Goal: Communication & Community: Answer question/provide support

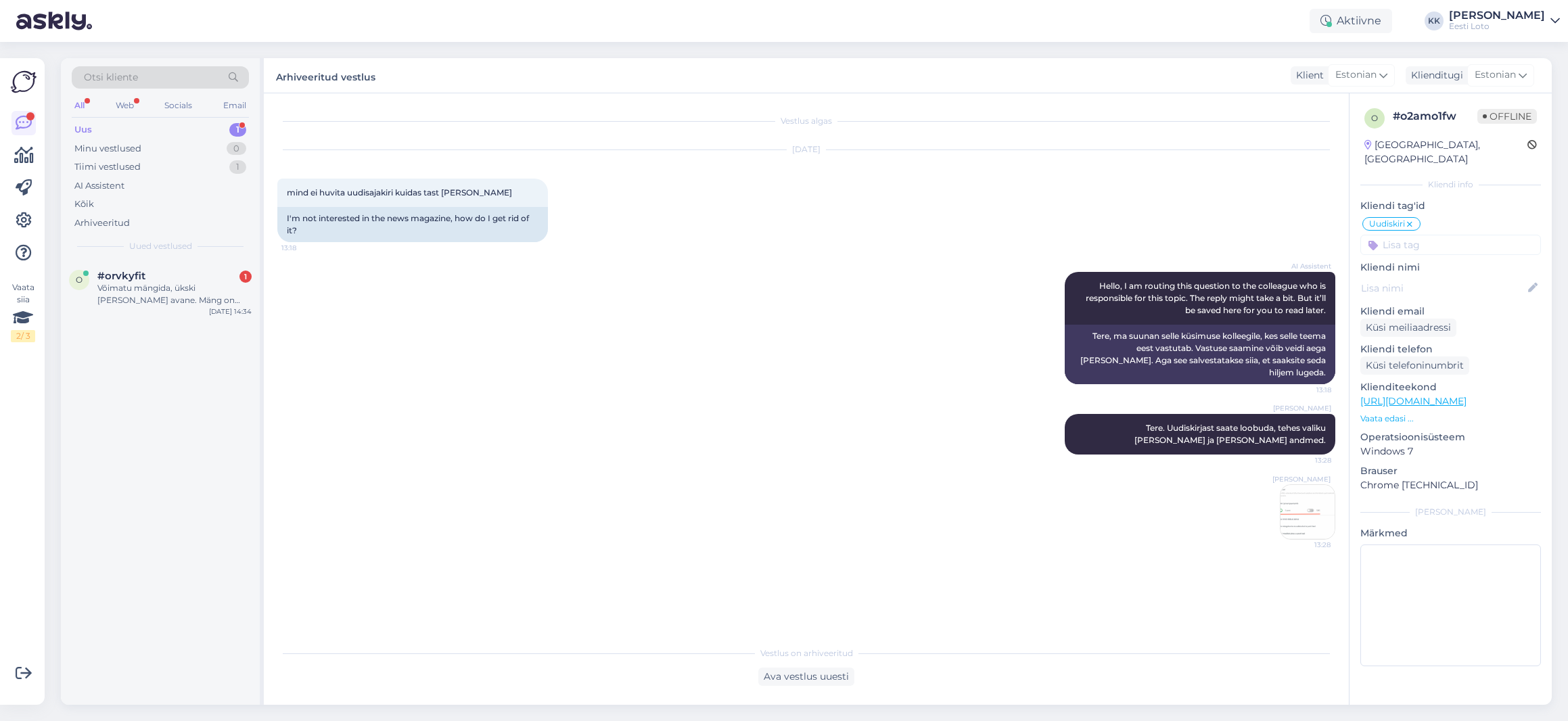
click at [151, 122] on div "Uus 1" at bounding box center [161, 130] width 177 height 19
click at [176, 293] on div "Võimatu mängida, ükski [PERSON_NAME] avane. Mäng on justkui kokku jooksnud" at bounding box center [174, 293] width 154 height 24
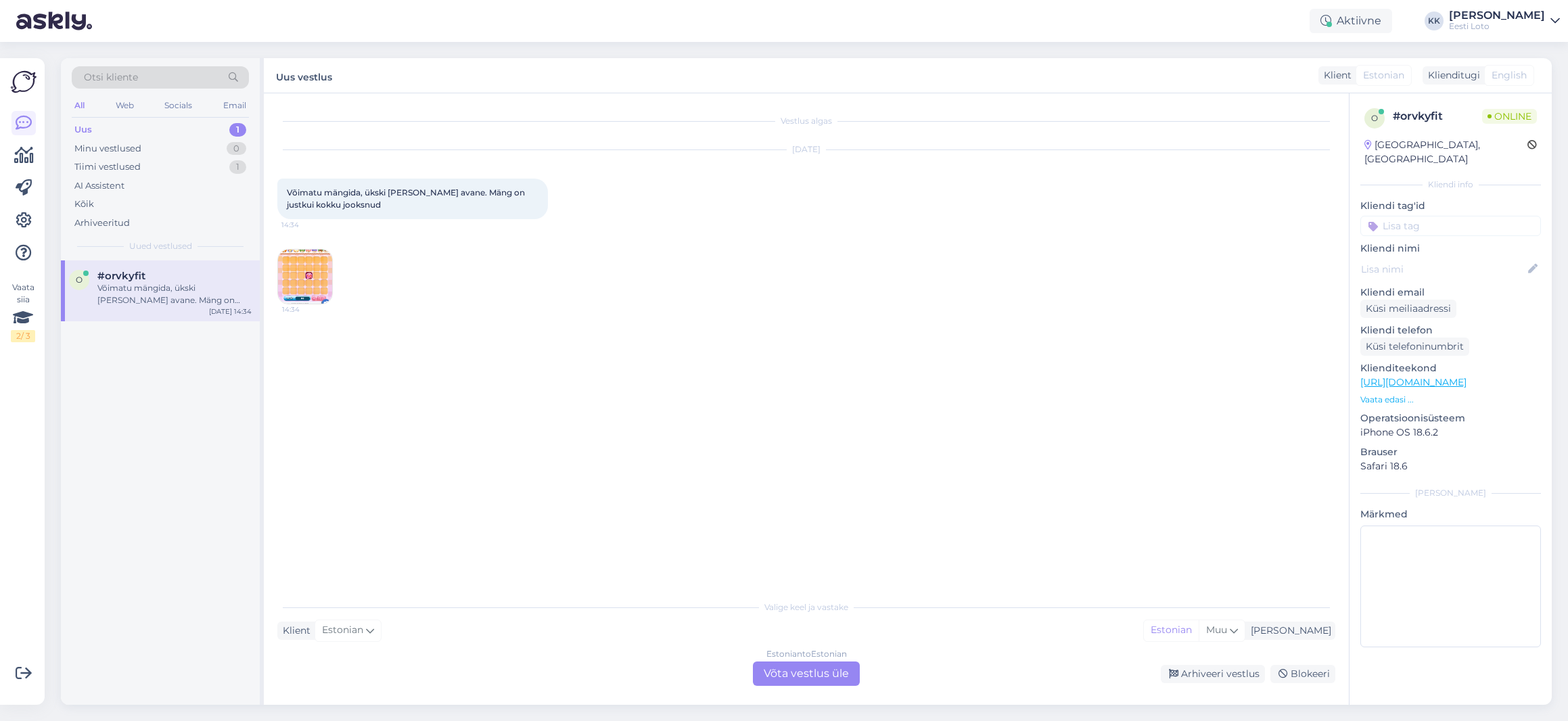
click at [305, 257] on img at bounding box center [305, 277] width 55 height 55
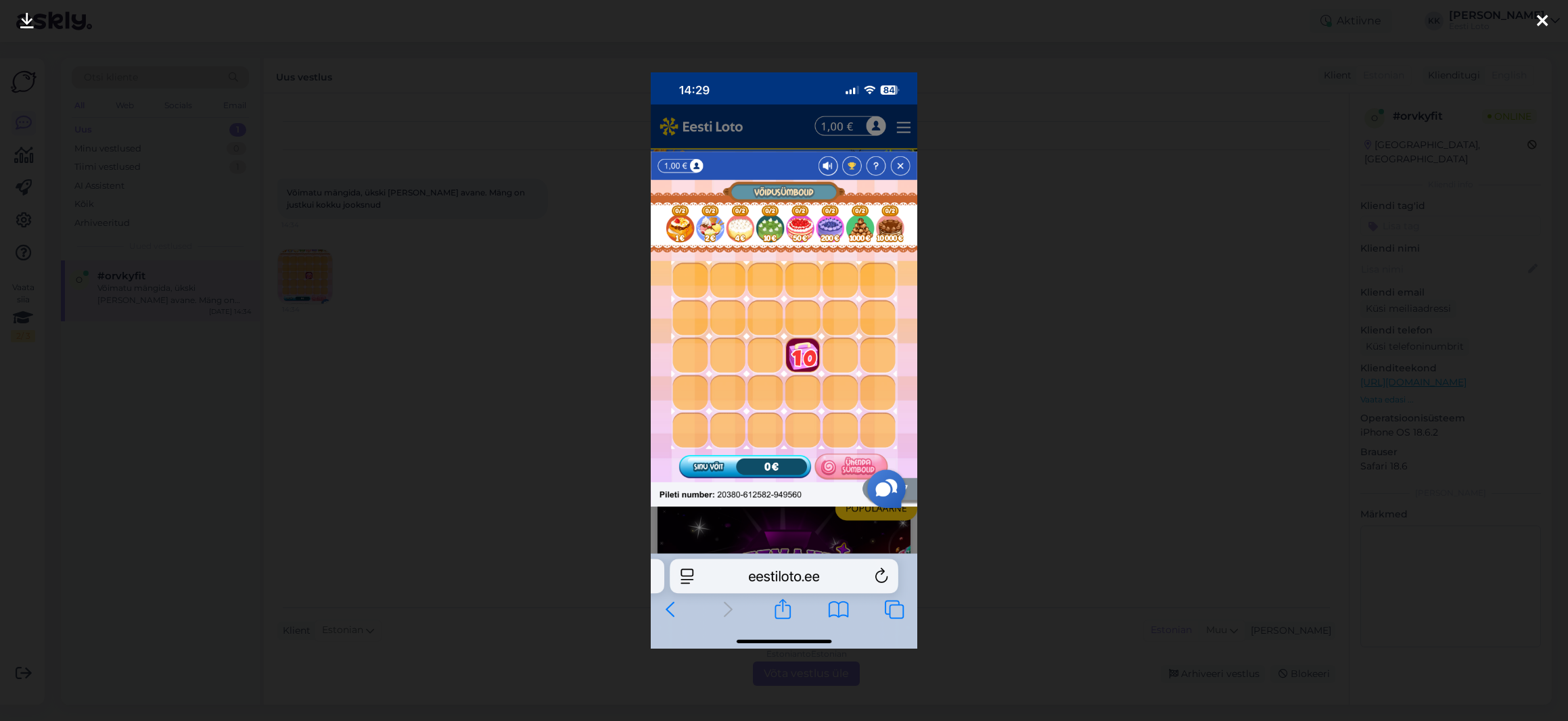
click at [1545, 19] on icon at bounding box center [1542, 21] width 11 height 18
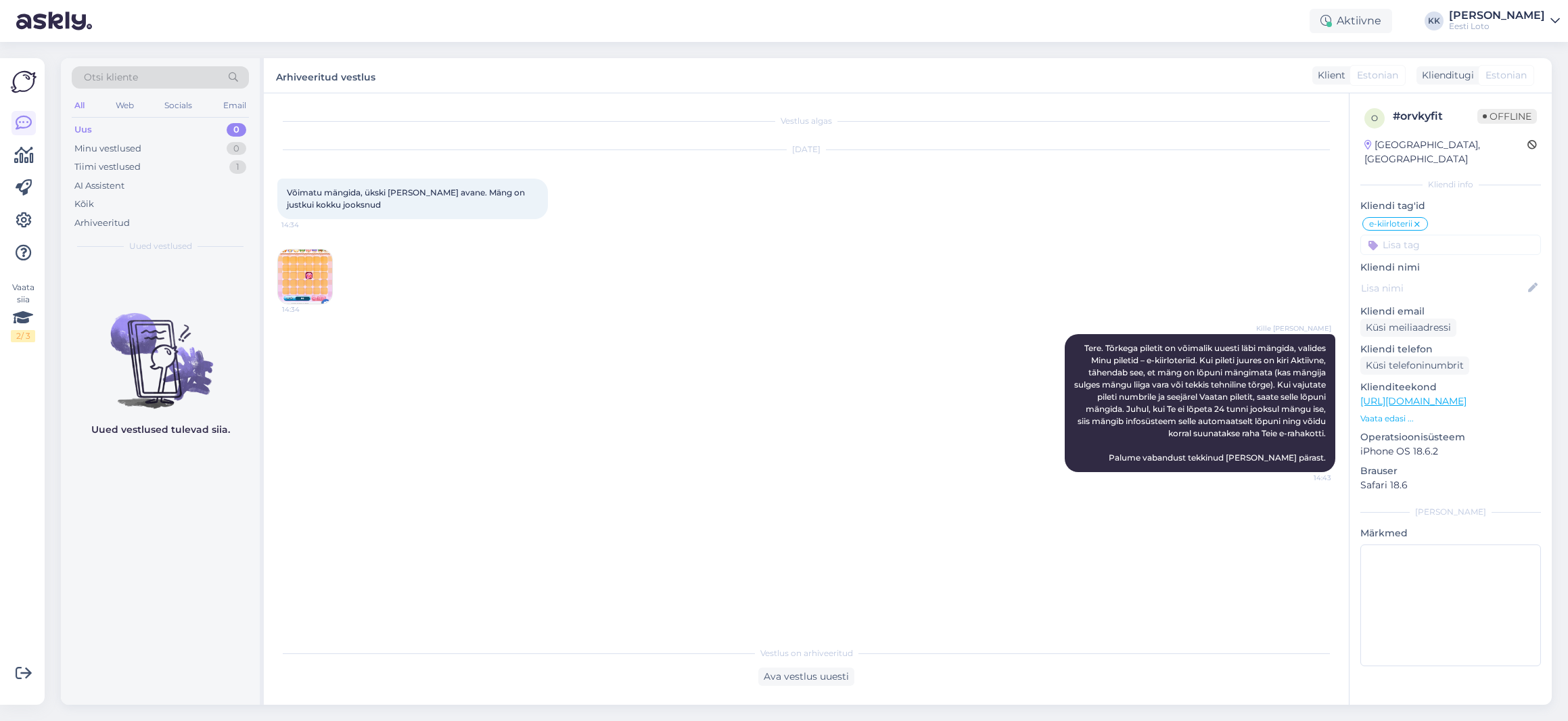
click at [170, 128] on div "Uus 0" at bounding box center [161, 130] width 177 height 19
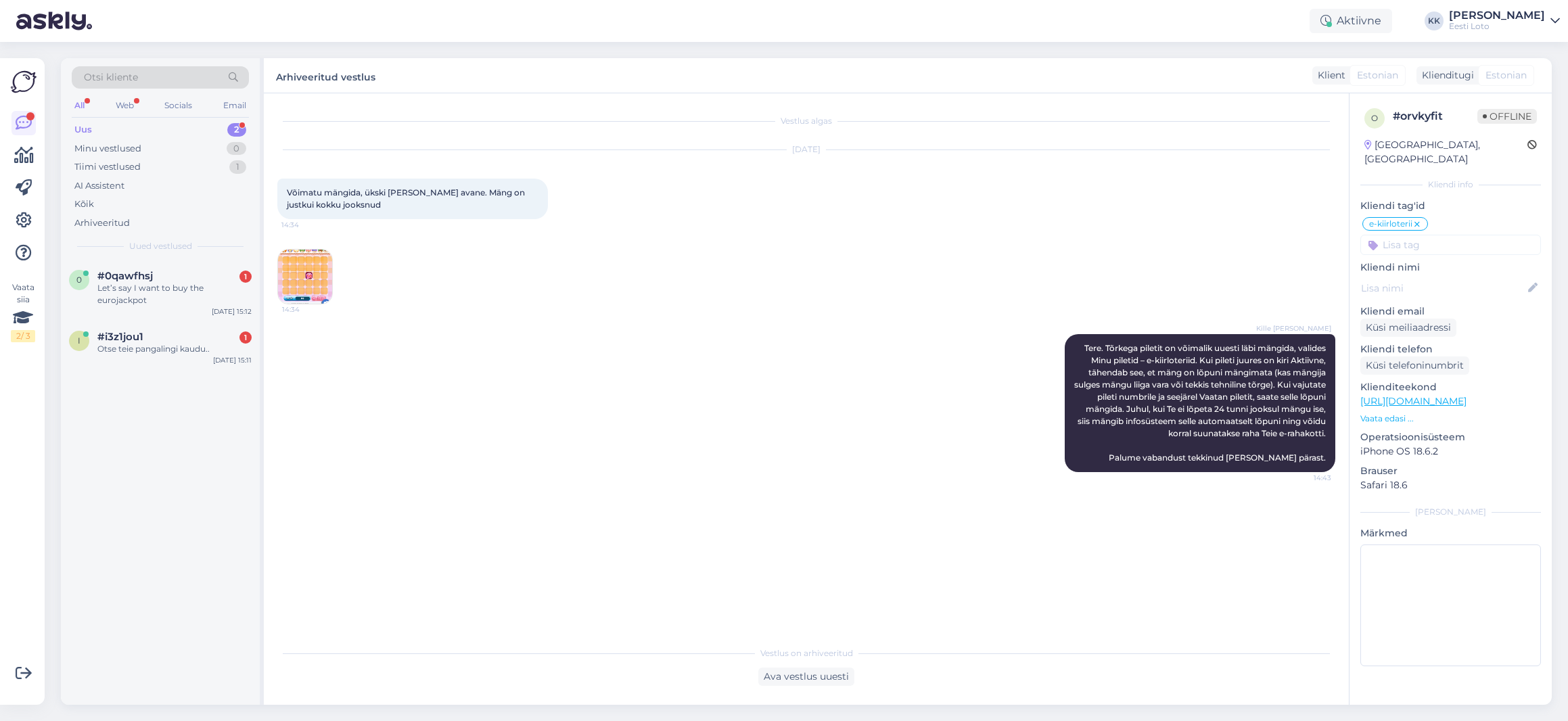
click at [127, 130] on div "Uus 2" at bounding box center [161, 130] width 177 height 19
click at [136, 349] on div "Otse teie pangalingi kaudu.." at bounding box center [174, 349] width 154 height 12
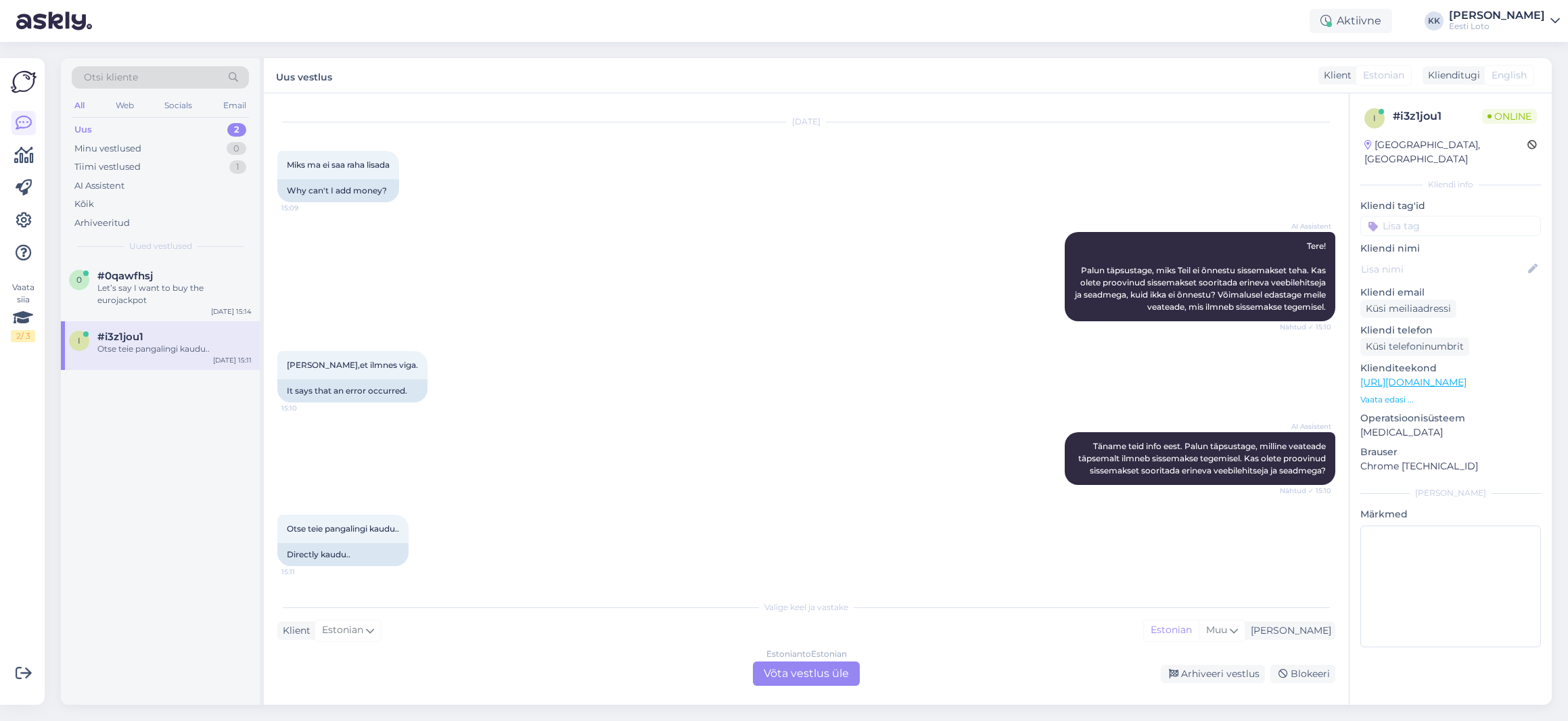
scroll to position [473, 0]
click at [788, 666] on div "Estonian to Estonian Võta vestlus üle" at bounding box center [807, 673] width 107 height 24
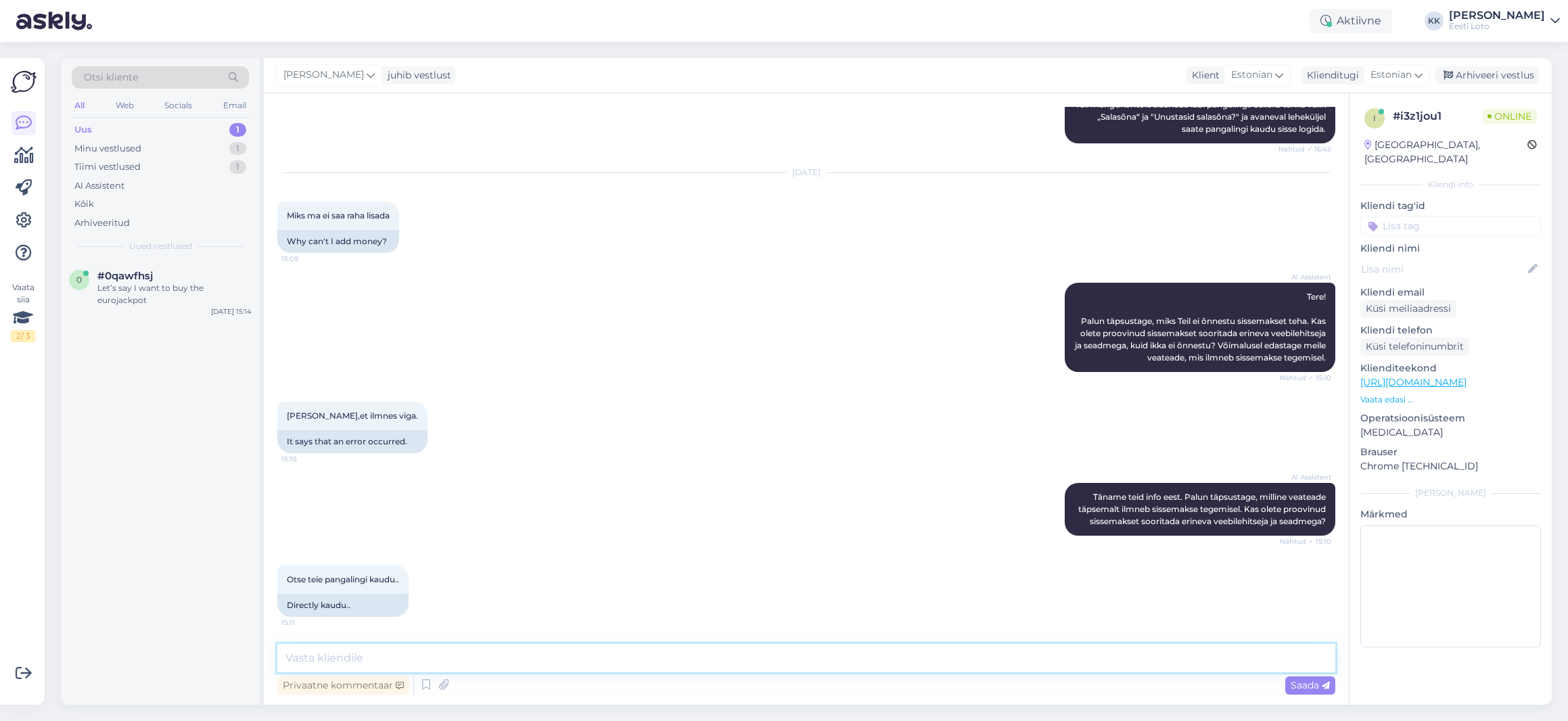
click at [739, 658] on textarea at bounding box center [807, 658] width 1058 height 28
drag, startPoint x: 685, startPoint y: 660, endPoint x: 730, endPoint y: 658, distance: 45.0
click at [730, 658] on textarea "Tere. Üldist tõrget sissemakse tegemisel ei esine. Proovige leht sulgeda ja pro…" at bounding box center [807, 658] width 1058 height 28
drag, startPoint x: 751, startPoint y: 661, endPoint x: 560, endPoint y: 656, distance: 191.1
click at [552, 657] on textarea "Tere. Üldist tõrget sissemakse tegemisel ei esine. Proovige leht sulgeda ja sii…" at bounding box center [807, 658] width 1058 height 28
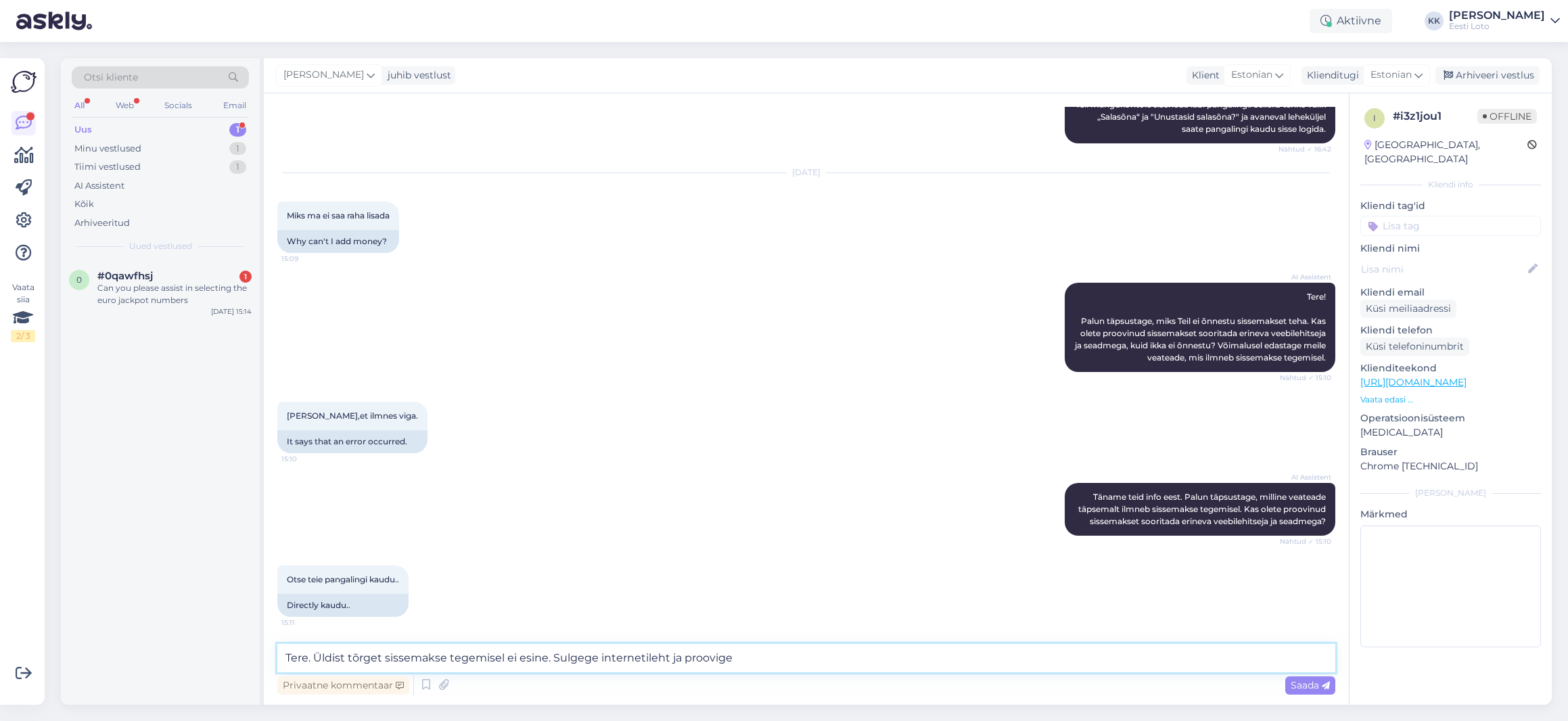
drag, startPoint x: 748, startPoint y: 659, endPoint x: 555, endPoint y: 658, distance: 193.0
click at [550, 659] on textarea "Tere. Üldist tõrget sissemakse tegemisel ei esine. Sulgege internetileht ja pro…" at bounding box center [807, 658] width 1058 height 28
paste textarea "sulgege veebilehitseja. Seejärel [MEDICAL_DATA] sama veebilehitseja ja proovige…"
drag, startPoint x: 555, startPoint y: 658, endPoint x: 555, endPoint y: 673, distance: 15.0
click at [555, 658] on textarea "Tere. Üldist tõrget sissemakse tegemisel ei esine. sulgege veebilehitseja. Seej…" at bounding box center [807, 658] width 1058 height 28
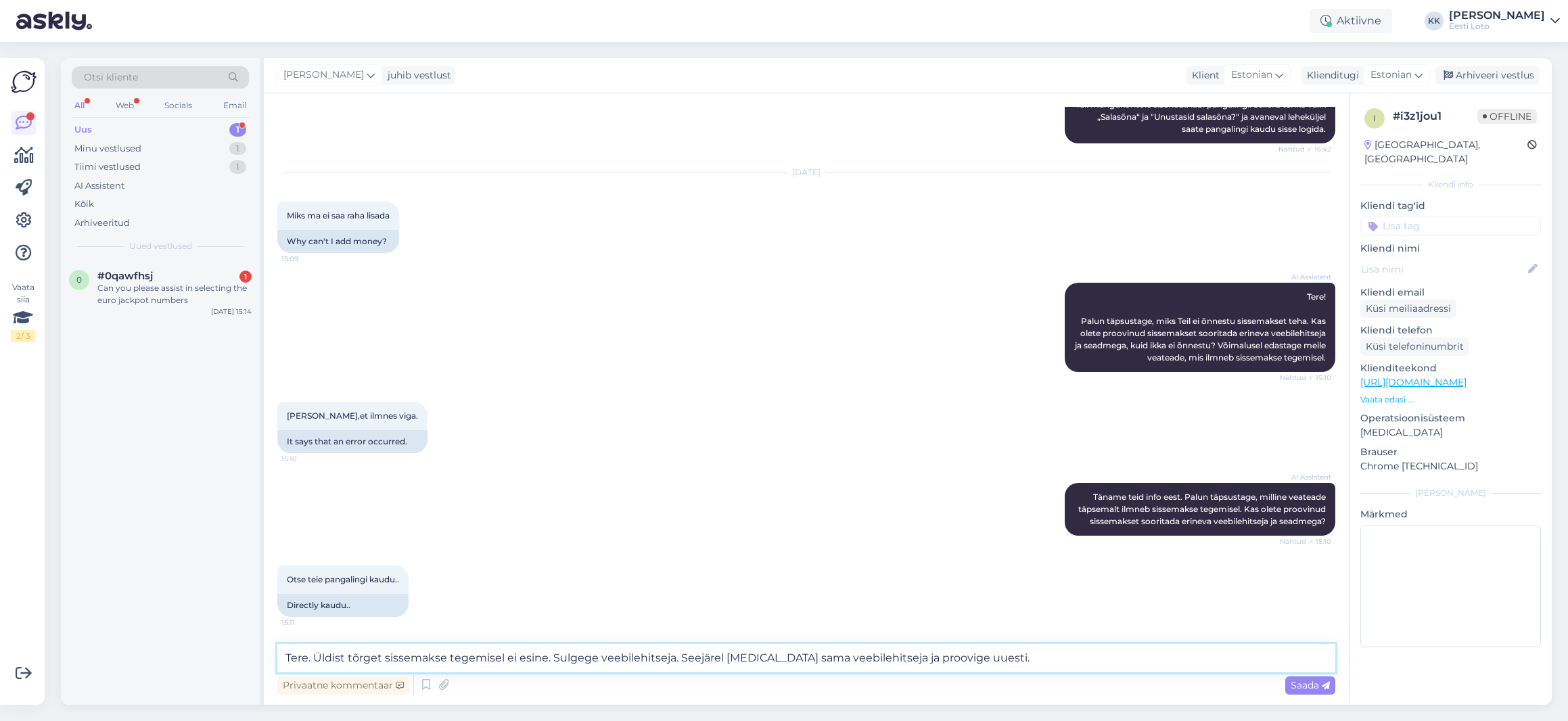
click at [550, 657] on textarea "Tere. Üldist tõrget sissemakse tegemisel ei esine. Sulgege veebilehitseja. Seej…" at bounding box center [807, 658] width 1058 height 28
drag, startPoint x: 675, startPoint y: 659, endPoint x: 673, endPoint y: 668, distance: 9.2
click at [675, 659] on textarea "Tere. Üldist tõrget sissemakse tegemisel ei esine. Sulgege veebilehitseja. Seej…" at bounding box center [807, 658] width 1058 height 28
click at [1058, 662] on textarea "Tere. Üldist tõrget sissemakse tegemisel ei esine. Sulgege veebilehitseja, seej…" at bounding box center [807, 658] width 1058 height 28
drag, startPoint x: 1303, startPoint y: 682, endPoint x: 1206, endPoint y: 683, distance: 97.0
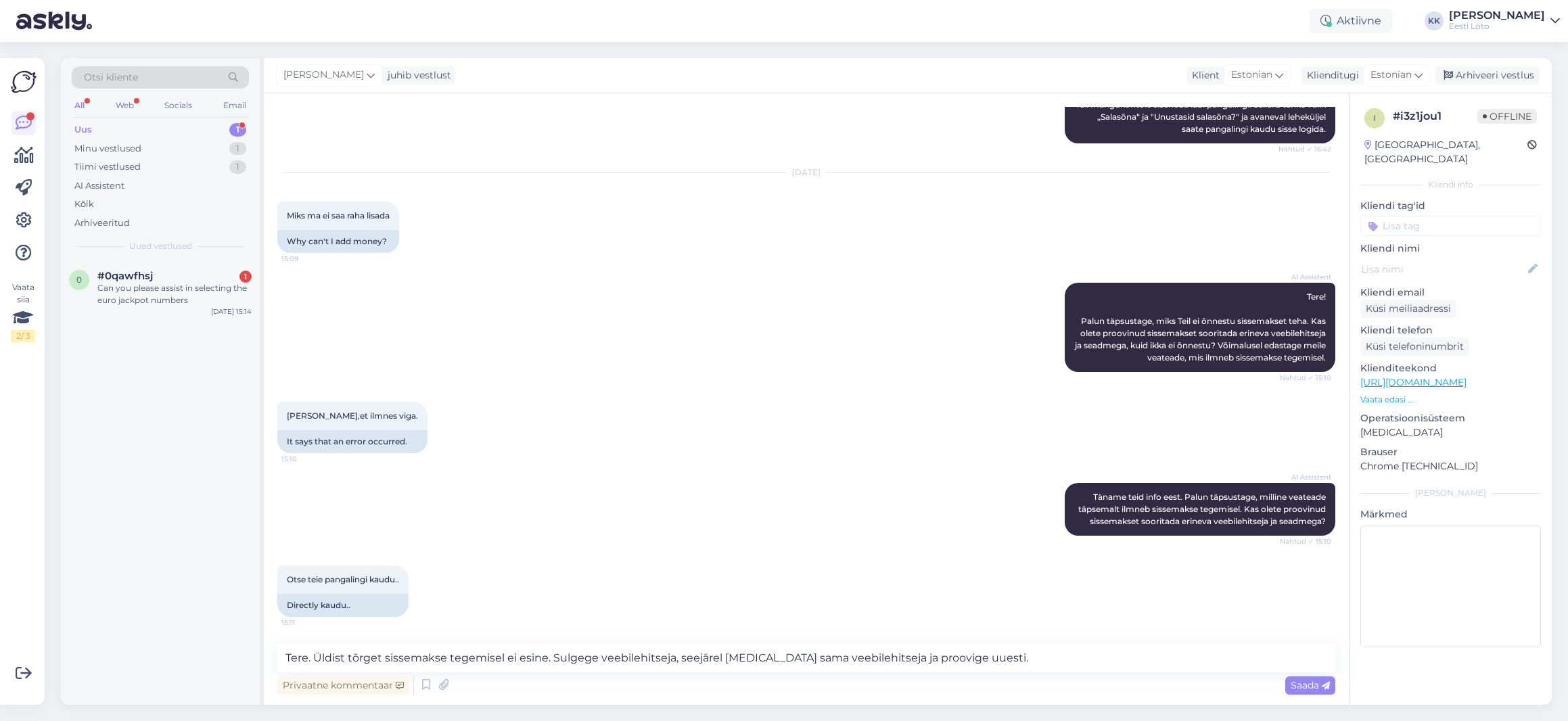
click at [1206, 683] on div "Privaatne kommentaar Saada" at bounding box center [807, 685] width 1058 height 25
drag, startPoint x: 675, startPoint y: 659, endPoint x: 675, endPoint y: 702, distance: 43.0
click at [675, 659] on textarea "Tere. Üldist tõrget sissemakse tegemisel ei esine. Sulgege veebilehitseja, seej…" at bounding box center [807, 658] width 1058 height 28
type textarea "Tere. Üldist tõrget sissemakse tegemisel ei esine. Sulgege veebilehitseja ning …"
click at [1307, 680] on span "Saada" at bounding box center [1310, 685] width 39 height 12
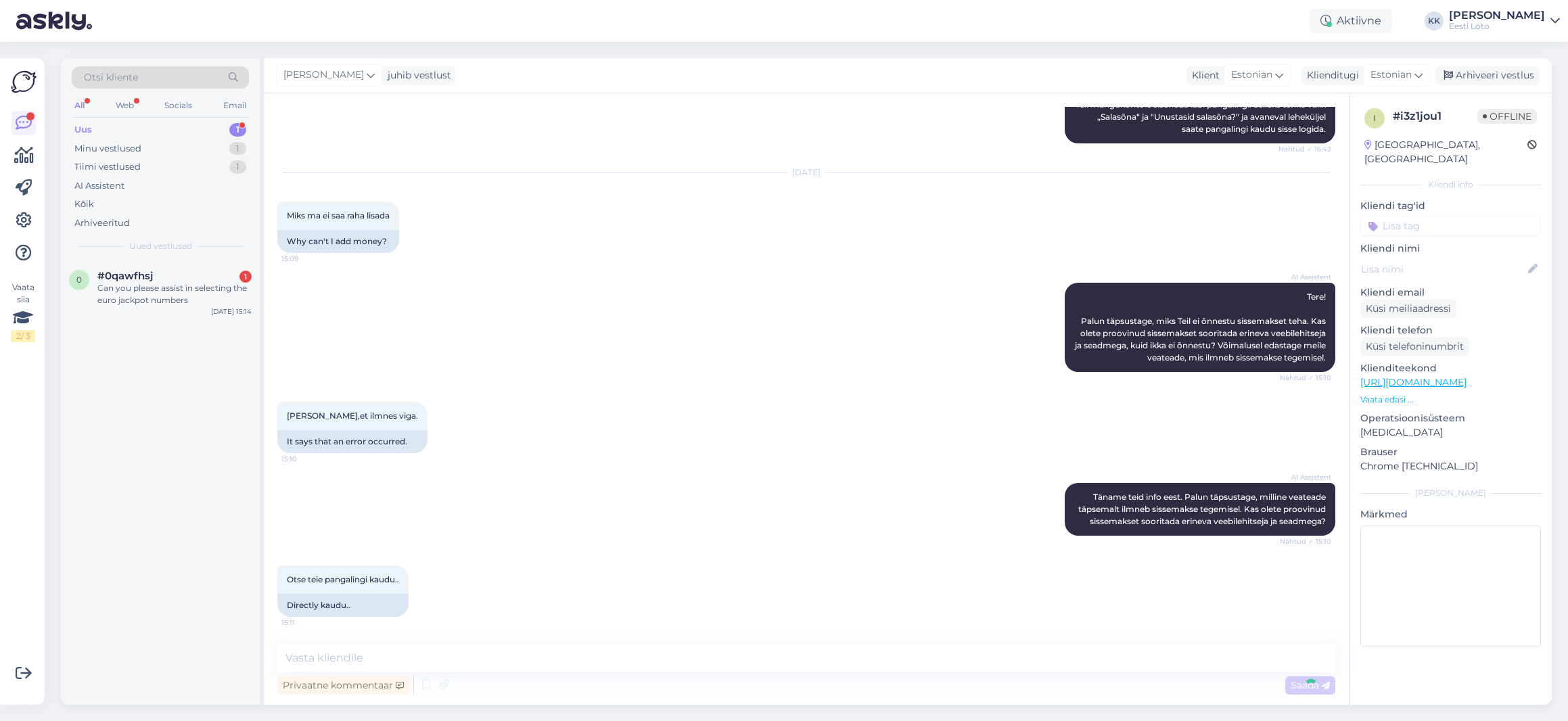
scroll to position [505, 0]
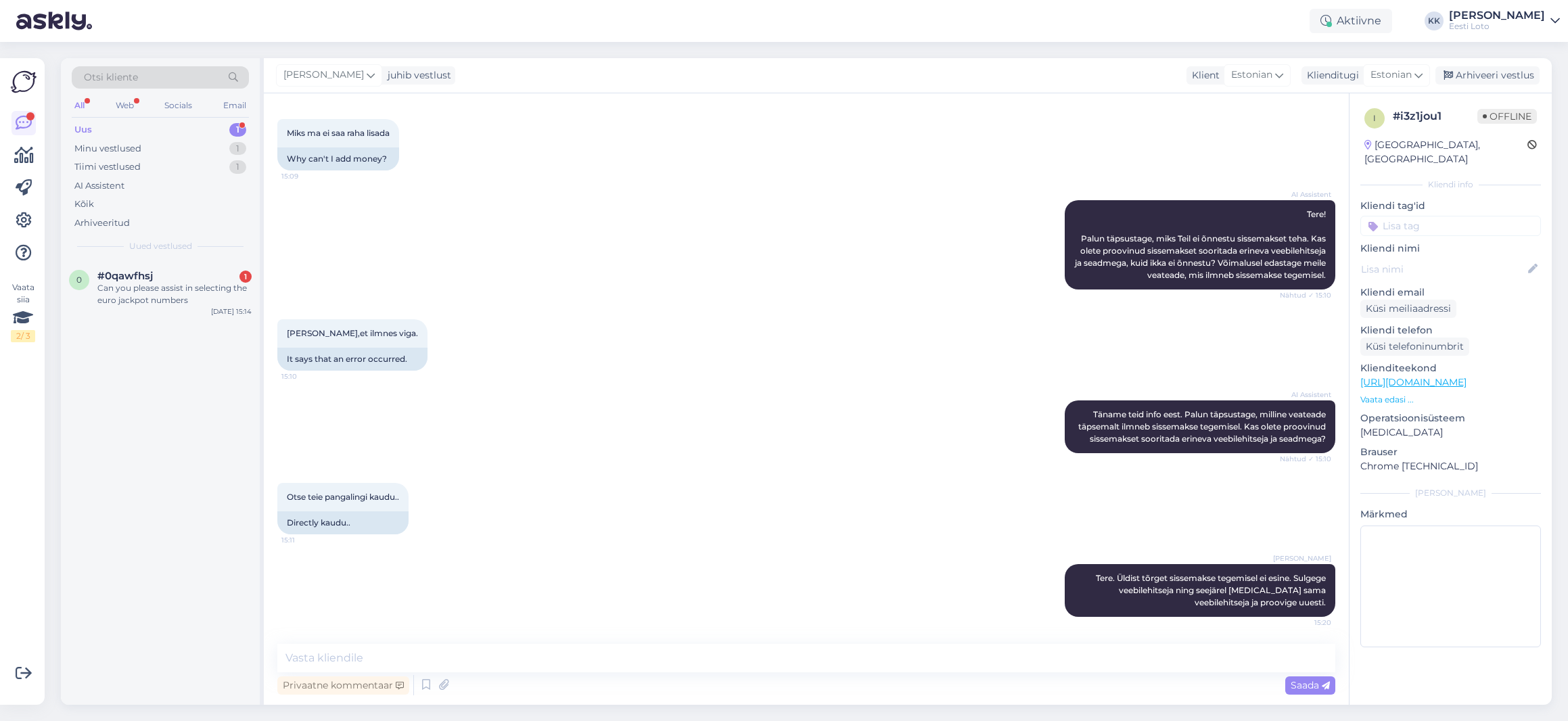
click at [1436, 218] on input at bounding box center [1450, 225] width 180 height 20
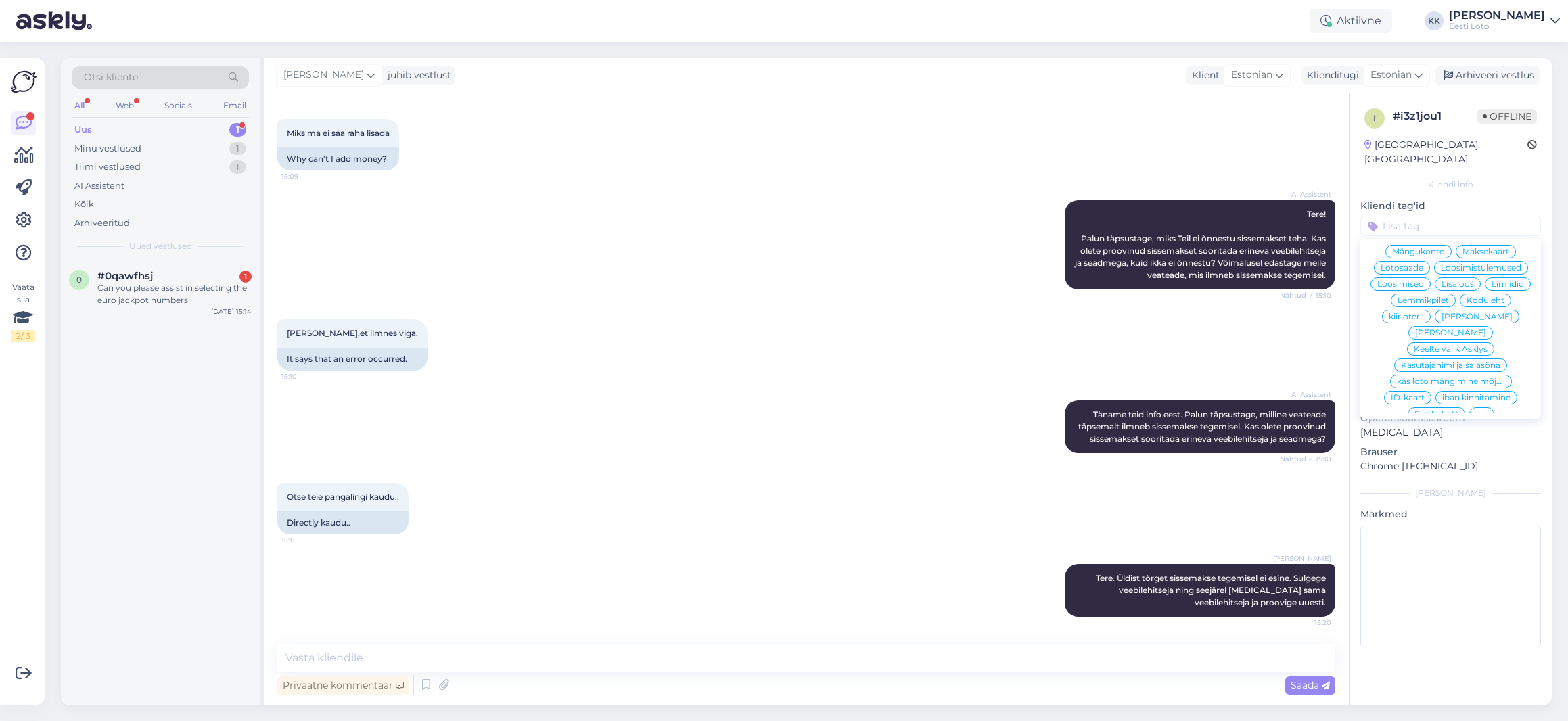
scroll to position [404, 0]
click at [1430, 406] on span "E-rahakott" at bounding box center [1436, 410] width 44 height 8
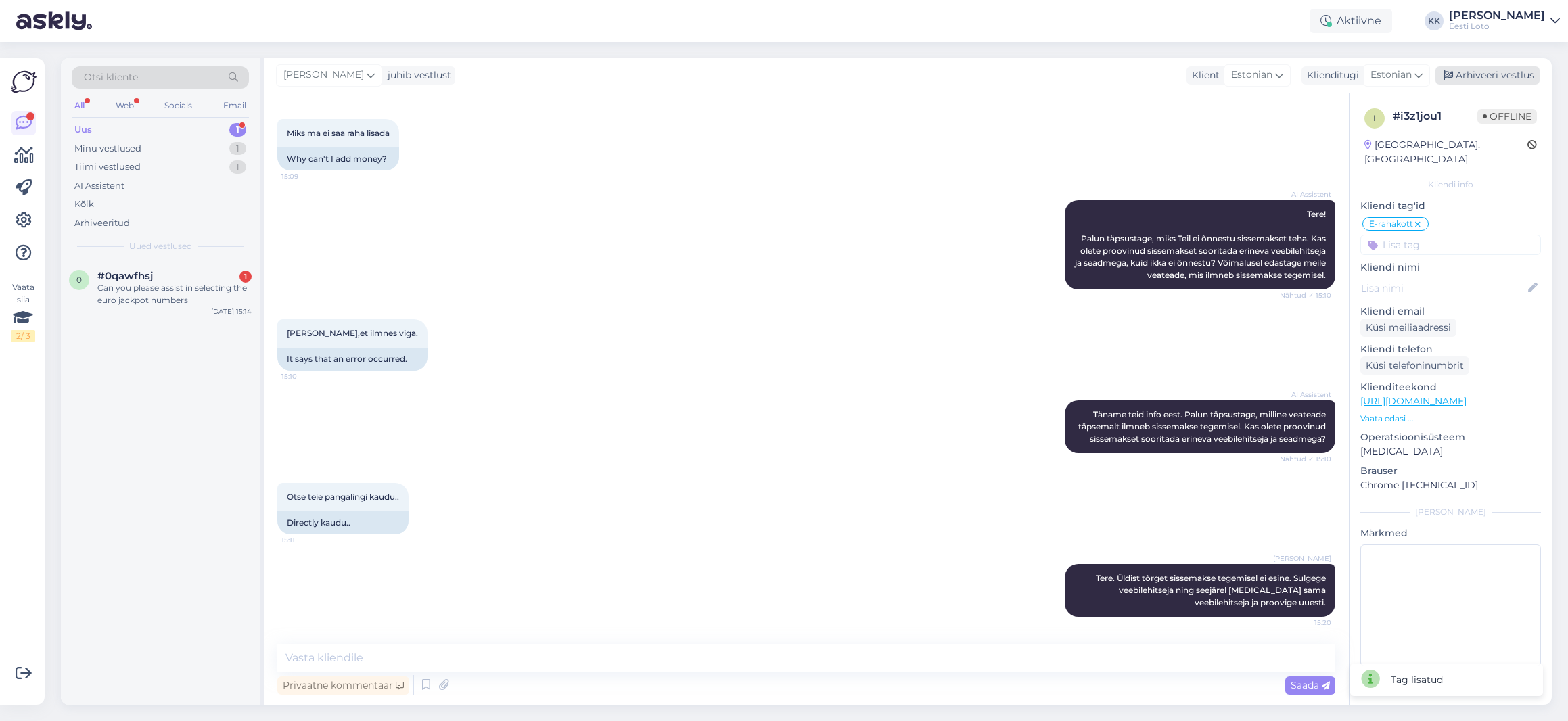
click at [1486, 74] on div "Arhiveeri vestlus" at bounding box center [1487, 75] width 104 height 19
click at [156, 282] on div "Can you please assist in selecting the euro jackpot numbers" at bounding box center [174, 293] width 154 height 24
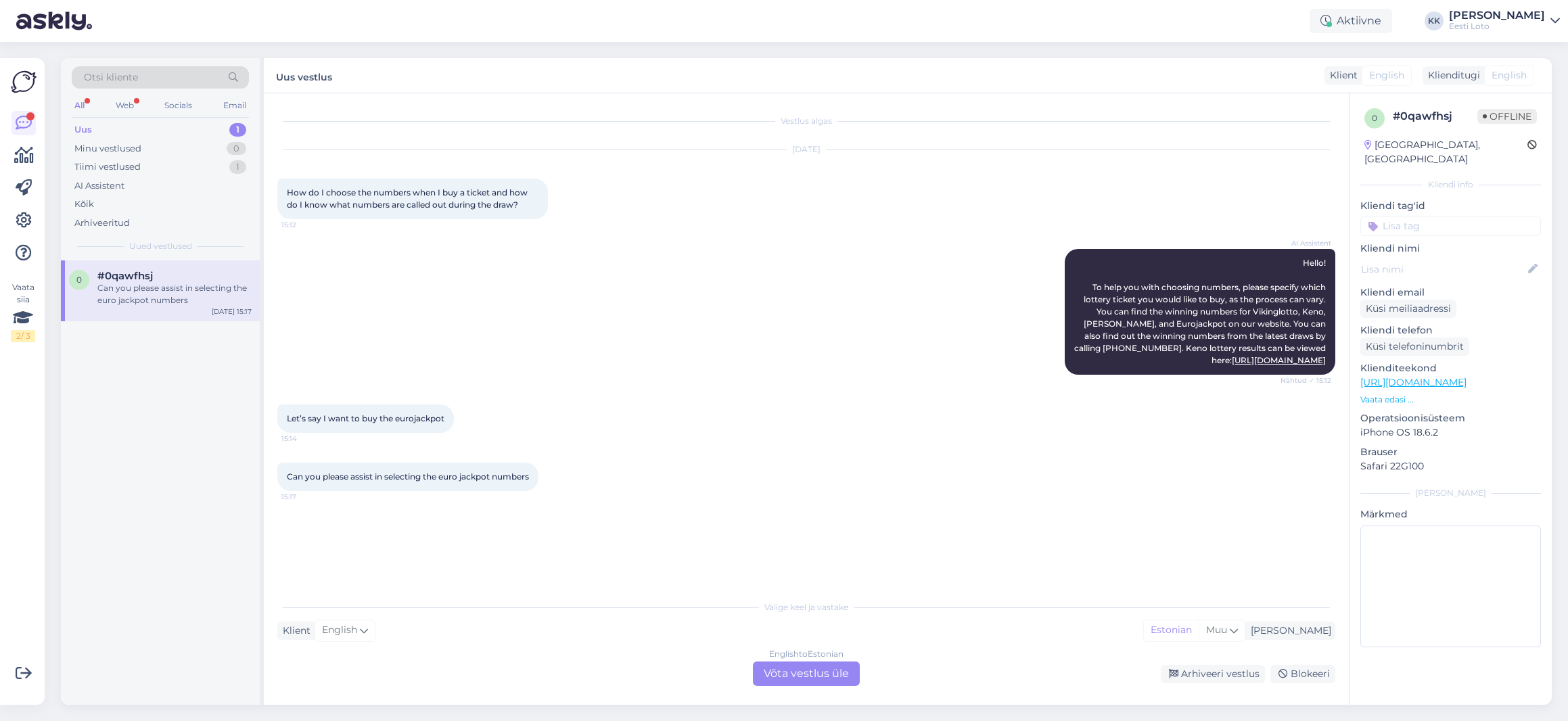
click at [159, 126] on div "Uus 1" at bounding box center [161, 130] width 177 height 19
click at [123, 286] on div "I am routing this question to the colleague who is responsible for this topic. …" at bounding box center [174, 293] width 154 height 24
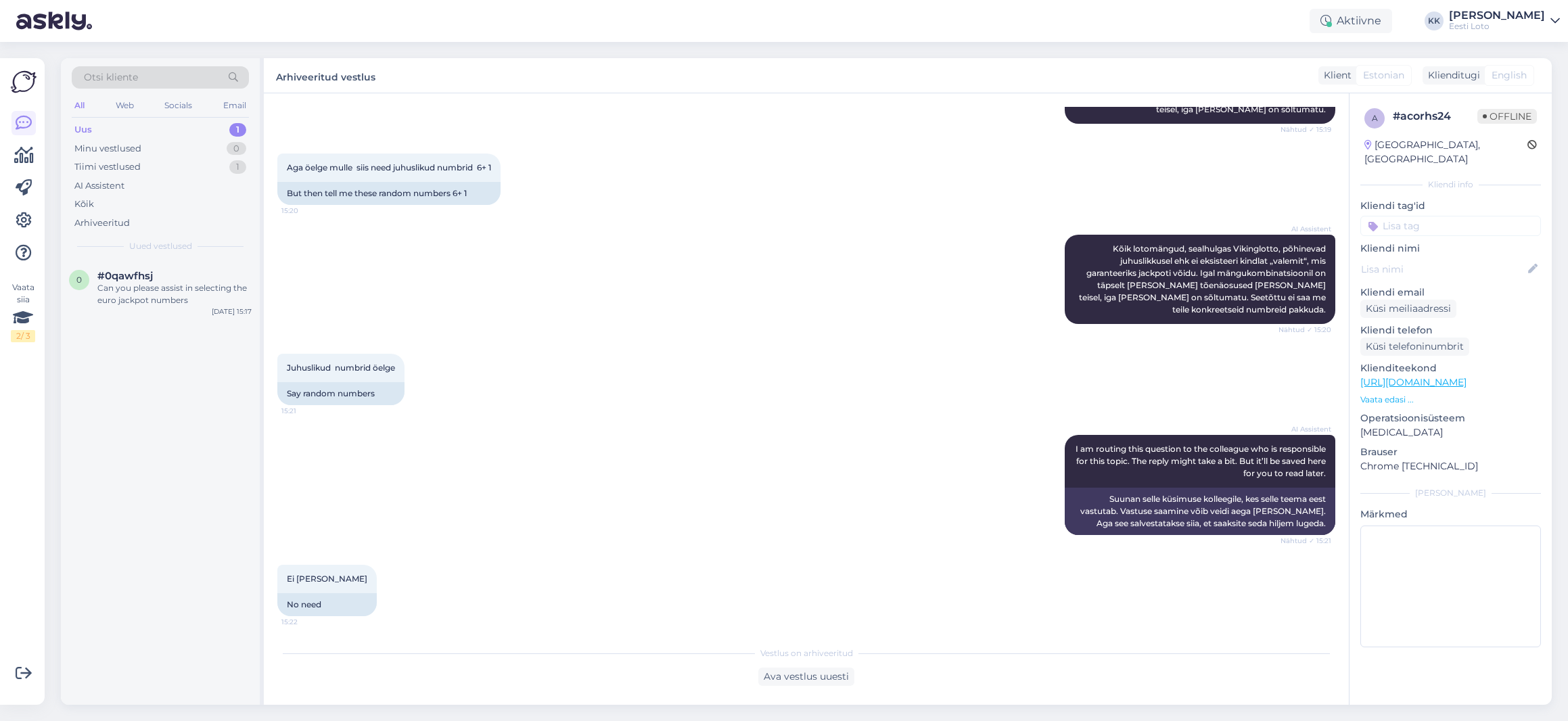
scroll to position [1199, 0]
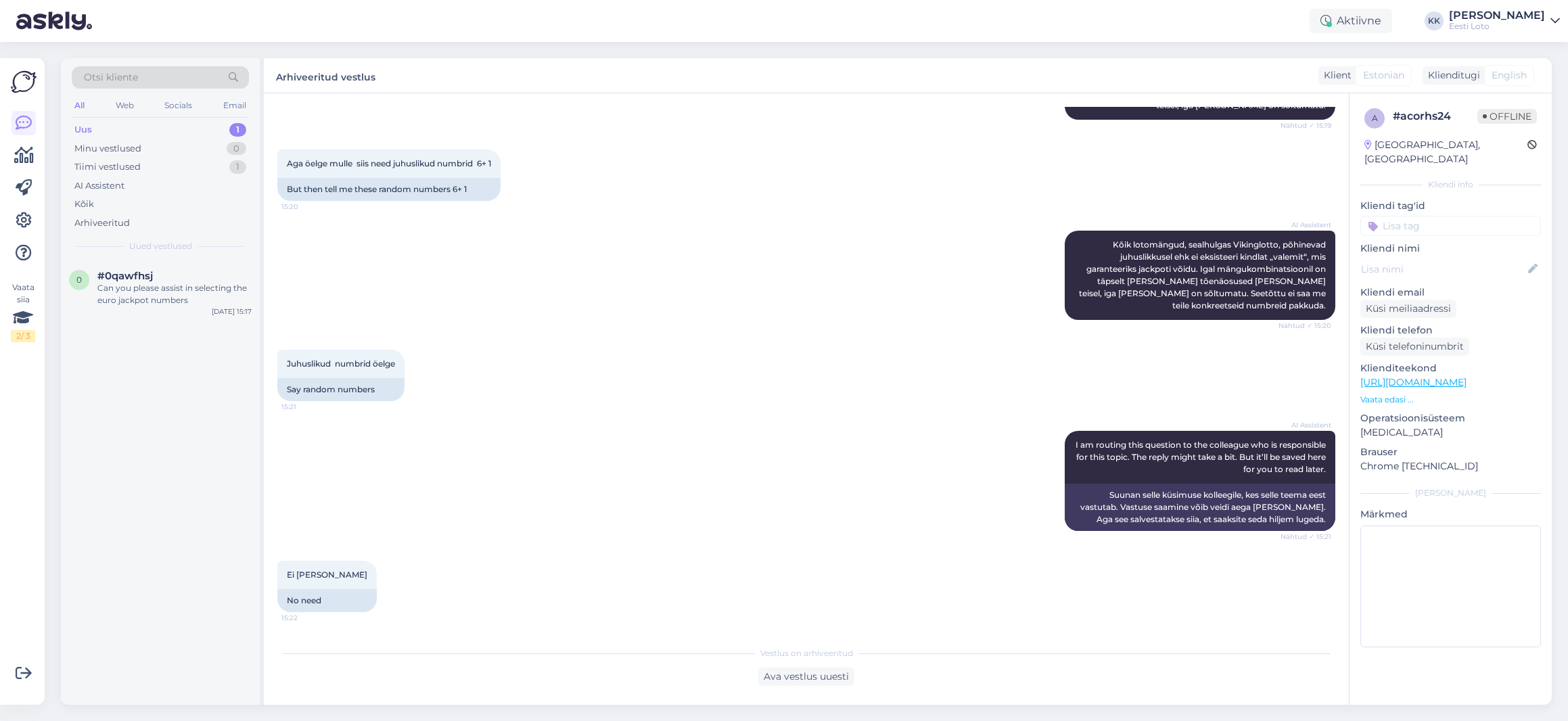
click at [114, 130] on div "Uus 1" at bounding box center [161, 130] width 177 height 19
click at [135, 130] on div "Uus 1" at bounding box center [161, 130] width 177 height 19
click at [158, 288] on div "Lihtsalt ei saa" at bounding box center [174, 287] width 154 height 12
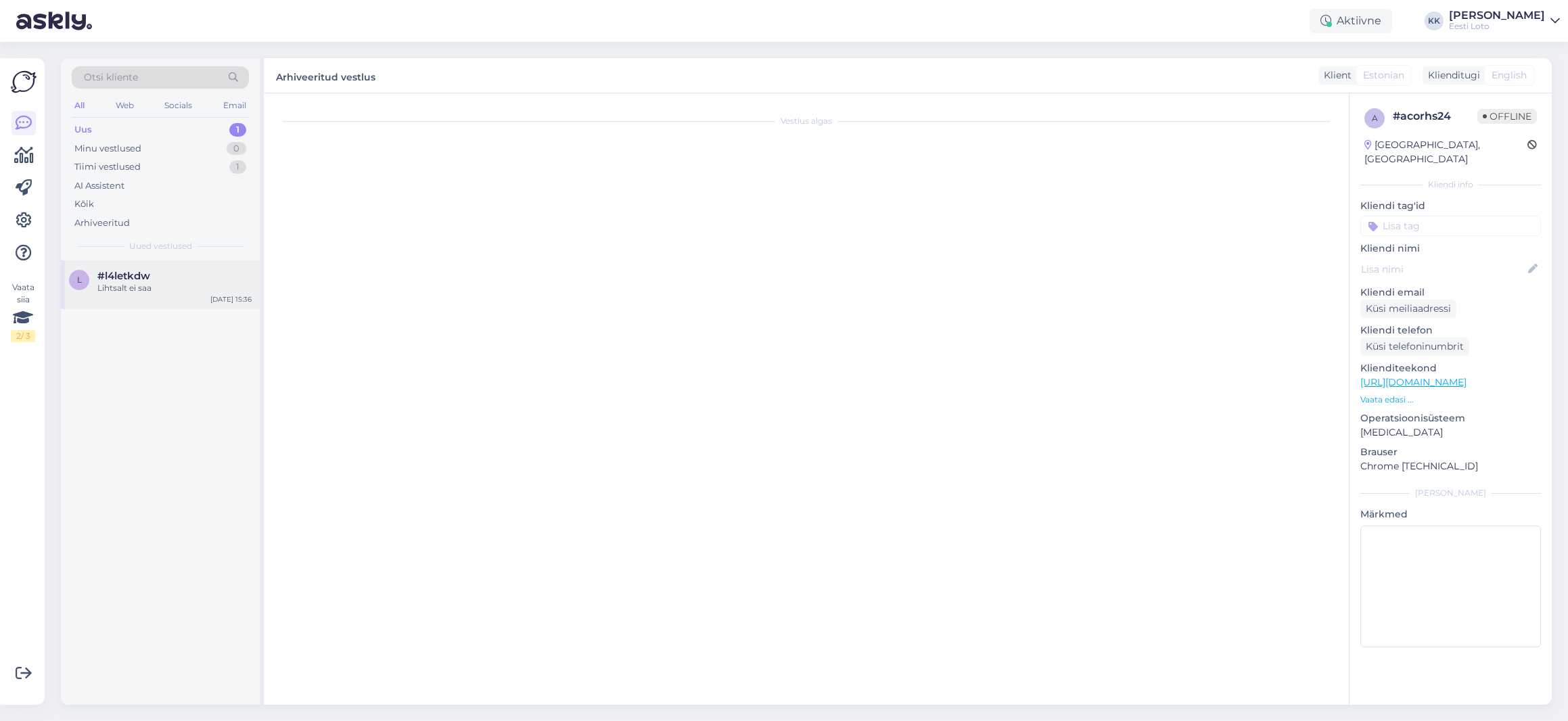
scroll to position [0, 0]
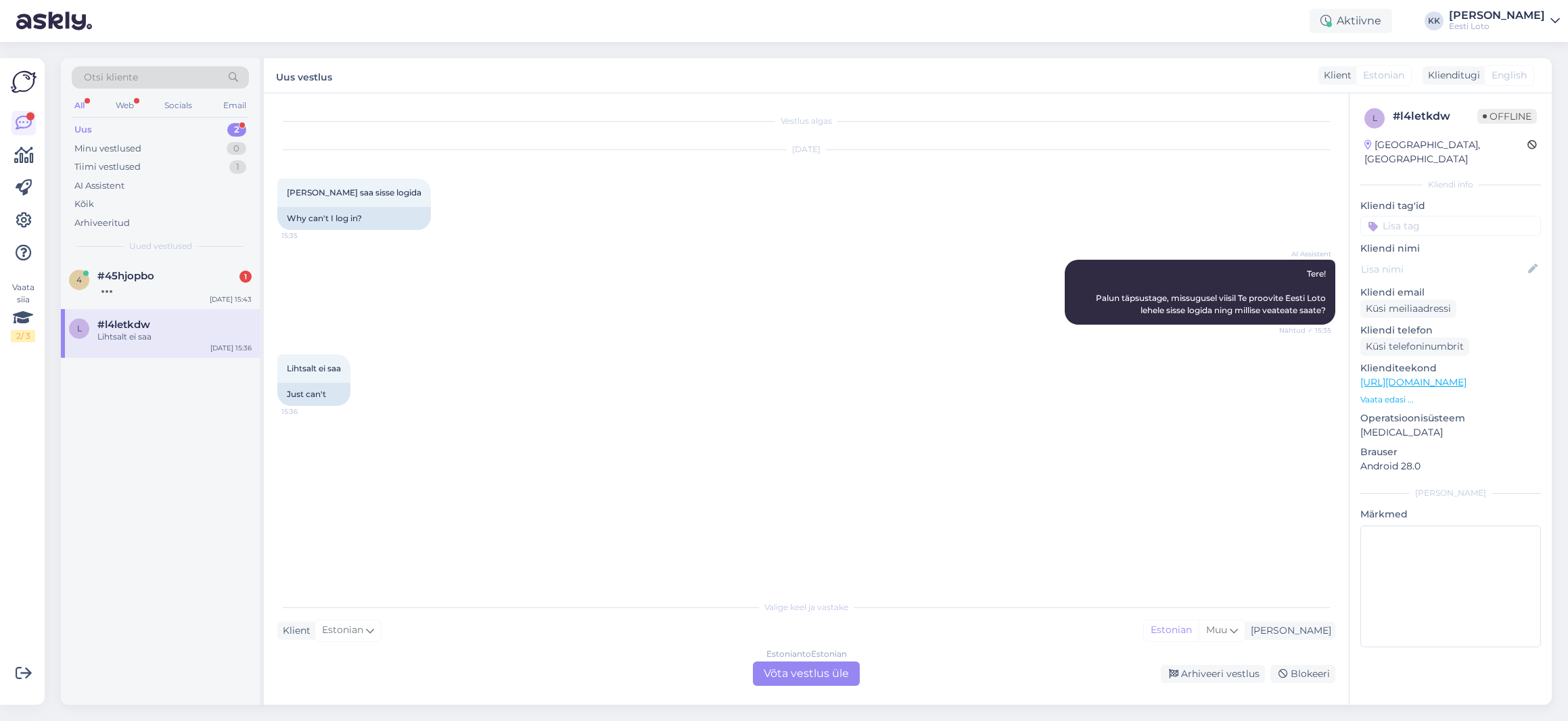
click at [788, 674] on div "Estonian to Estonian Võta vestlus üle" at bounding box center [807, 673] width 107 height 24
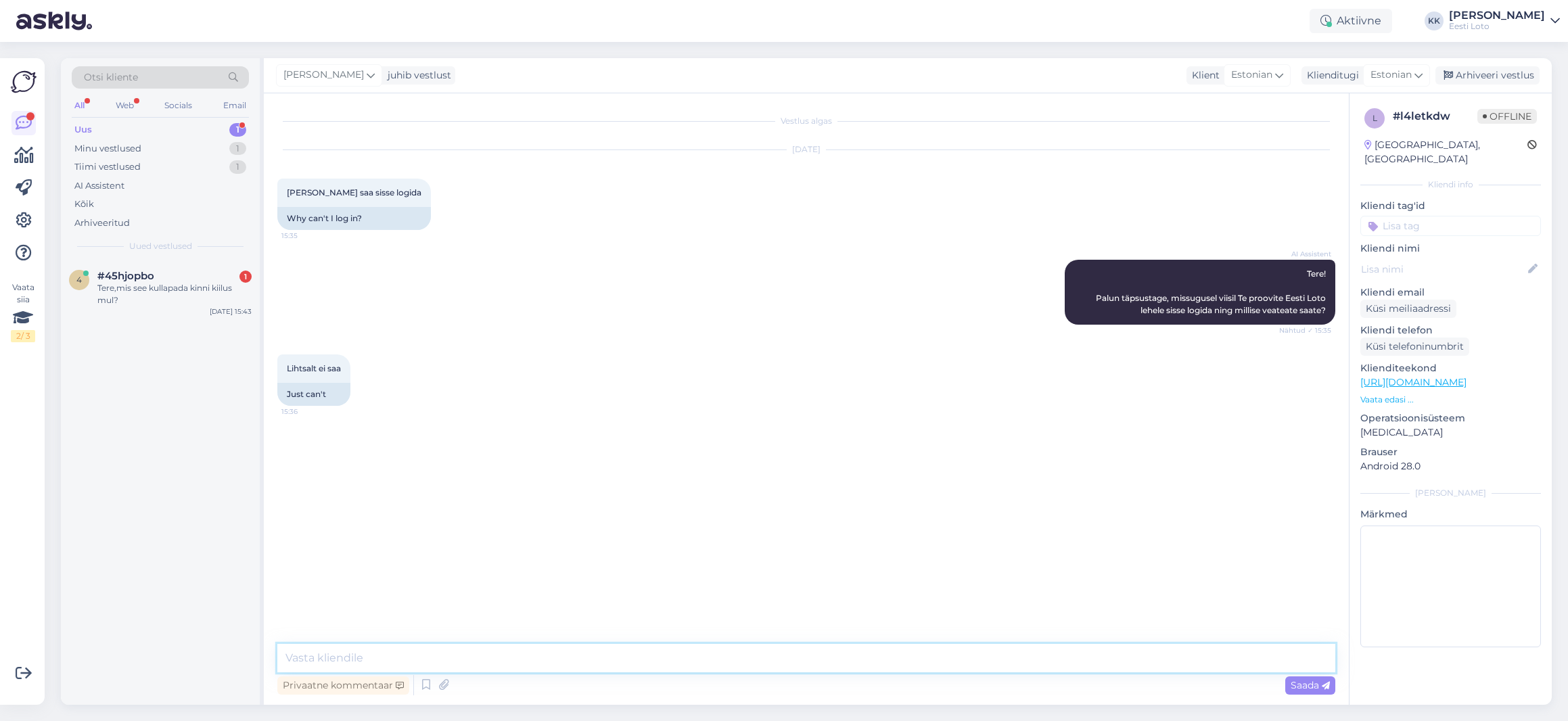
click at [590, 656] on textarea at bounding box center [807, 658] width 1058 height 28
paste textarea "Palun täpsustage, miks Teil ei õnnestu kontole sisselogimine [PERSON_NAME] siss…"
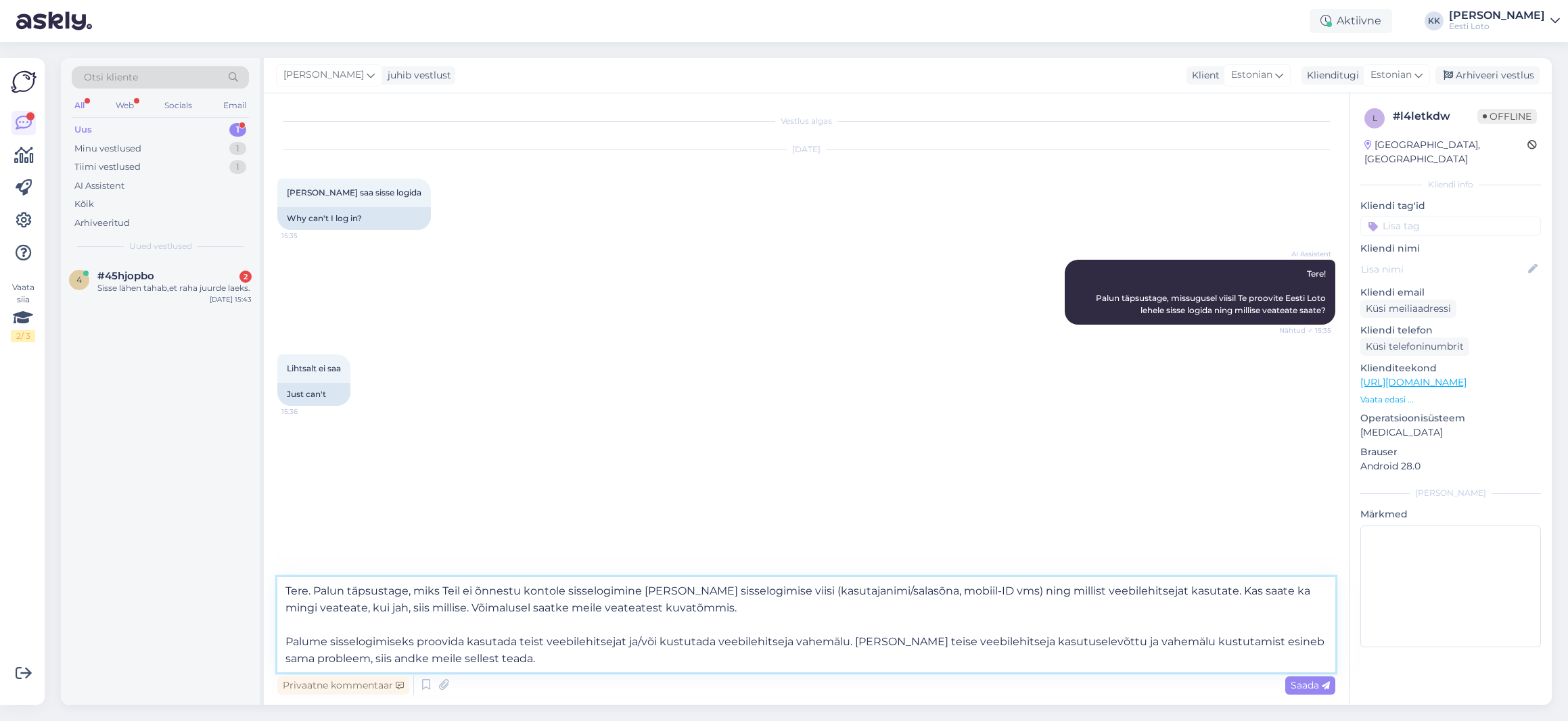
drag, startPoint x: 654, startPoint y: 591, endPoint x: 457, endPoint y: 607, distance: 197.6
click at [418, 591] on textarea "Tere. Palun täpsustage, miks Teil ei õnnestu kontole sisselogimine [PERSON_NAME…" at bounding box center [807, 625] width 1058 height 95
drag, startPoint x: 1211, startPoint y: 589, endPoint x: 1213, endPoint y: 599, distance: 10.2
click at [1213, 599] on textarea "Tere. Palun täpsustage, millist sisselogimise viisi (kasutajanimi/salasõna, mob…" at bounding box center [807, 625] width 1058 height 95
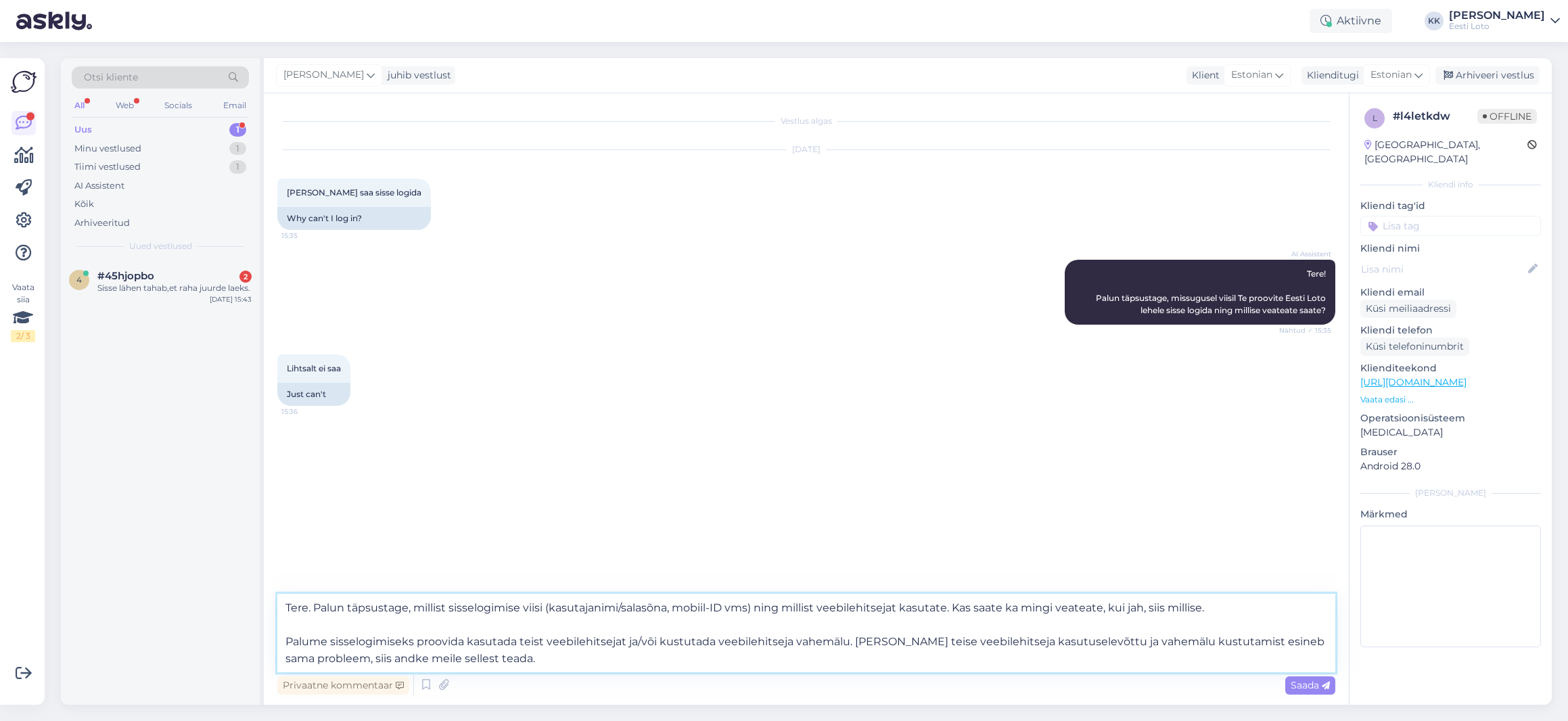
click at [283, 642] on textarea "Tere. Palun täpsustage, millist sisselogimise viisi (kasutajanimi/salasõna, mob…" at bounding box center [807, 632] width 1058 height 79
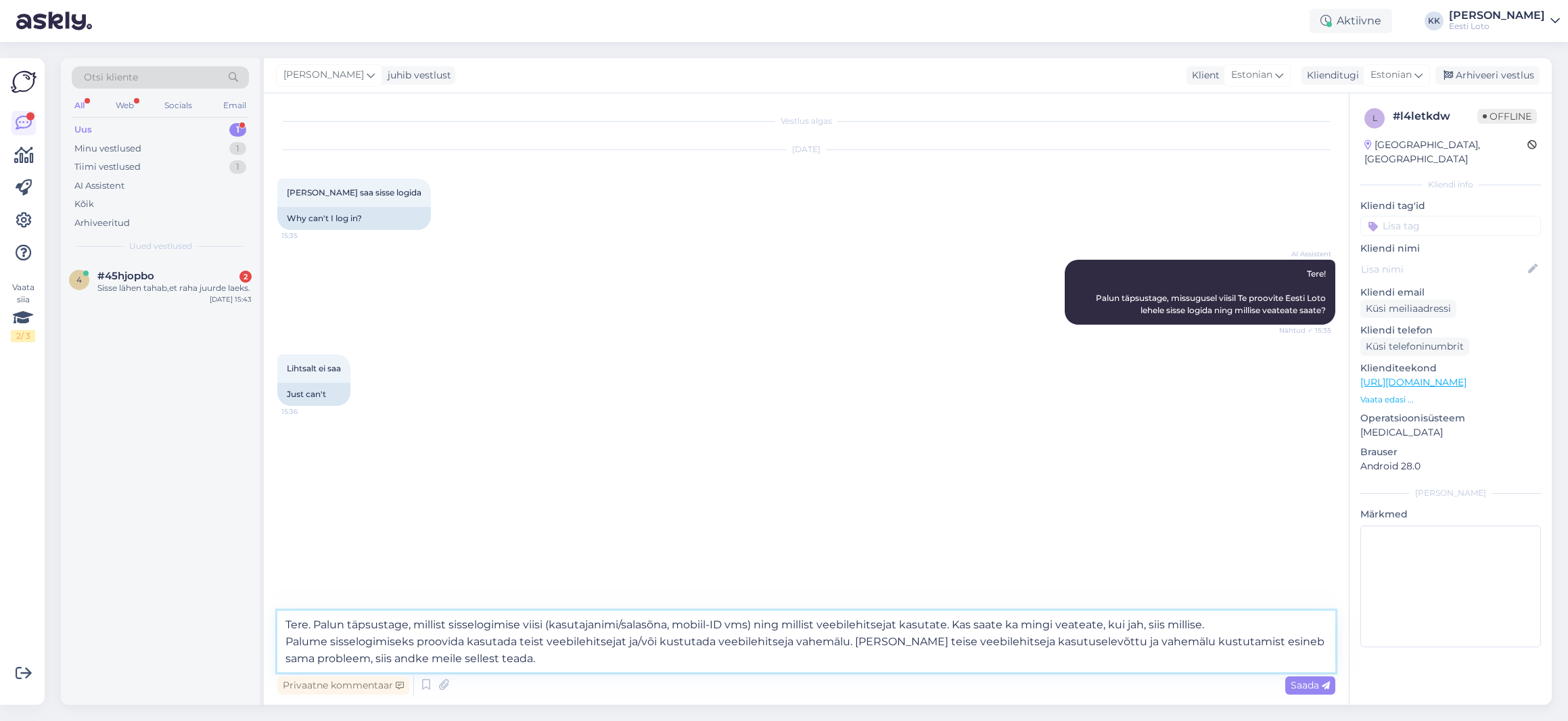
type textarea "Tere. Palun täpsustage, millist sisselogimise viisi (kasutajanimi/salasõna, mob…"
click at [1305, 684] on span "Saada" at bounding box center [1310, 685] width 39 height 12
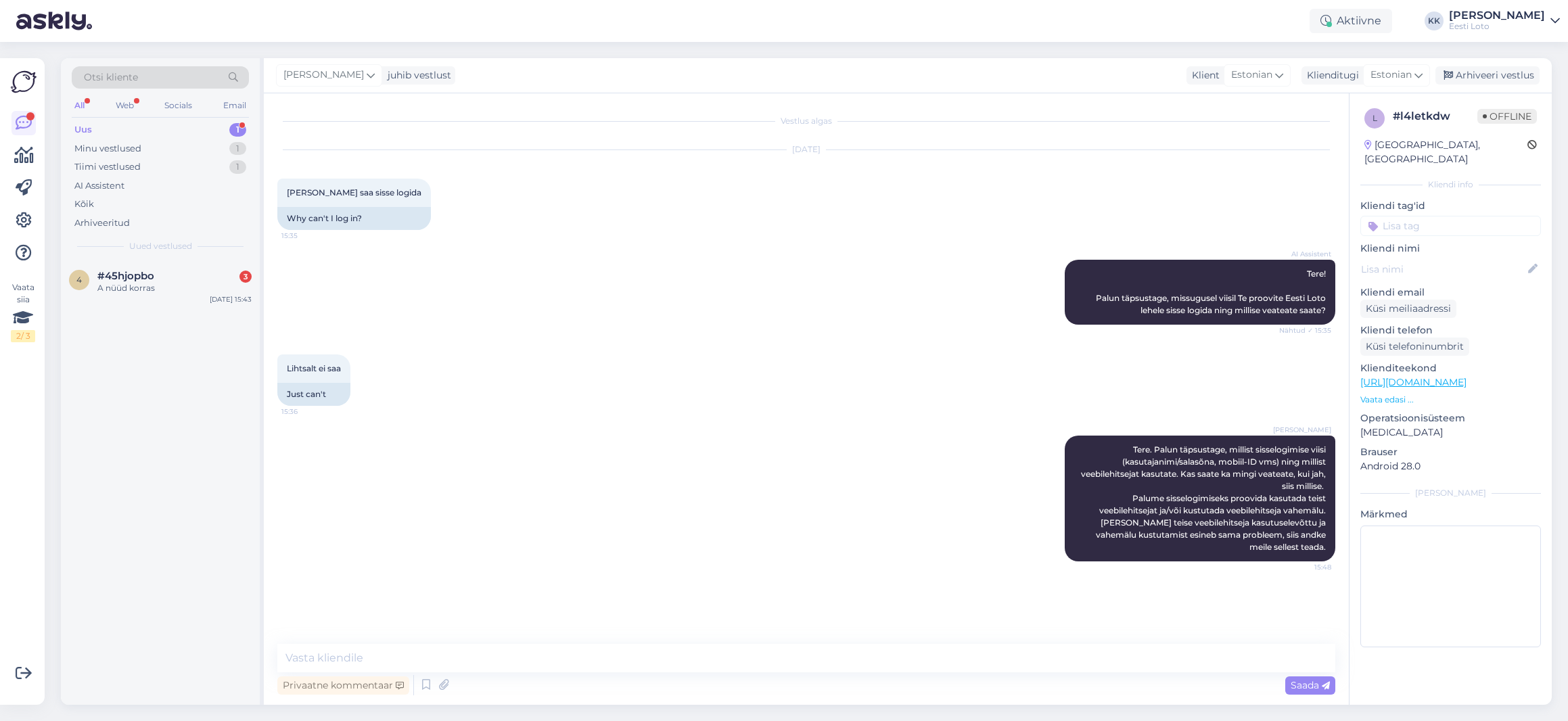
click at [1454, 216] on input at bounding box center [1450, 225] width 180 height 20
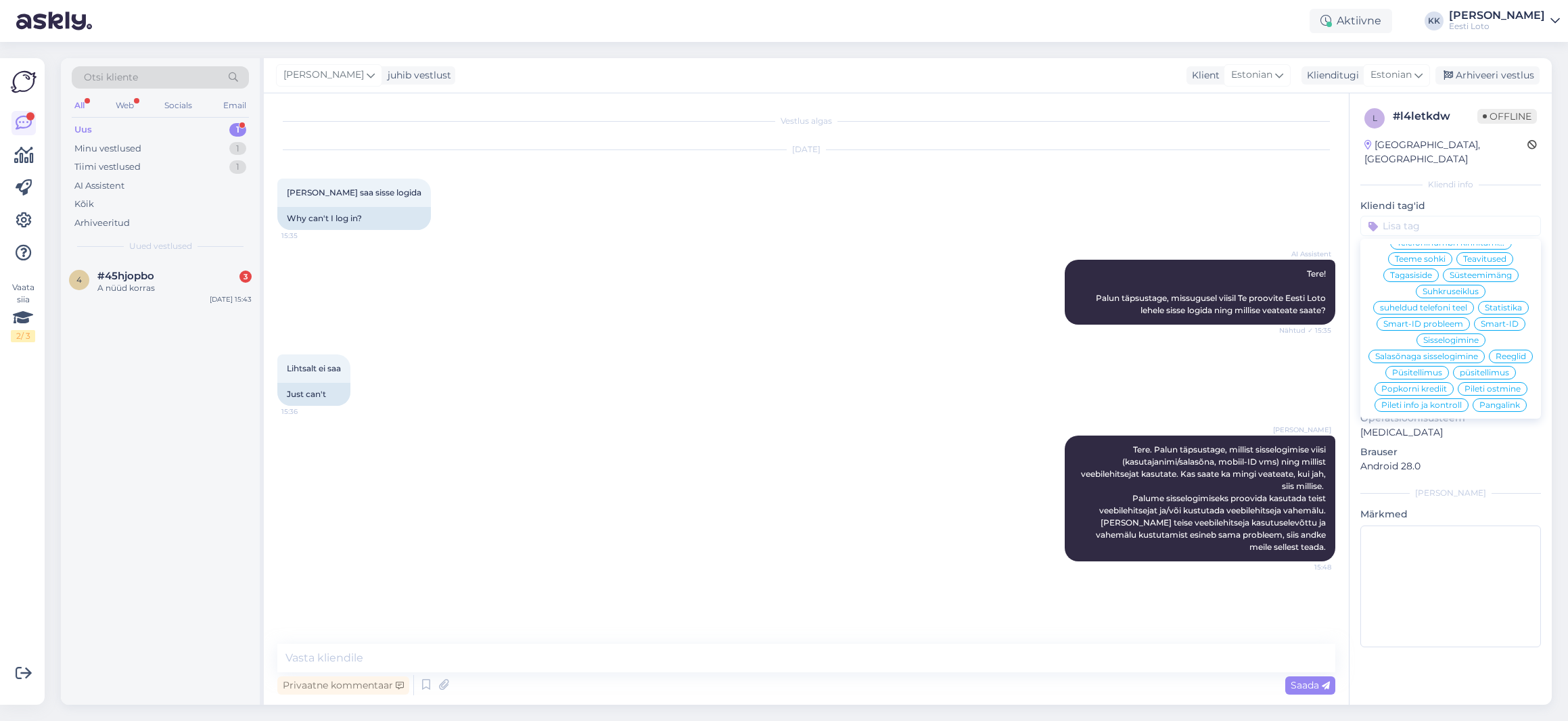
scroll to position [186, 0]
click at [1472, 333] on span "Sisselogimine" at bounding box center [1451, 337] width 56 height 8
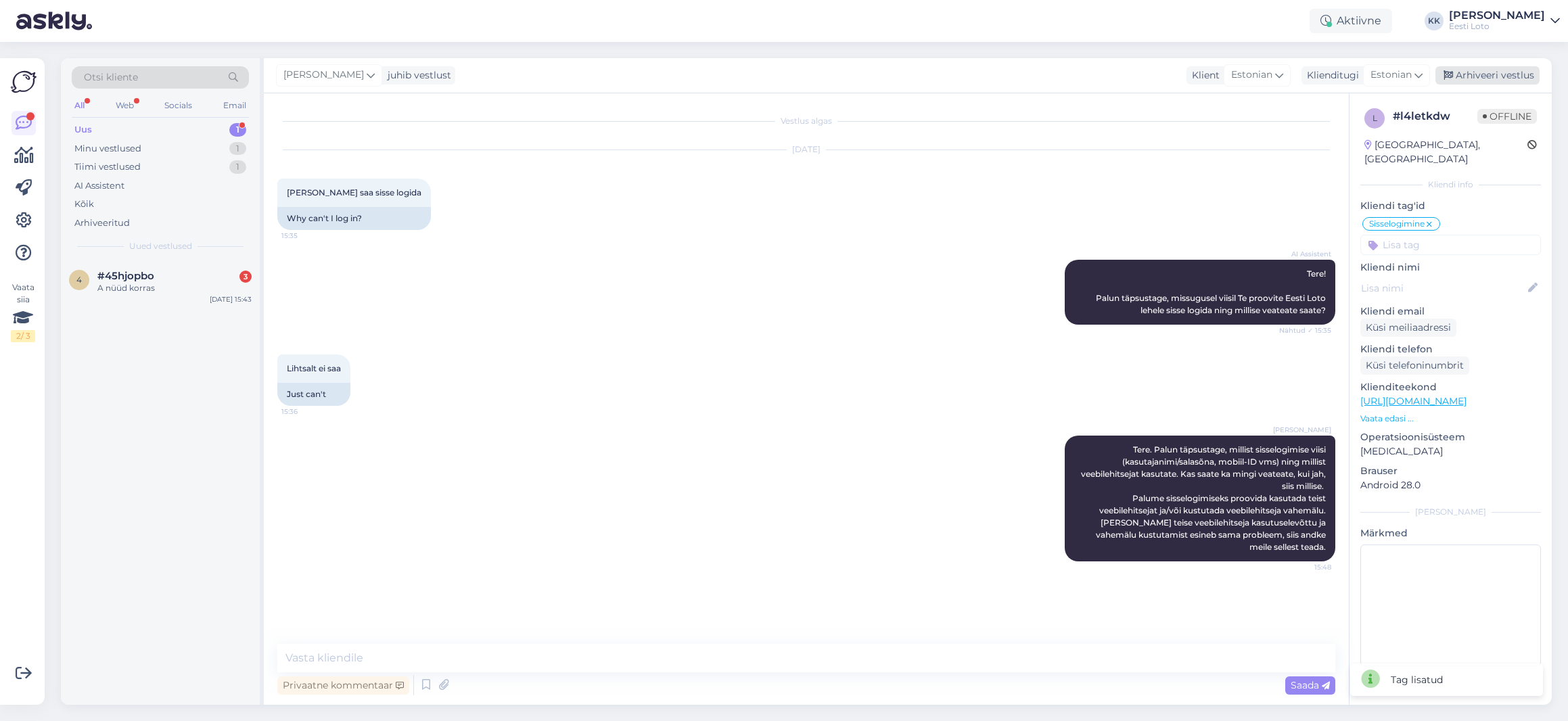
click at [1490, 81] on div "Arhiveeri vestlus" at bounding box center [1487, 75] width 104 height 19
click at [172, 289] on div "A nüüd korras" at bounding box center [174, 287] width 154 height 12
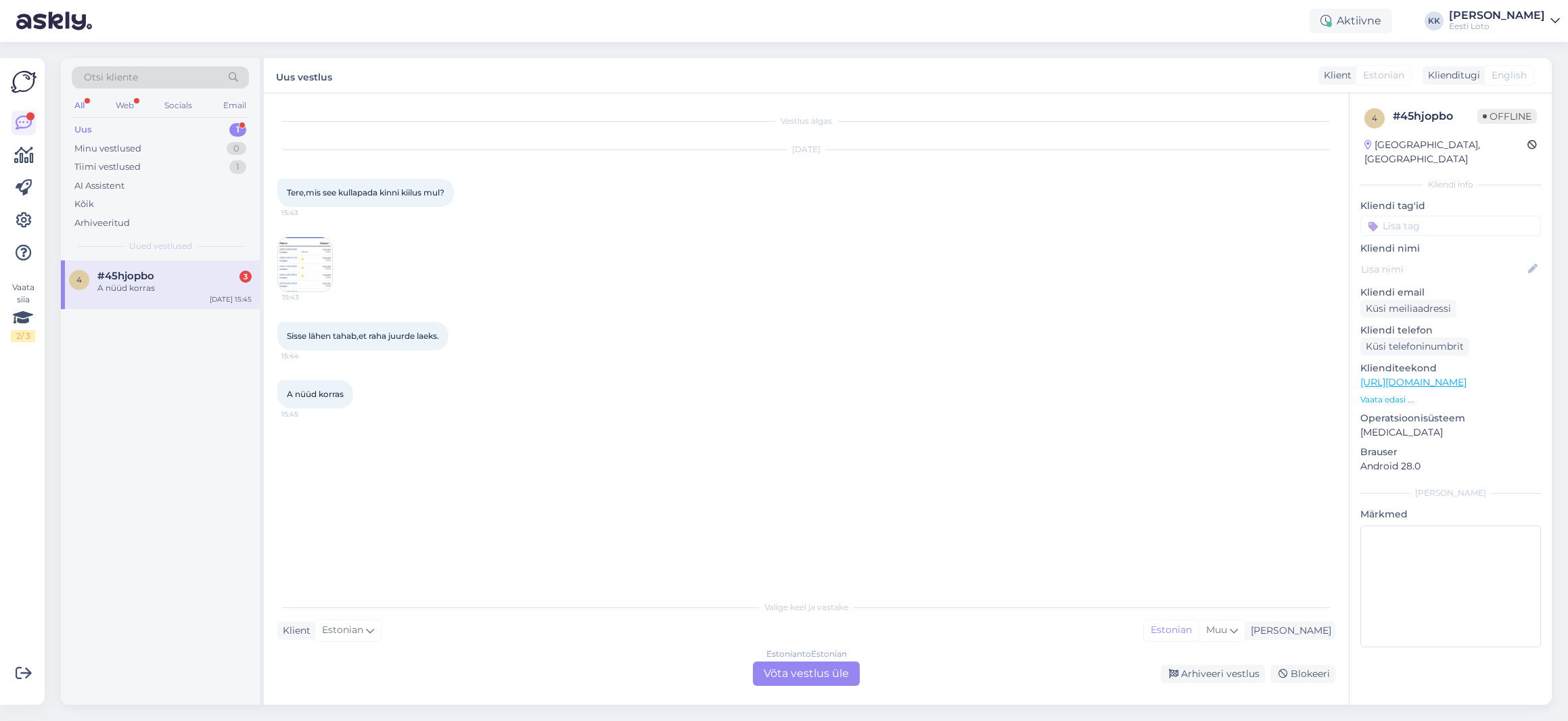
click at [311, 279] on img at bounding box center [305, 265] width 55 height 55
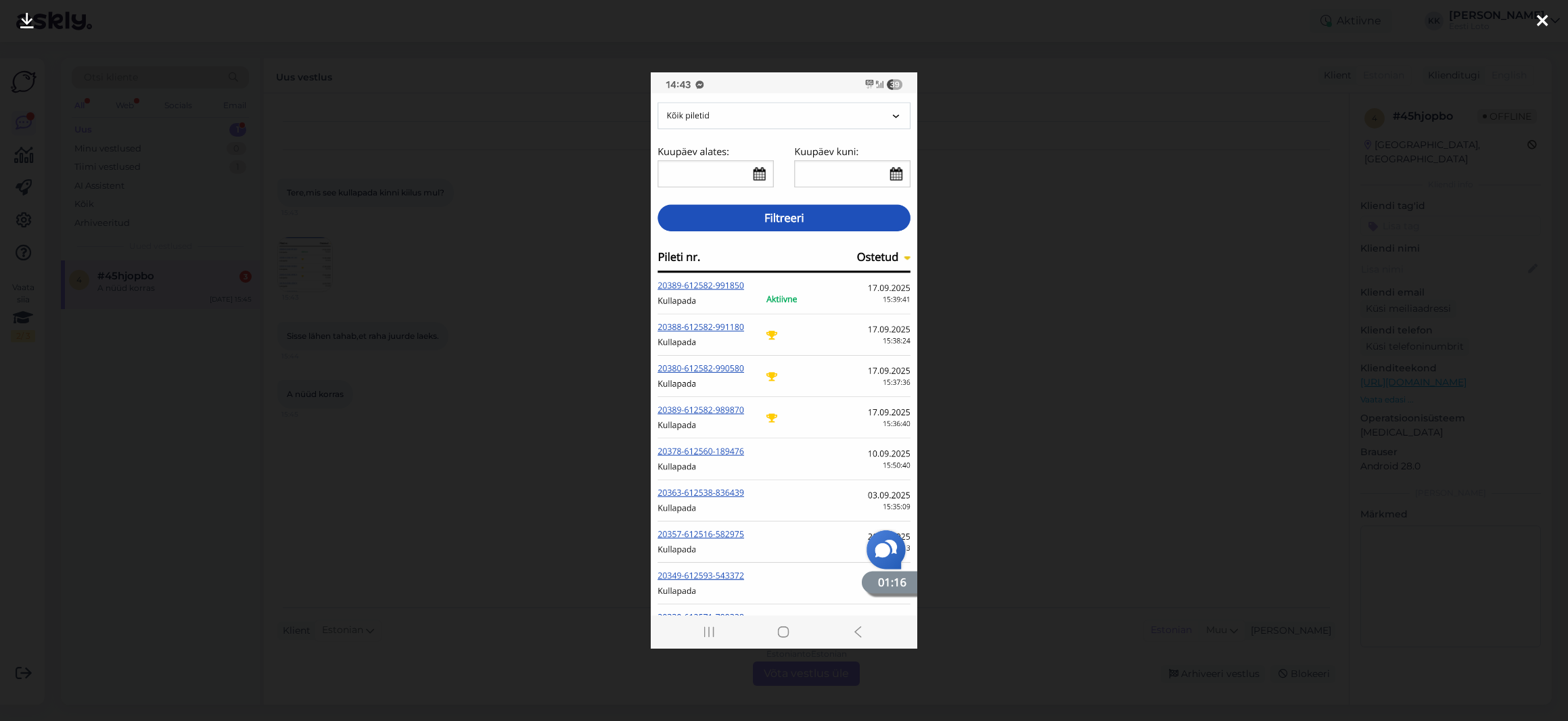
click at [1541, 20] on icon at bounding box center [1542, 21] width 11 height 18
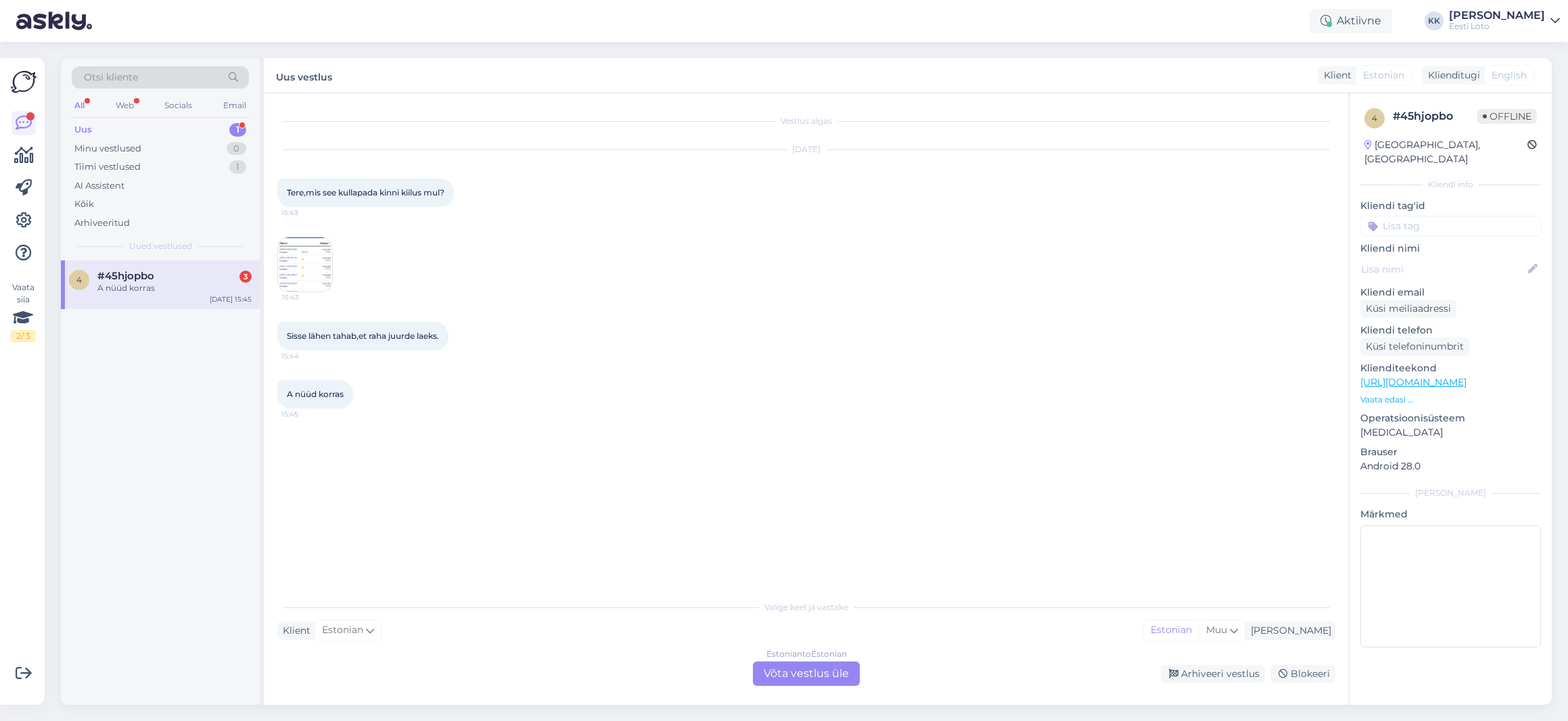
click at [1398, 215] on input at bounding box center [1450, 225] width 180 height 20
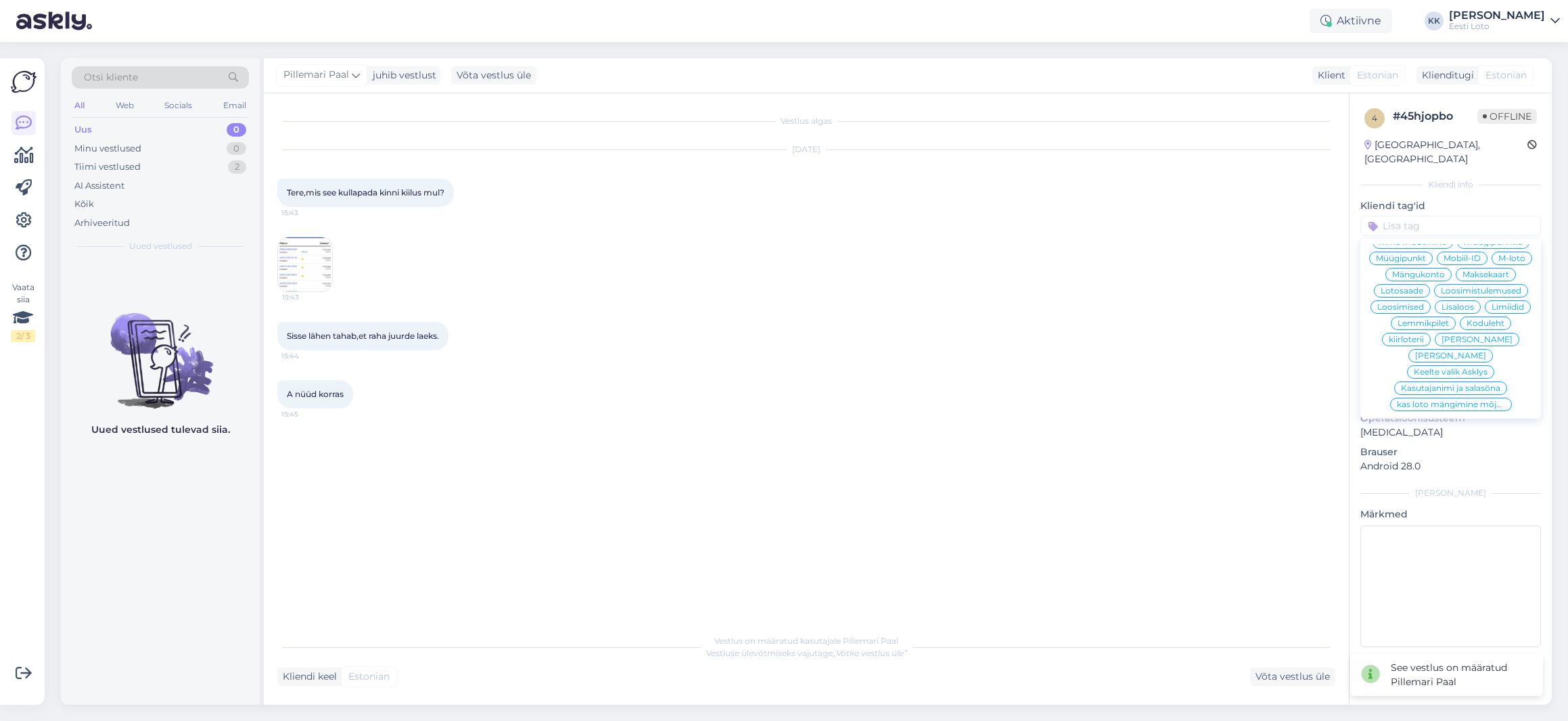
scroll to position [388, 0]
click at [1105, 361] on div "Sisse lähen tahab,et raha juurde laeks. 15:44" at bounding box center [807, 336] width 1058 height 58
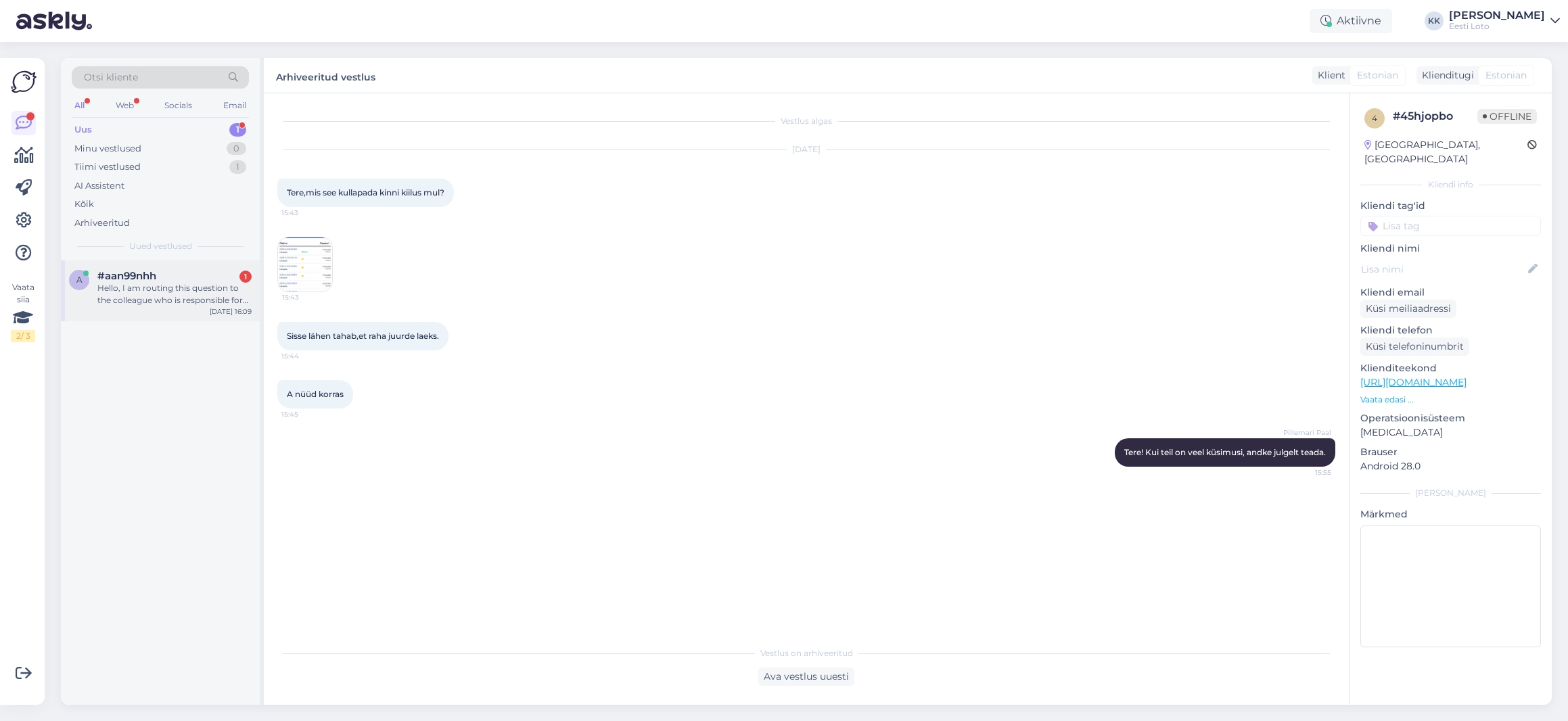
click at [151, 286] on div "Hello, I am routing this question to the colleague who is responsible for this …" at bounding box center [174, 293] width 154 height 24
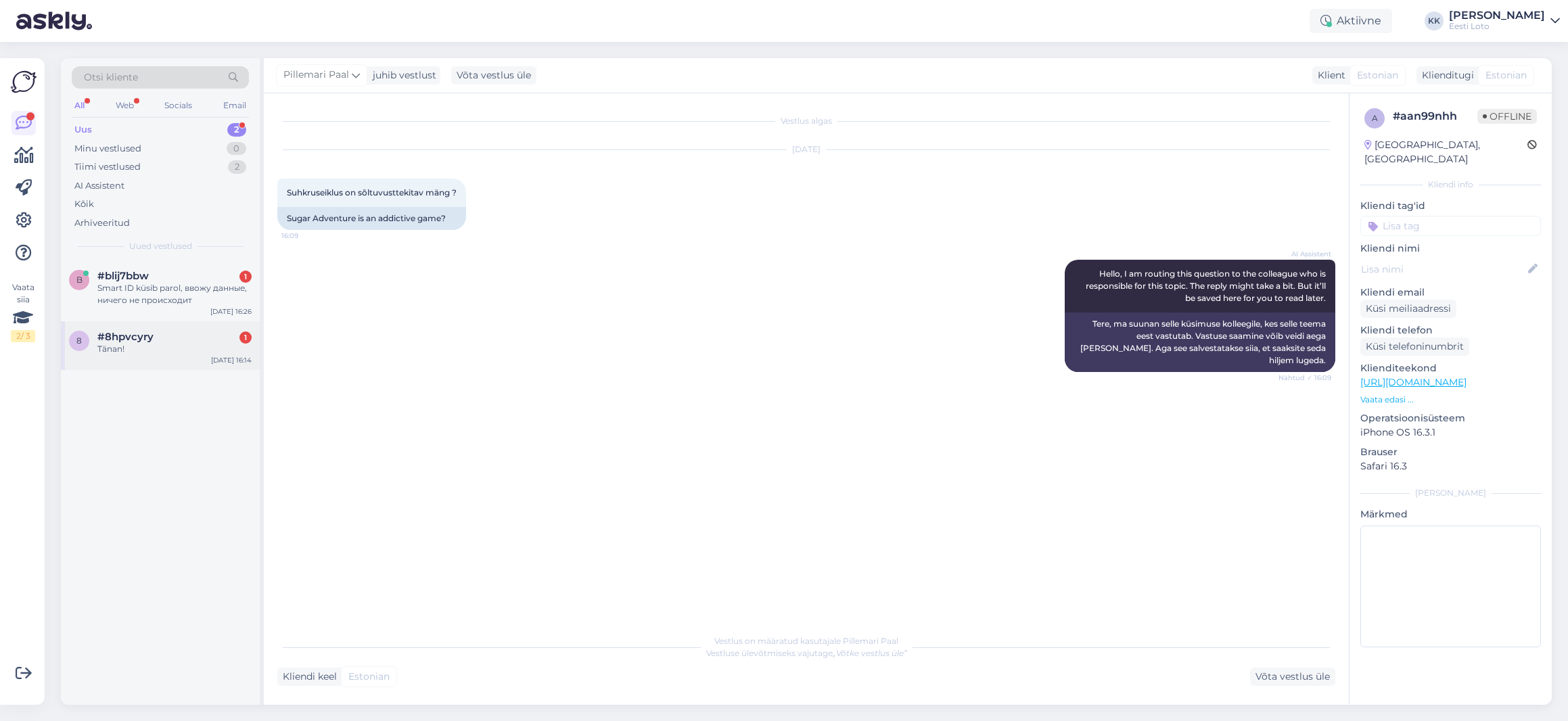
click at [138, 342] on span "#8hpvcyry" at bounding box center [126, 336] width 57 height 12
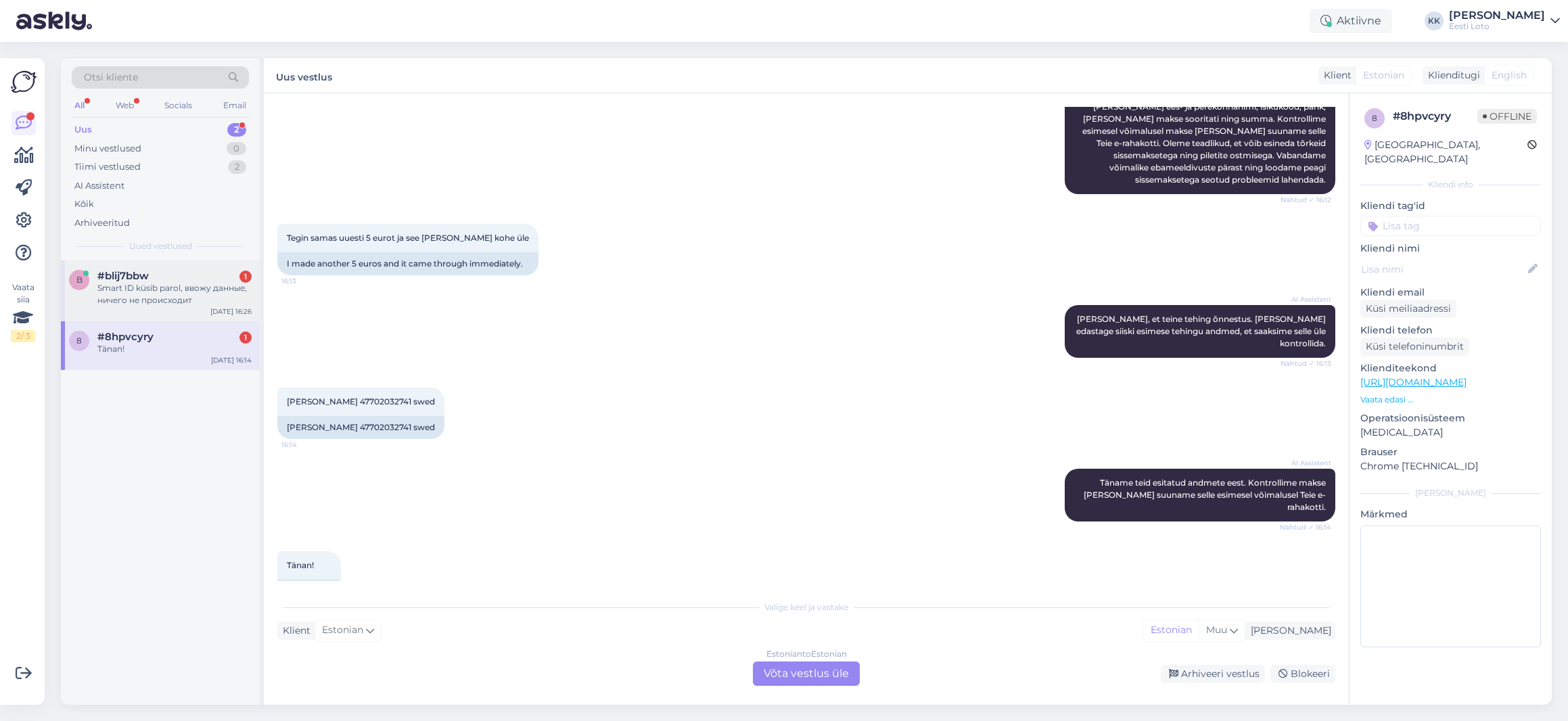
click at [118, 291] on div "Smart ID küsib parol, ввожу данные, ничего не происходит" at bounding box center [174, 293] width 154 height 24
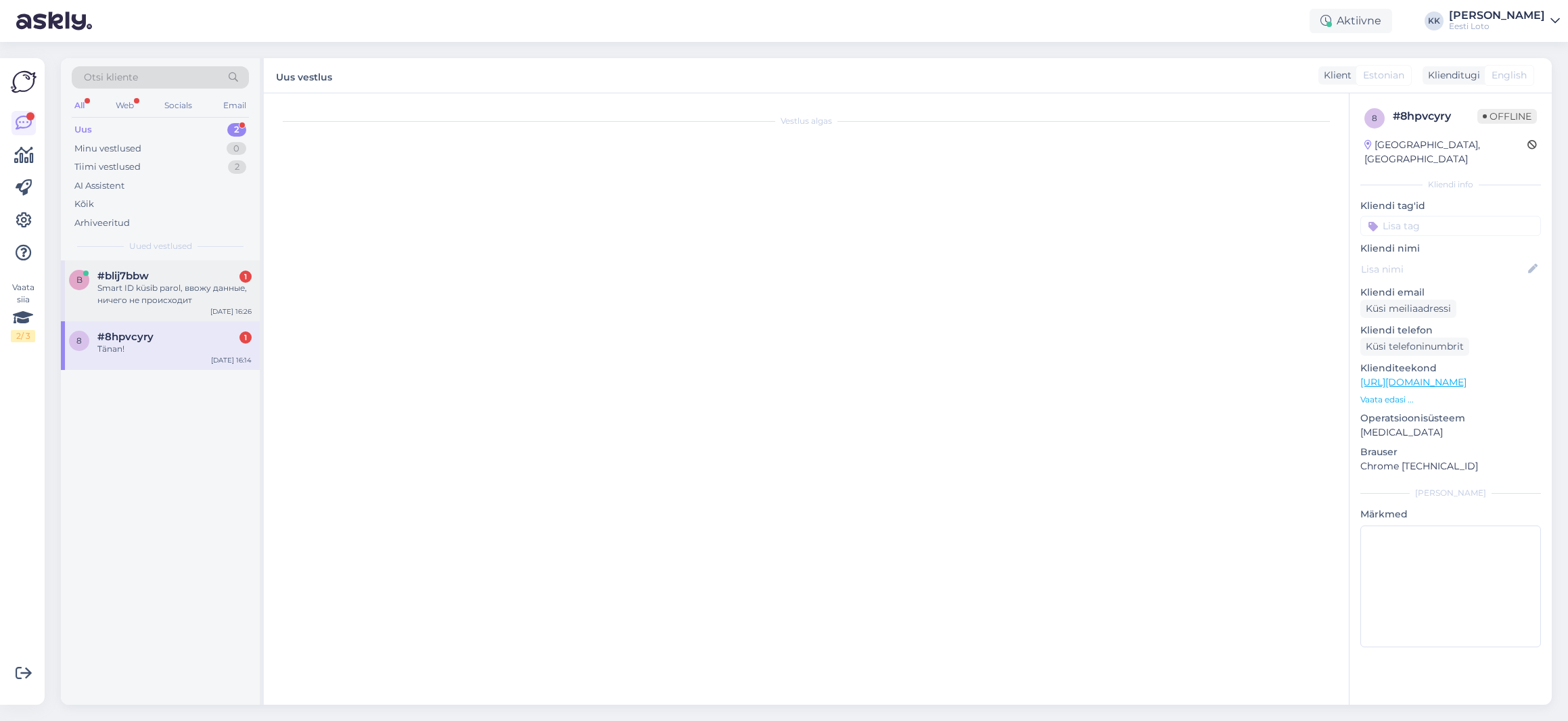
scroll to position [0, 0]
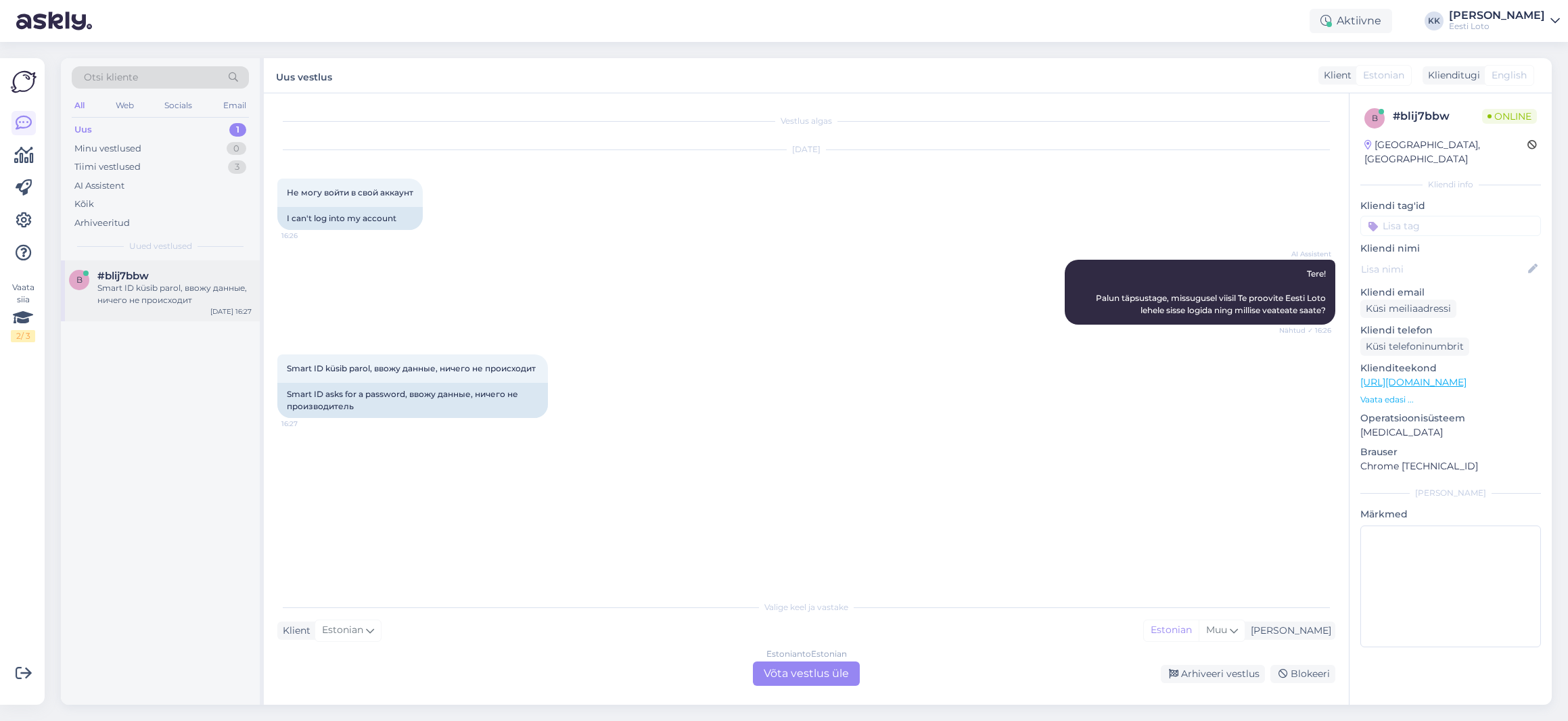
click at [149, 286] on div "Smart ID küsib parol, ввожу данные, ничего не происходит" at bounding box center [174, 293] width 154 height 24
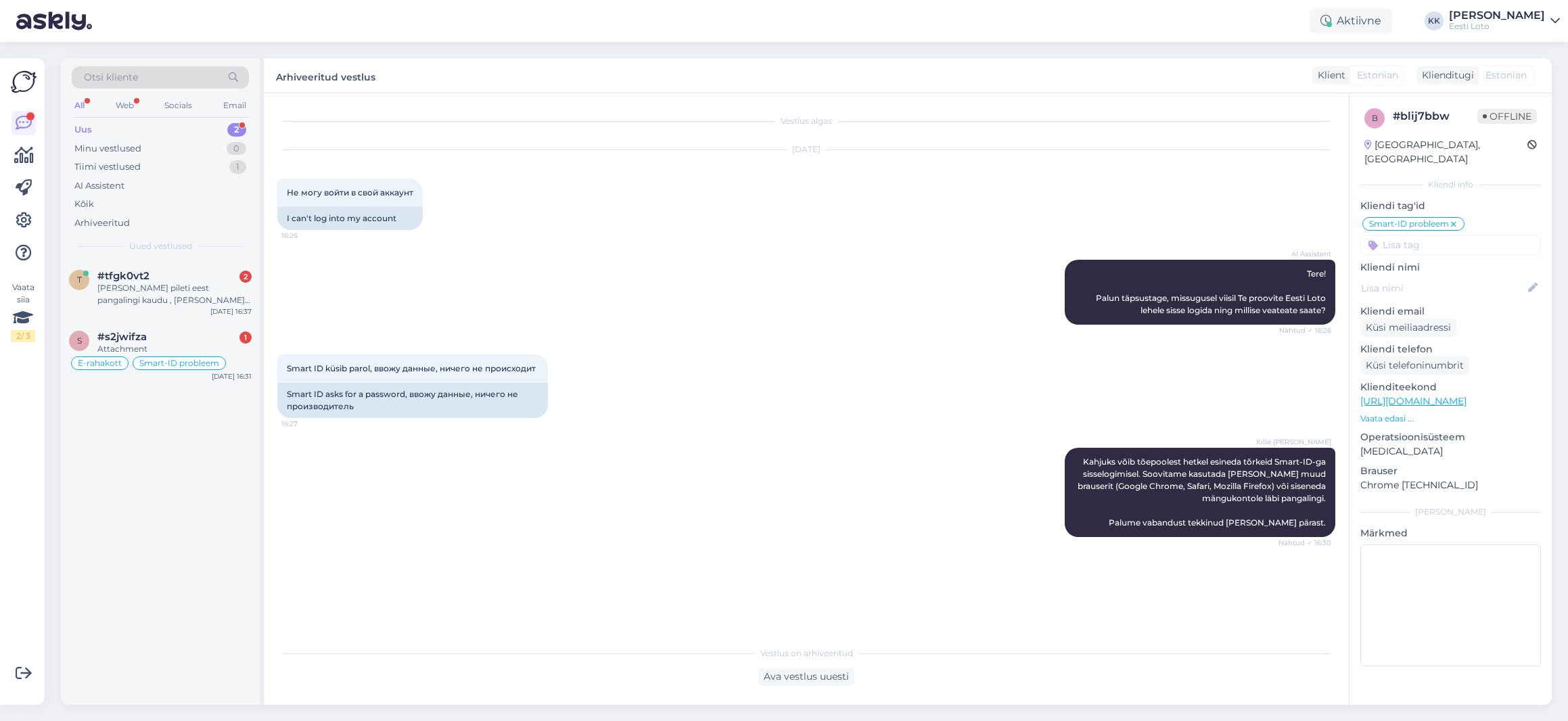
click at [117, 132] on div "Uus 2" at bounding box center [161, 130] width 177 height 19
click at [156, 336] on div "#s2jwifza 1" at bounding box center [174, 336] width 154 height 12
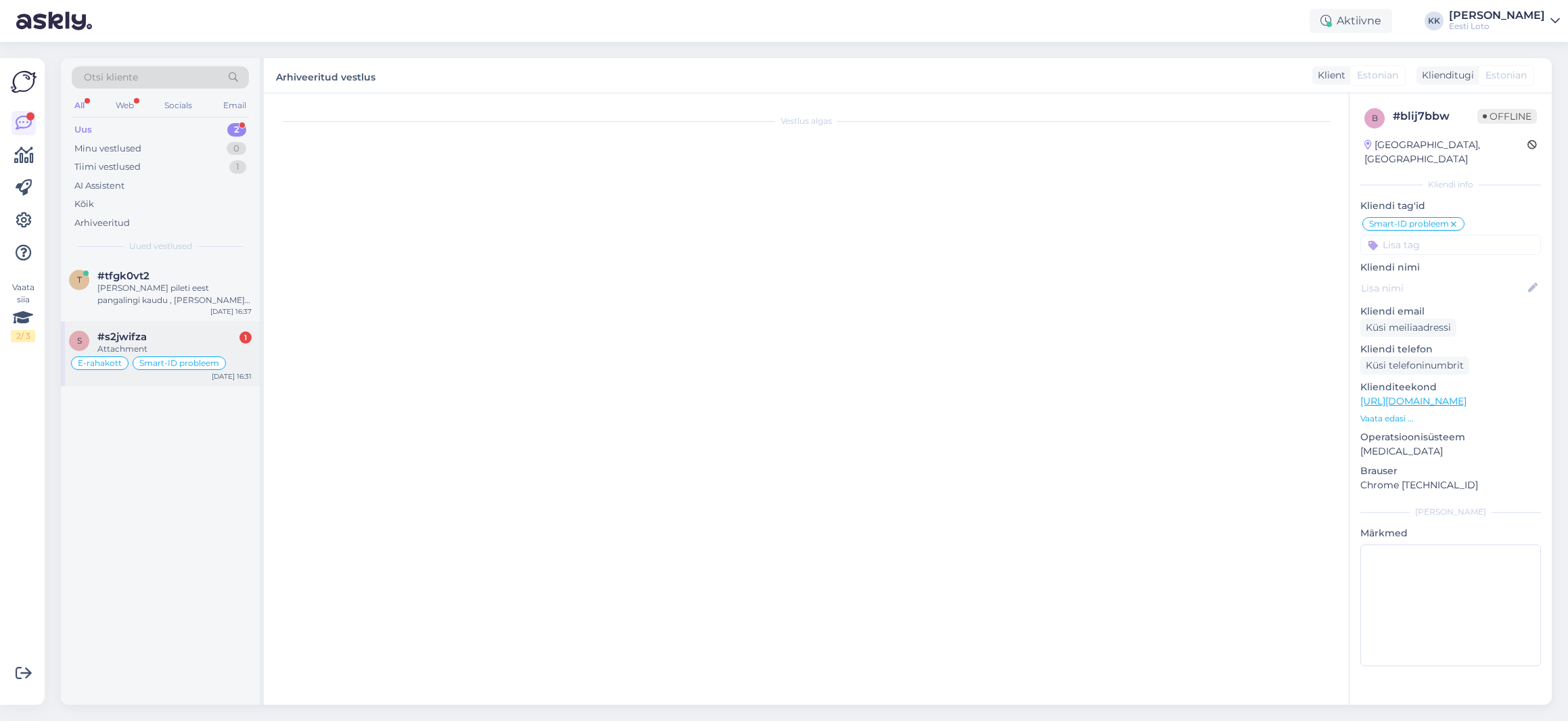
scroll to position [381, 0]
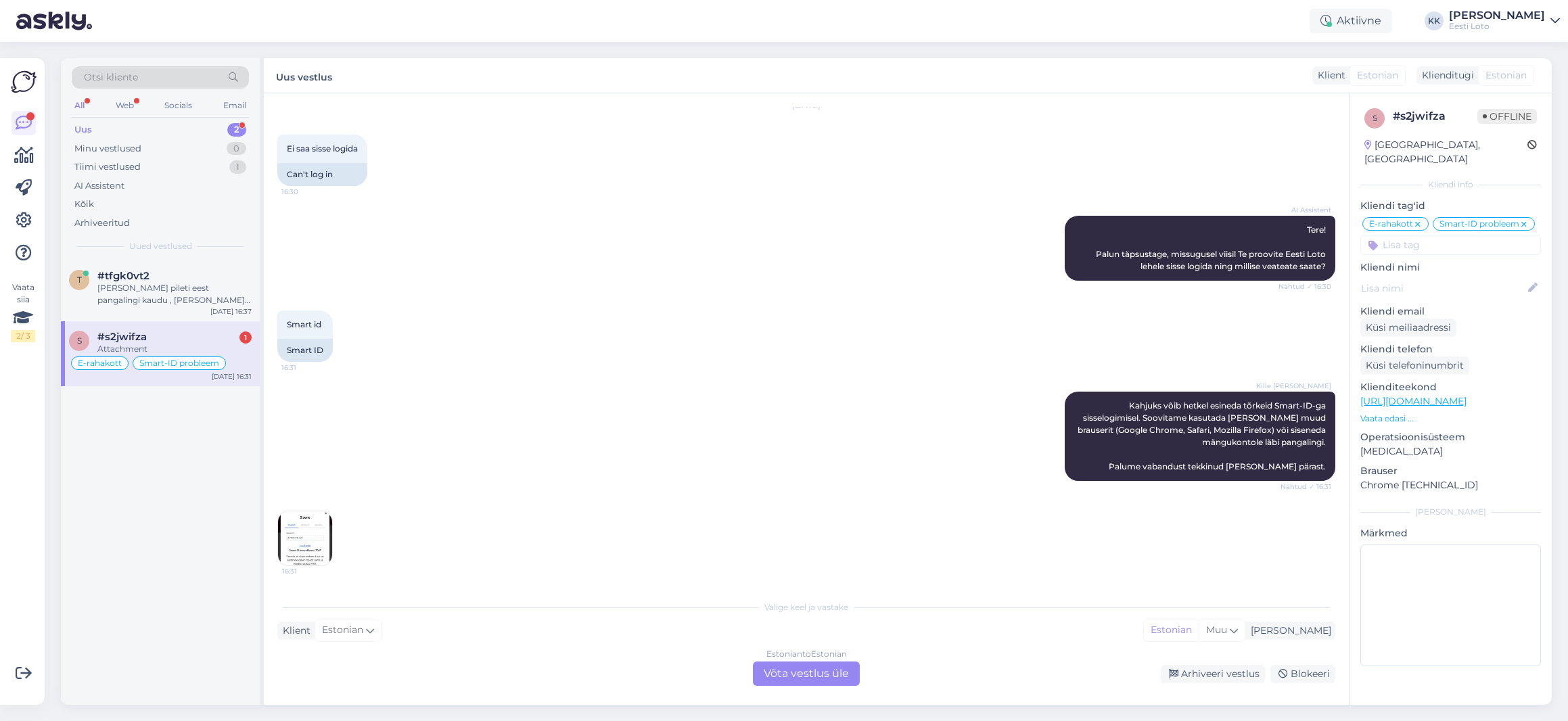
click at [301, 538] on img at bounding box center [305, 539] width 55 height 55
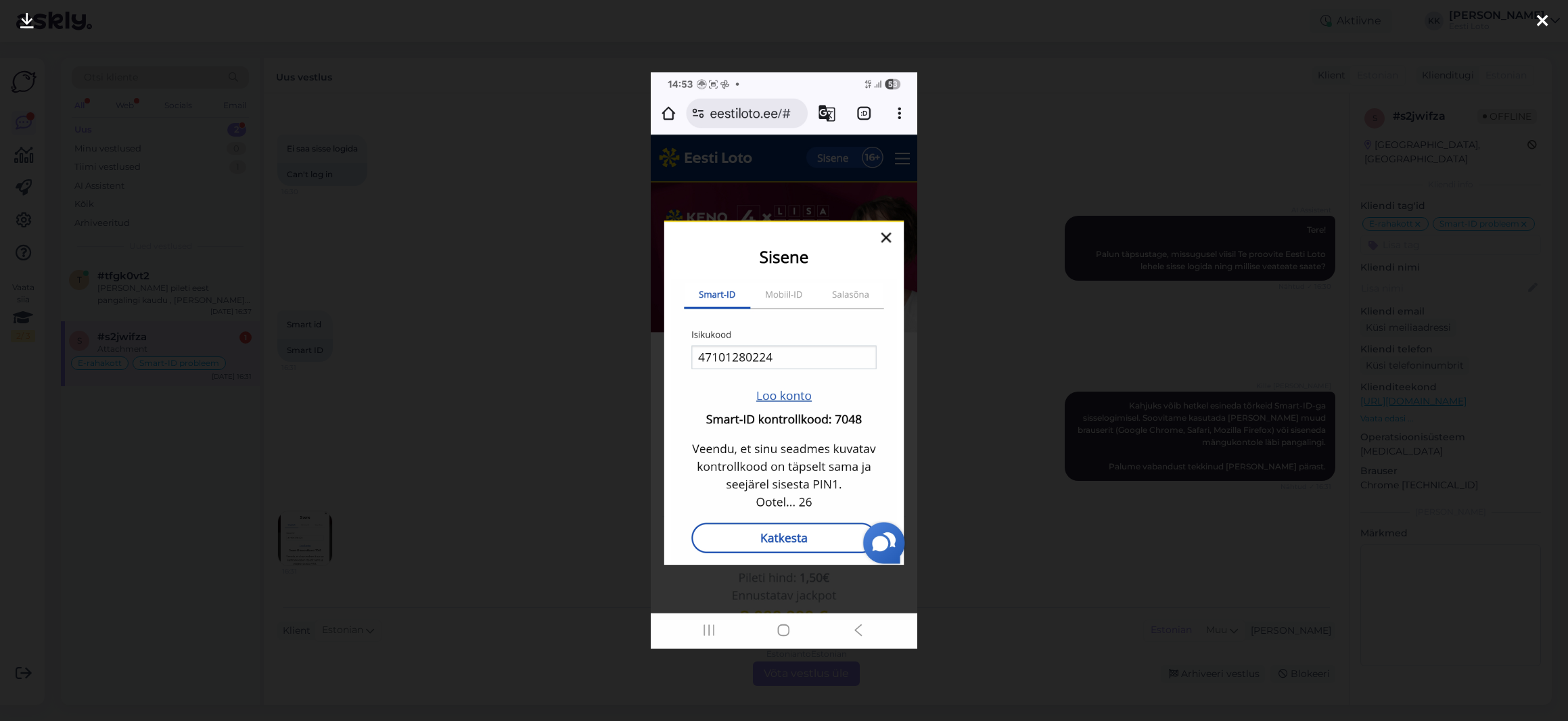
click at [1543, 22] on icon at bounding box center [1542, 21] width 11 height 18
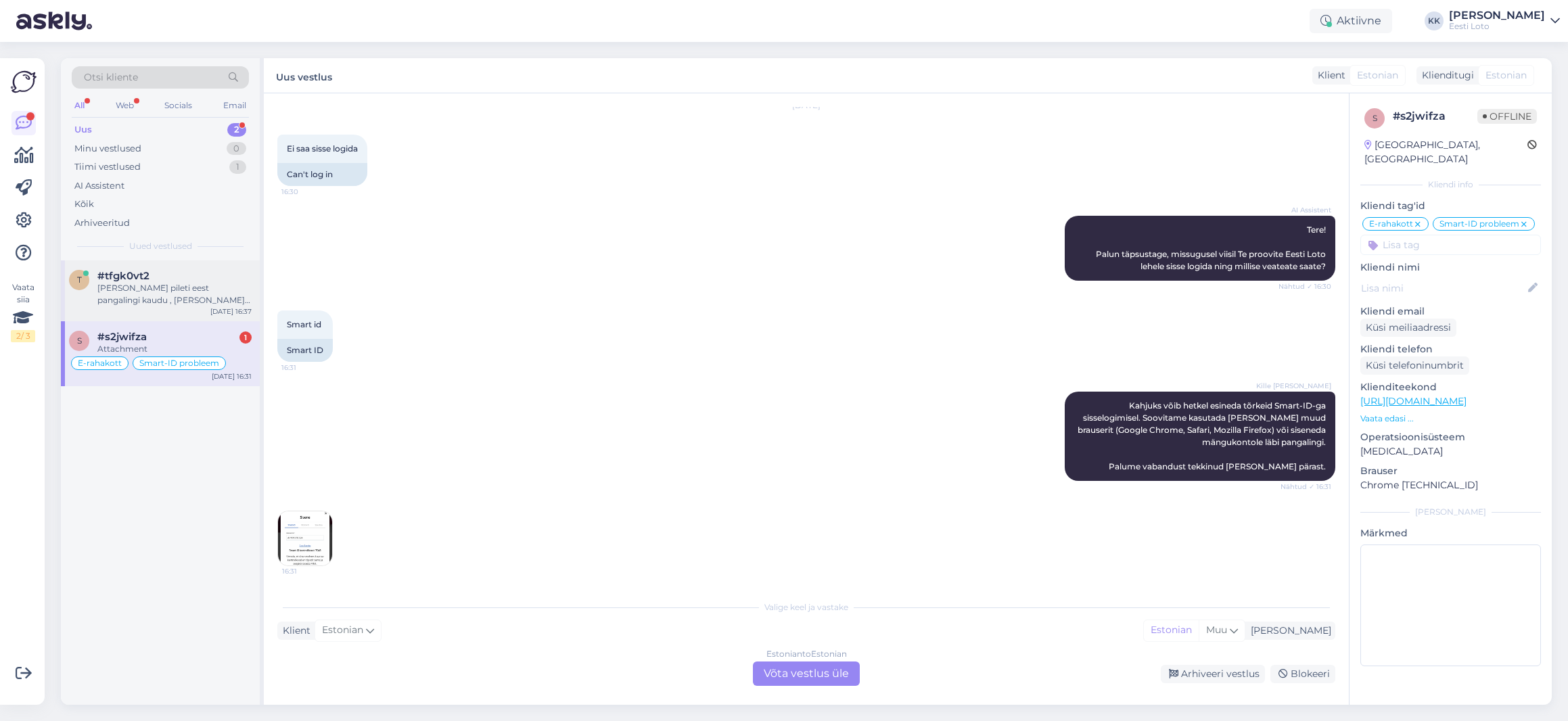
click at [169, 299] on div "[PERSON_NAME] pileti eest pangalingi kaudu , [PERSON_NAME] numbrite valimist." at bounding box center [174, 293] width 154 height 24
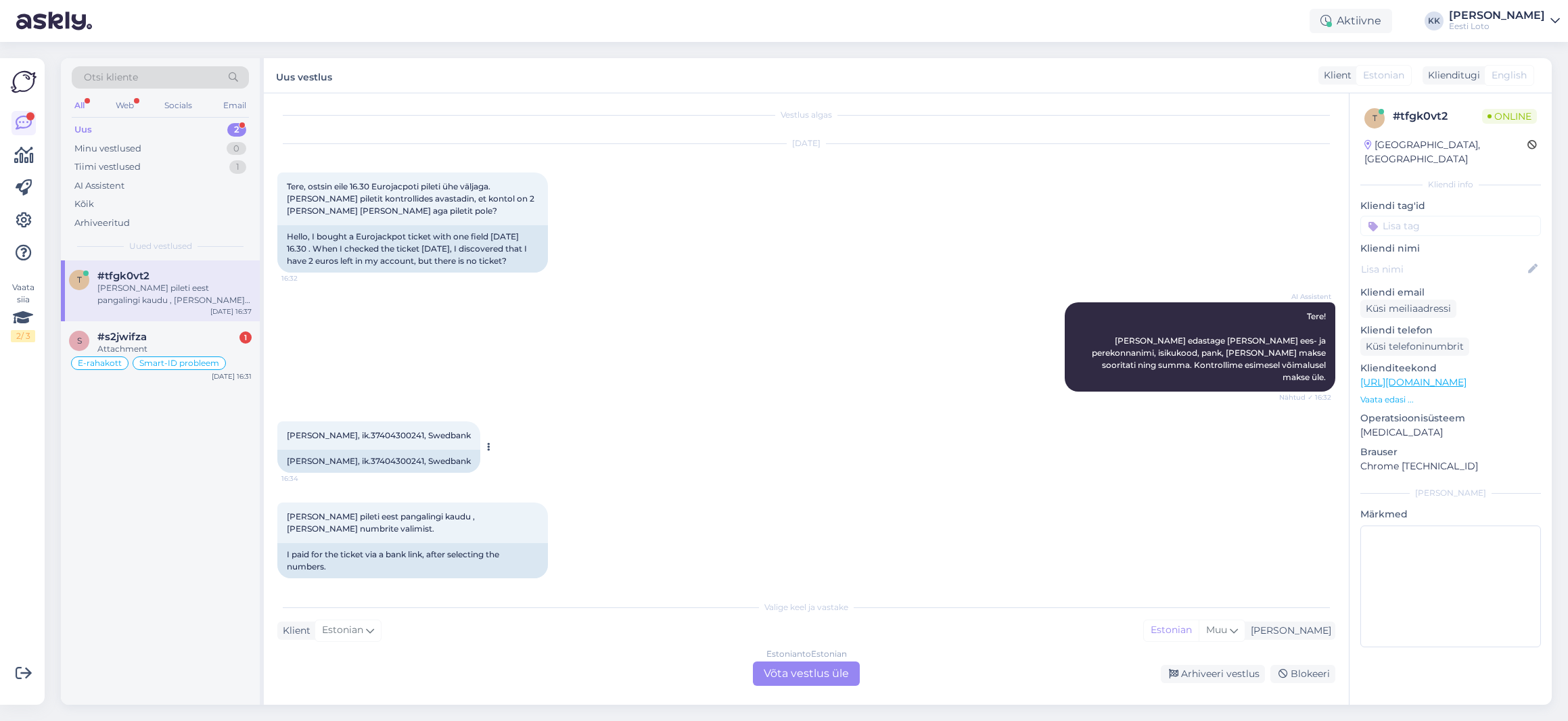
click at [369, 430] on span "[PERSON_NAME], ik.37404300241, Swedbank" at bounding box center [378, 435] width 184 height 10
copy span "37404300241"
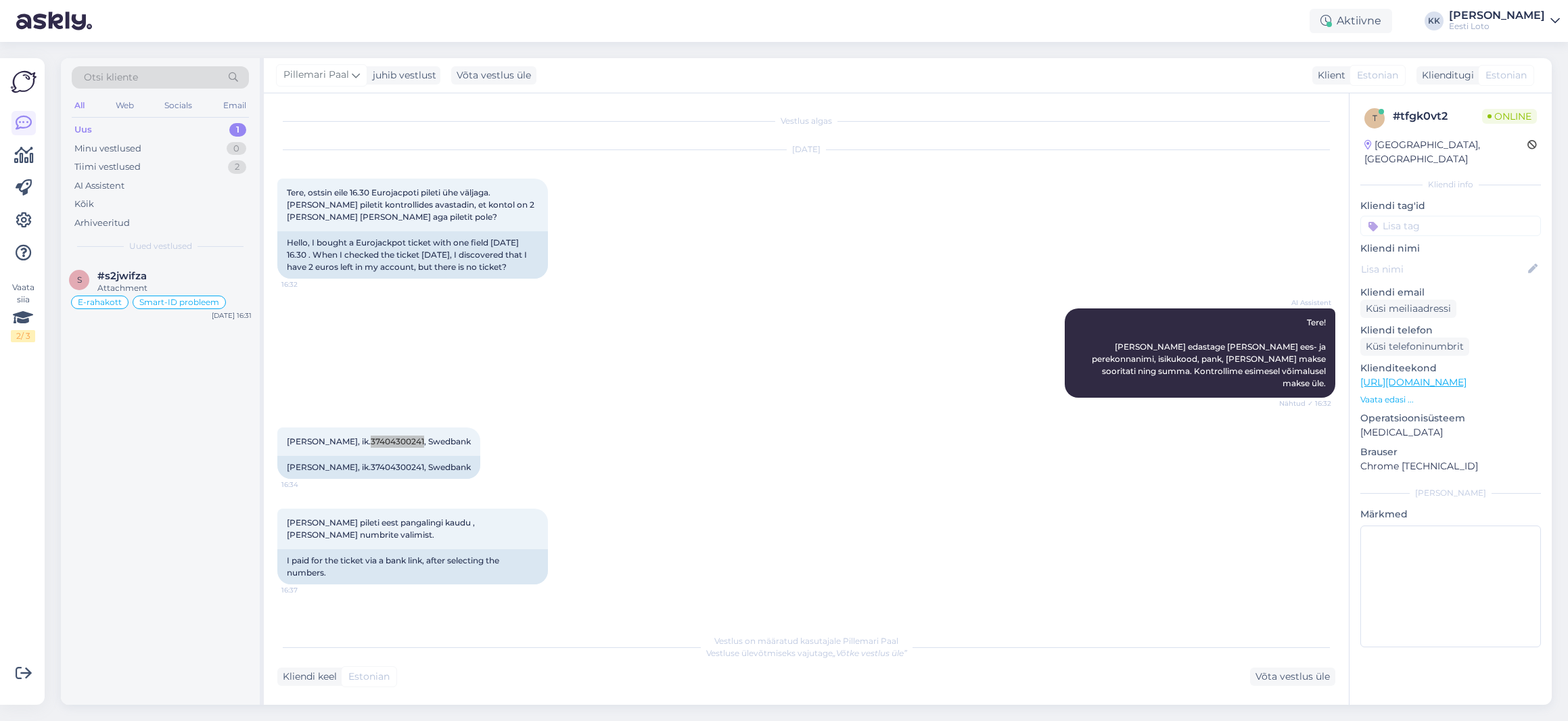
scroll to position [0, 0]
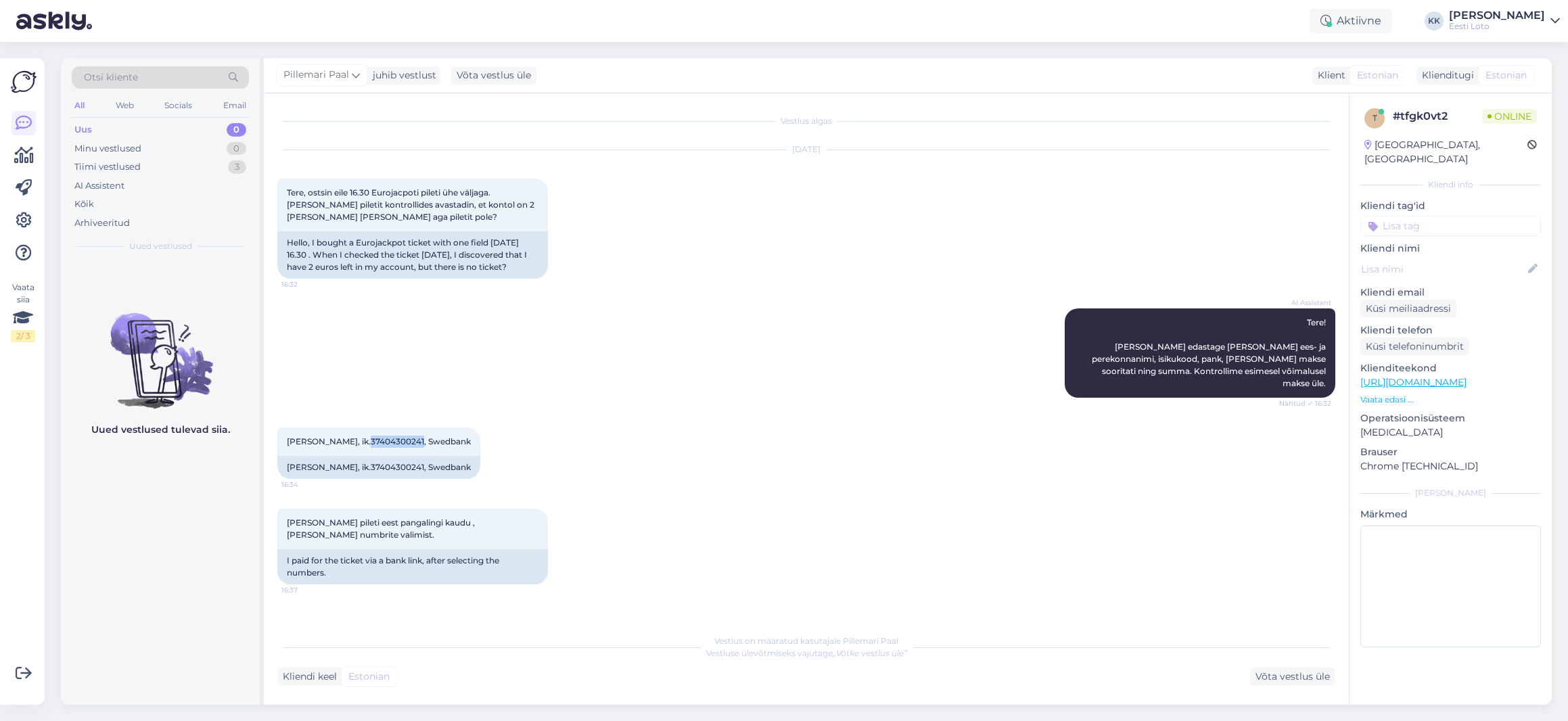
click at [134, 132] on div "Uus 0" at bounding box center [161, 130] width 177 height 19
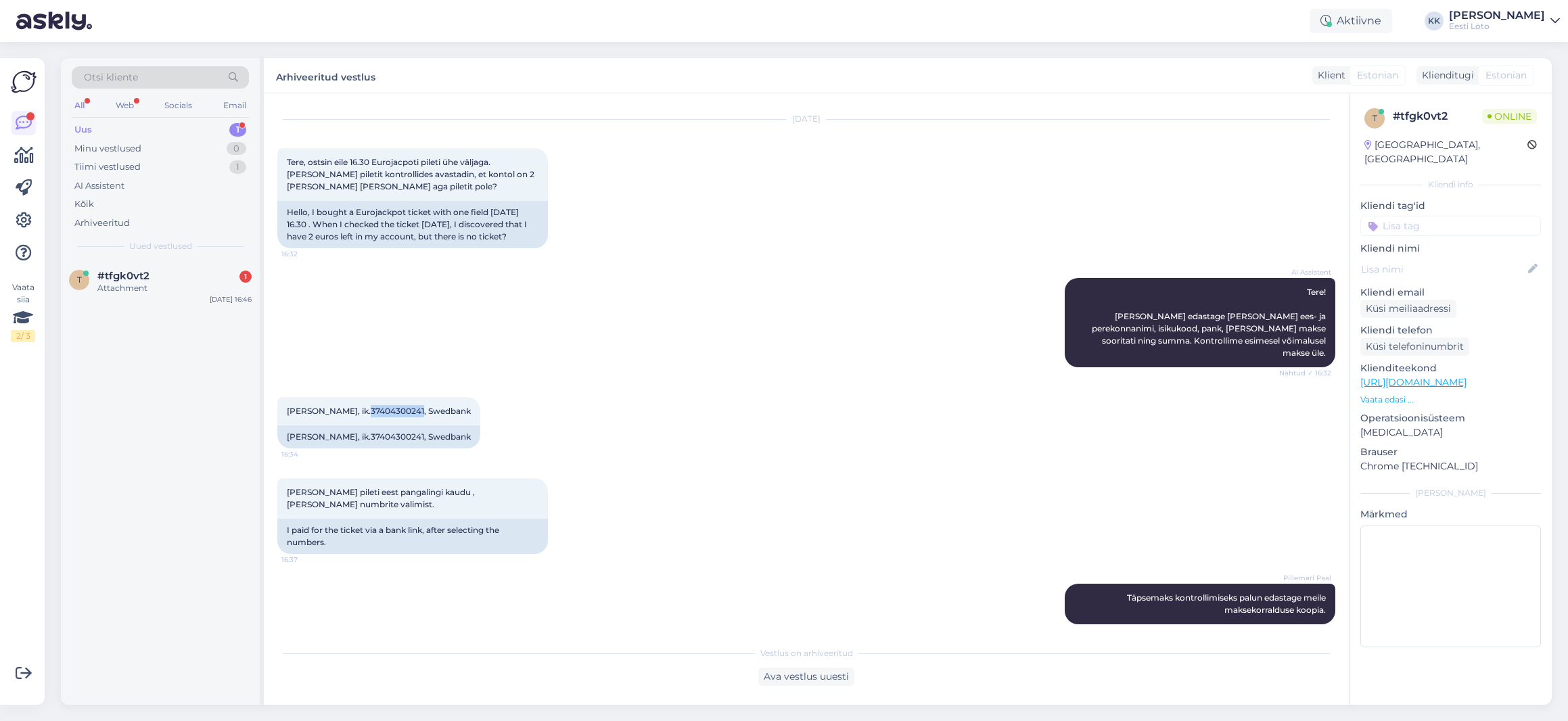
scroll to position [116, 0]
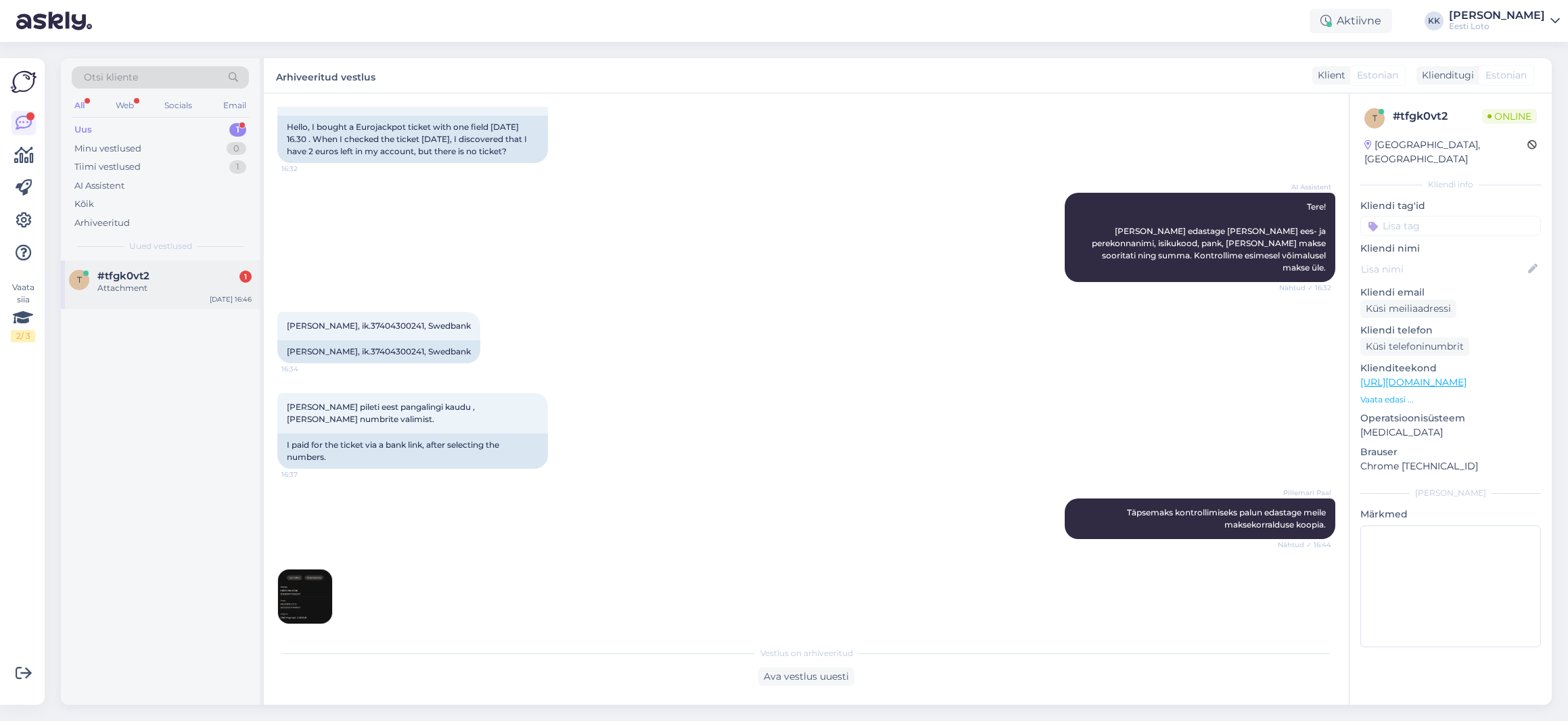
click at [118, 278] on span "#tfgk0vt2" at bounding box center [123, 276] width 52 height 12
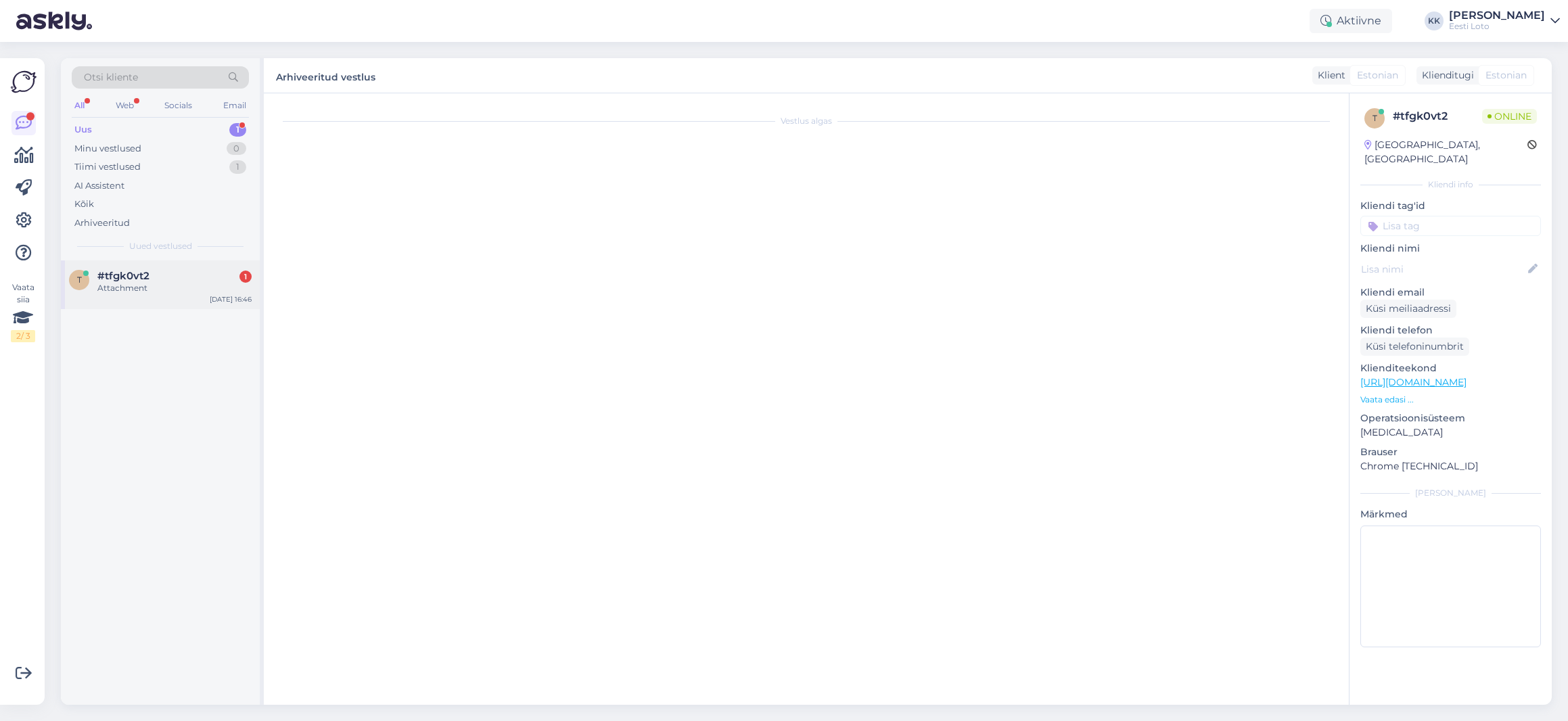
scroll to position [162, 0]
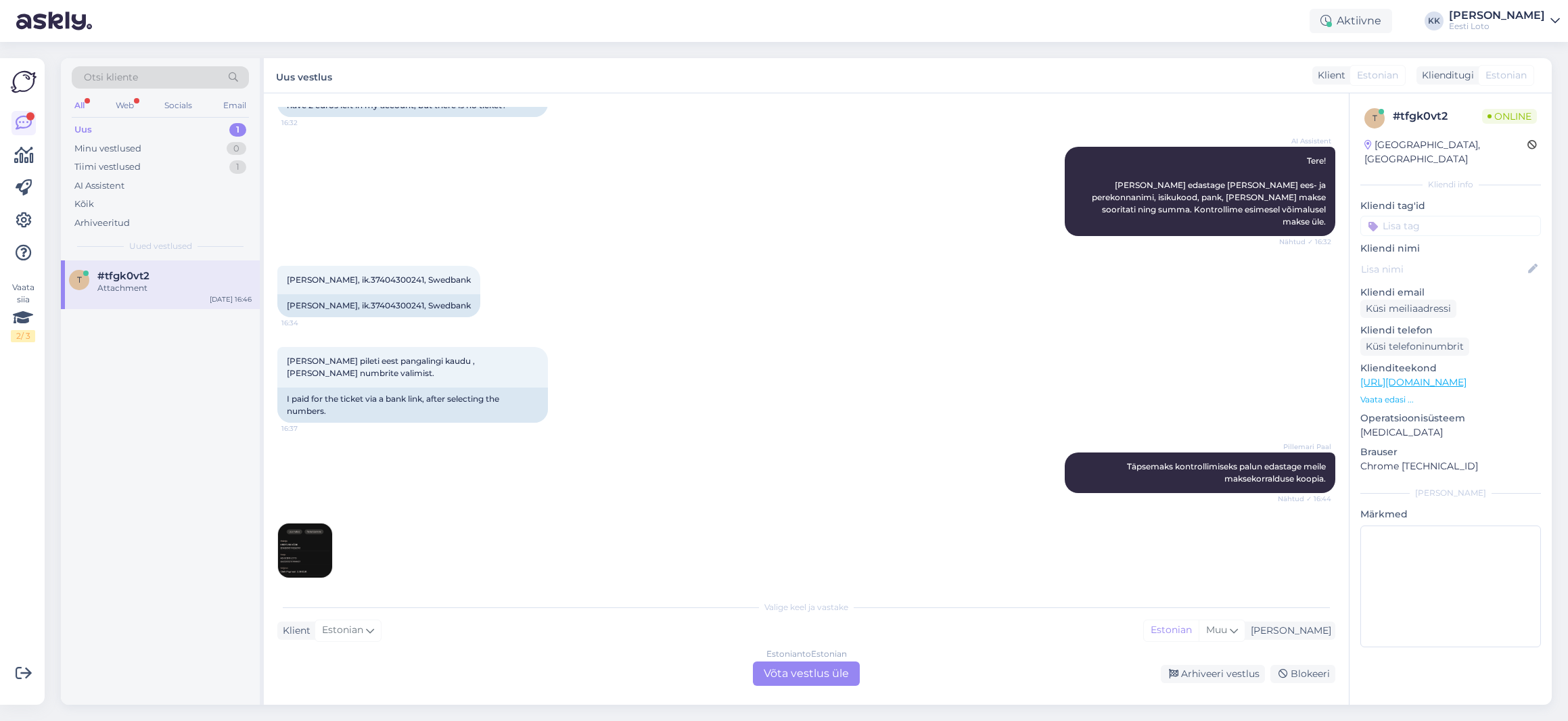
click at [301, 548] on img at bounding box center [305, 550] width 55 height 55
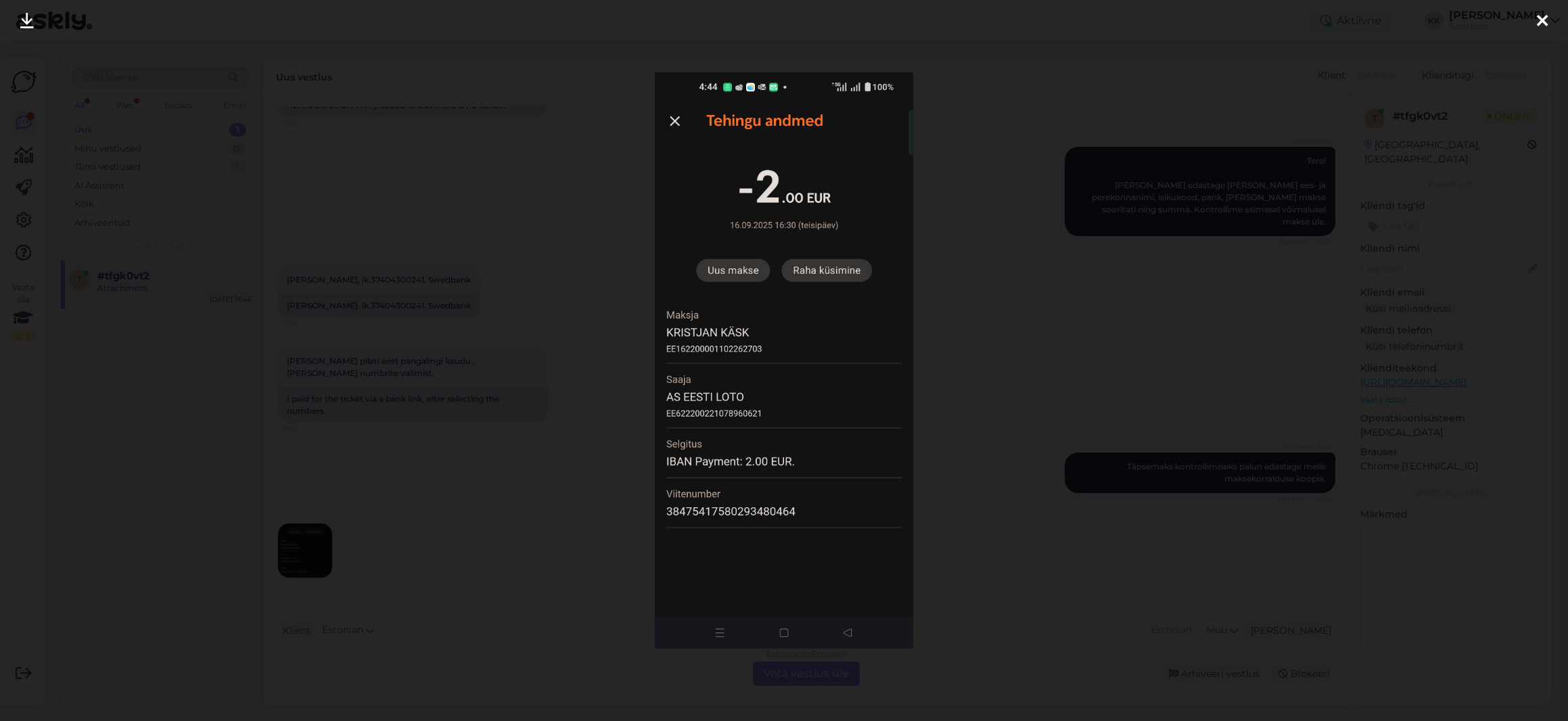
click at [1545, 19] on icon at bounding box center [1542, 21] width 11 height 18
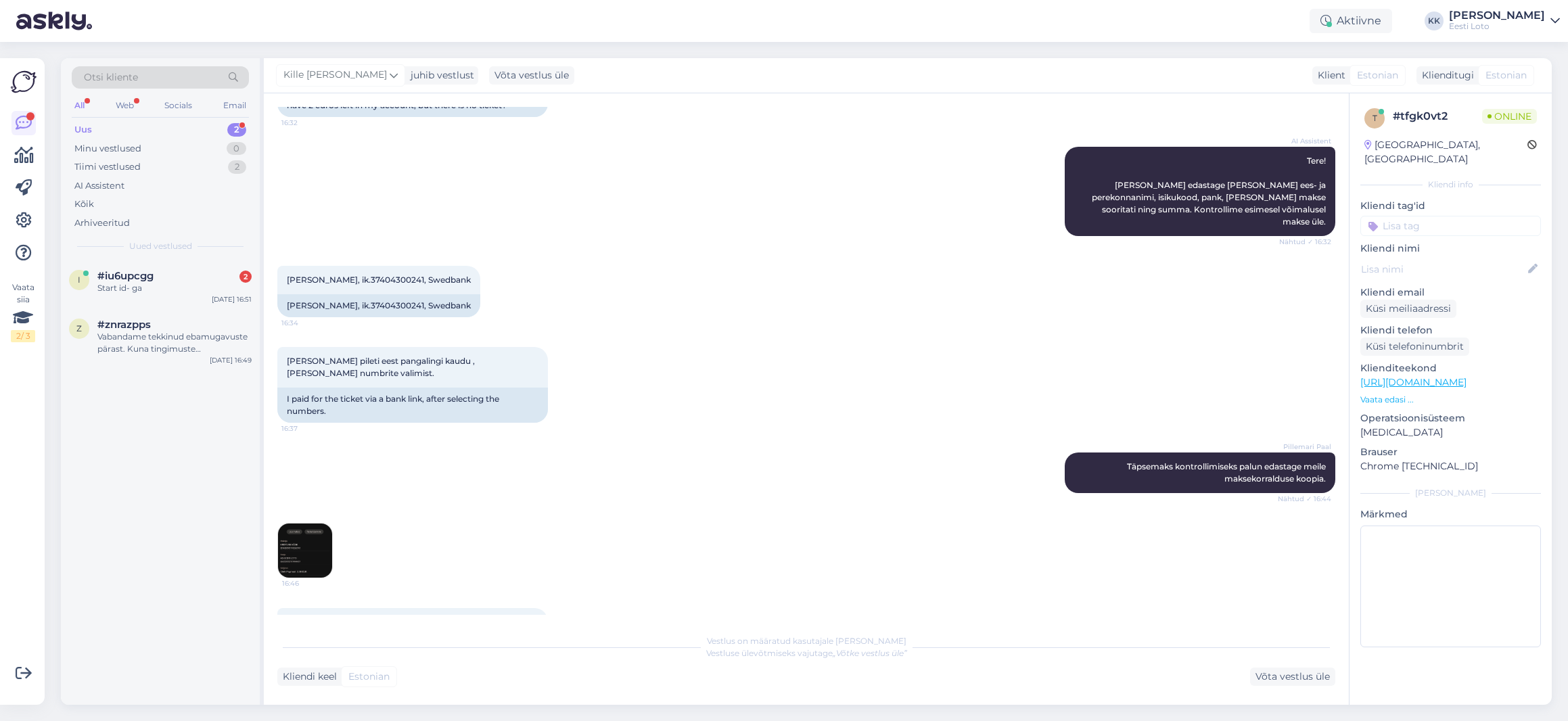
scroll to position [198, 0]
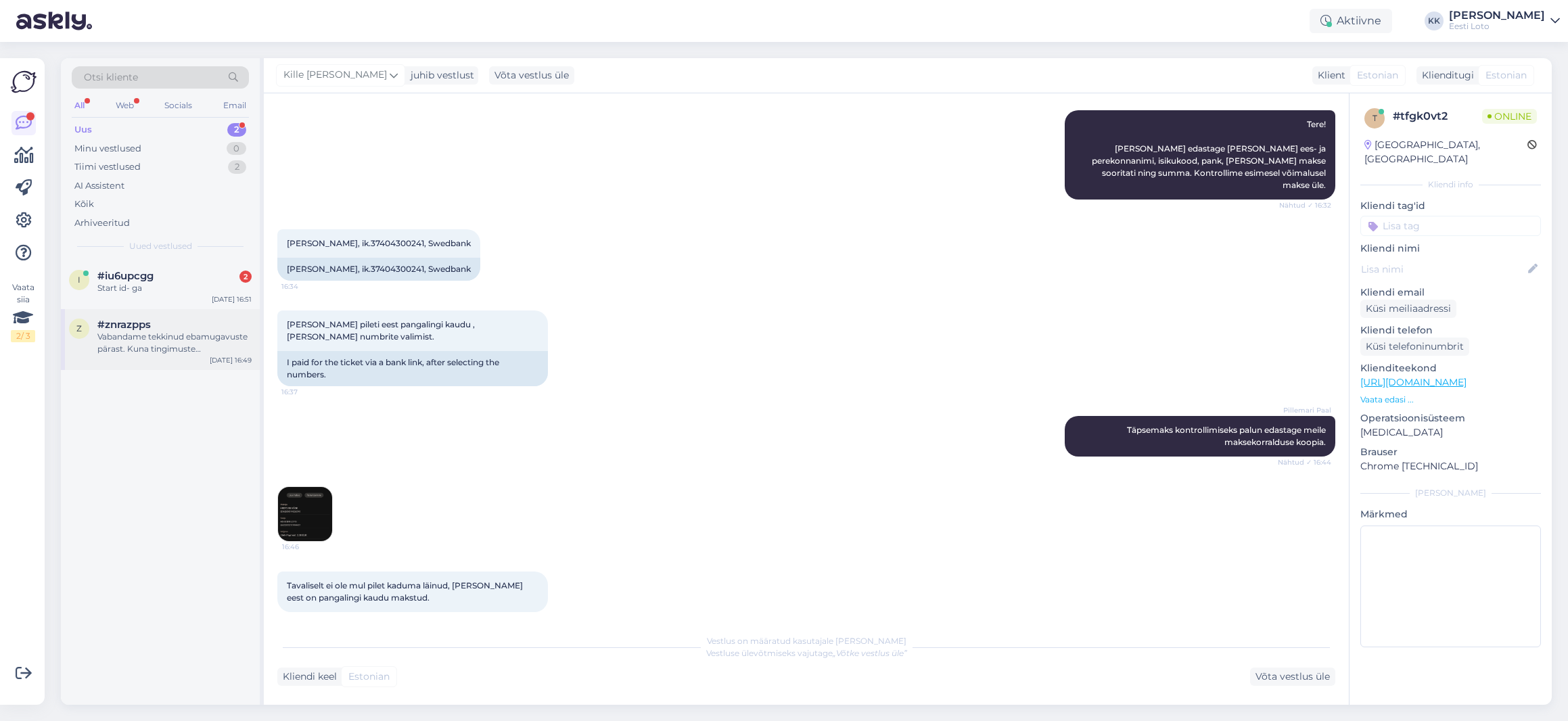
click at [147, 344] on div "Vabandame tekkinud ebamugavuste pärast. Kuna tingimuste [PERSON_NAME] on passii…" at bounding box center [174, 342] width 154 height 24
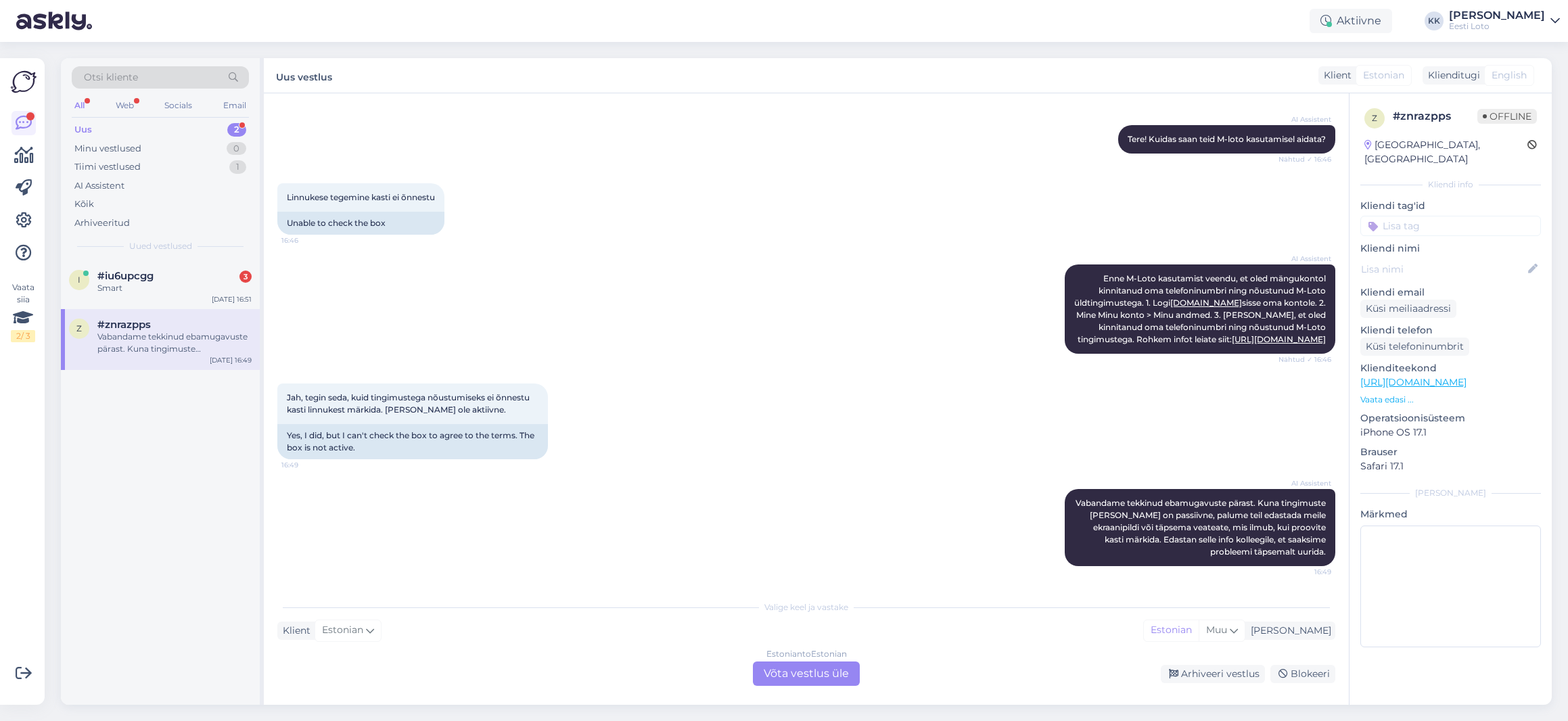
scroll to position [125, 0]
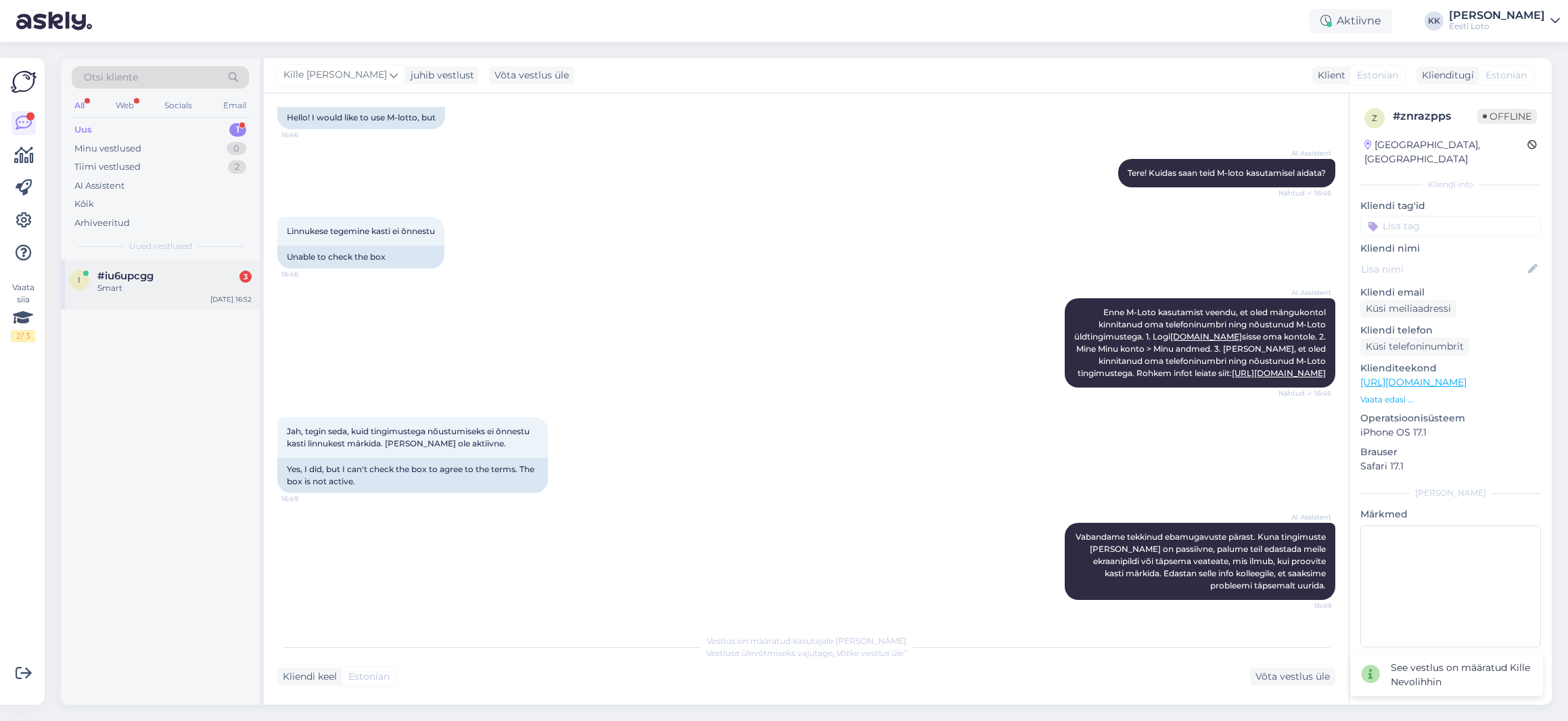
click at [131, 288] on div "Smart" at bounding box center [174, 287] width 154 height 12
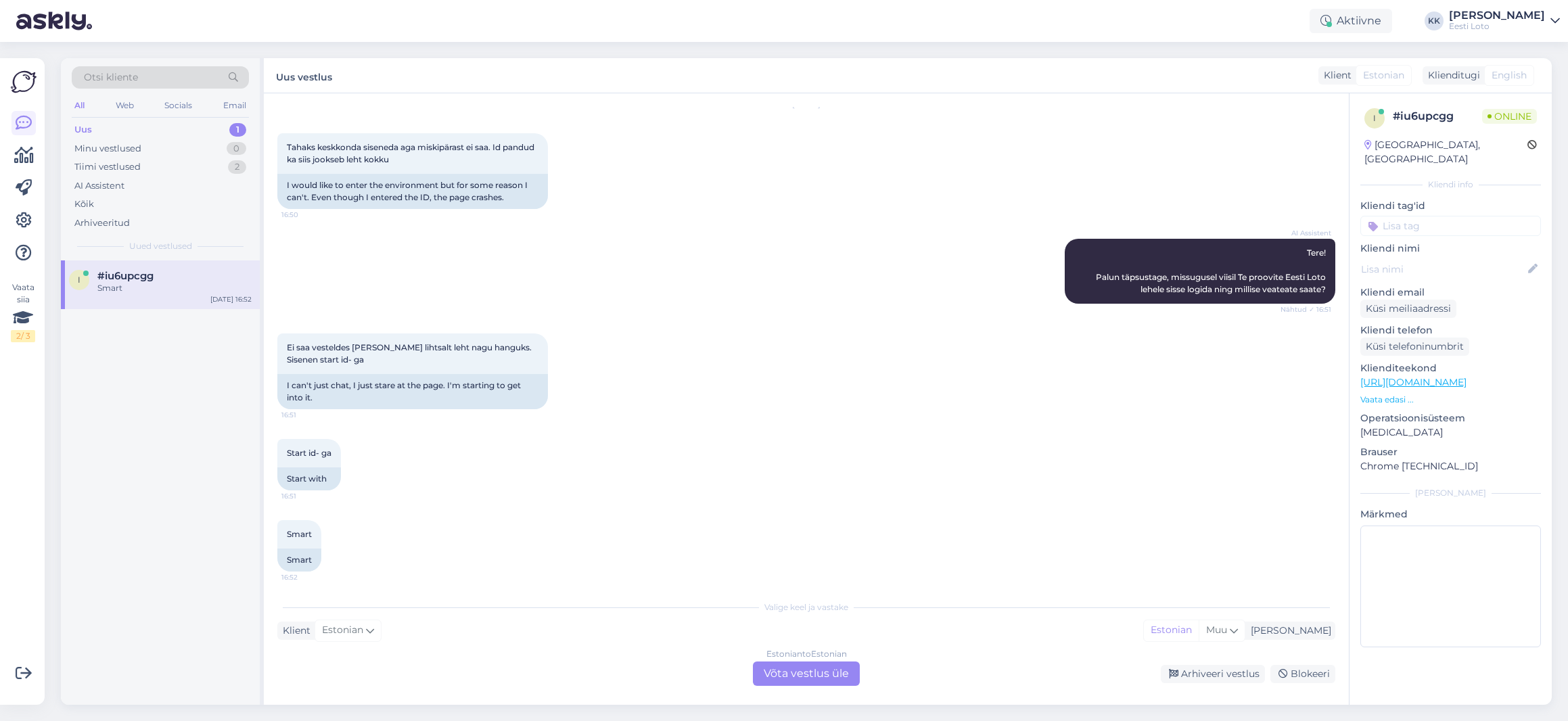
scroll to position [51, 0]
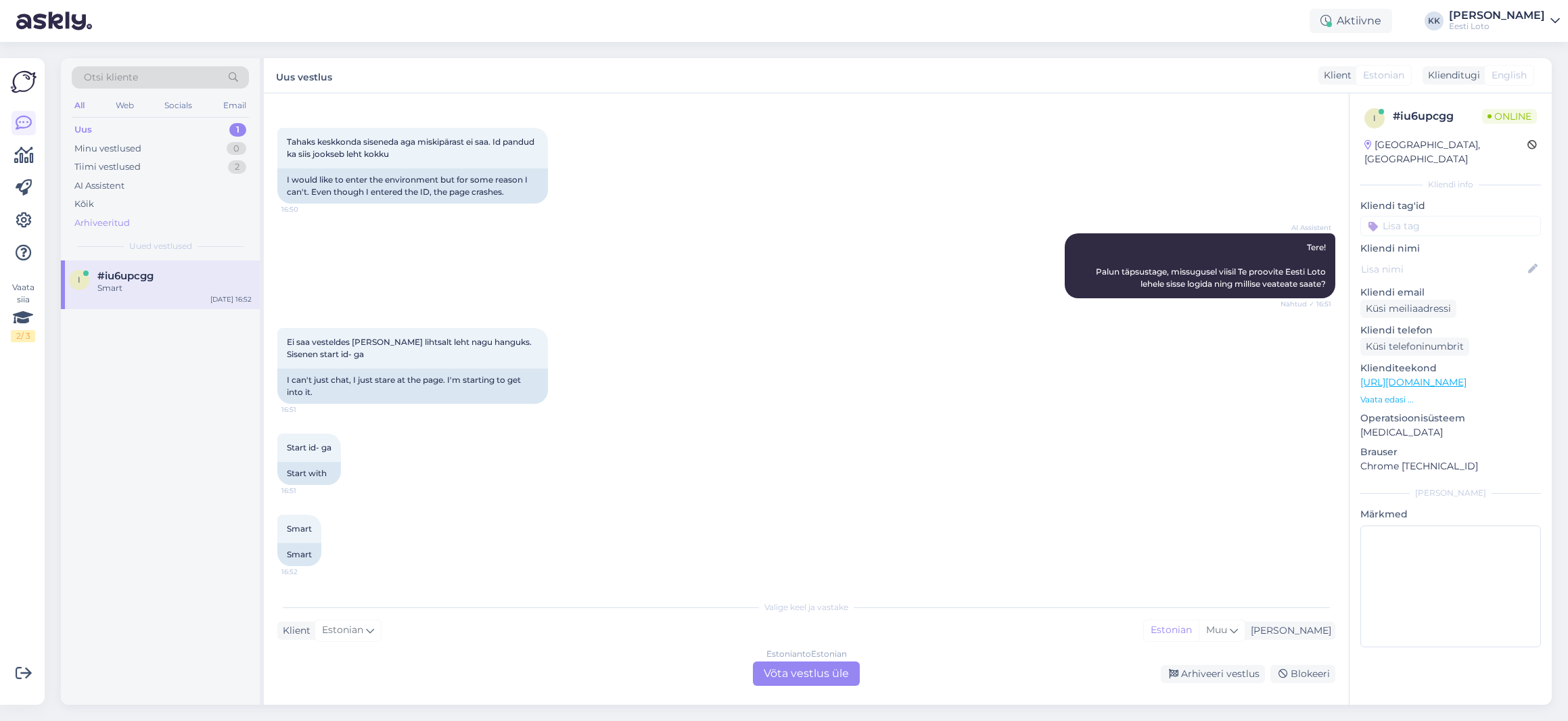
click at [110, 219] on div "Arhiveeritud" at bounding box center [101, 223] width 56 height 14
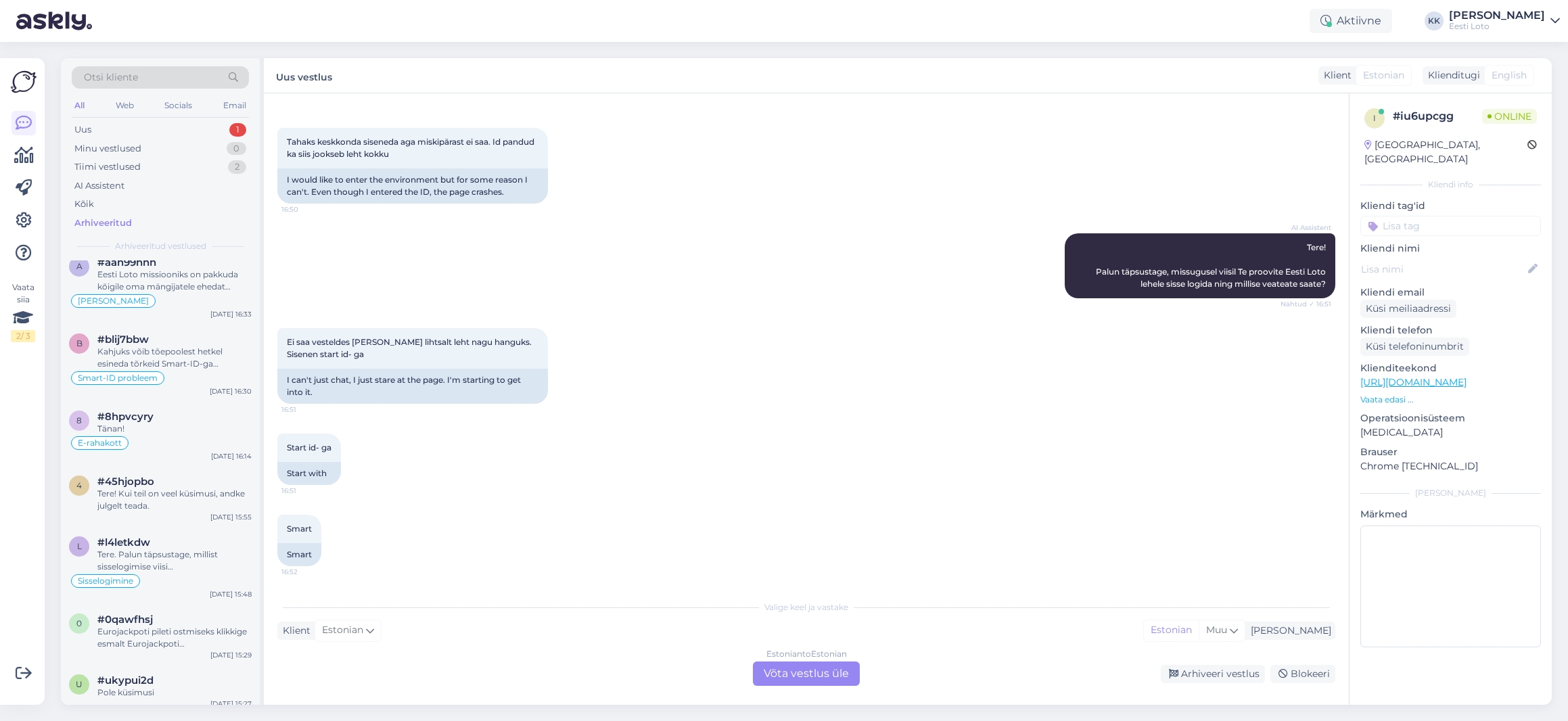
scroll to position [169, 0]
click at [172, 354] on div "Kahjuks võib tõepoolest hetkel esineda tõrkeid Smart-ID-ga sisselogimisel. Soov…" at bounding box center [174, 357] width 154 height 24
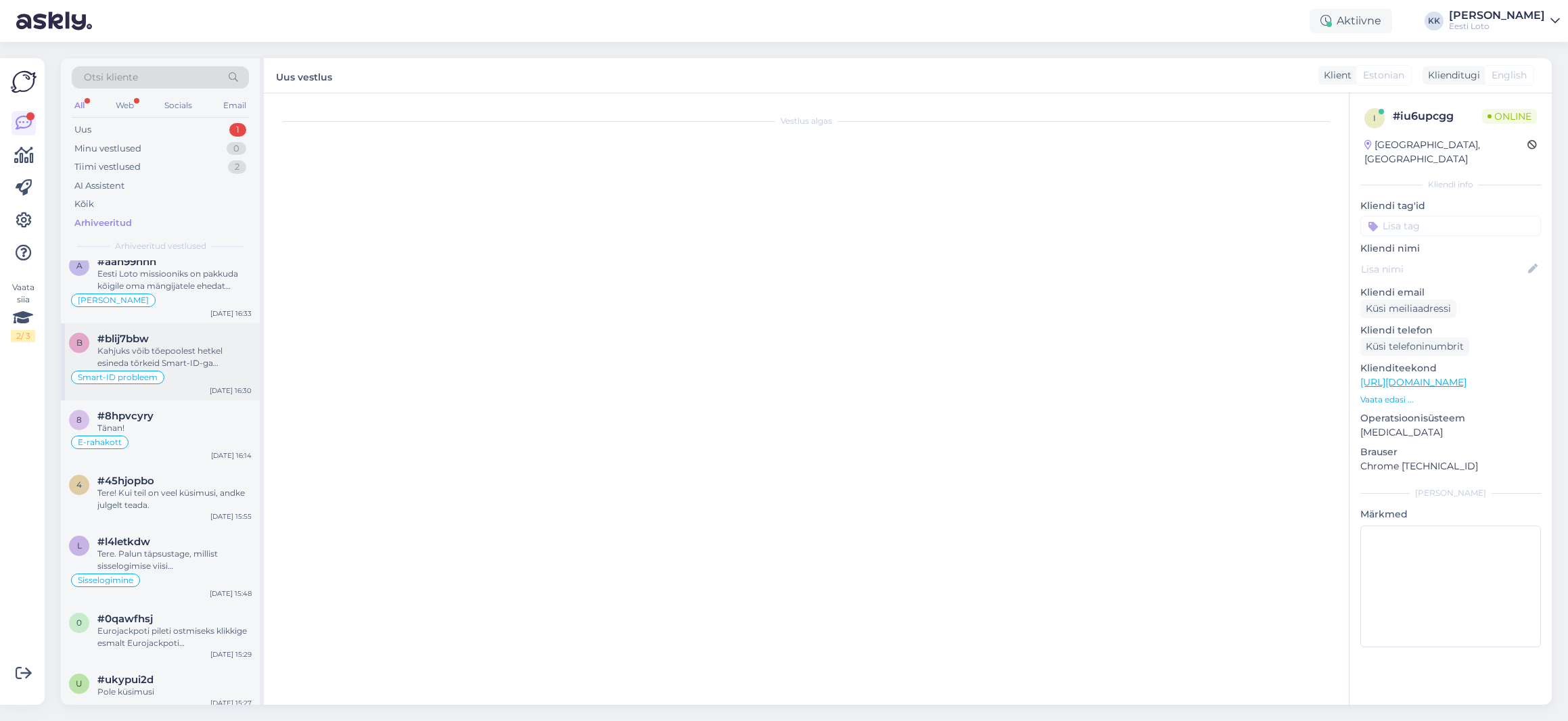
scroll to position [0, 0]
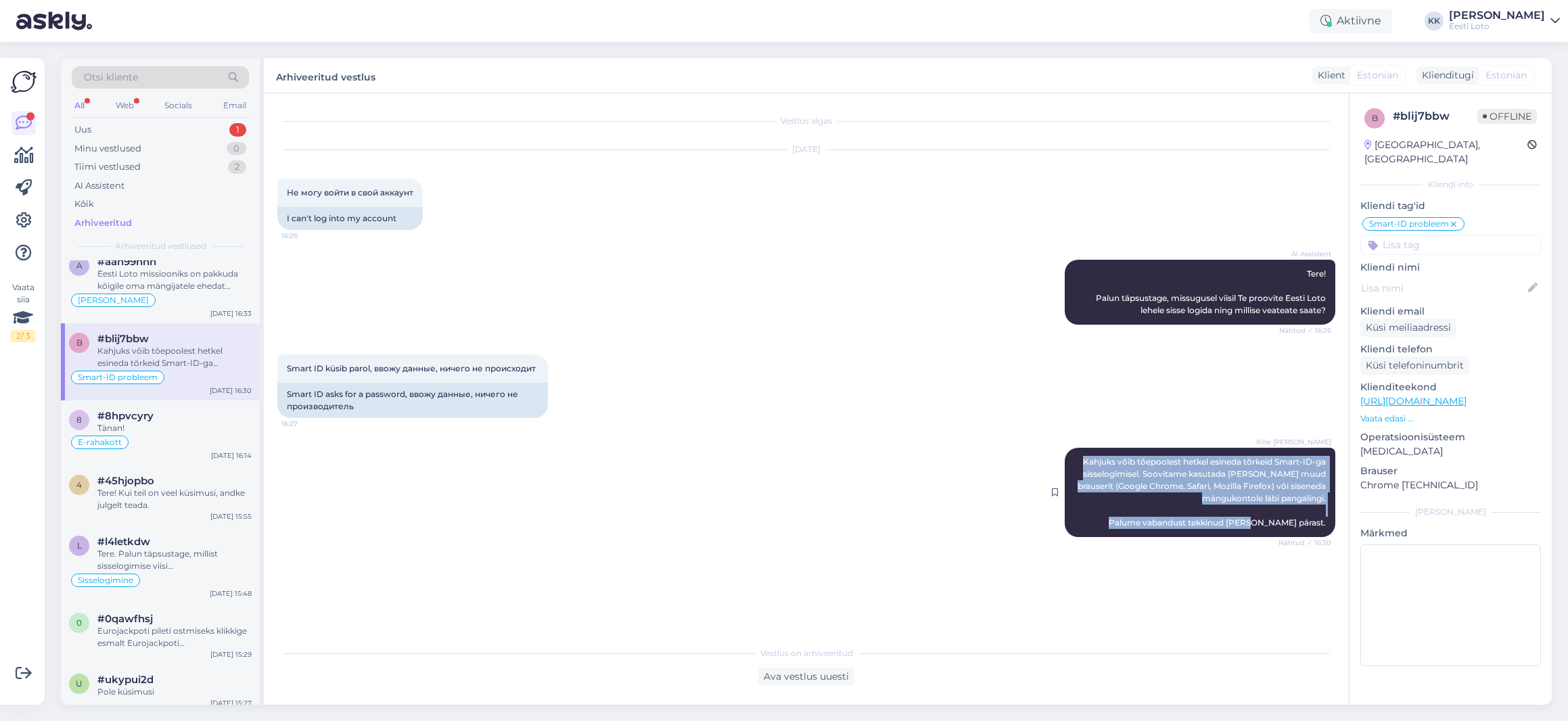
drag, startPoint x: 1080, startPoint y: 461, endPoint x: 1326, endPoint y: 526, distance: 254.4
click at [1326, 526] on div "Kille Nevolihhin Kahjuks võib tõepoolest hetkel esineda tõrkeid Smart-ID-ga sis…" at bounding box center [1201, 493] width 271 height 90
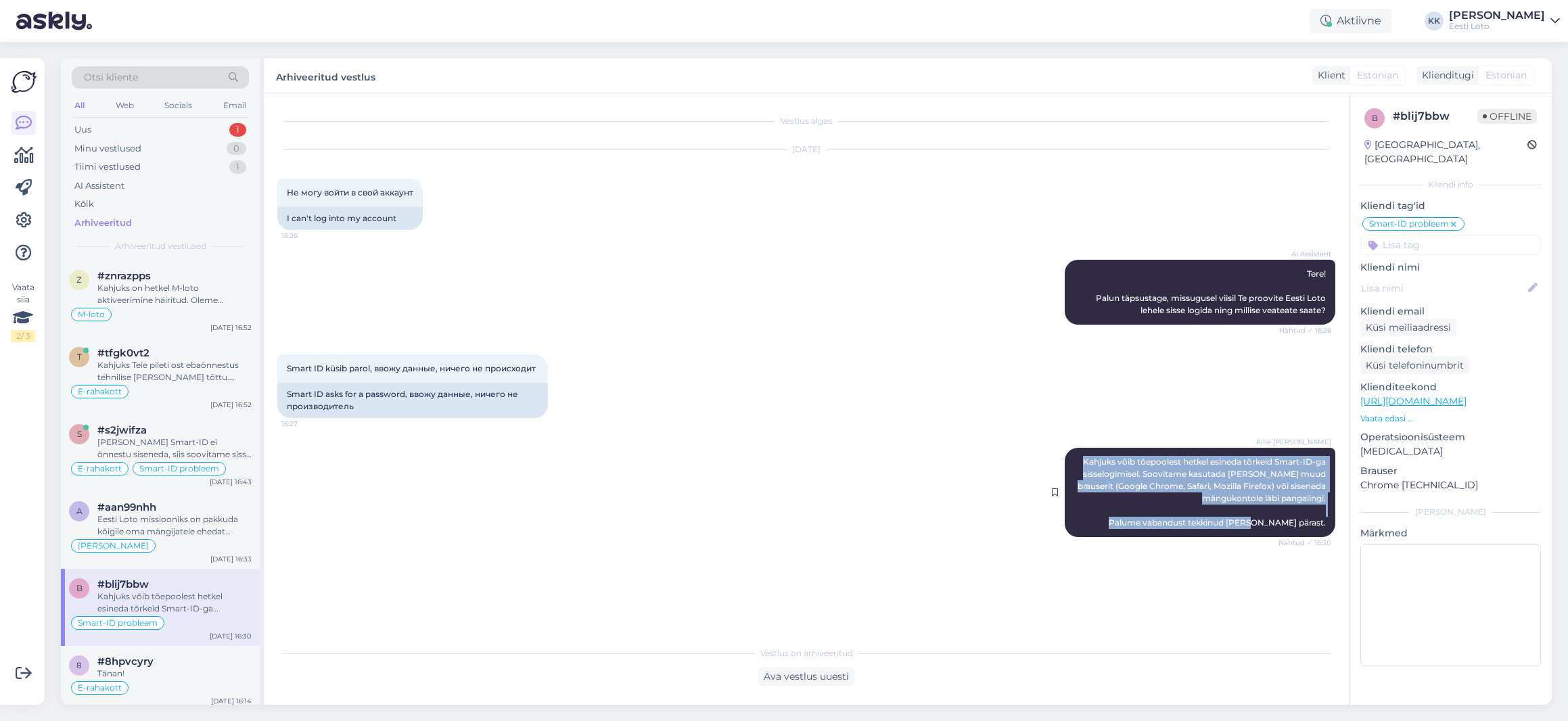
copy span "Kahjuks võib tõepoolest hetkel esineda tõrkeid Smart-ID-ga sisselogimisel. Soov…"
click at [124, 123] on div "Uus 1" at bounding box center [161, 130] width 177 height 19
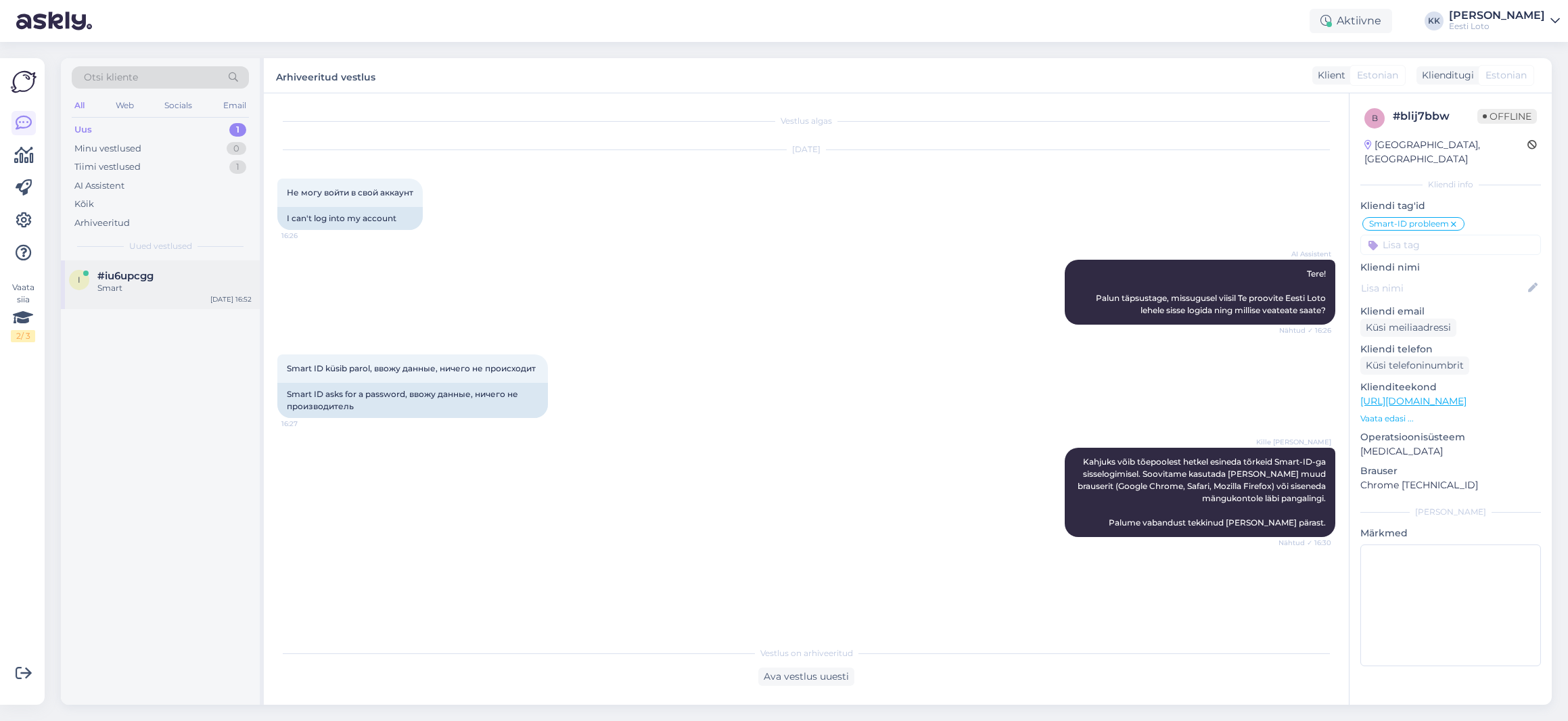
click at [184, 288] on div "Smart" at bounding box center [174, 287] width 154 height 12
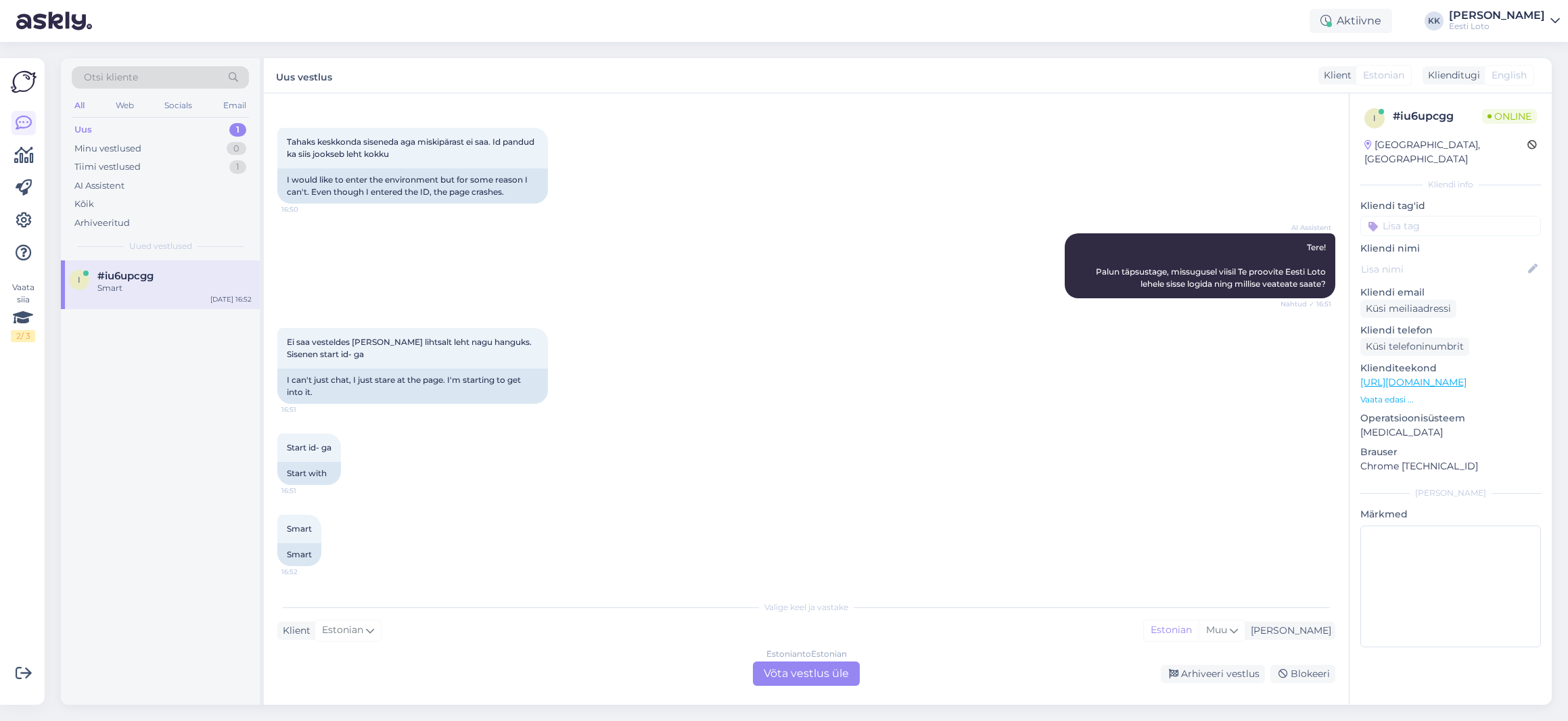
click at [823, 669] on div "Estonian to Estonian Võta vestlus üle" at bounding box center [807, 673] width 107 height 24
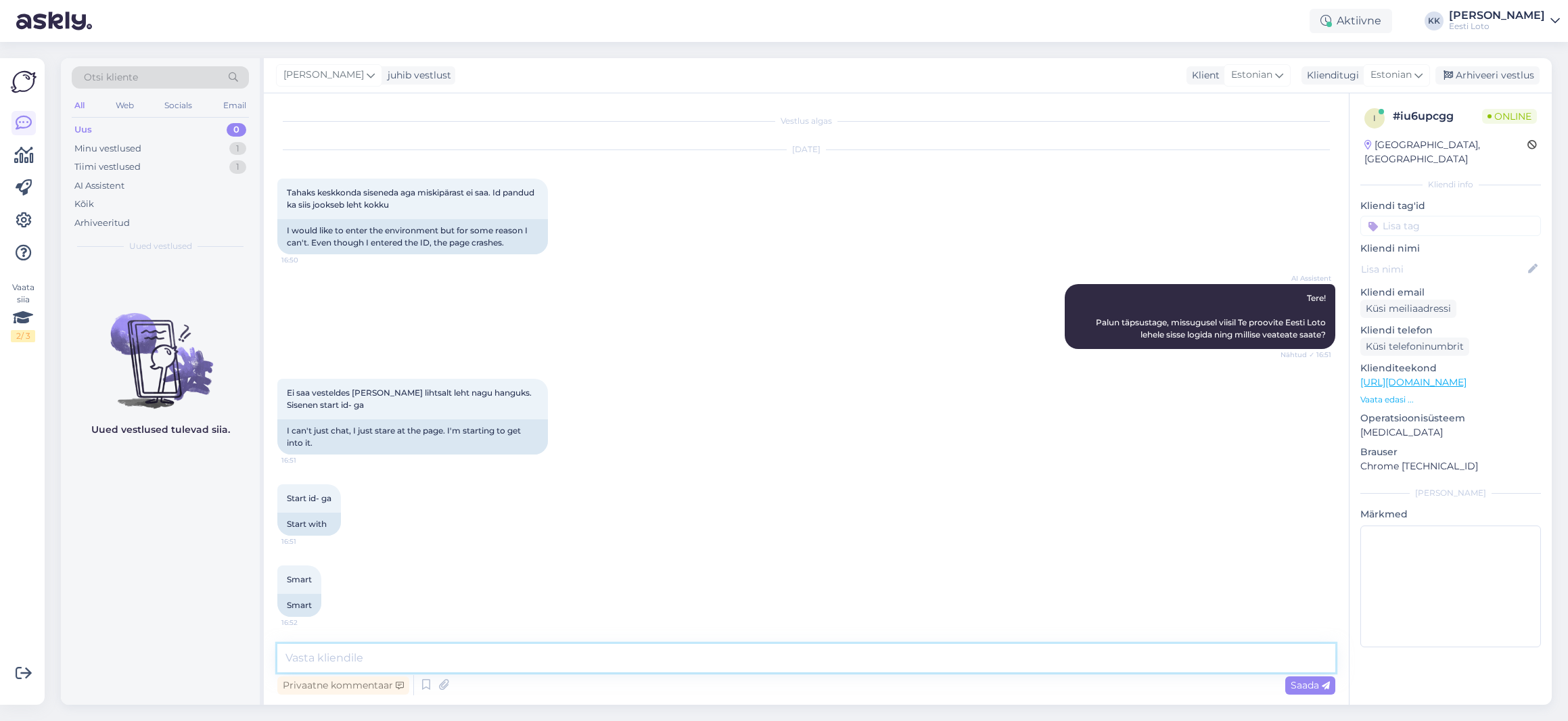
click at [489, 651] on textarea at bounding box center [807, 658] width 1058 height 28
paste textarea "Kahjuks võib tõepoolest hetkel esineda tõrkeid Smart-ID-ga sisselogimisel. Soov…"
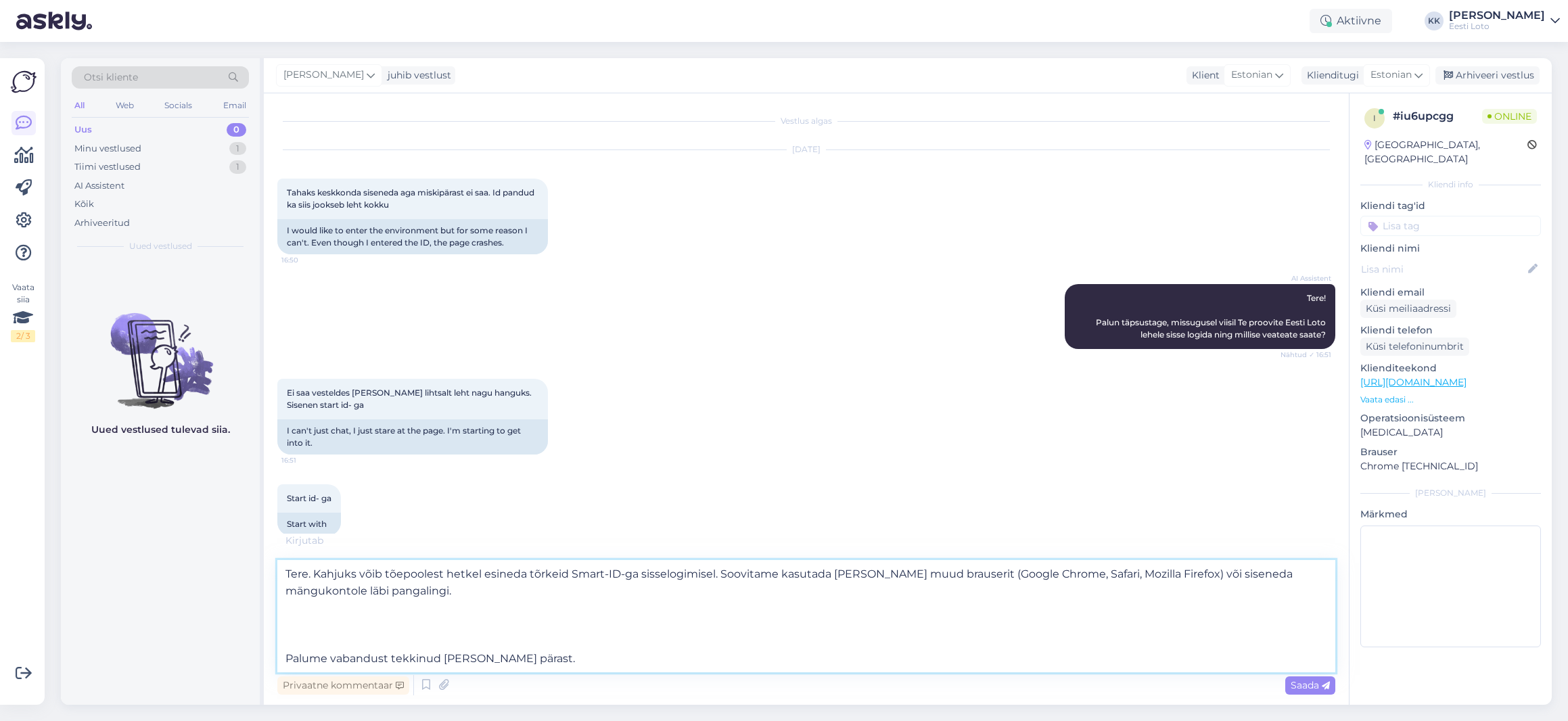
click at [279, 657] on textarea "Tere. Kahjuks võib tõepoolest hetkel esineda tõrkeid Smart-ID-ga sisselogimisel…" at bounding box center [807, 616] width 1058 height 112
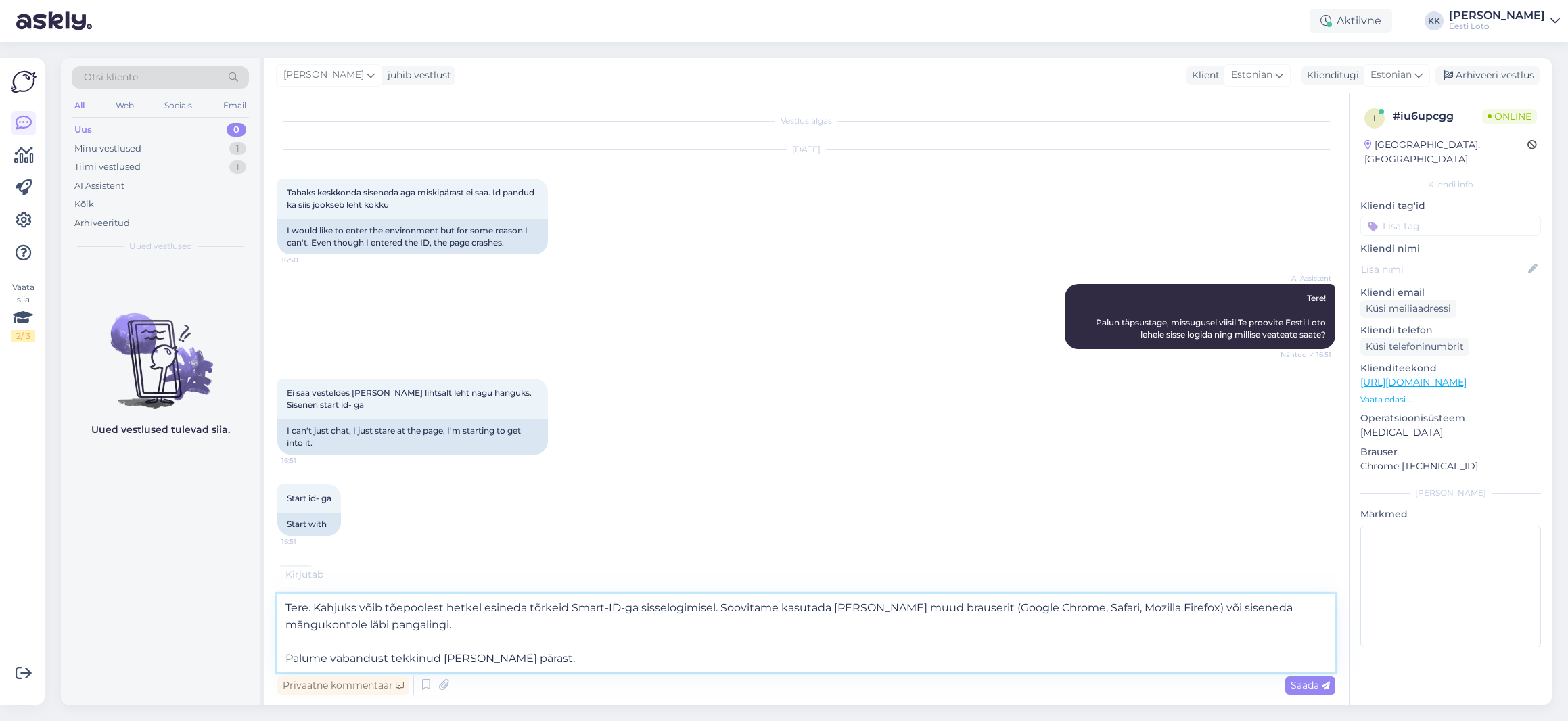
type textarea "Tere. Kahjuks võib tõepoolest hetkel esineda tõrkeid Smart-ID-ga sisselogimisel…"
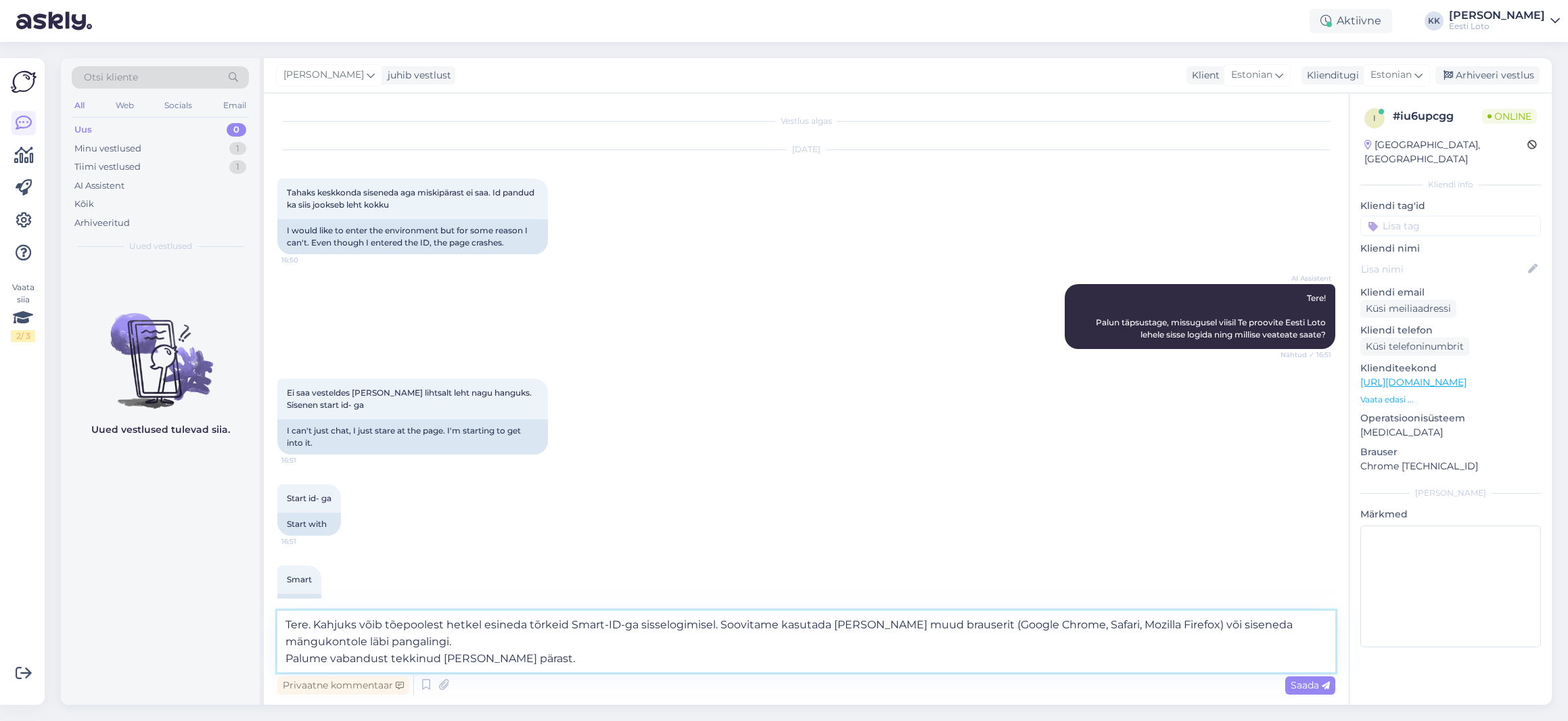
drag, startPoint x: 520, startPoint y: 661, endPoint x: 283, endPoint y: 623, distance: 240.0
click at [283, 623] on textarea "Tere. Kahjuks võib tõepoolest hetkel esineda tõrkeid Smart-ID-ga sisselogimisel…" at bounding box center [807, 641] width 1058 height 61
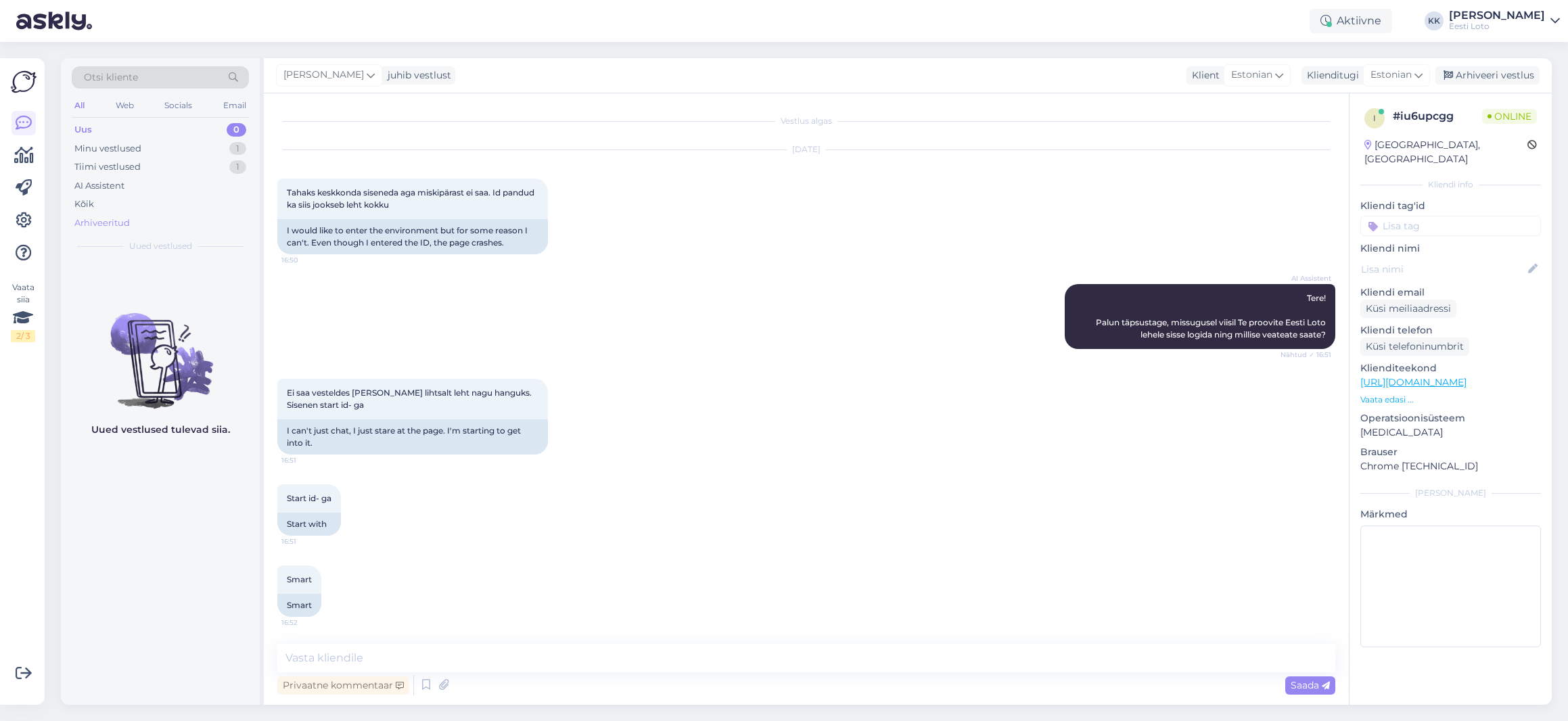
click at [95, 224] on div "Arhiveeritud" at bounding box center [101, 223] width 56 height 14
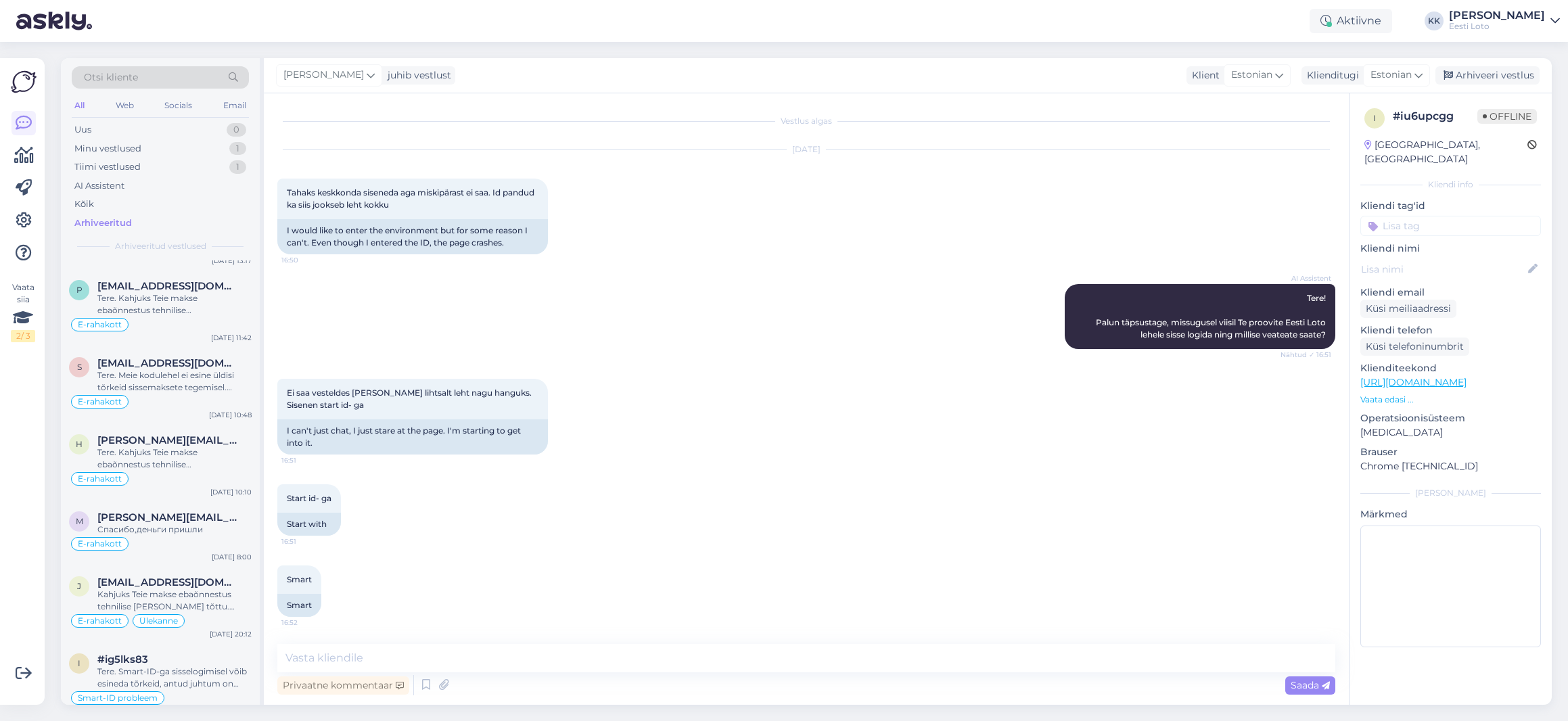
scroll to position [5057, 0]
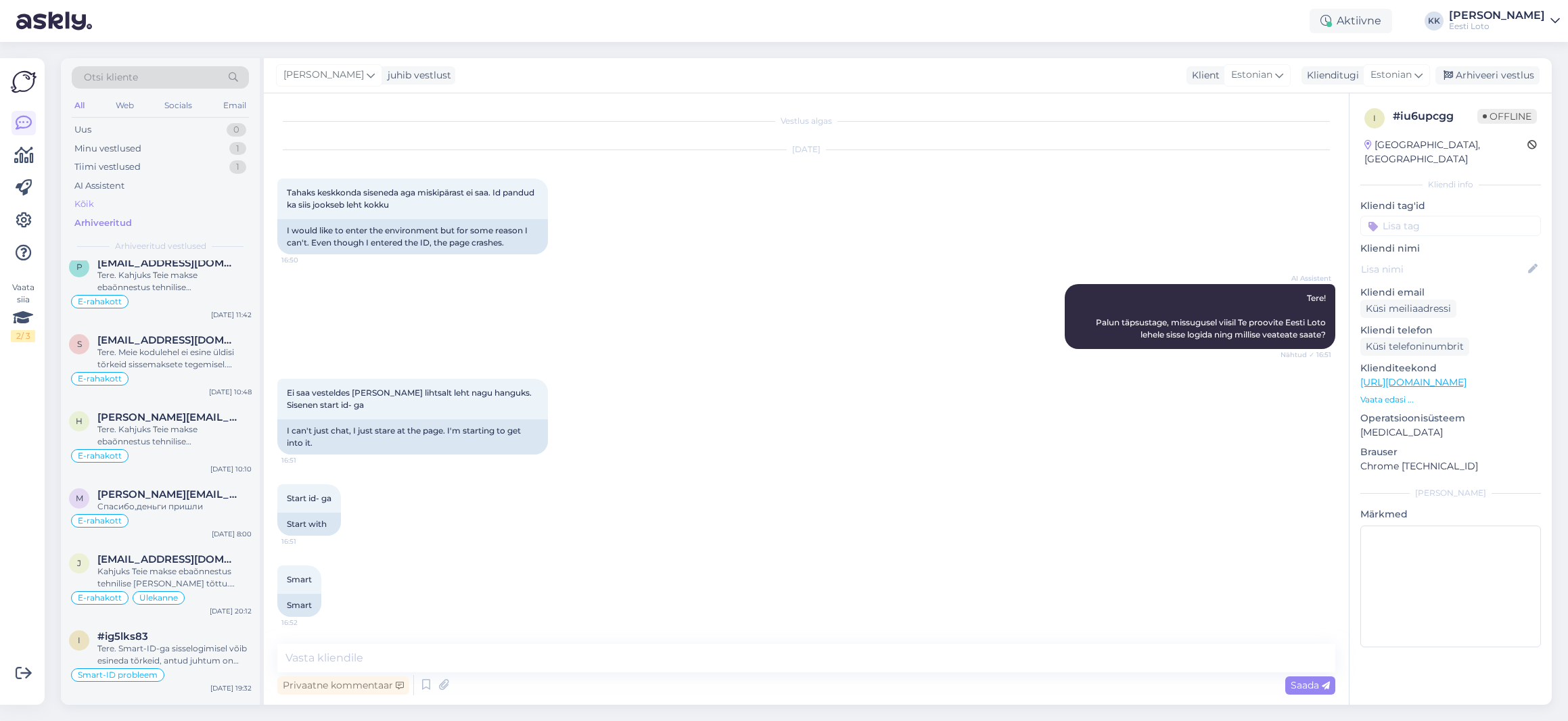
click at [120, 201] on div "Kõik" at bounding box center [161, 204] width 177 height 19
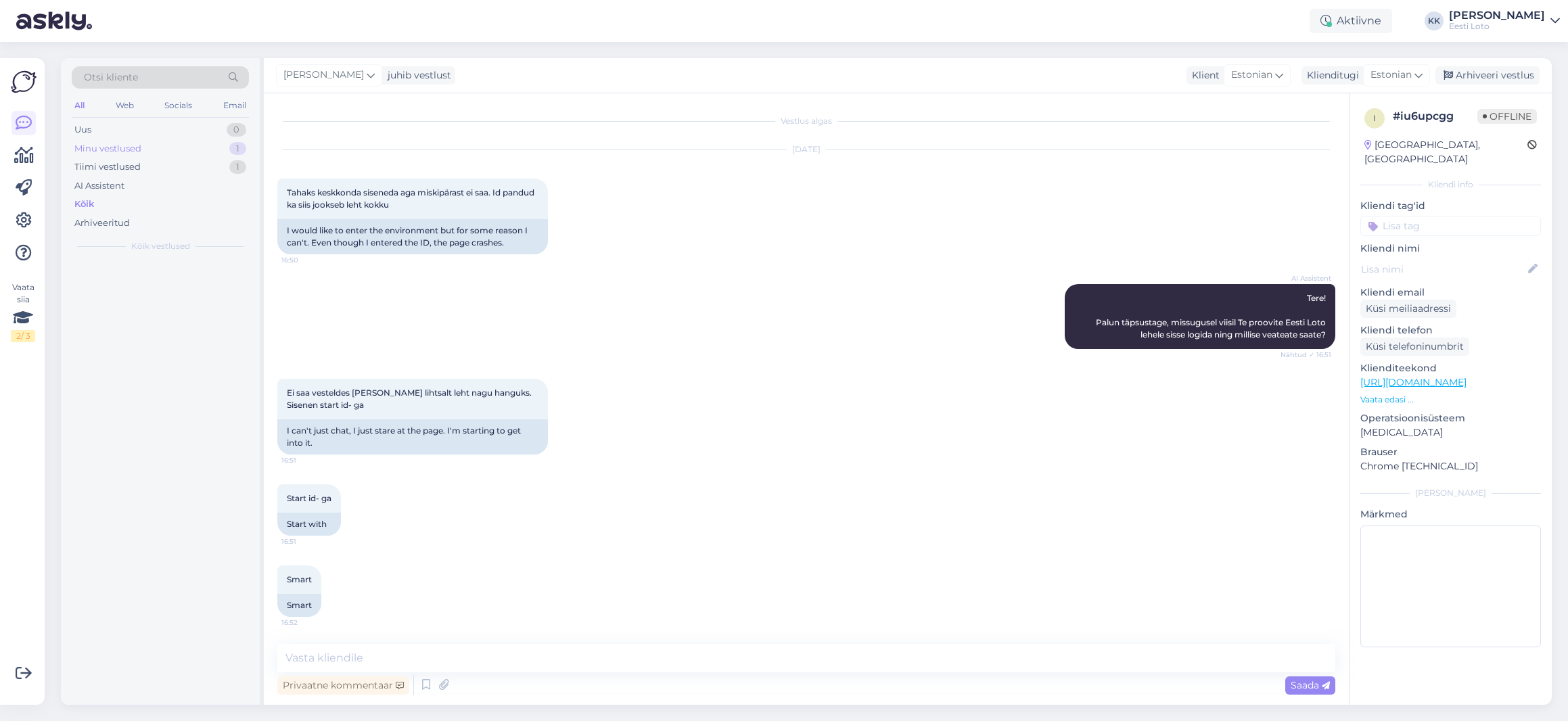
scroll to position [0, 0]
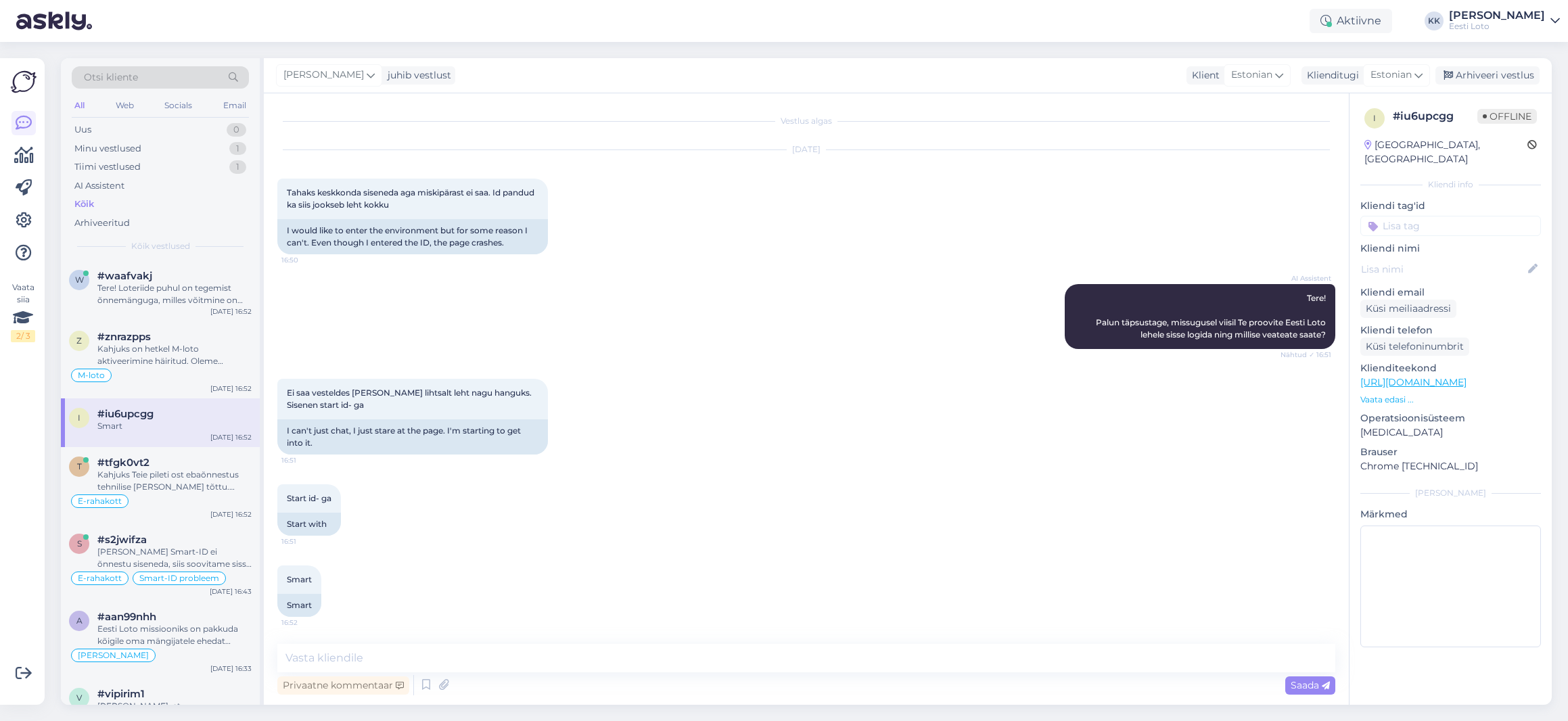
click at [181, 75] on div "Otsi kliente" at bounding box center [161, 77] width 177 height 22
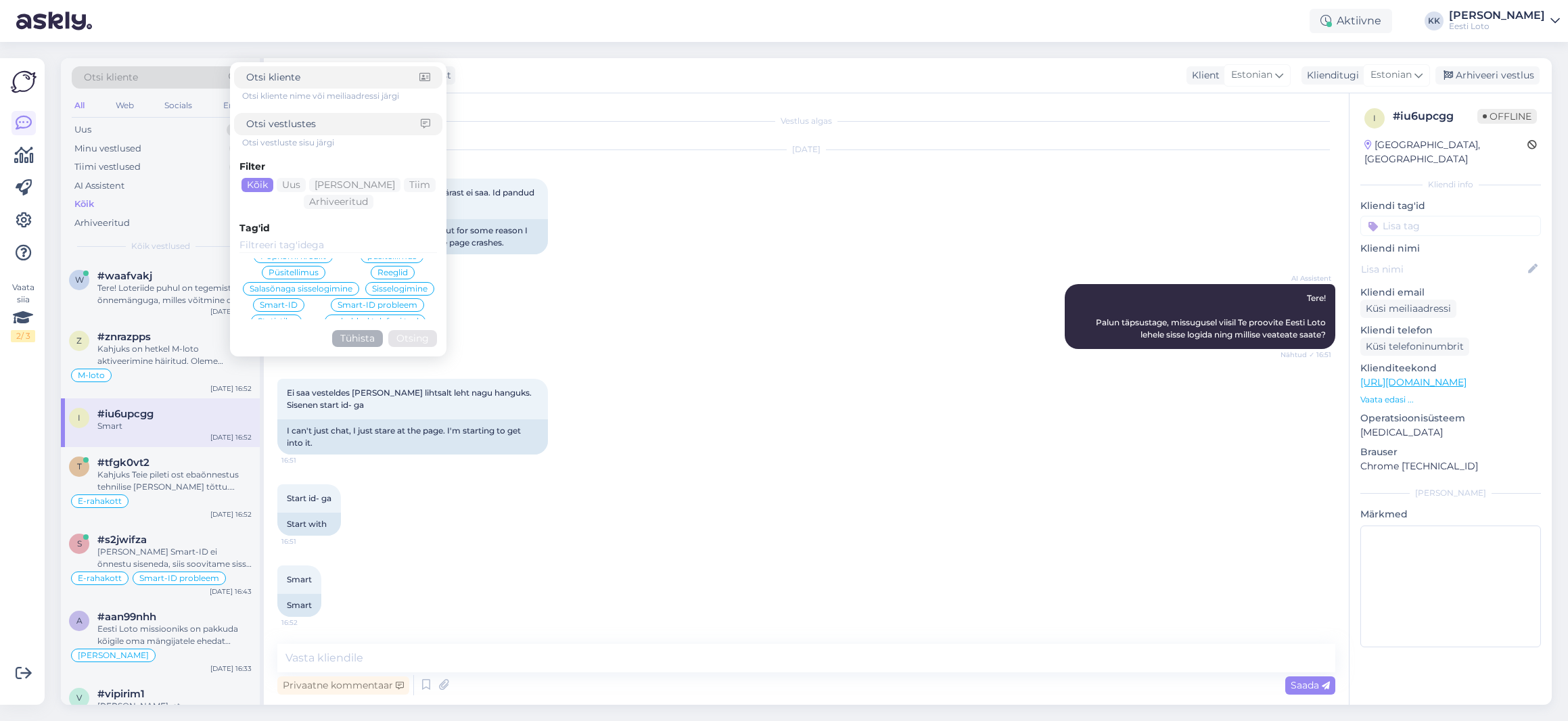
scroll to position [292, 0]
click at [293, 297] on span "Smart-ID" at bounding box center [279, 299] width 38 height 8
click at [325, 312] on span "Smart-ID probleem" at bounding box center [300, 310] width 80 height 8
drag, startPoint x: 412, startPoint y: 355, endPoint x: 425, endPoint y: 353, distance: 13.2
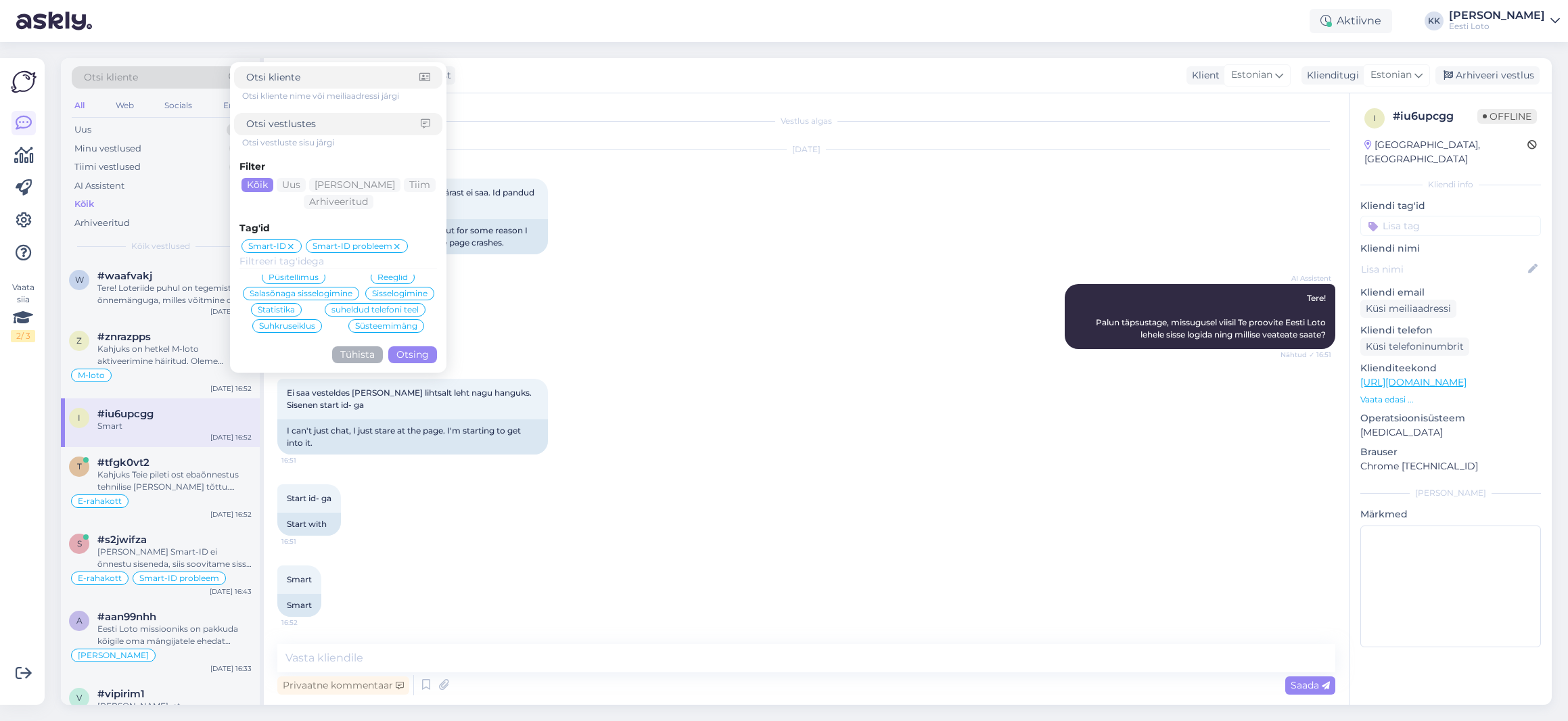
click at [412, 355] on button "Otsing" at bounding box center [412, 354] width 49 height 17
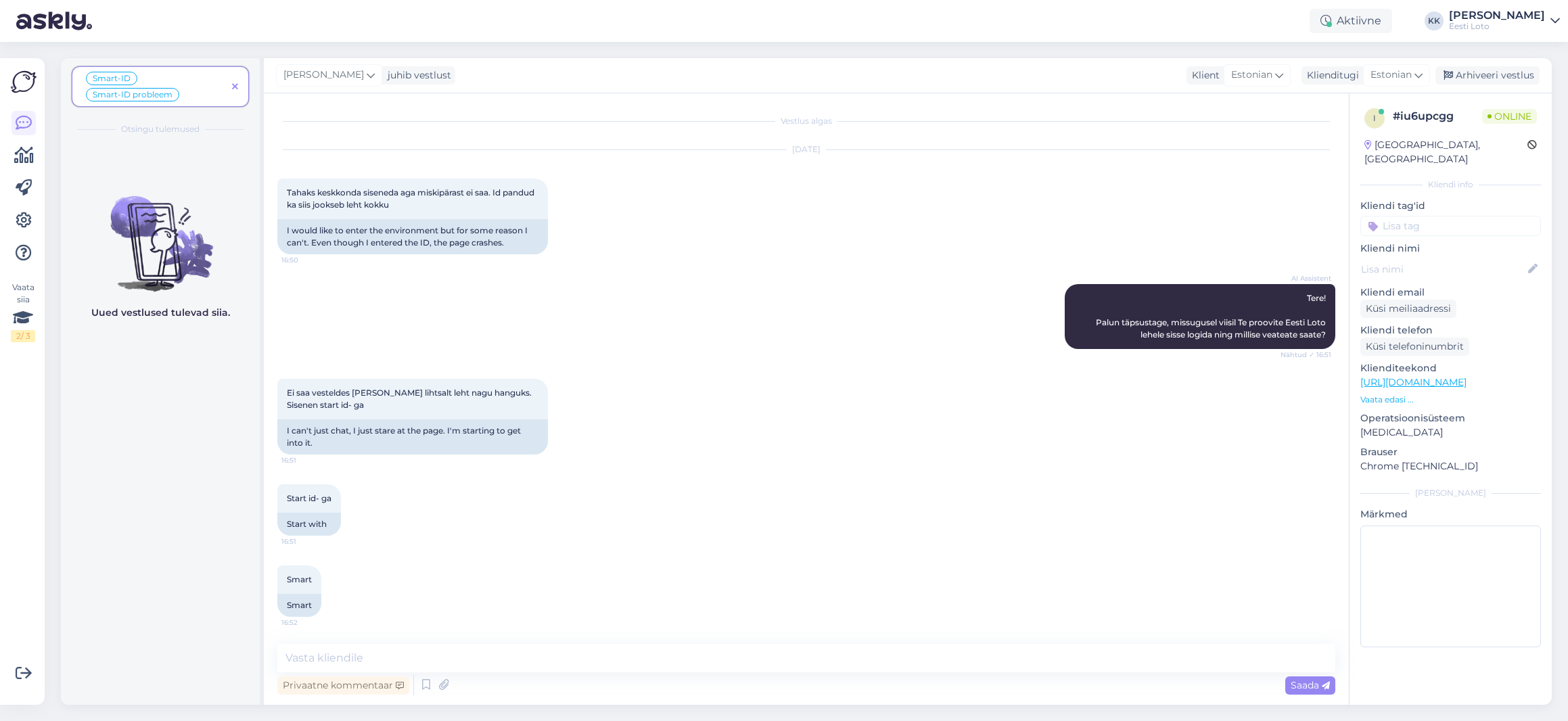
click at [236, 85] on icon at bounding box center [235, 88] width 6 height 10
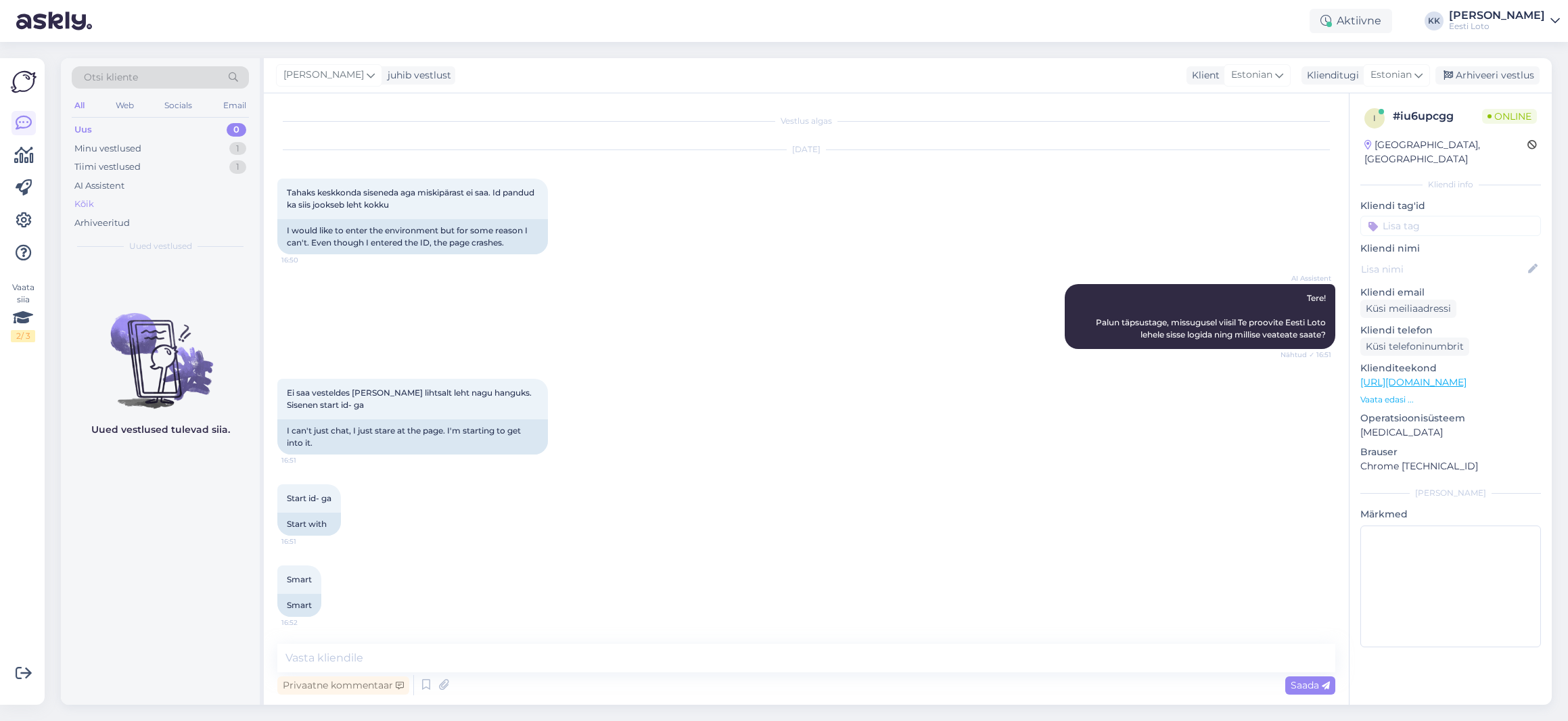
click at [101, 206] on div "Kõik" at bounding box center [161, 204] width 177 height 19
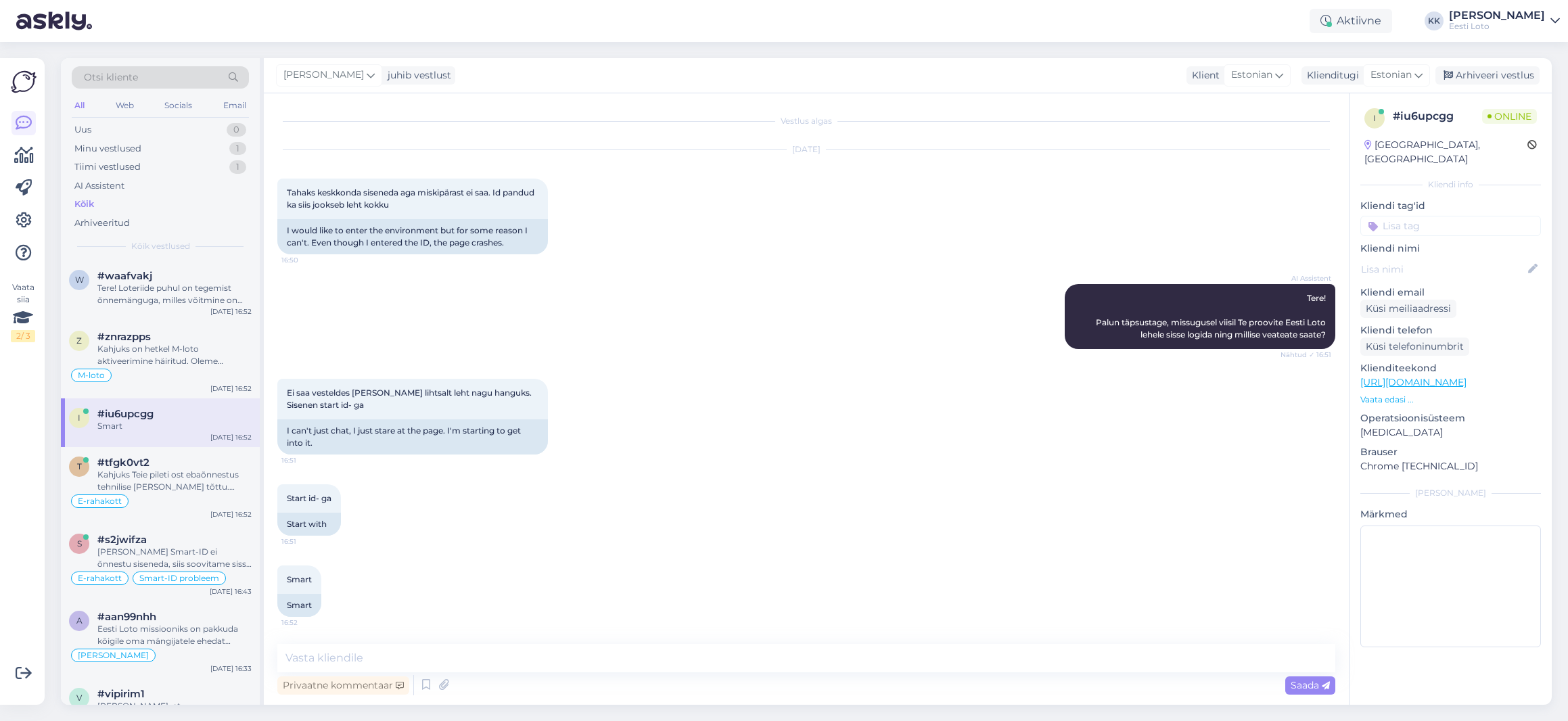
click at [165, 76] on div "Otsi kliente" at bounding box center [161, 77] width 177 height 22
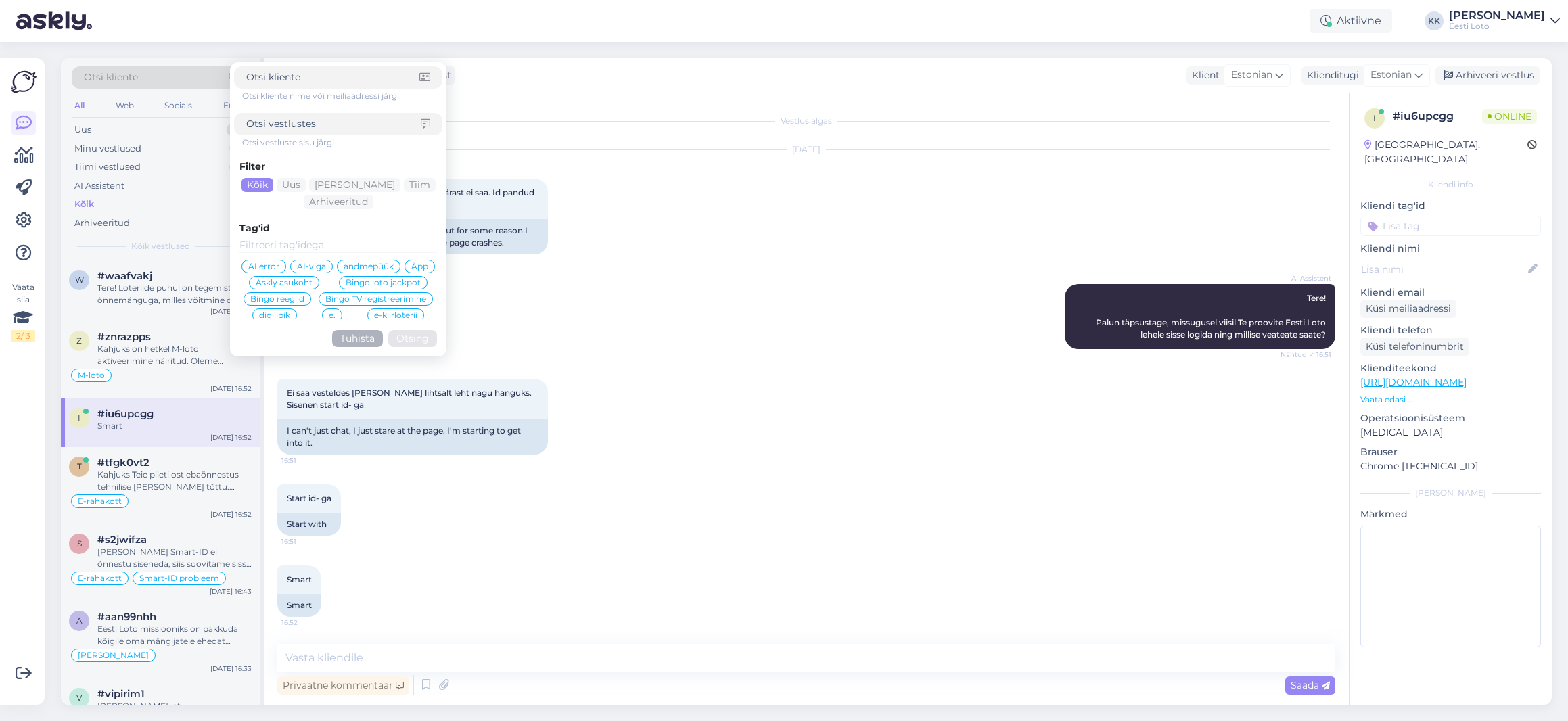
click at [368, 126] on input at bounding box center [333, 124] width 174 height 15
click at [291, 270] on span "Smart-ID" at bounding box center [279, 271] width 38 height 8
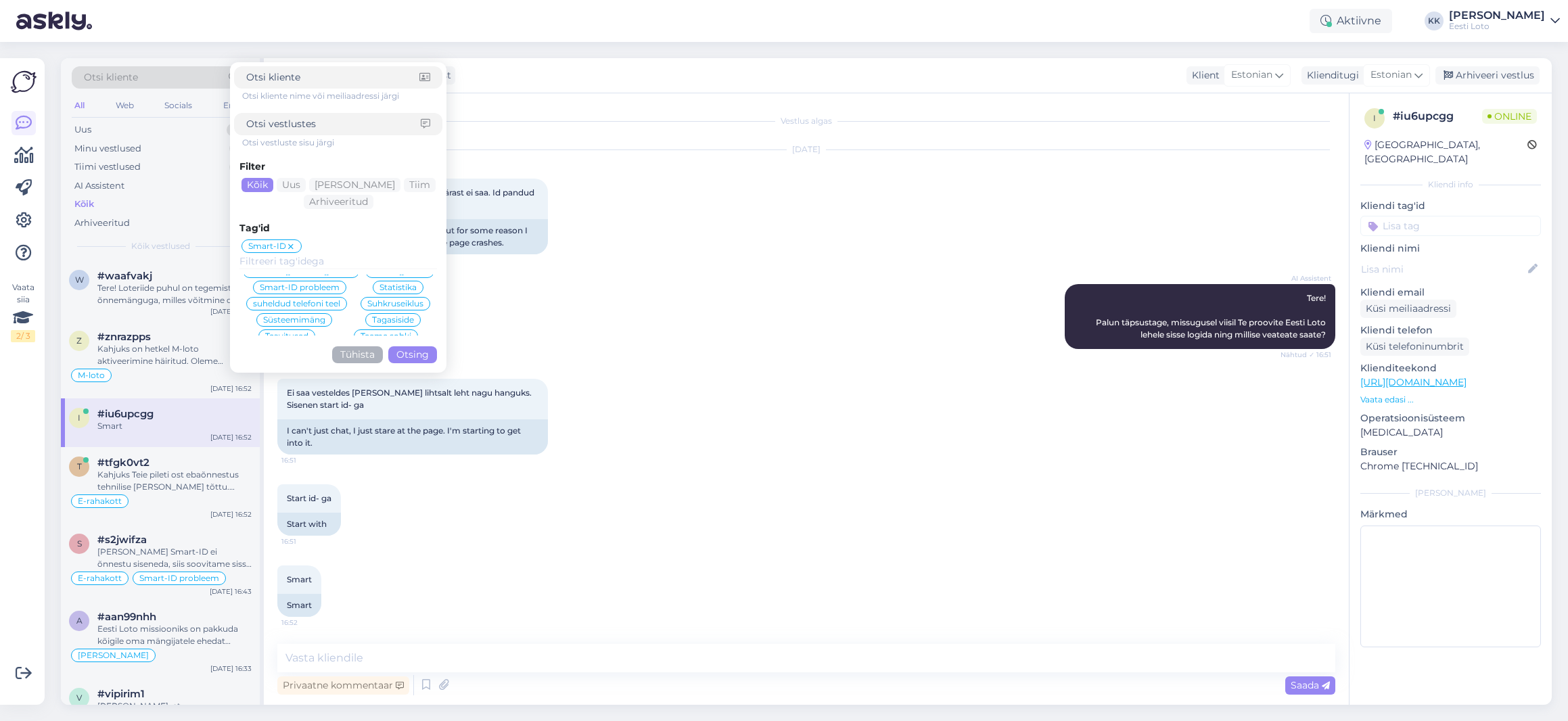
click at [326, 288] on span "Smart-ID probleem" at bounding box center [300, 287] width 80 height 8
click at [410, 357] on button "Otsing" at bounding box center [412, 354] width 49 height 17
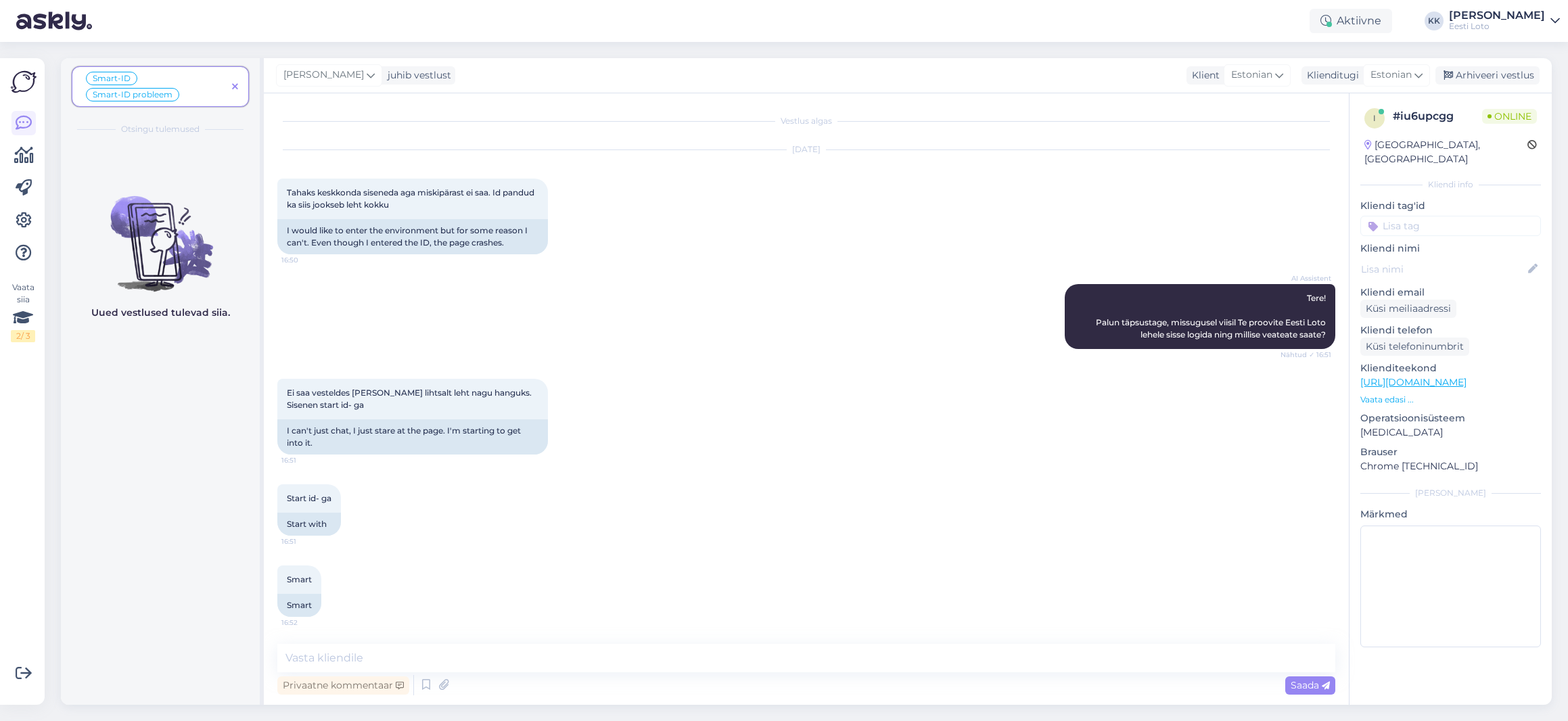
click at [203, 95] on span "Smart-ID Smart-ID probleem" at bounding box center [155, 86] width 142 height 32
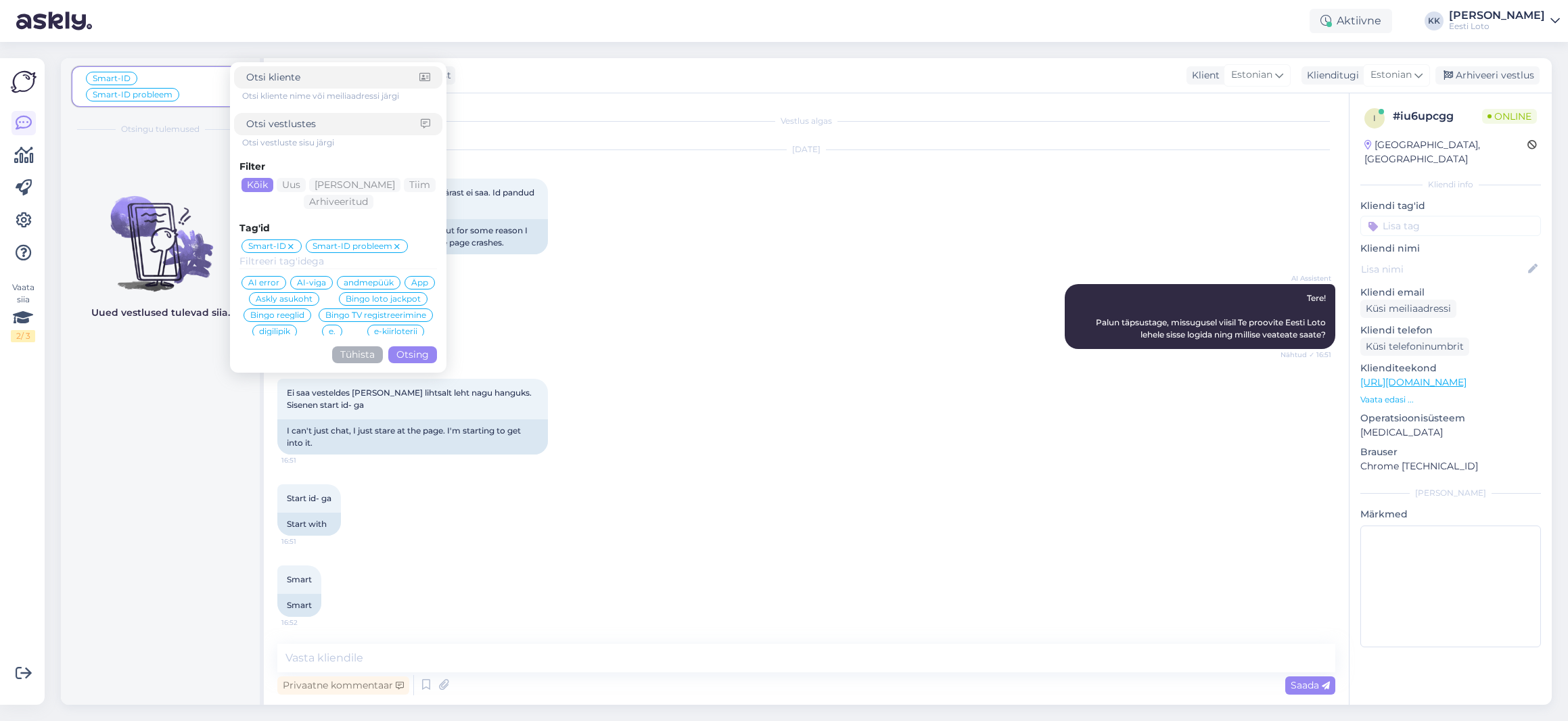
click at [185, 89] on span "Smart-ID Smart-ID probleem" at bounding box center [155, 86] width 142 height 32
click at [356, 357] on button "Tühista" at bounding box center [358, 354] width 51 height 17
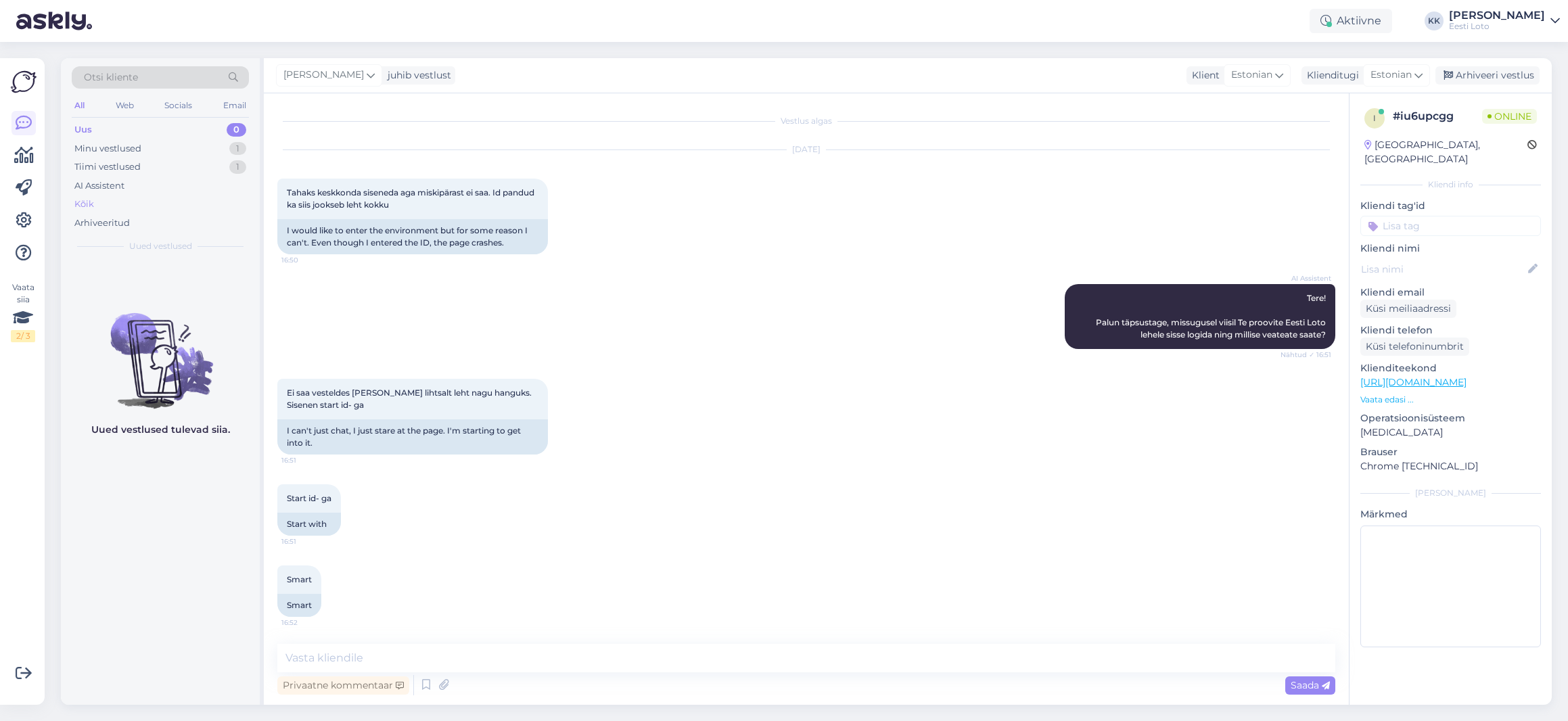
click at [114, 208] on div "Kõik" at bounding box center [161, 204] width 177 height 19
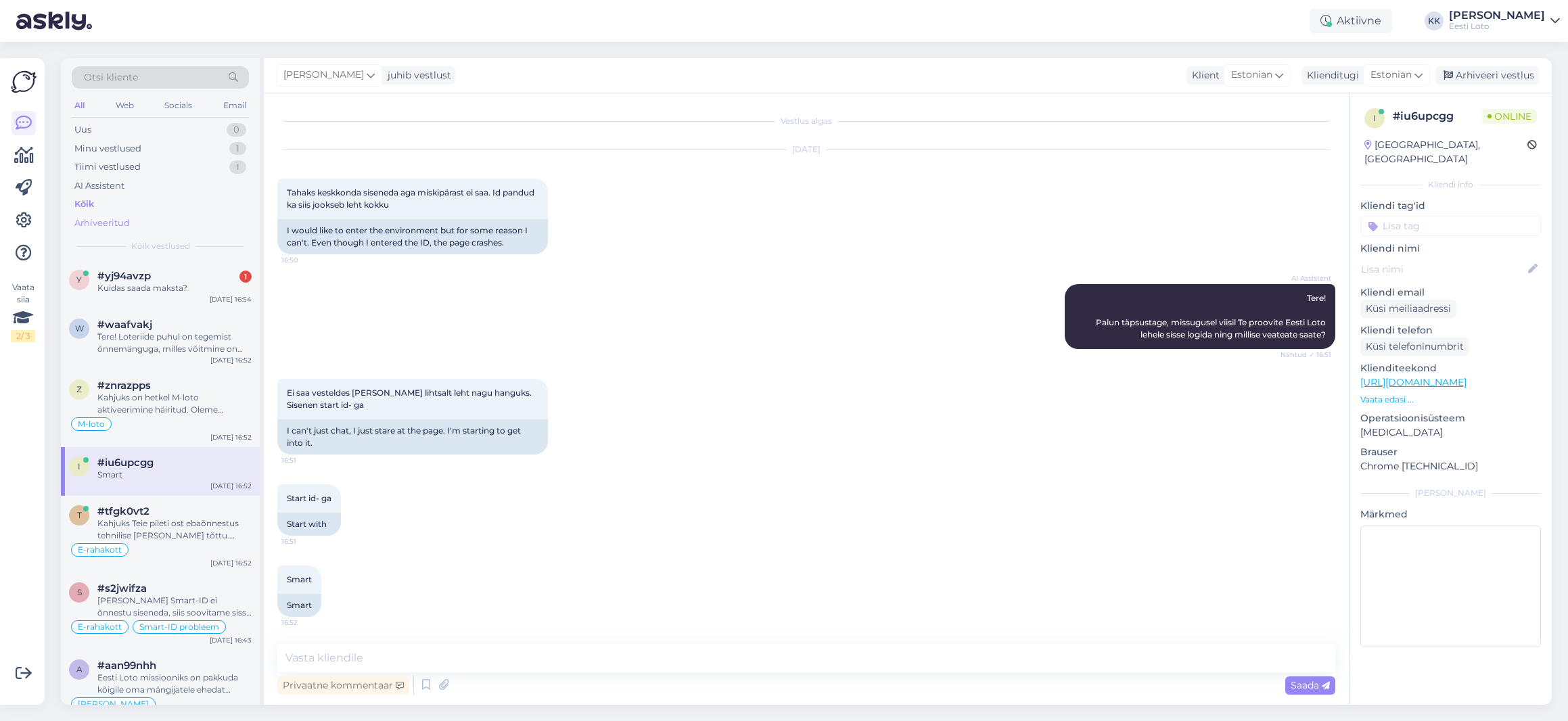
click at [144, 224] on div "Arhiveeritud" at bounding box center [161, 222] width 177 height 19
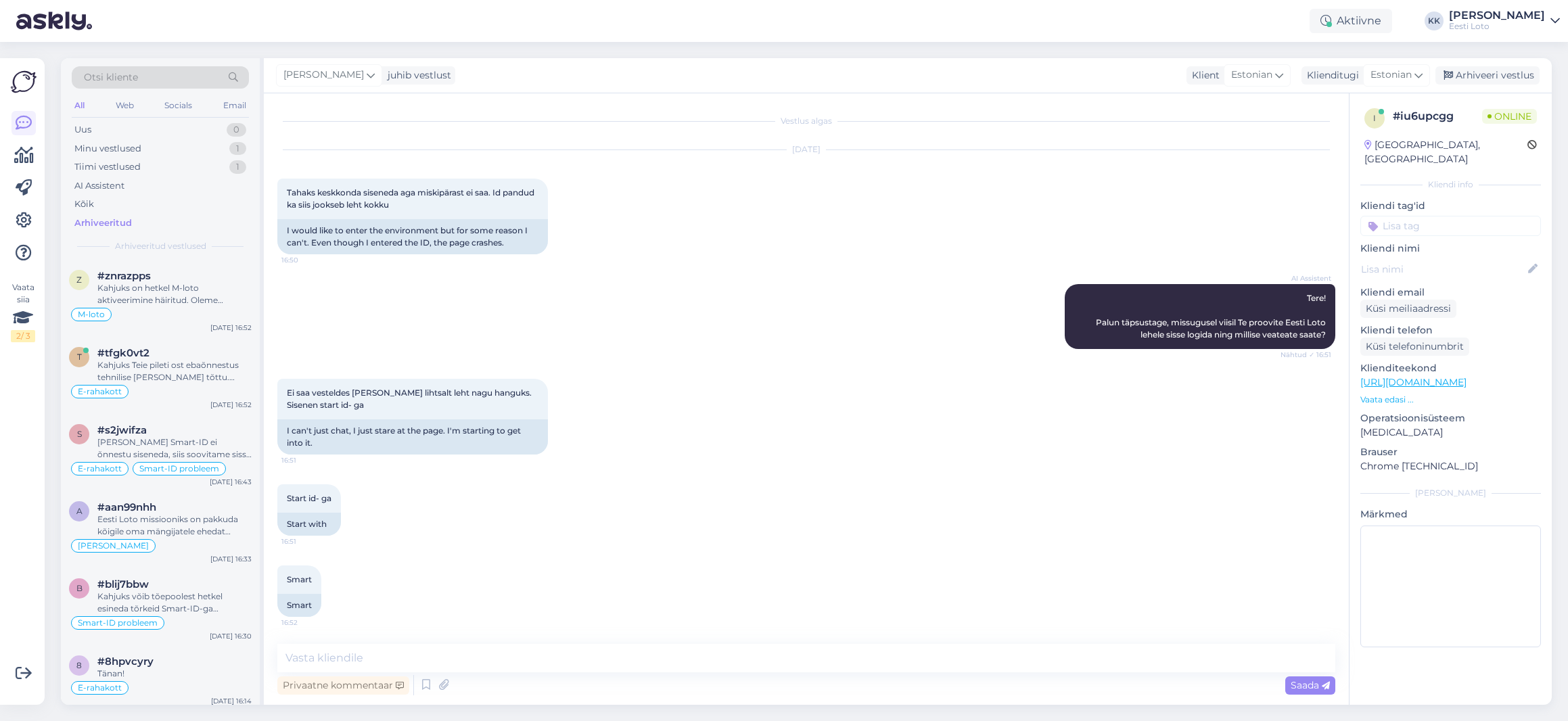
click at [167, 79] on div "Otsi kliente" at bounding box center [161, 77] width 177 height 22
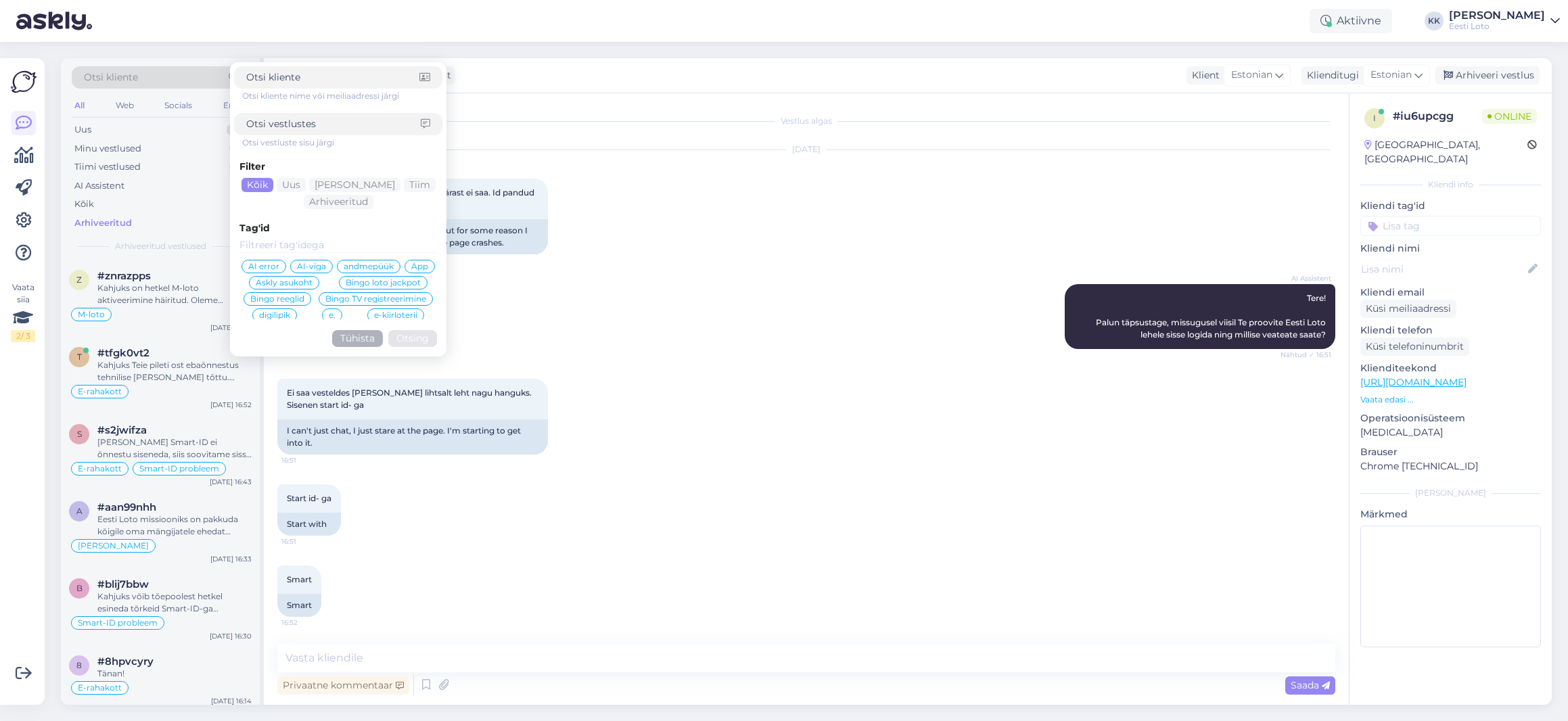
click at [278, 128] on input at bounding box center [333, 124] width 174 height 15
click at [359, 297] on span "Smart-ID probleem" at bounding box center [377, 297] width 80 height 8
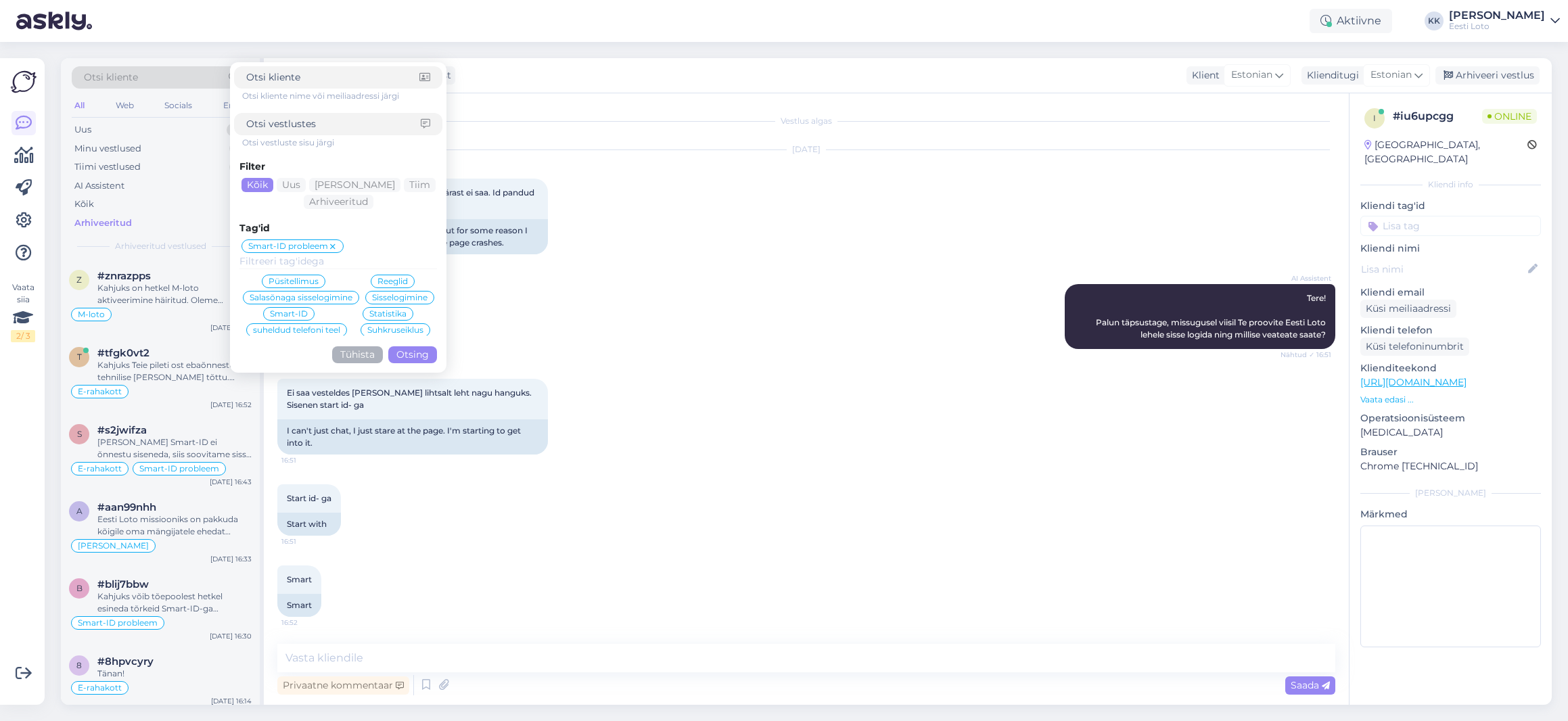
click at [415, 352] on button "Otsing" at bounding box center [412, 354] width 49 height 17
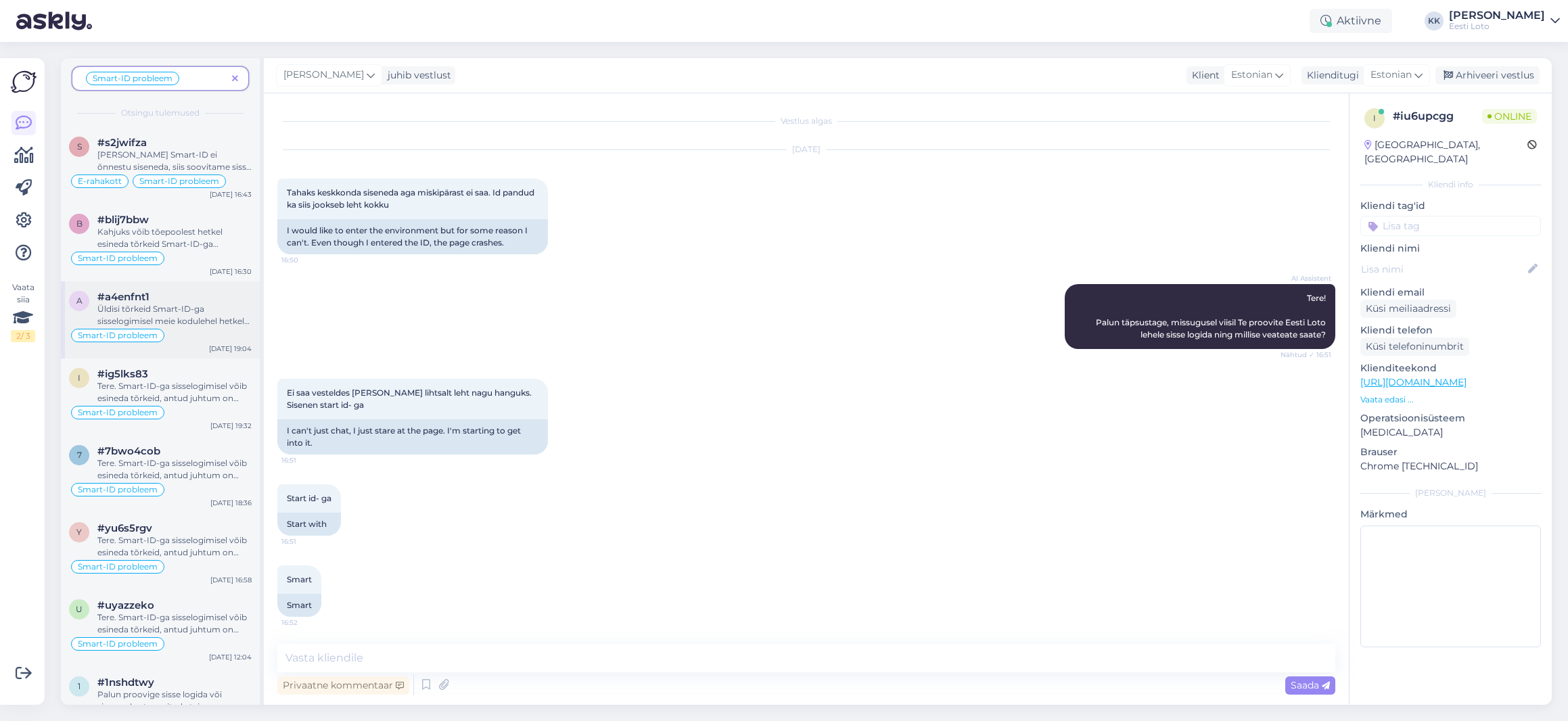
click at [191, 315] on div "Üldisi tõrkeid Smart-ID-ga sisselogimisel meie kodulehel hetkel ei esine. Soovi…" at bounding box center [174, 315] width 154 height 24
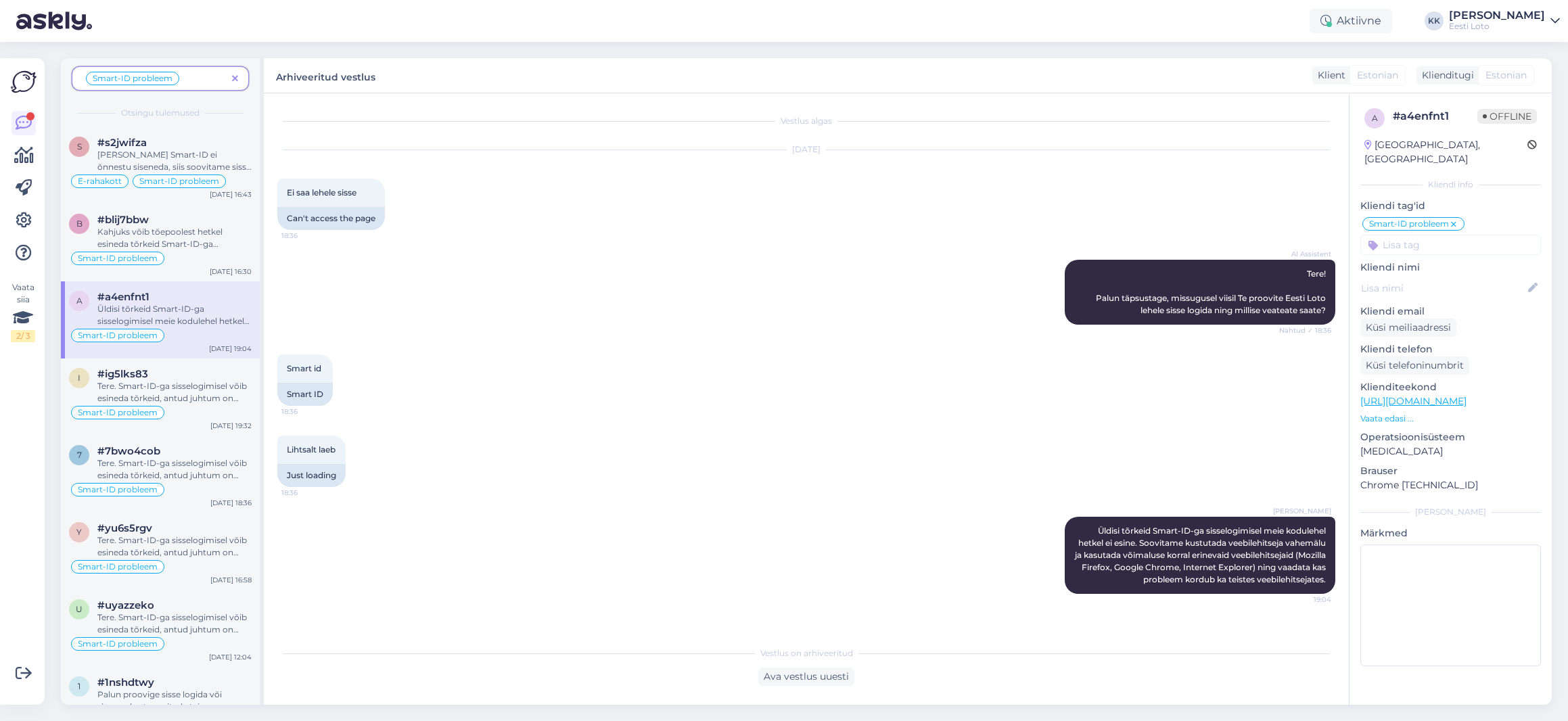
scroll to position [43, 0]
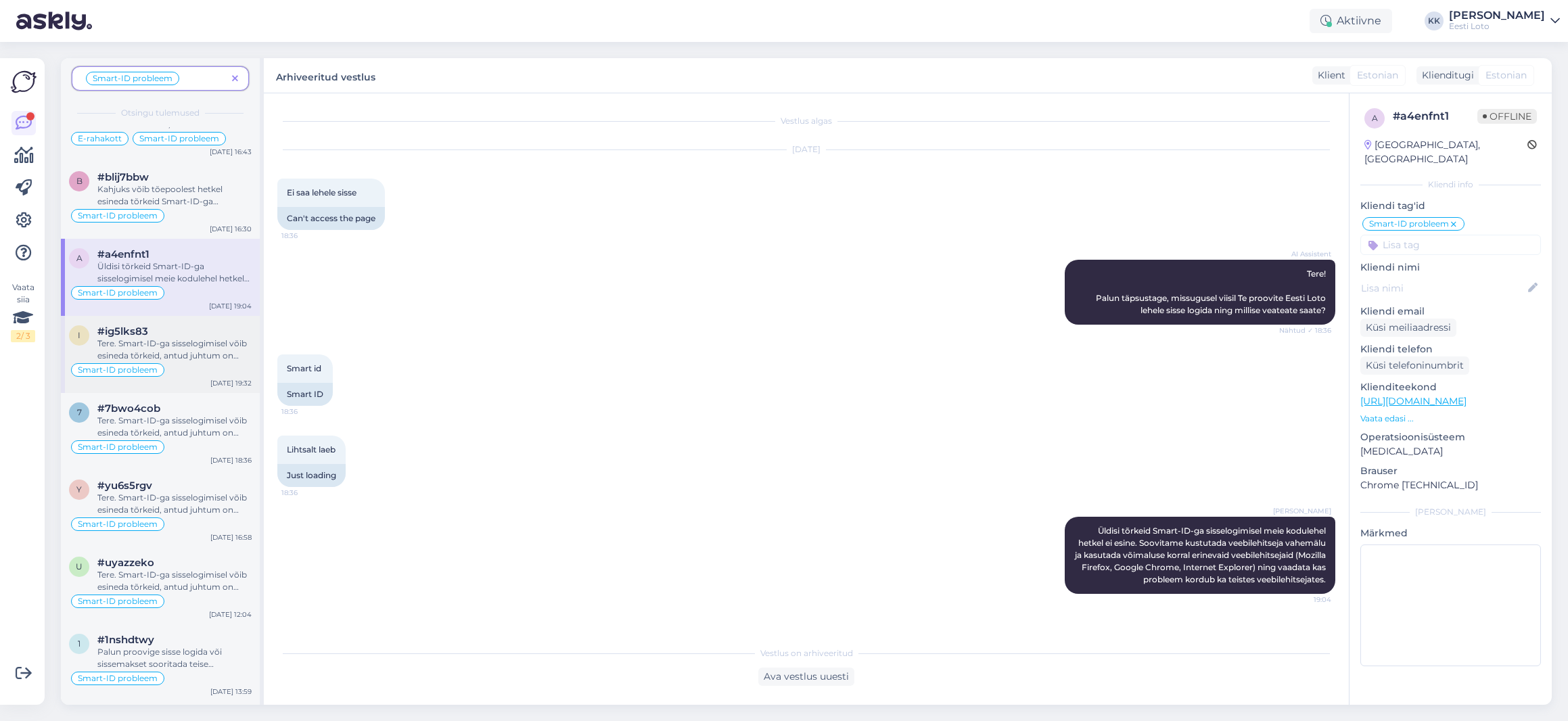
click at [163, 343] on div "Tere. Smart-ID-ga sisselogimisel võib esineda tõrkeid, antud juhtum on juba mei…" at bounding box center [174, 349] width 154 height 24
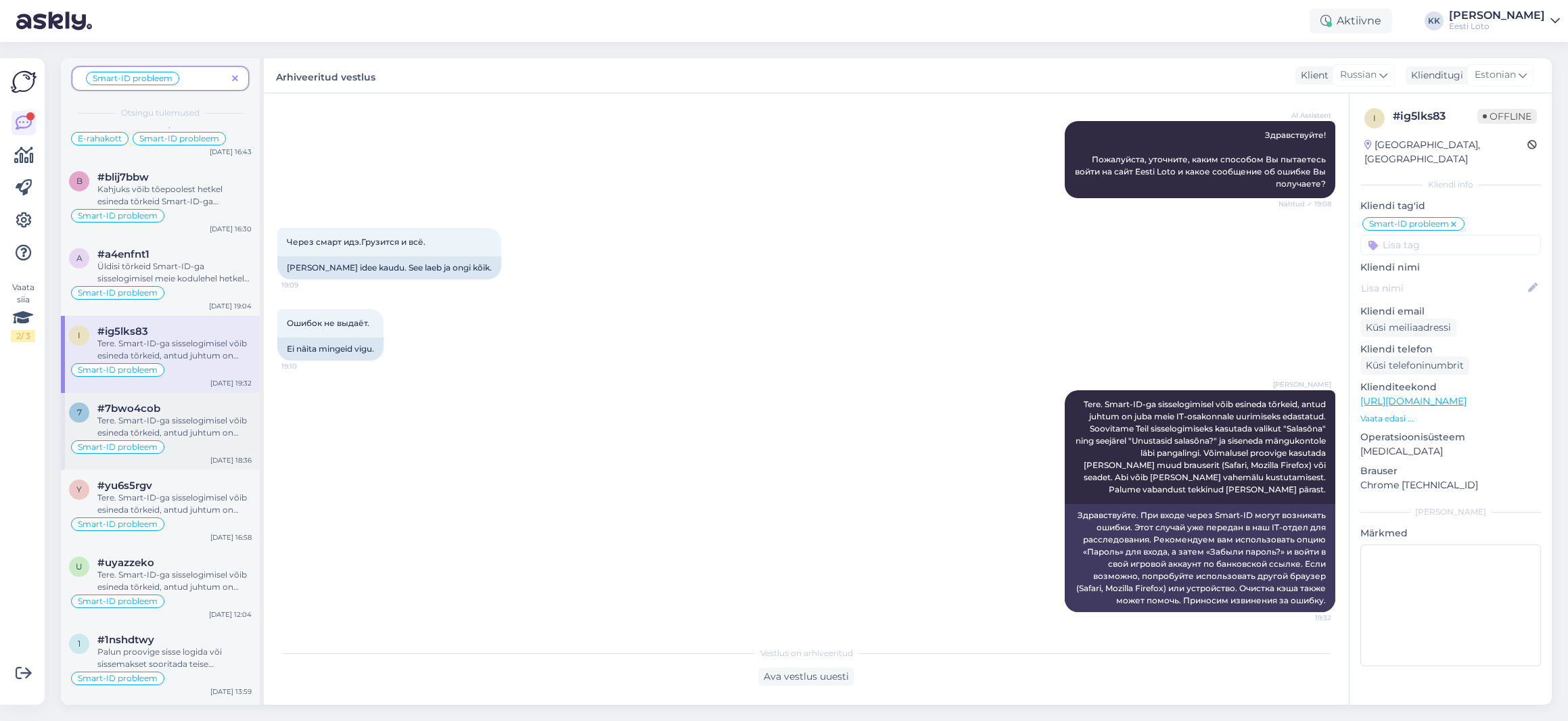
click at [226, 413] on div "#7bwo4cob" at bounding box center [174, 408] width 154 height 12
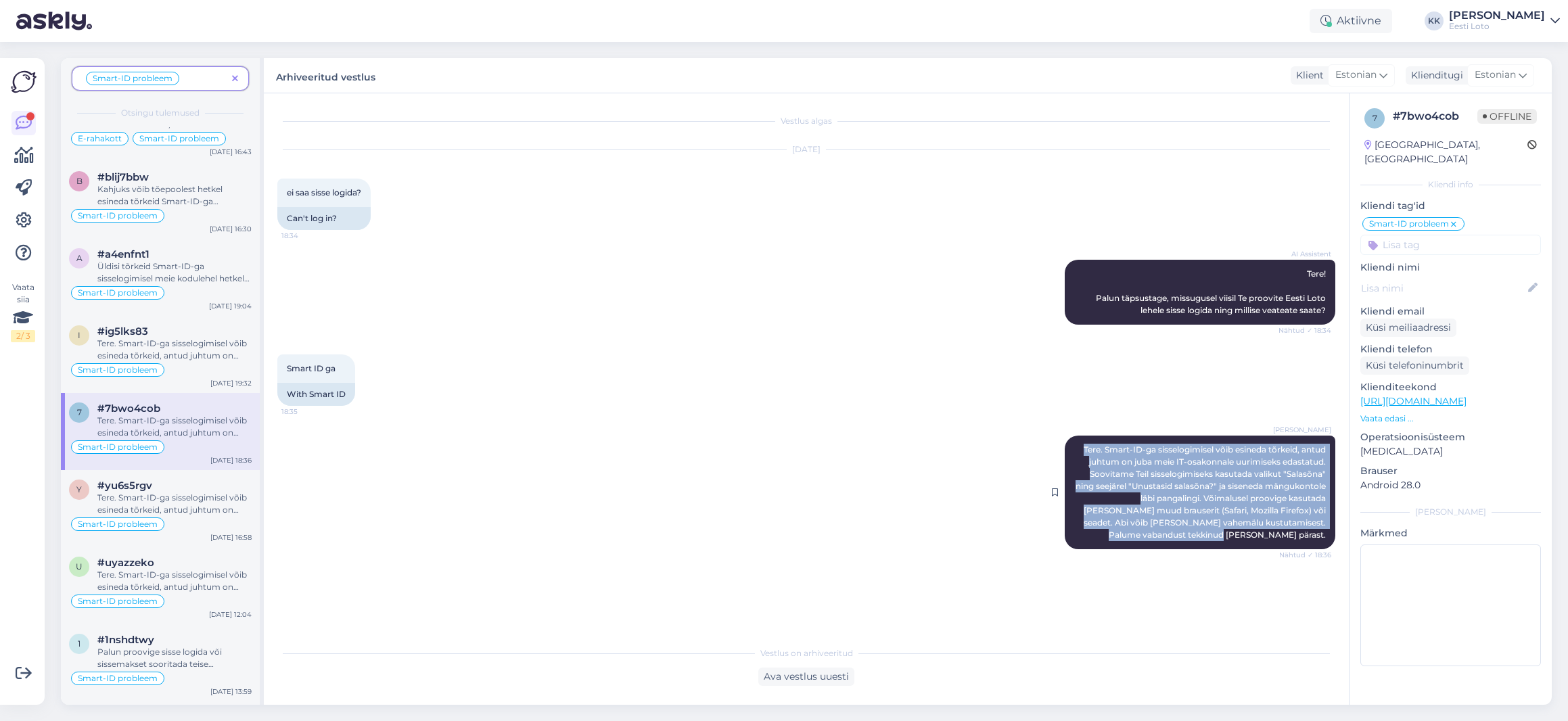
drag, startPoint x: 1077, startPoint y: 448, endPoint x: 1328, endPoint y: 534, distance: 265.3
click at [1328, 534] on div "[PERSON_NAME] Tere. Smart-ID-ga sisselogimisel võib esineda tõrkeid, antud juht…" at bounding box center [1201, 492] width 271 height 114
copy span "Tere. Smart-ID-ga sisselogimisel võib esineda tõrkeid, antud juhtum on juba mei…"
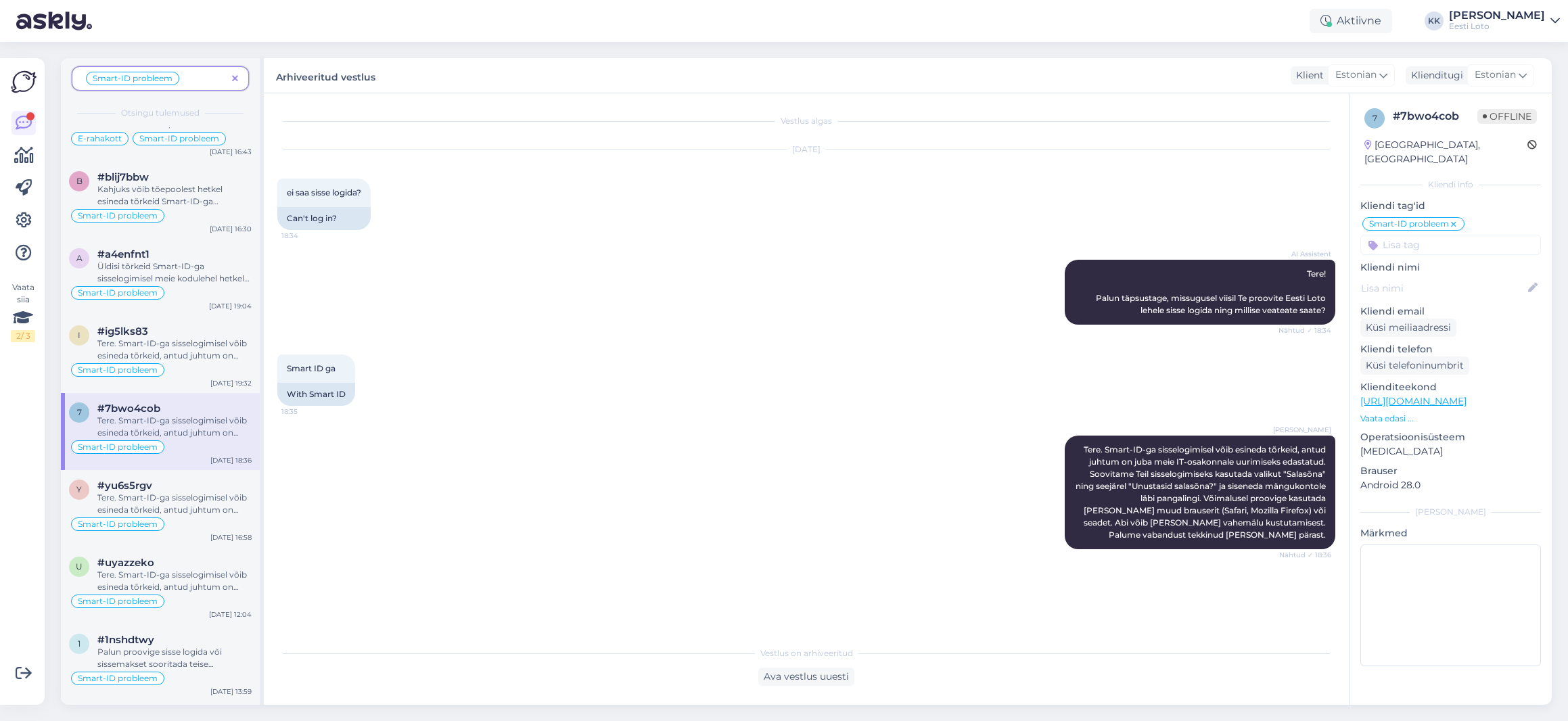
click at [723, 377] on div "Smart ID ga 18:35 With Smart ID" at bounding box center [807, 379] width 1058 height 81
click at [233, 78] on icon at bounding box center [235, 79] width 6 height 10
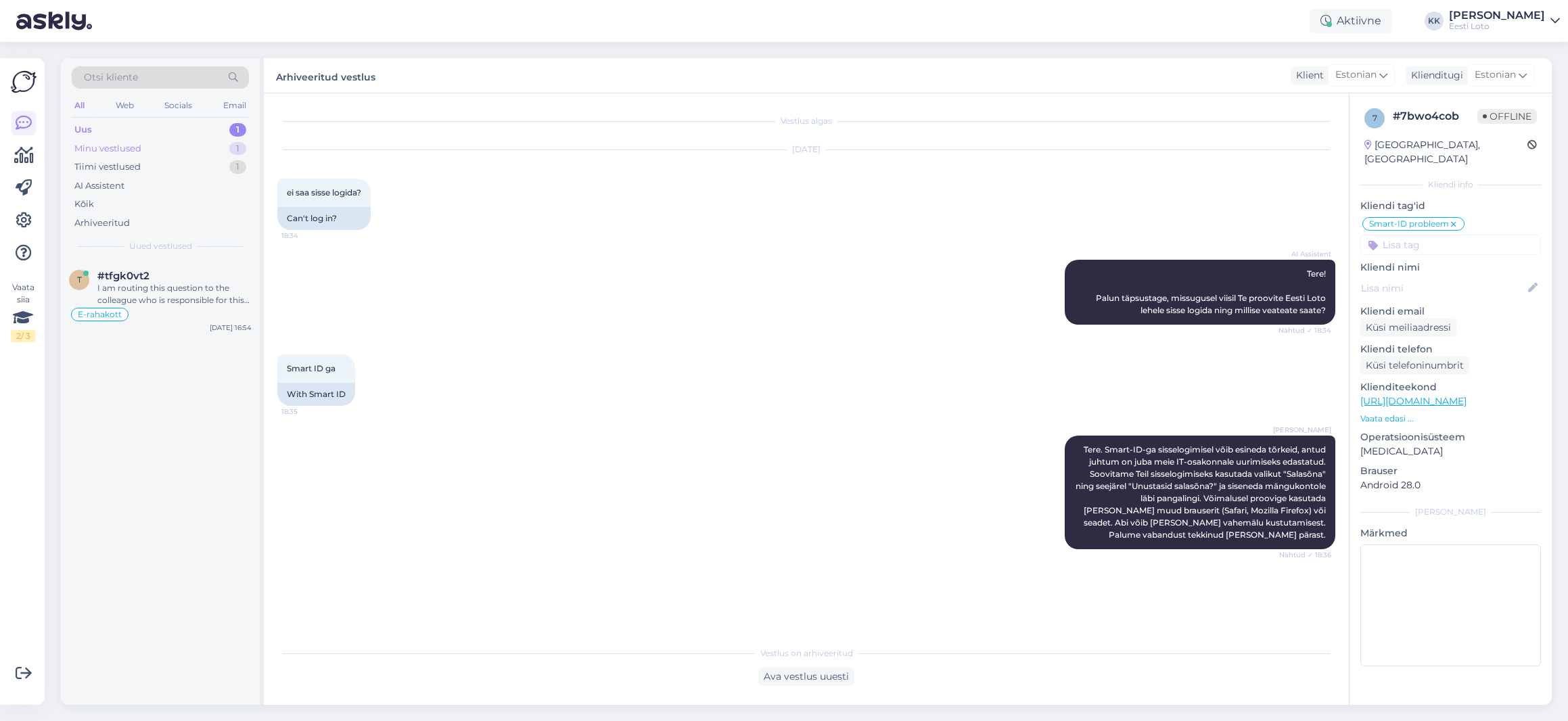
click at [114, 149] on div "Minu vestlused" at bounding box center [107, 149] width 67 height 14
click at [163, 282] on div "Smart" at bounding box center [174, 287] width 154 height 12
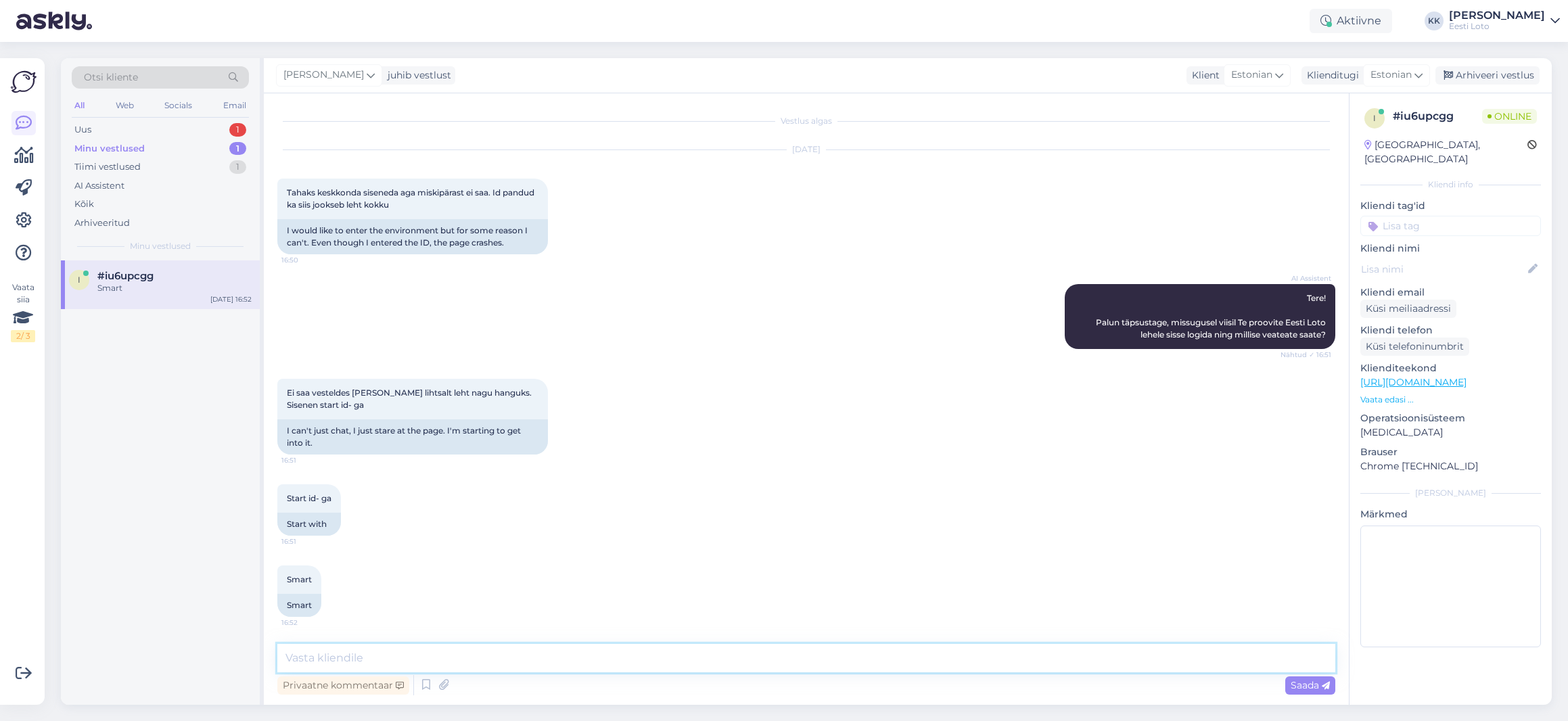
drag, startPoint x: 461, startPoint y: 663, endPoint x: 490, endPoint y: 650, distance: 31.8
click at [461, 663] on textarea at bounding box center [807, 658] width 1058 height 28
paste textarea "Tere. Smart-ID-ga sisselogimisel võib esineda tõrkeid, antud juhtum on juba mei…"
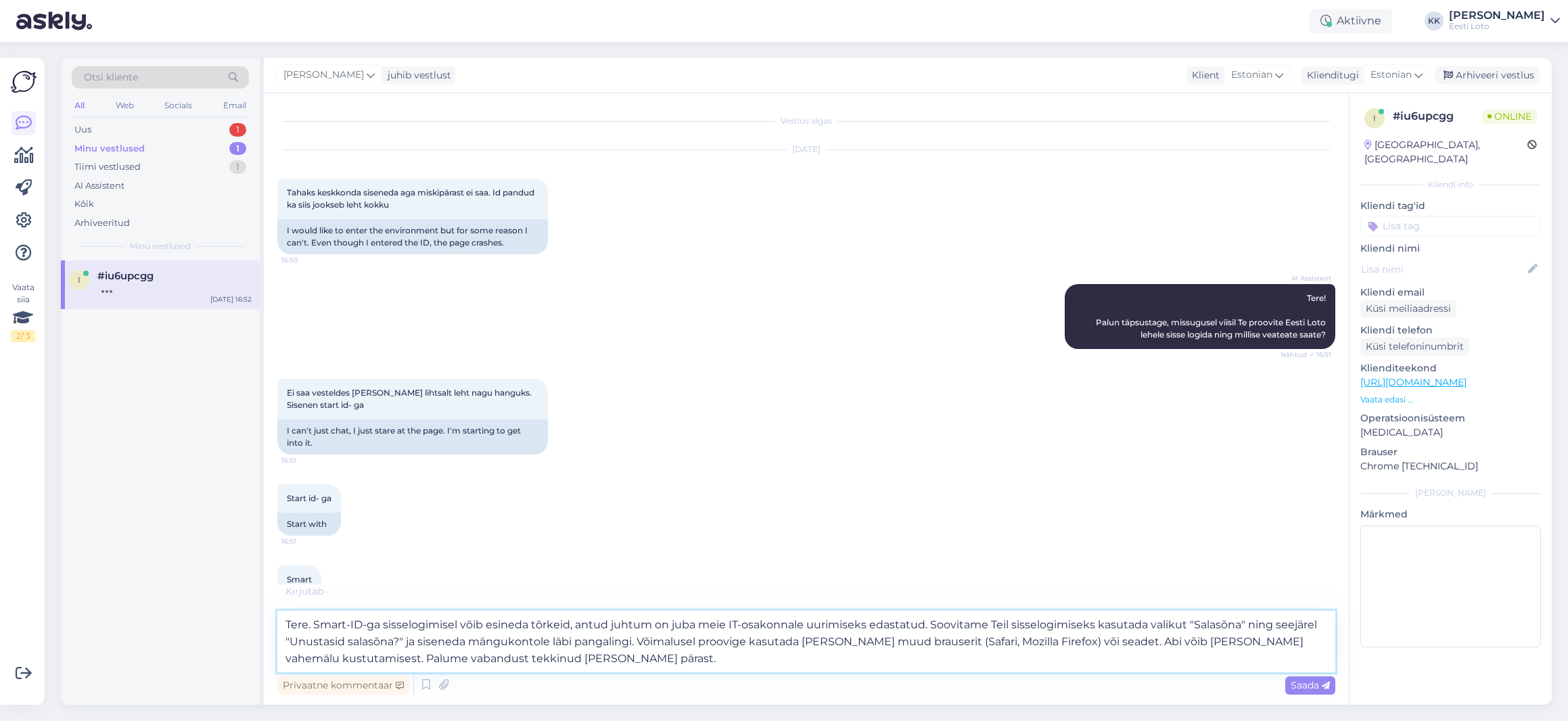
scroll to position [48, 0]
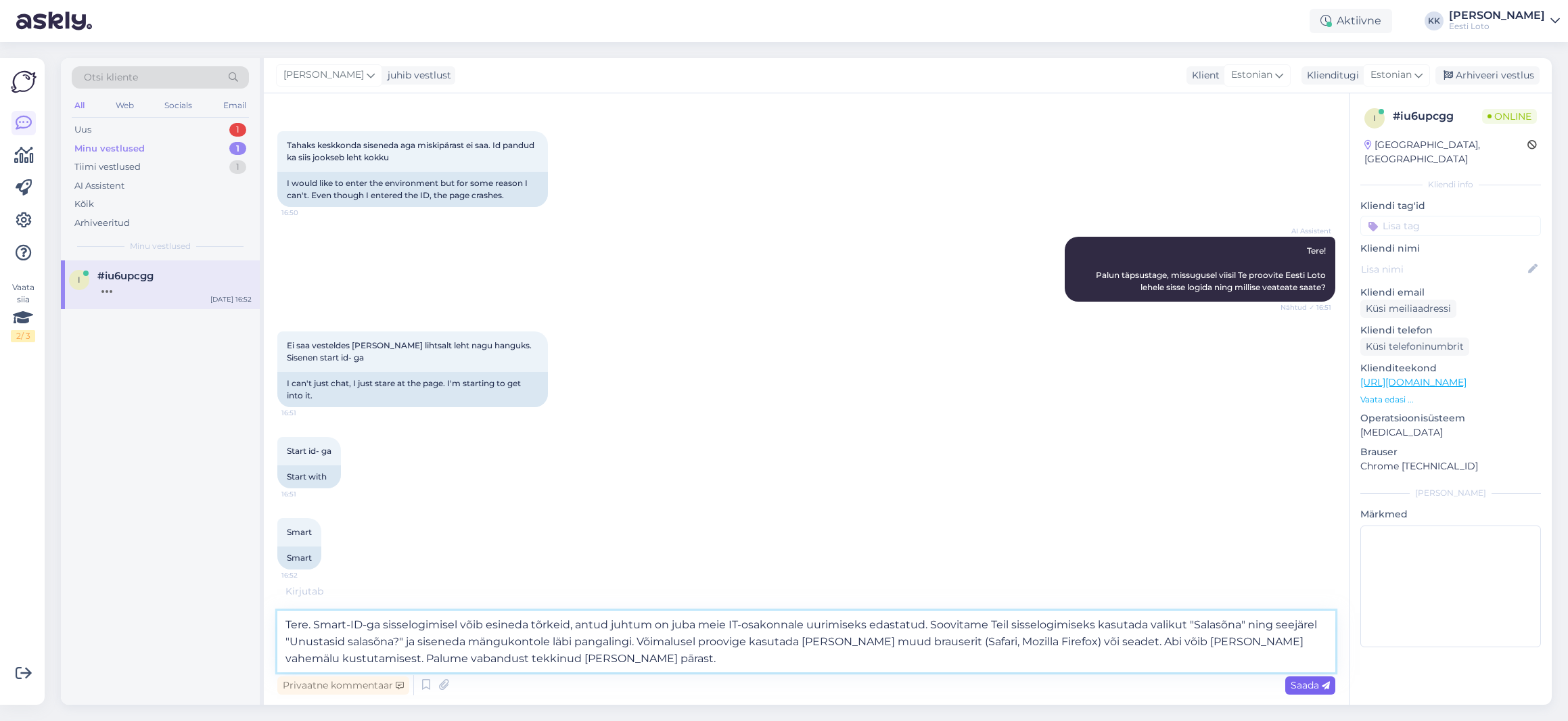
type textarea "Tere. Smart-ID-ga sisselogimisel võib esineda tõrkeid, antud juhtum on juba mei…"
click at [1299, 680] on span "Saada" at bounding box center [1310, 685] width 39 height 12
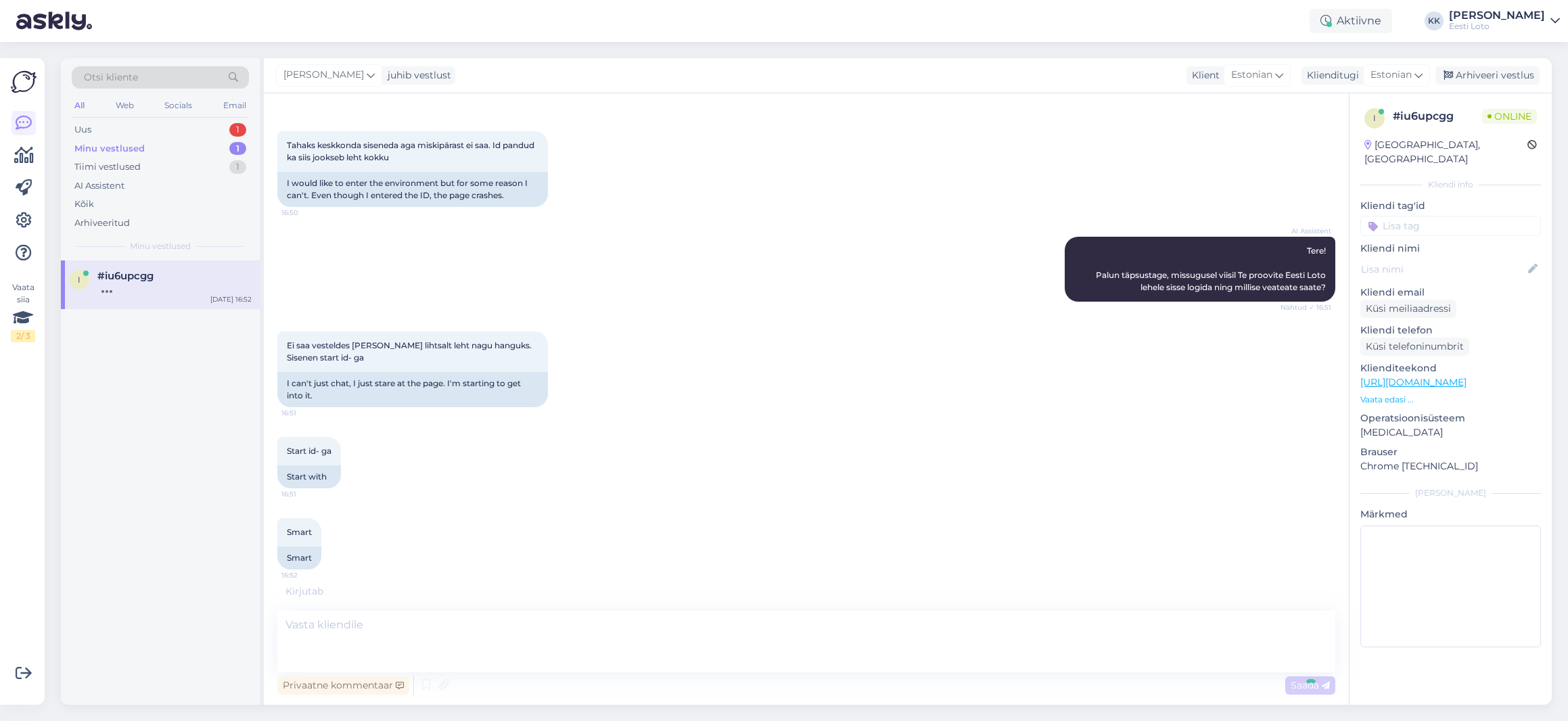
scroll to position [143, 0]
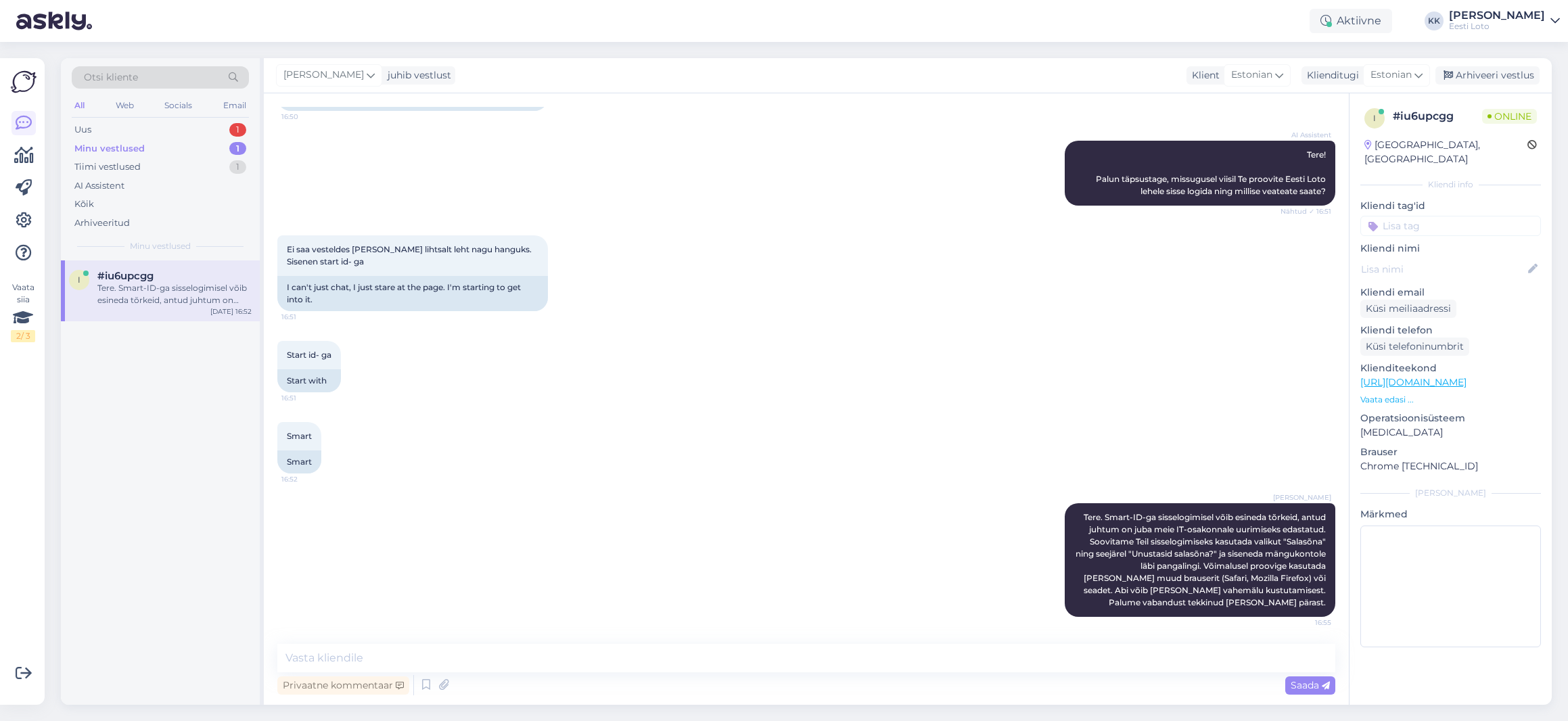
drag, startPoint x: 1456, startPoint y: 209, endPoint x: 1465, endPoint y: 224, distance: 17.5
click at [1456, 215] on input at bounding box center [1450, 225] width 180 height 20
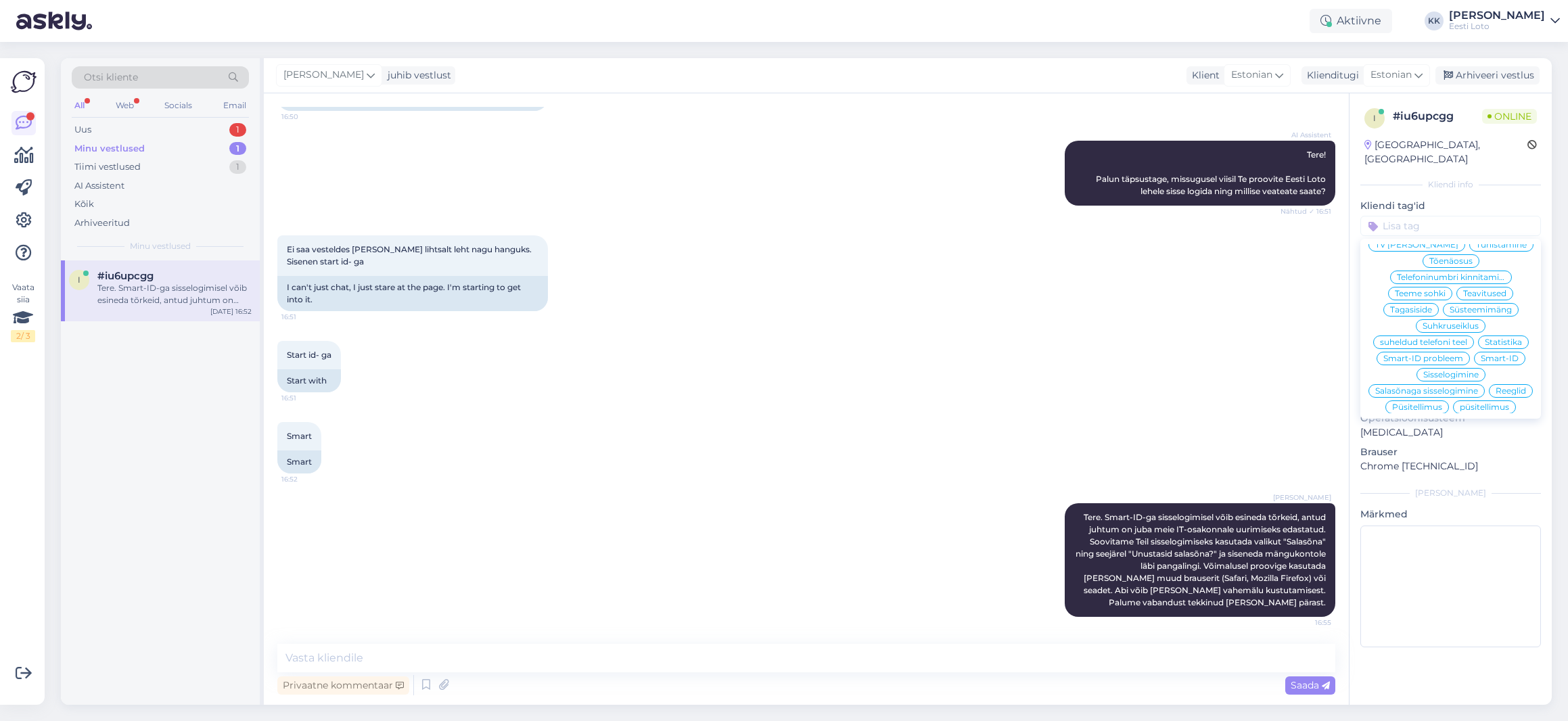
scroll to position [146, 0]
click at [1452, 357] on span "Smart-ID probleem" at bounding box center [1424, 360] width 80 height 8
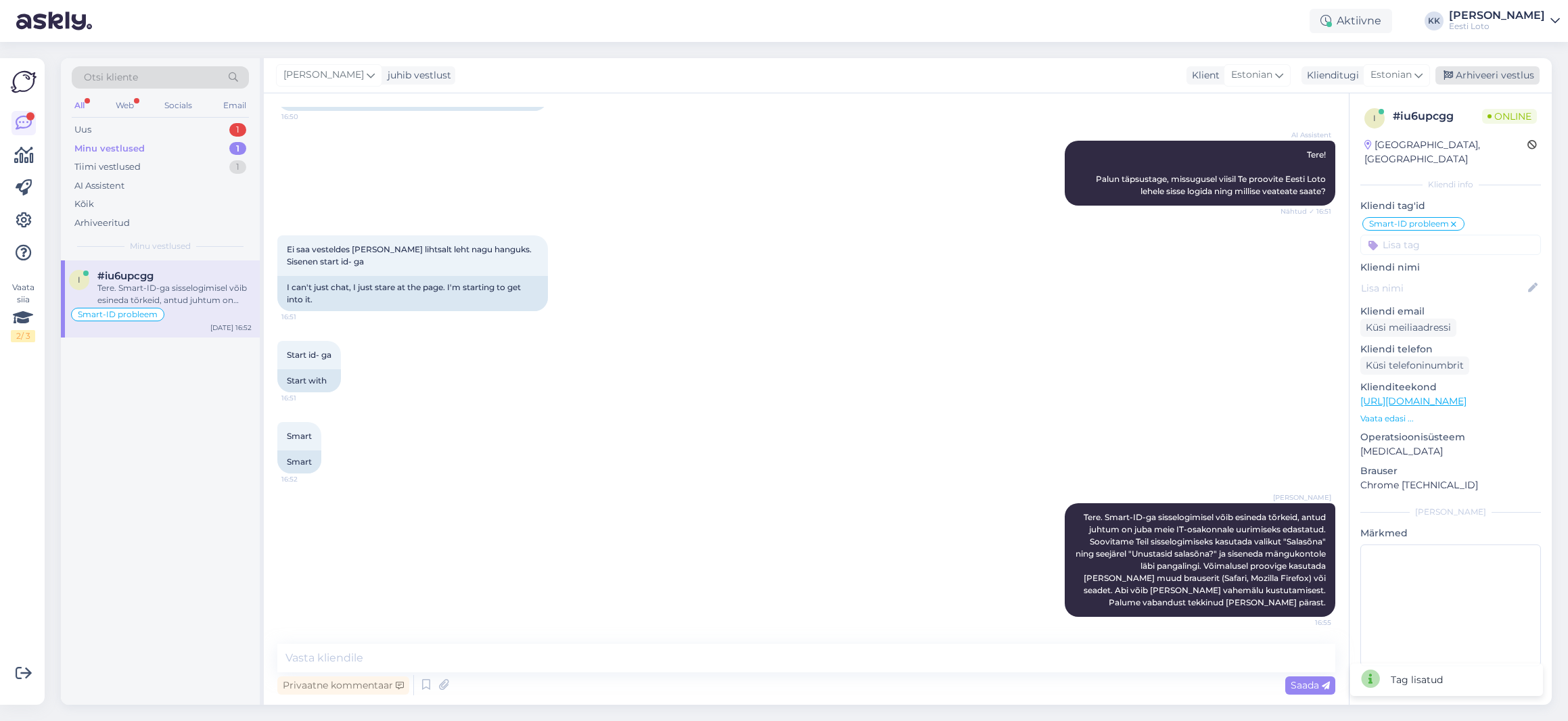
click at [1510, 76] on div "Arhiveeri vestlus" at bounding box center [1487, 75] width 104 height 19
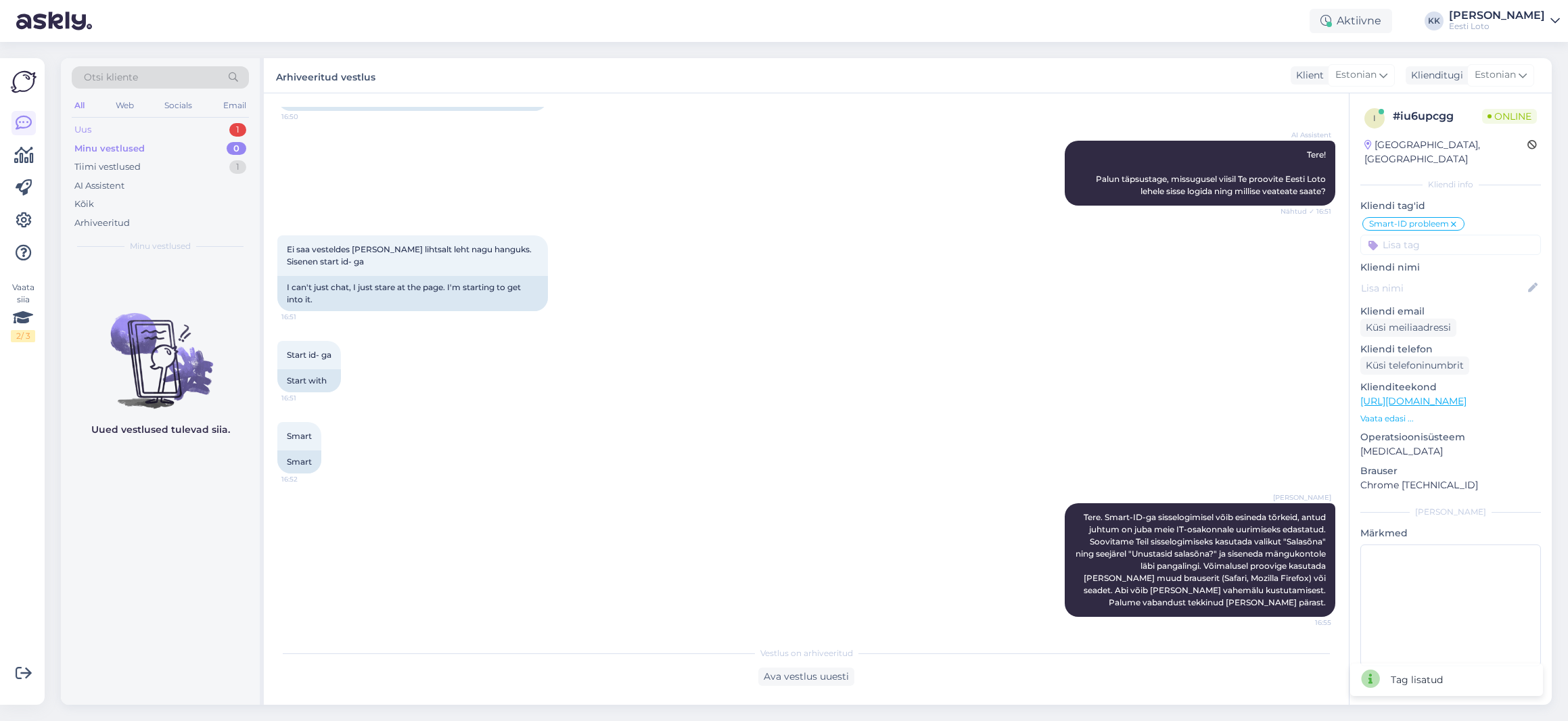
click at [118, 131] on div "Uus 1" at bounding box center [161, 130] width 177 height 19
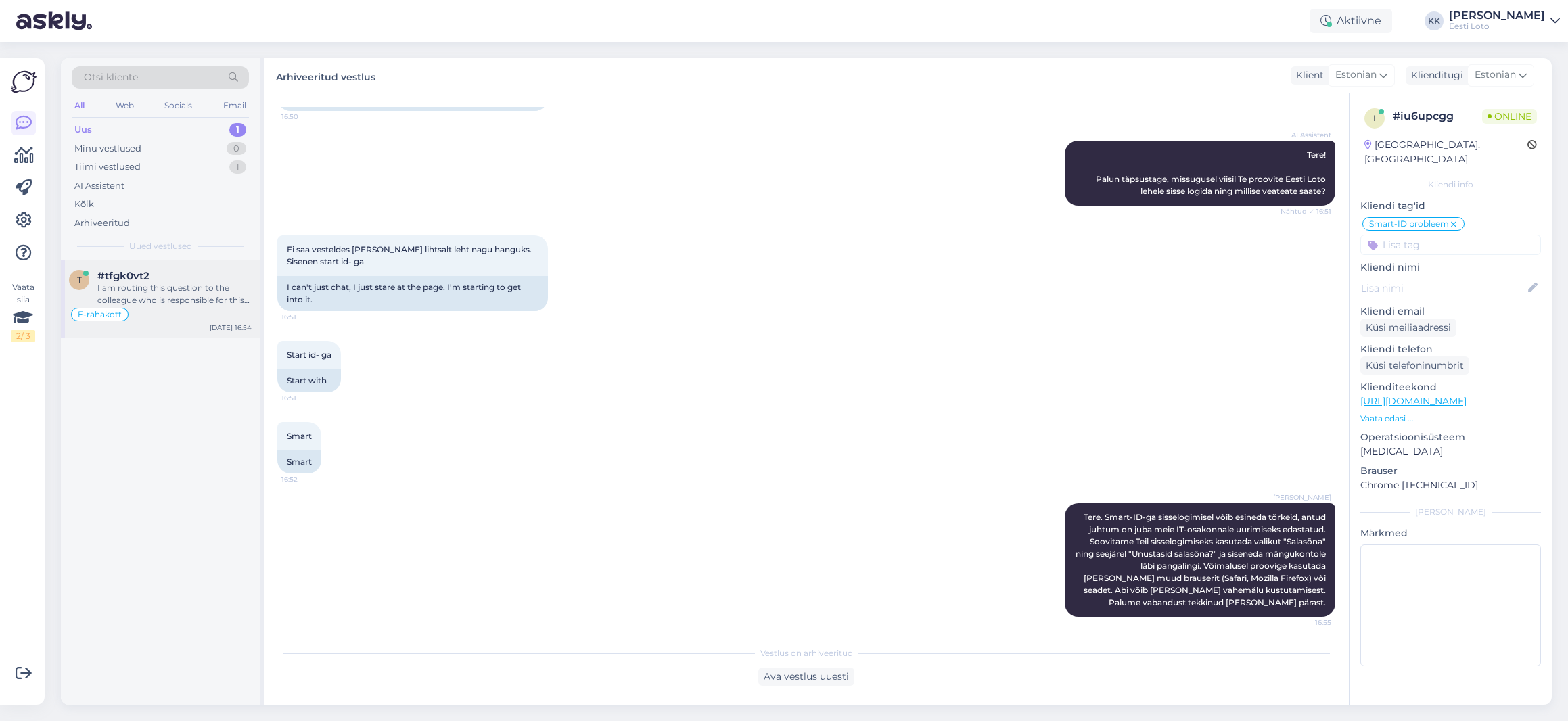
drag, startPoint x: 164, startPoint y: 282, endPoint x: 172, endPoint y: 280, distance: 8.2
click at [164, 282] on div "#tfgk0vt2" at bounding box center [174, 276] width 154 height 12
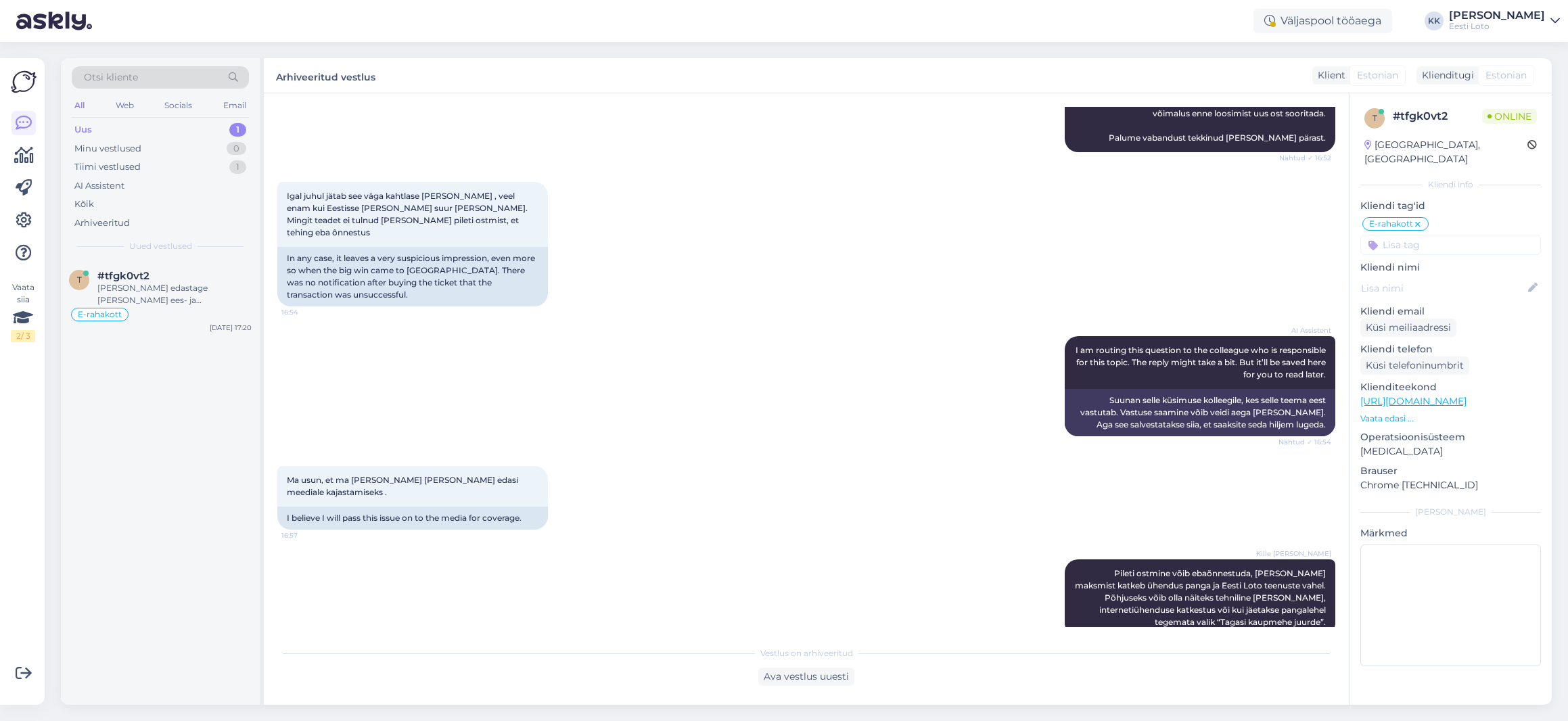
scroll to position [1026, 0]
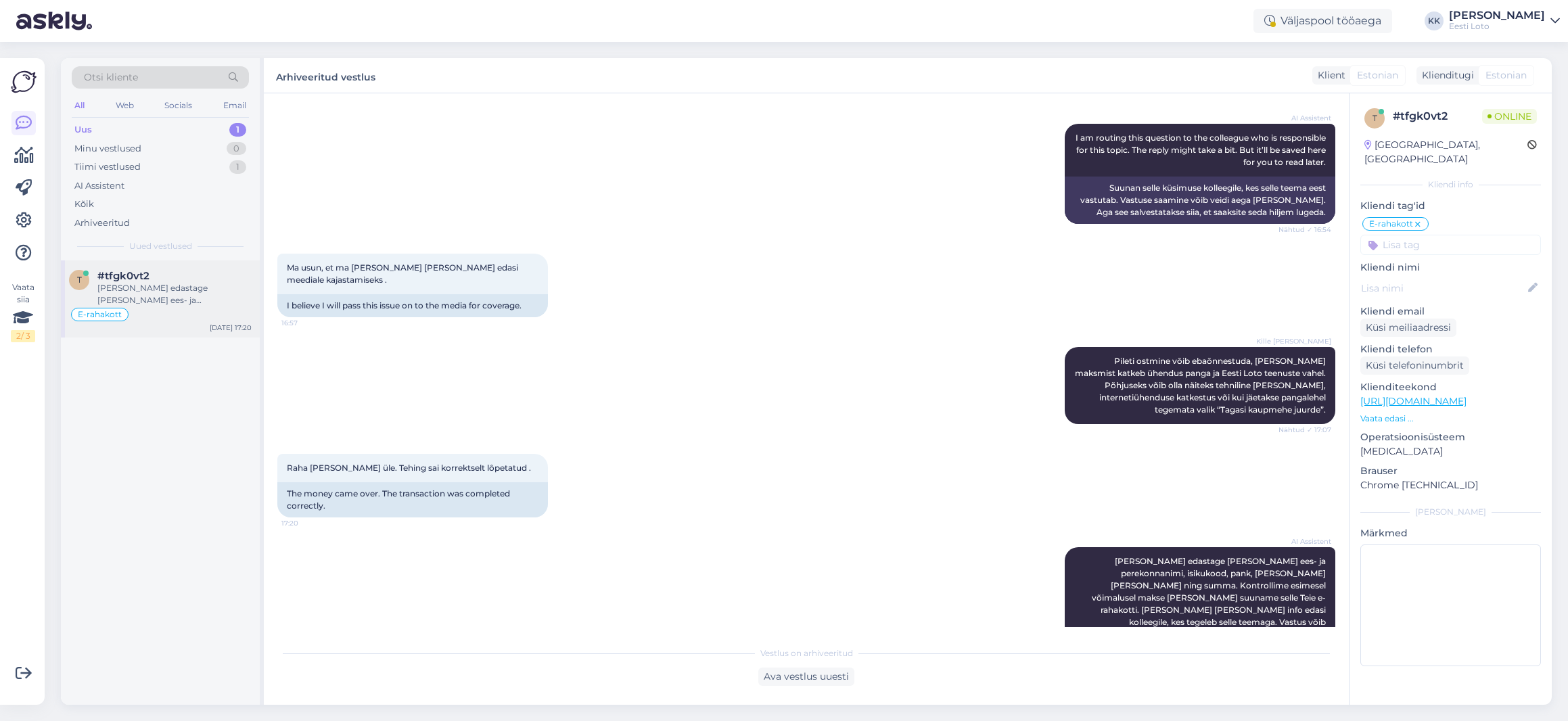
click at [189, 295] on div "[PERSON_NAME] edastage [PERSON_NAME] ees- ja perekonnanimi, isikukood, pank, [P…" at bounding box center [174, 293] width 154 height 24
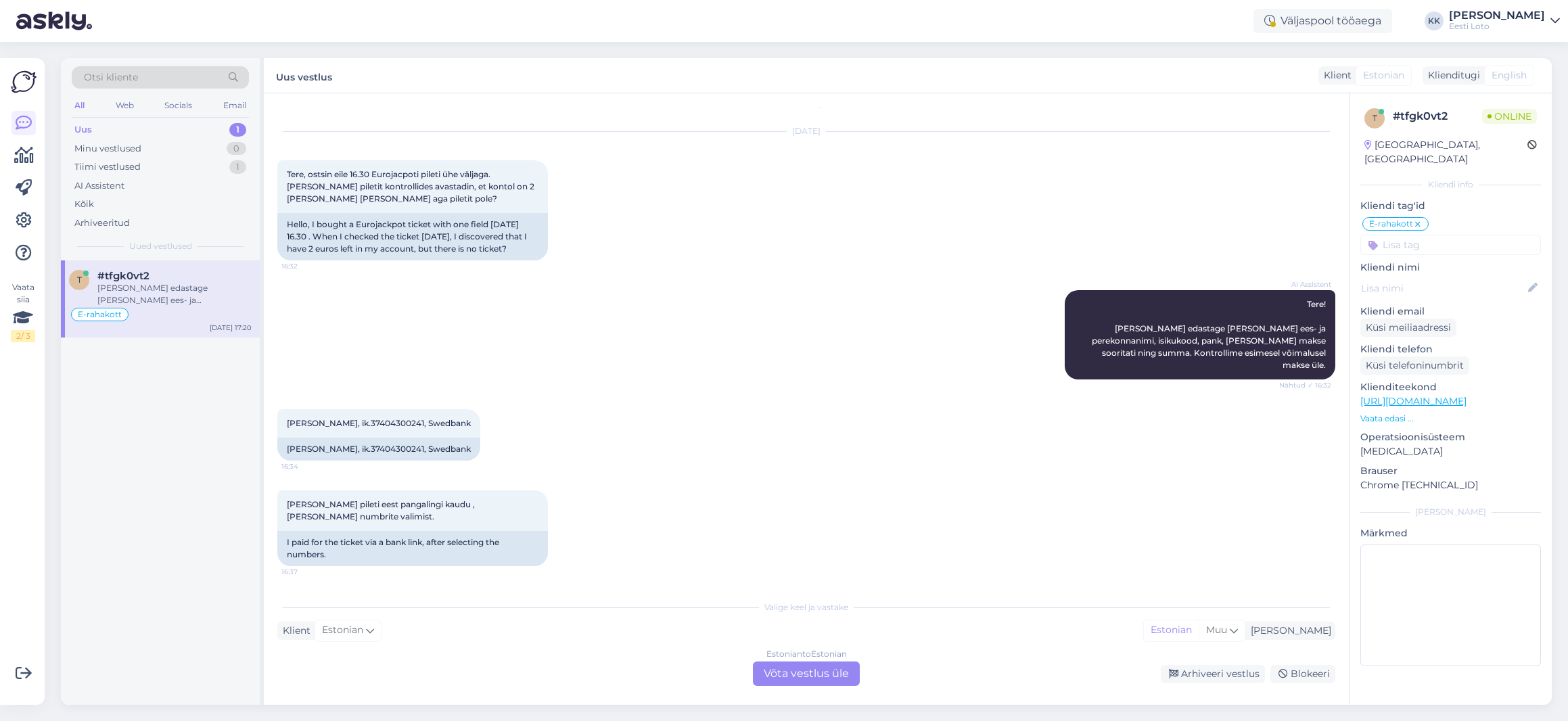
scroll to position [0, 0]
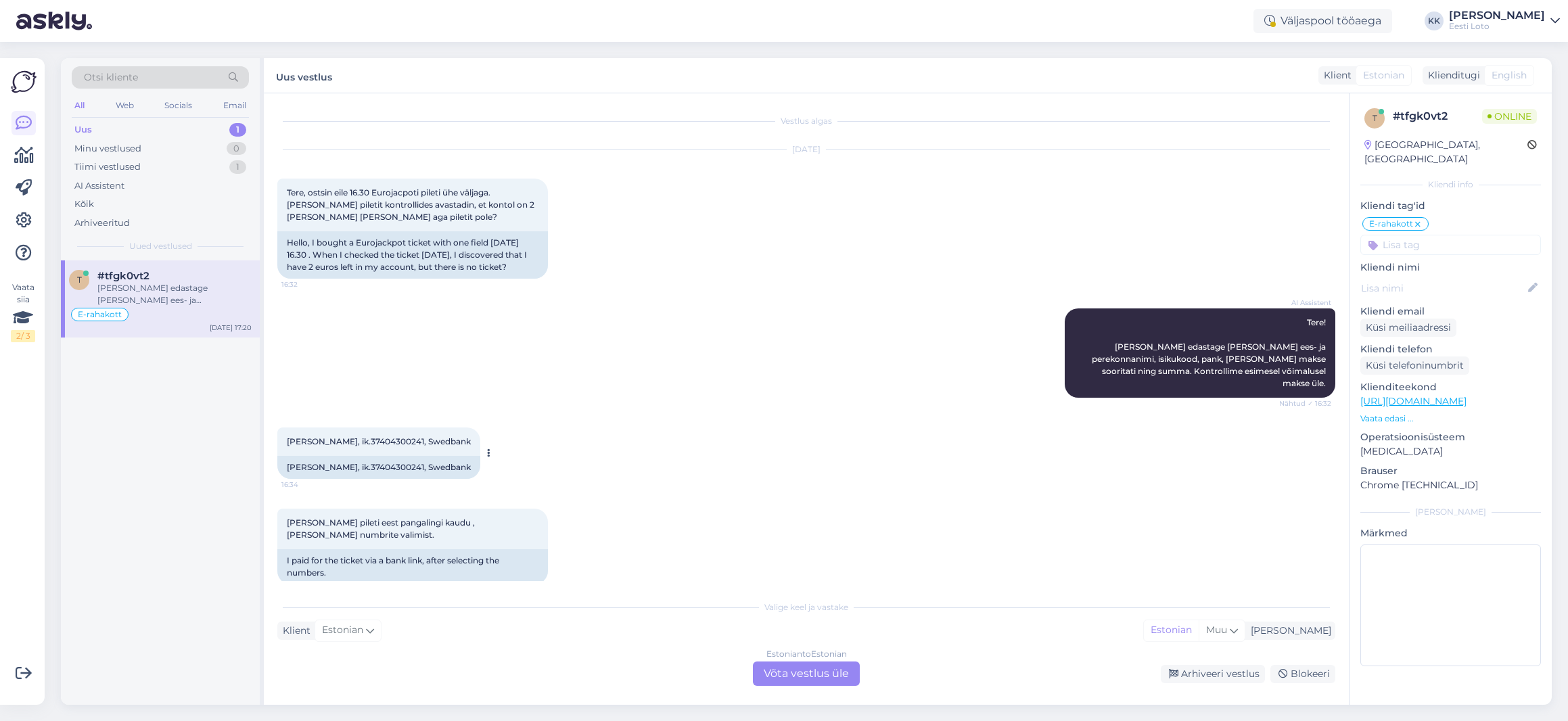
click at [384, 436] on span "[PERSON_NAME], ik.37404300241, Swedbank" at bounding box center [378, 441] width 184 height 10
drag, startPoint x: 384, startPoint y: 428, endPoint x: 384, endPoint y: 420, distance: 8.0
click at [384, 436] on span "[PERSON_NAME], ik.37404300241, Swedbank" at bounding box center [378, 441] width 184 height 10
copy span "37404300241"
click at [731, 312] on div "AI Assistent Tere! [PERSON_NAME] edastage [PERSON_NAME] ees- ja perekonnanimi, …" at bounding box center [807, 353] width 1058 height 119
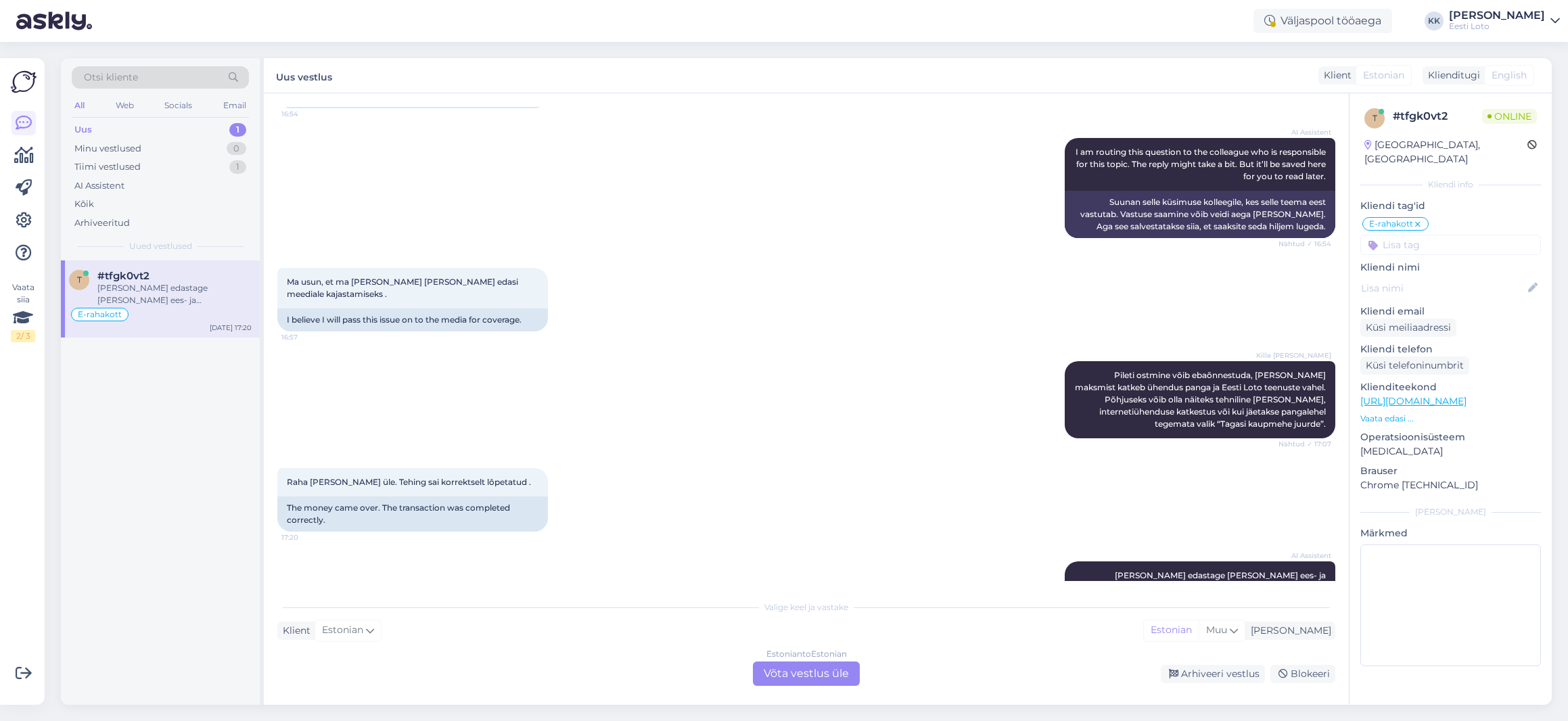
scroll to position [1072, 0]
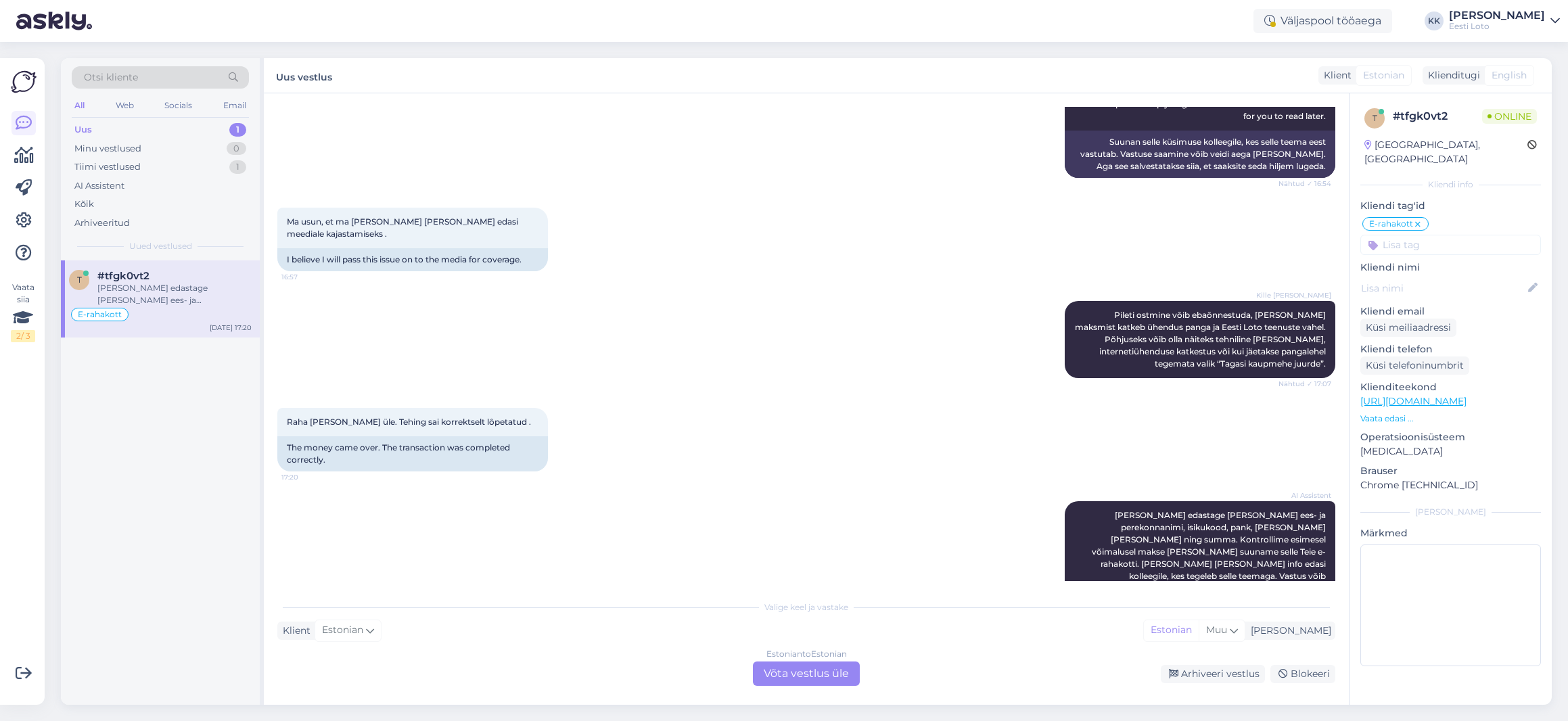
click at [118, 125] on div "Uus 1" at bounding box center [161, 130] width 177 height 19
click at [182, 290] on div "[PERSON_NAME] edastage [PERSON_NAME] ees- ja perekonnanimi, isikukood, pank, [P…" at bounding box center [174, 293] width 154 height 24
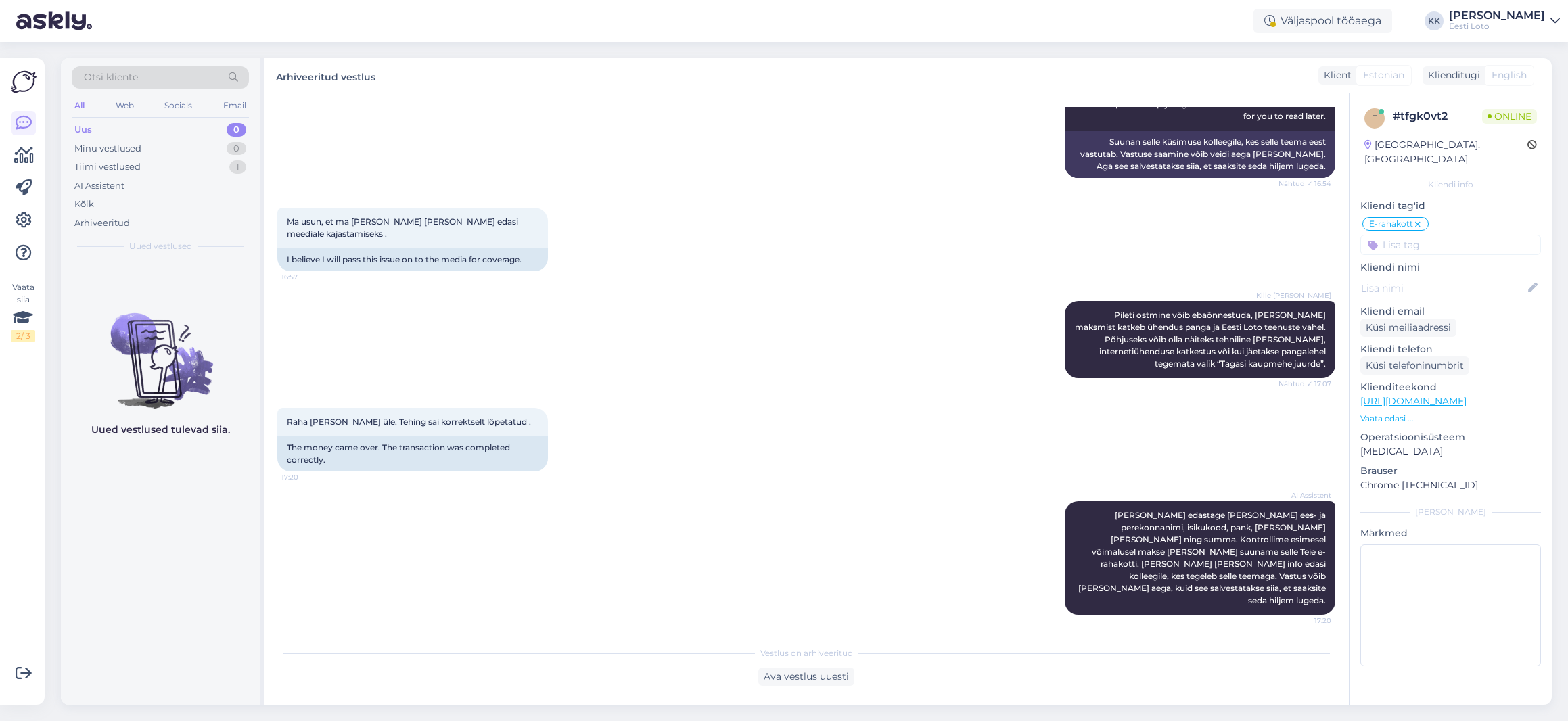
scroll to position [1026, 0]
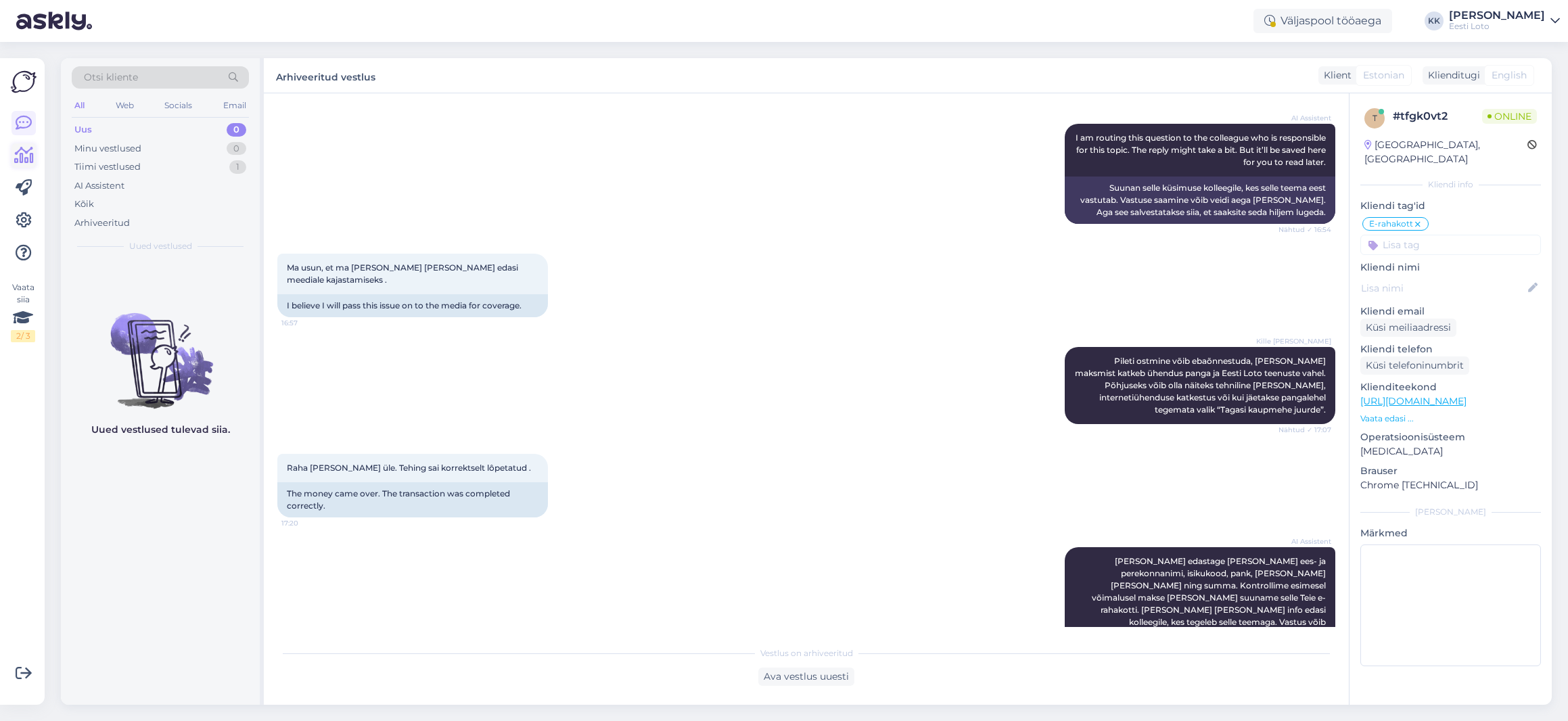
click at [16, 154] on icon at bounding box center [24, 155] width 19 height 17
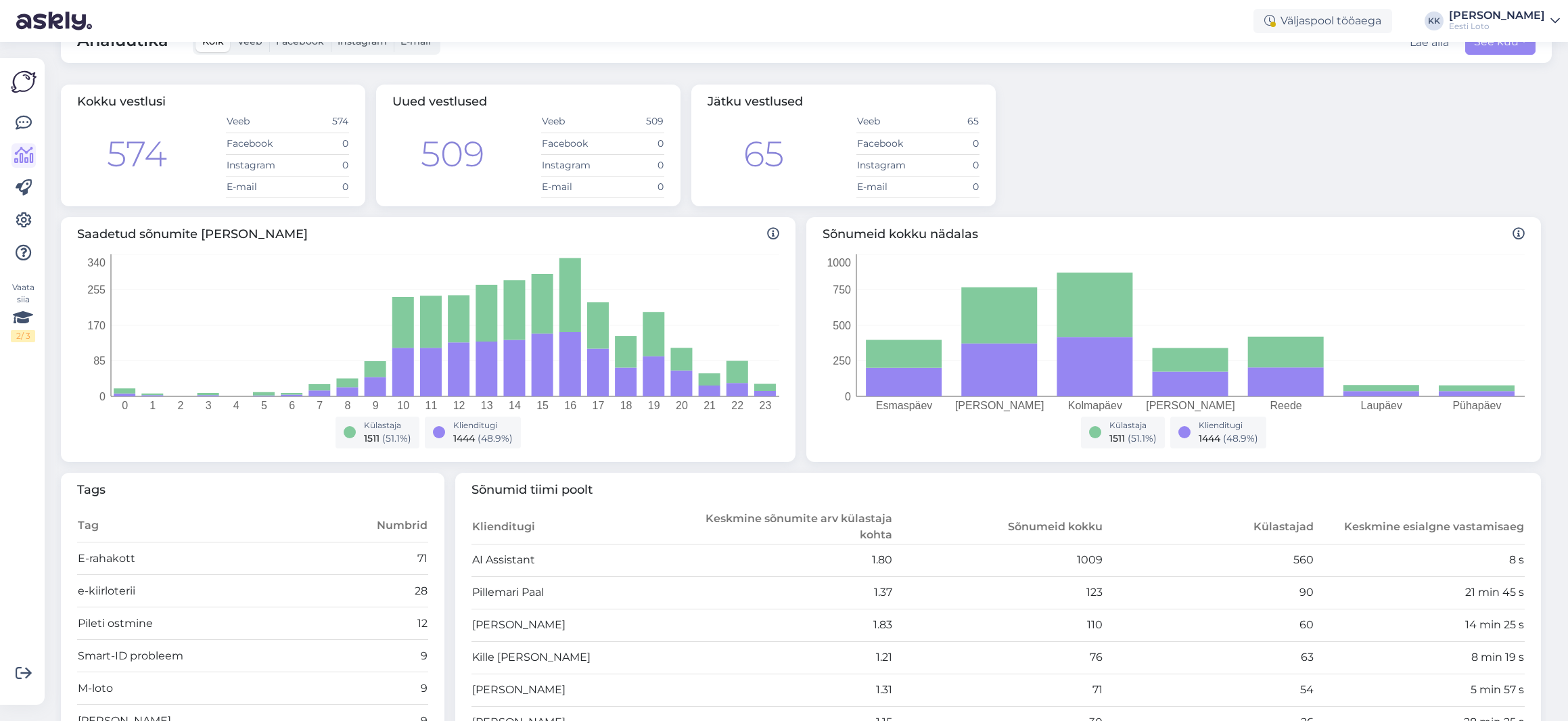
scroll to position [39, 0]
click at [1355, 21] on div "Väljaspool tööaega" at bounding box center [1322, 20] width 138 height 24
click at [1173, 30] on div "Väljaspool tööaega Võta paus, Askly hoiab kliente [PERSON_NAME] 15 minutit 30 m…" at bounding box center [784, 20] width 1568 height 42
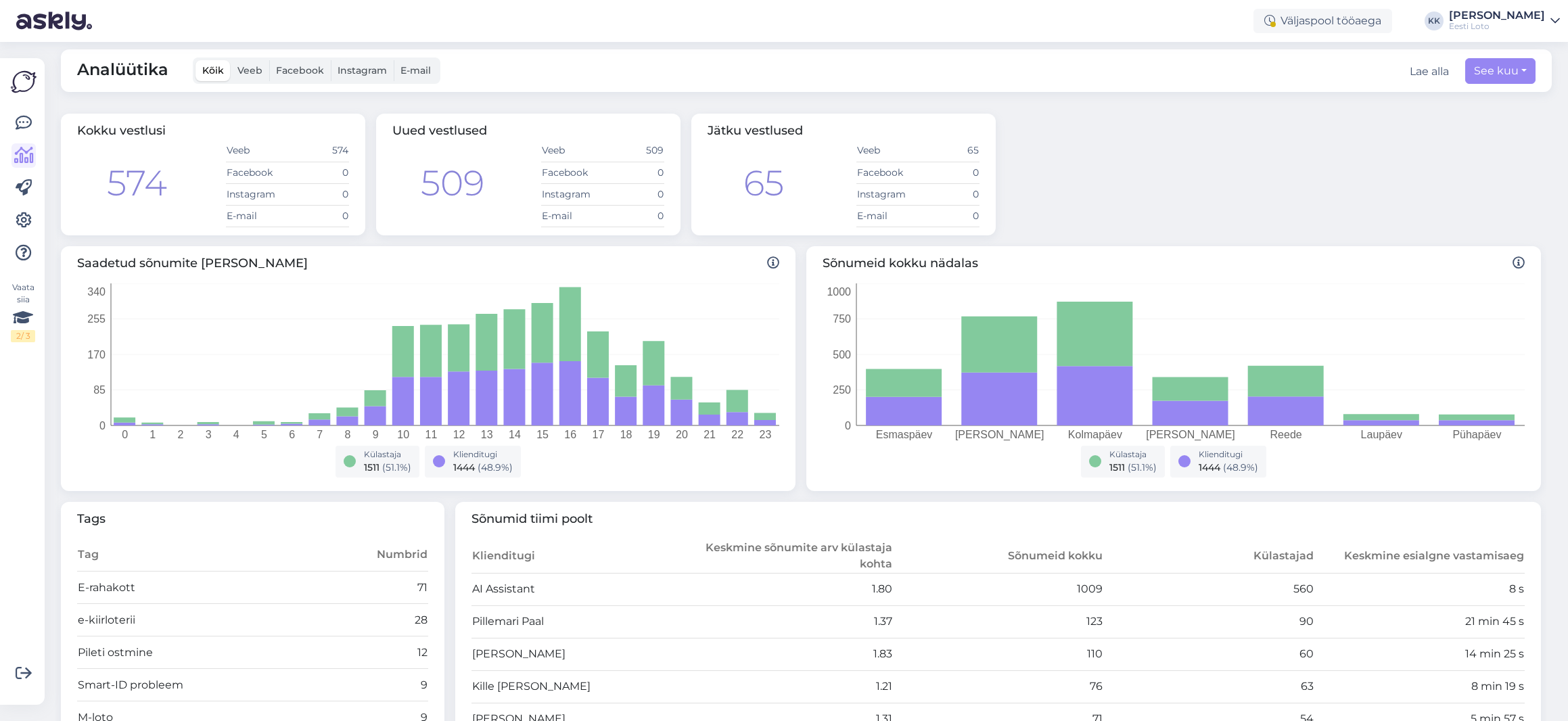
scroll to position [0, 0]
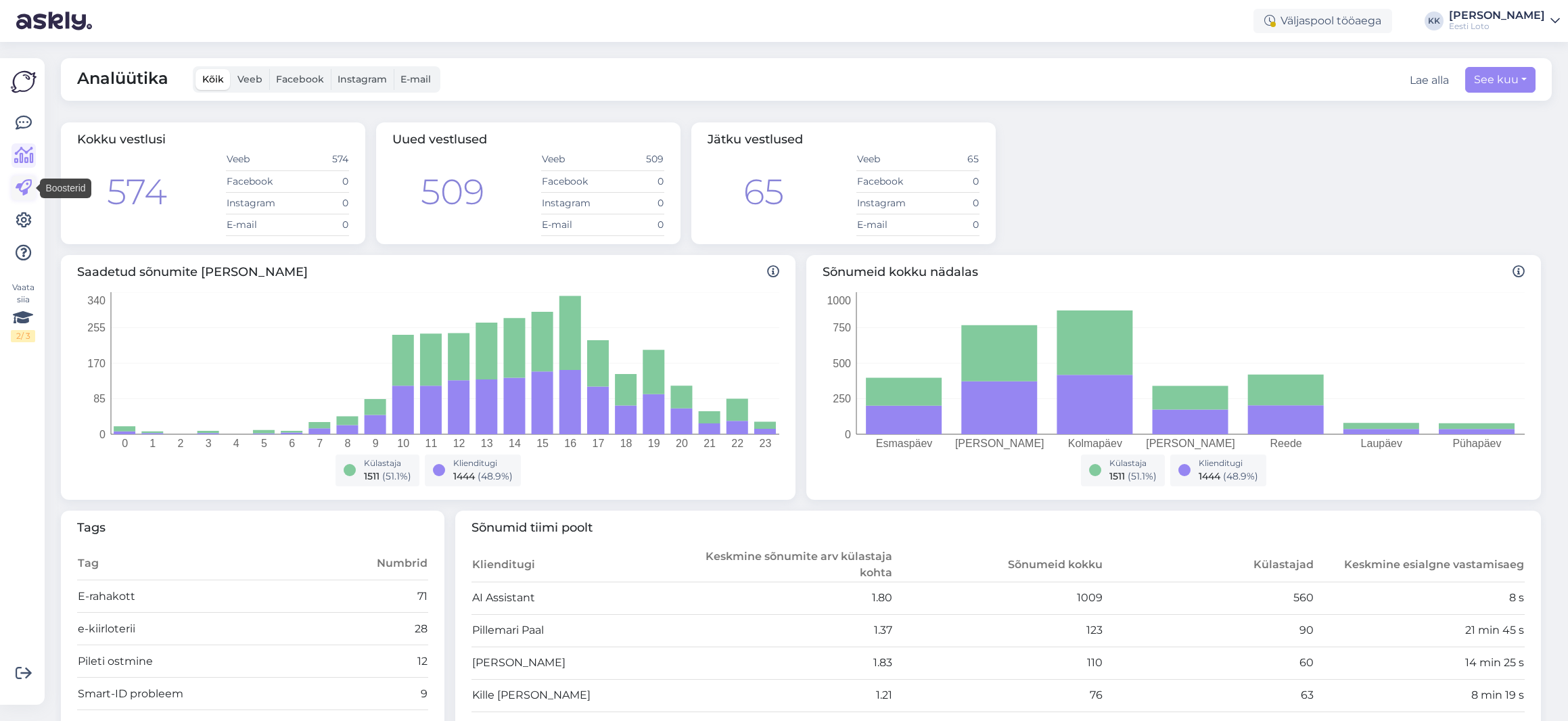
click at [26, 188] on icon at bounding box center [23, 188] width 17 height 17
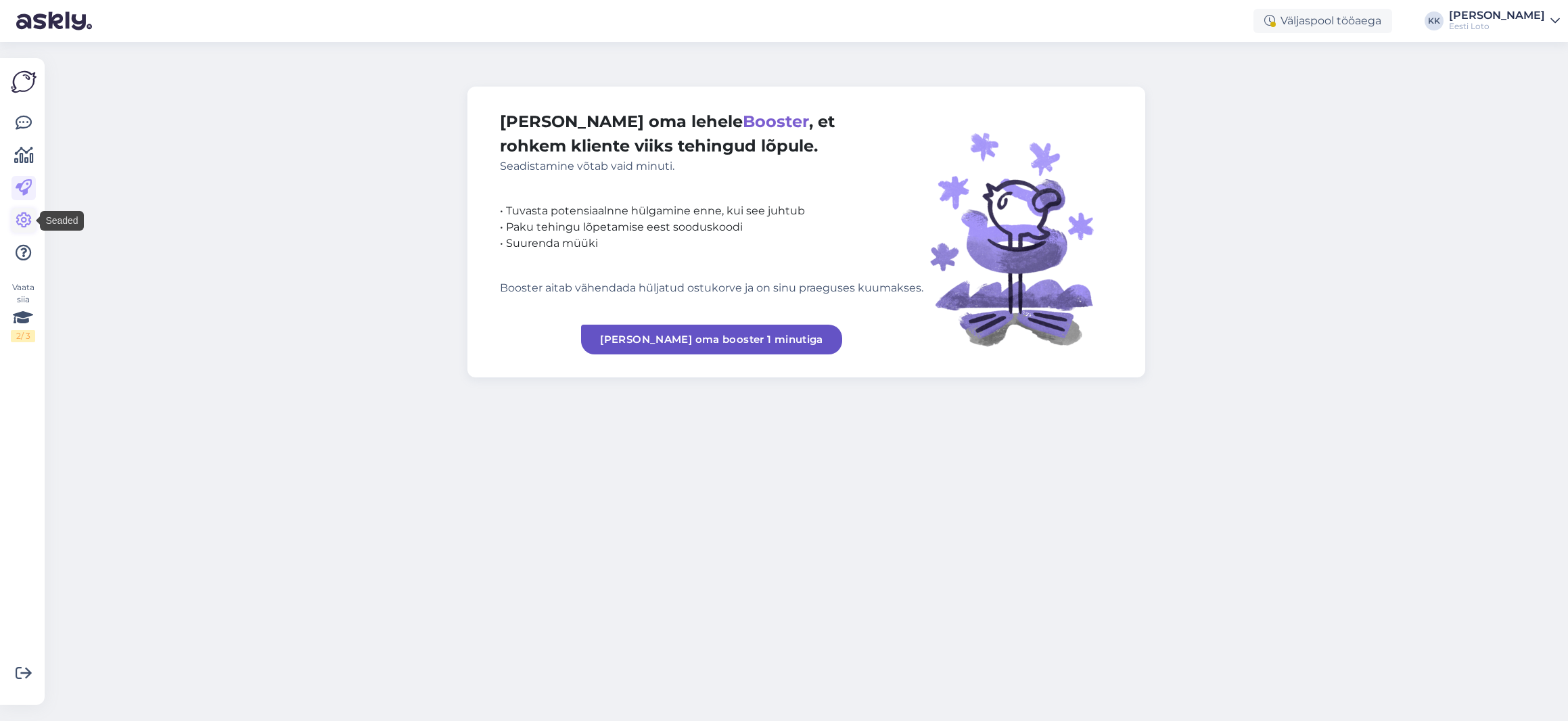
click at [19, 218] on icon at bounding box center [23, 220] width 17 height 17
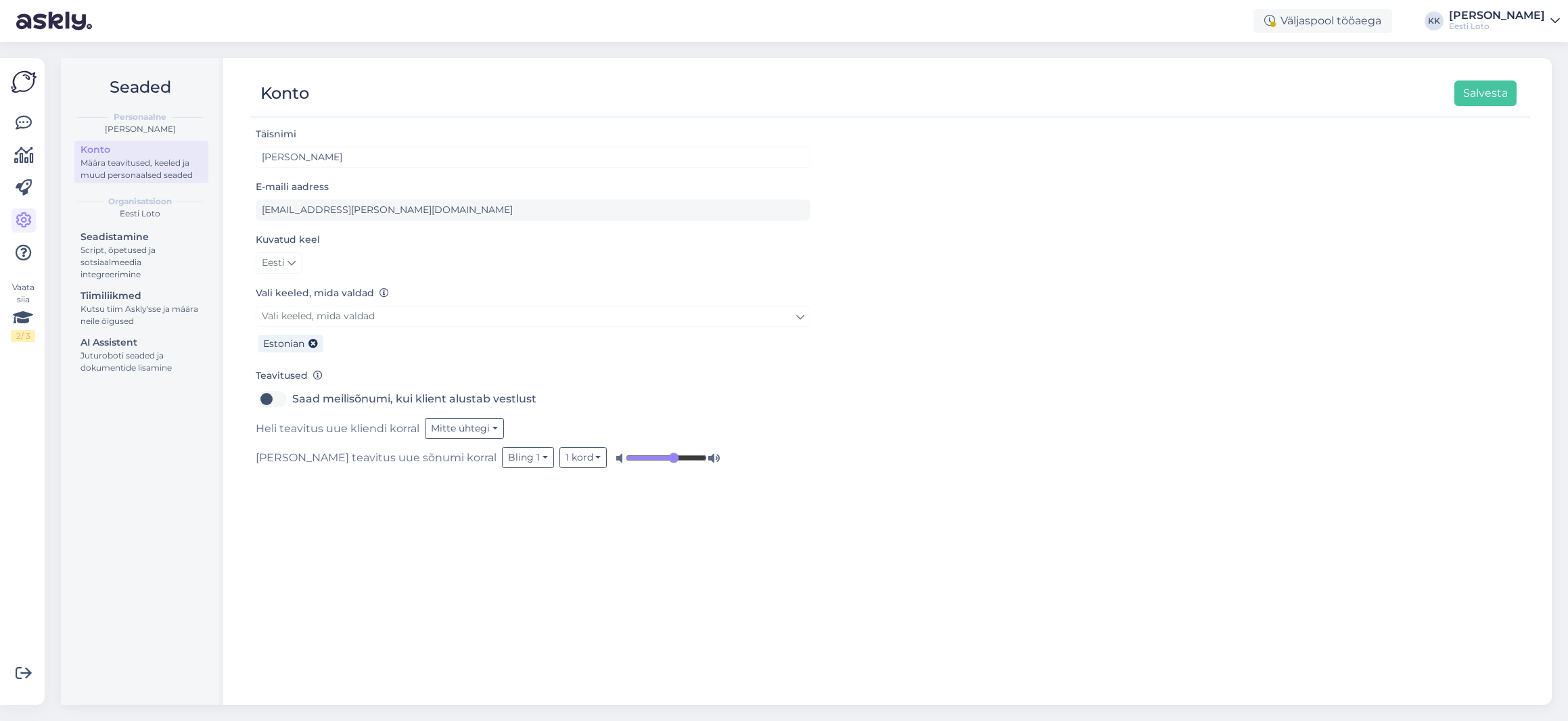
click at [18, 84] on img at bounding box center [23, 82] width 25 height 25
click at [17, 121] on icon at bounding box center [23, 123] width 17 height 17
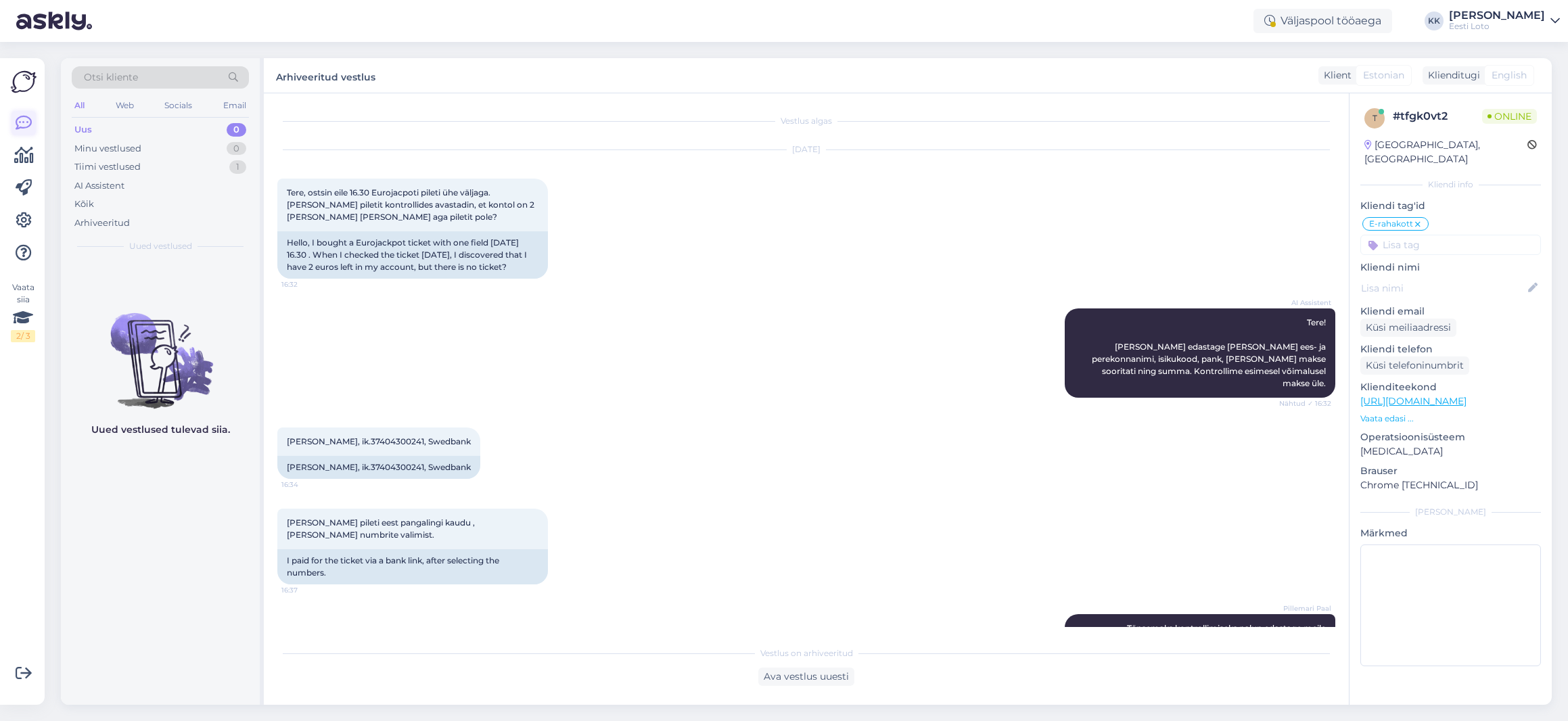
scroll to position [1026, 0]
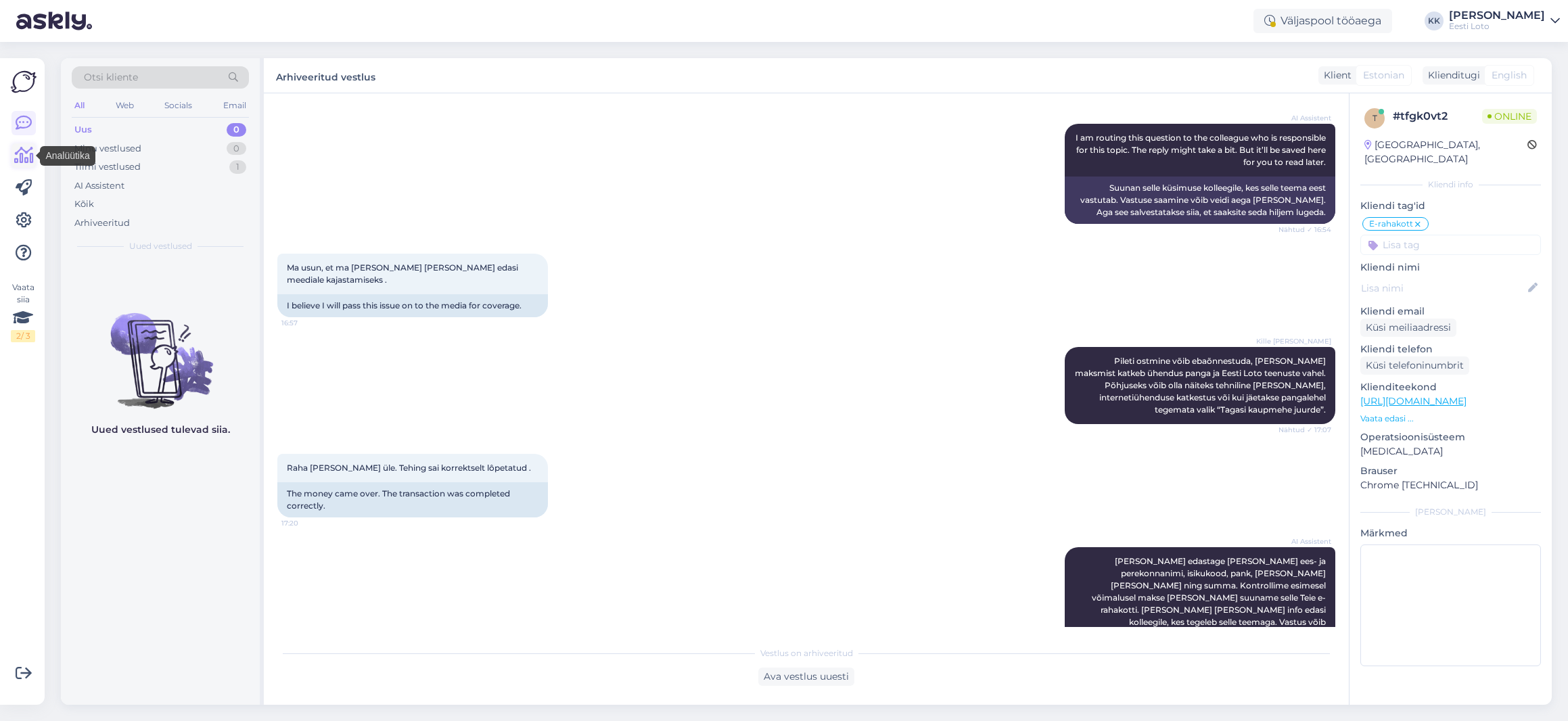
click at [19, 155] on icon at bounding box center [24, 155] width 19 height 17
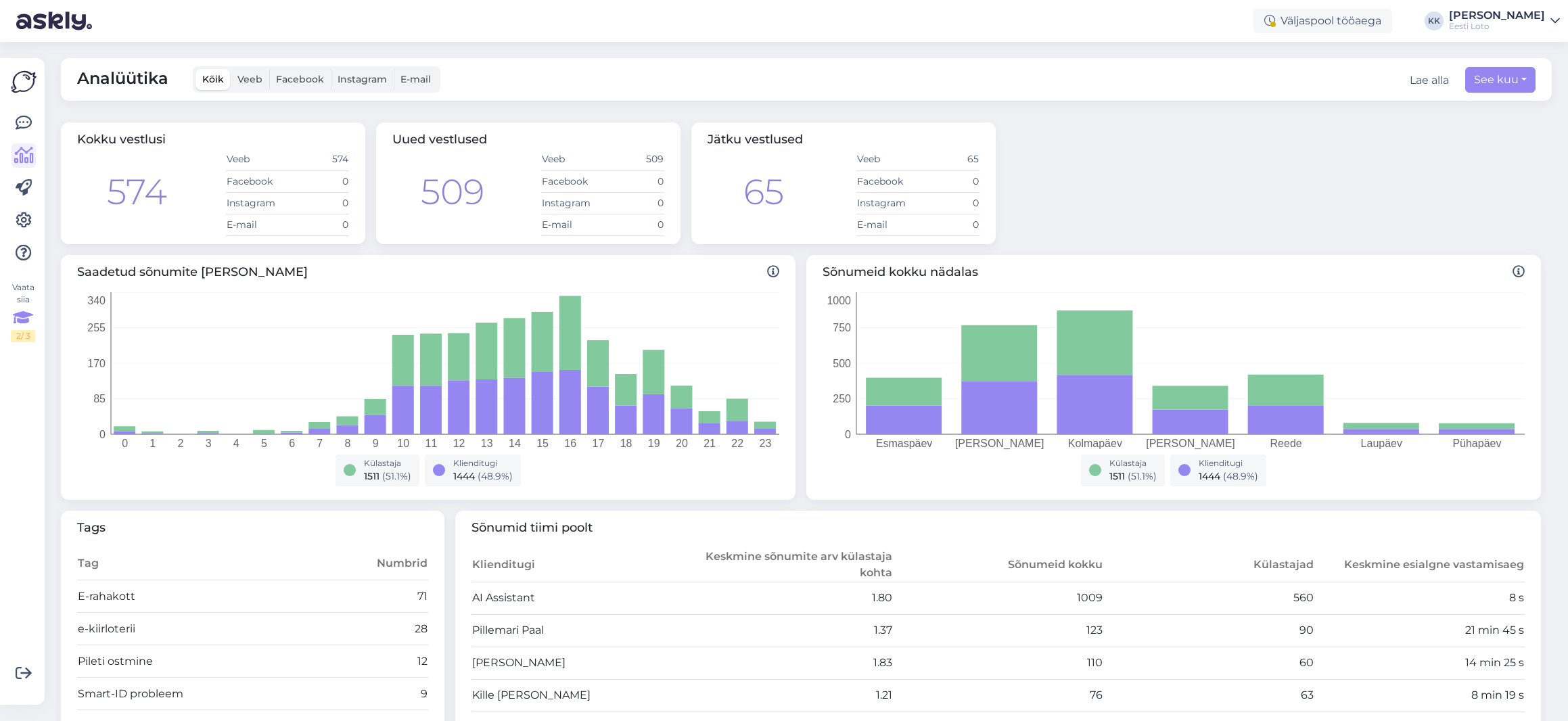
click at [19, 298] on div "Vaata siia 2 / 3" at bounding box center [22, 312] width 24 height 60
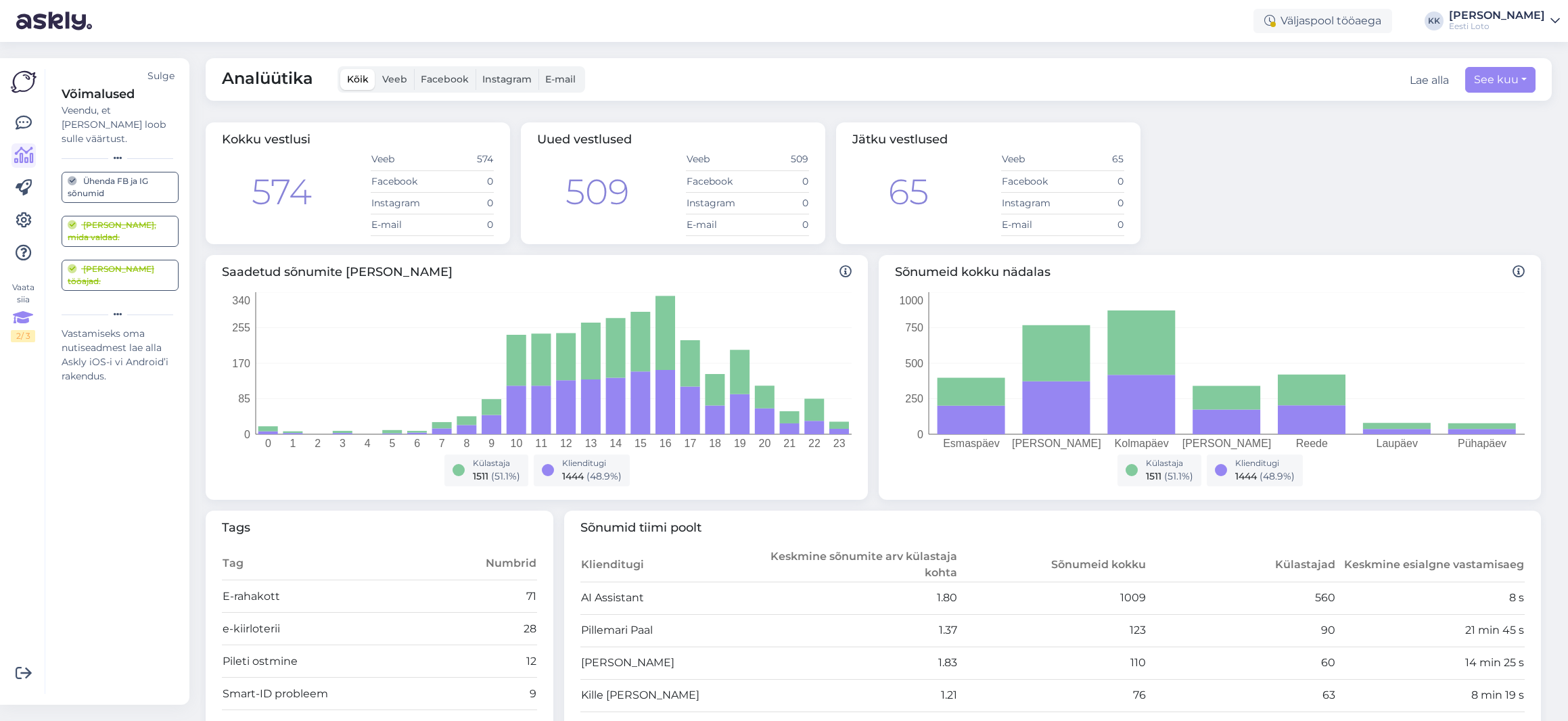
click at [19, 298] on div "Vaata siia 2 / 3" at bounding box center [22, 312] width 24 height 60
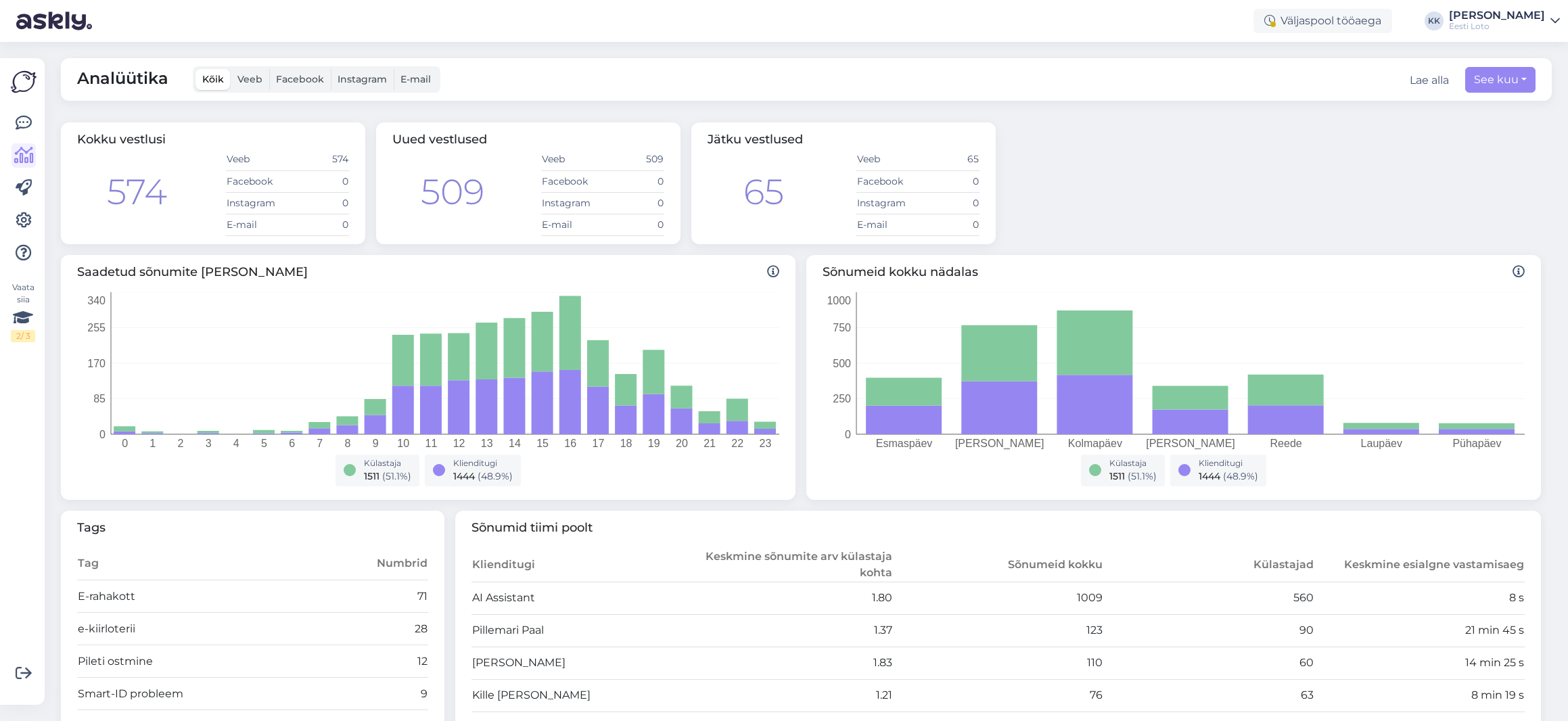
click at [1553, 25] on icon at bounding box center [1555, 20] width 10 height 11
click at [1205, 73] on div "Analüütika Kõik Veeb Facebook Instagram E-mail Lae alla See kuu" at bounding box center [806, 80] width 1491 height 43
click at [16, 123] on icon at bounding box center [23, 123] width 17 height 17
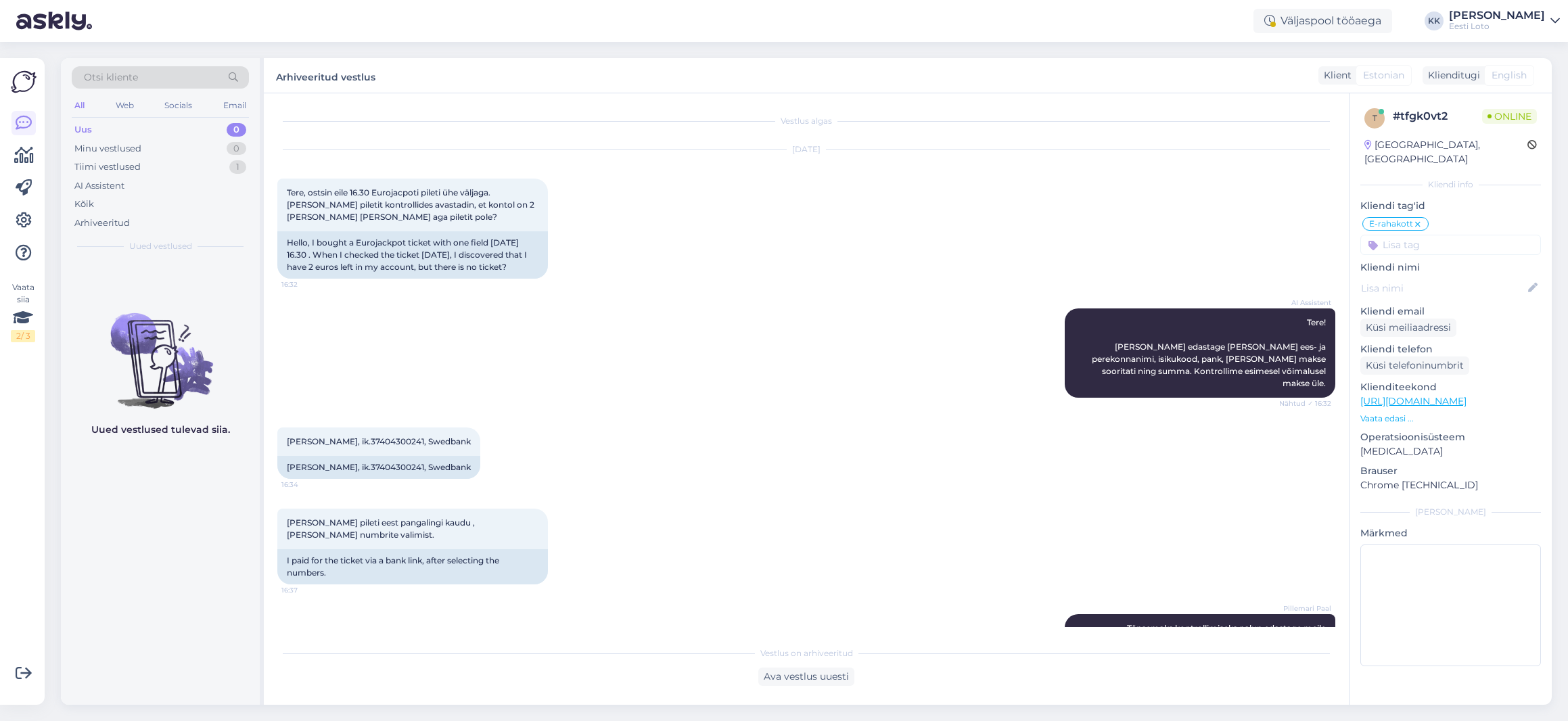
scroll to position [1026, 0]
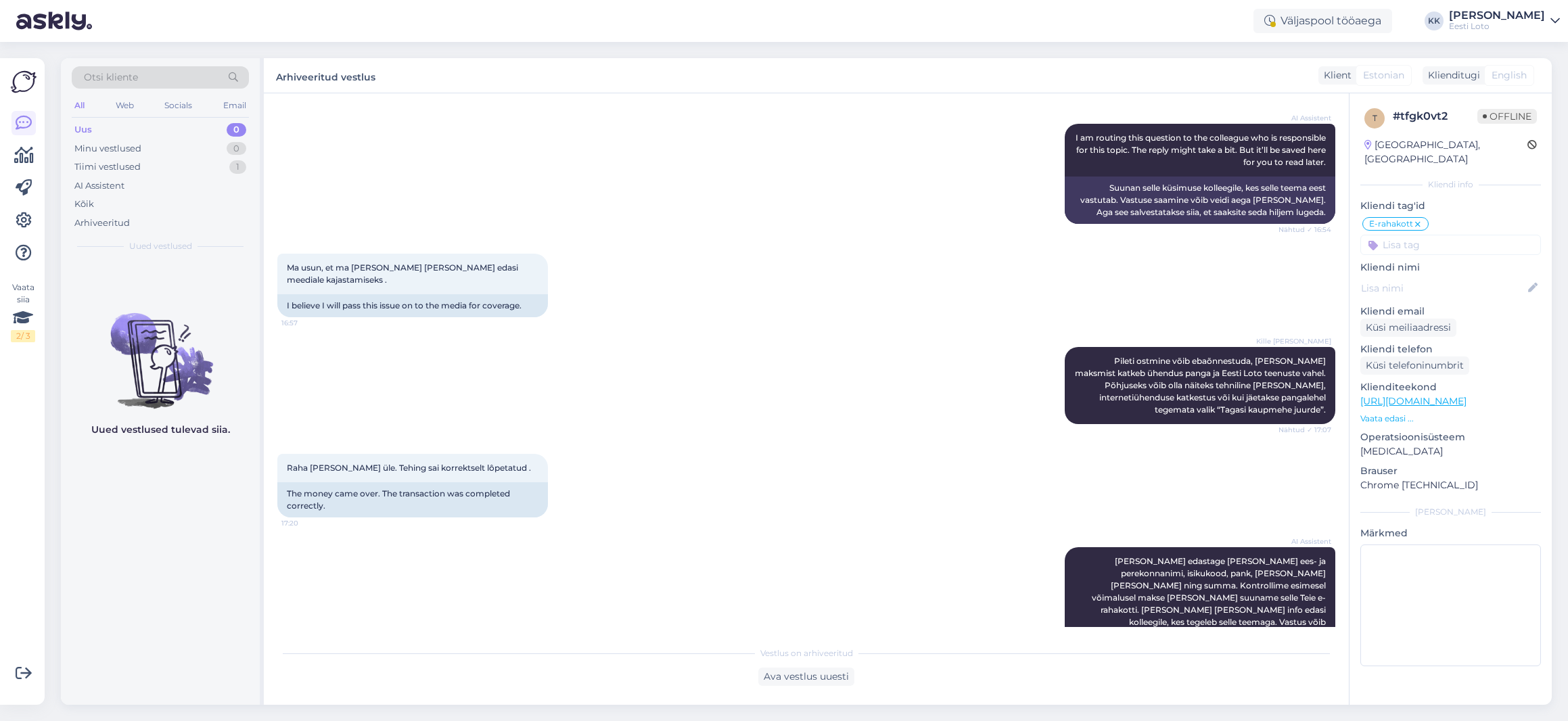
click at [109, 133] on div "Uus 0" at bounding box center [161, 130] width 177 height 19
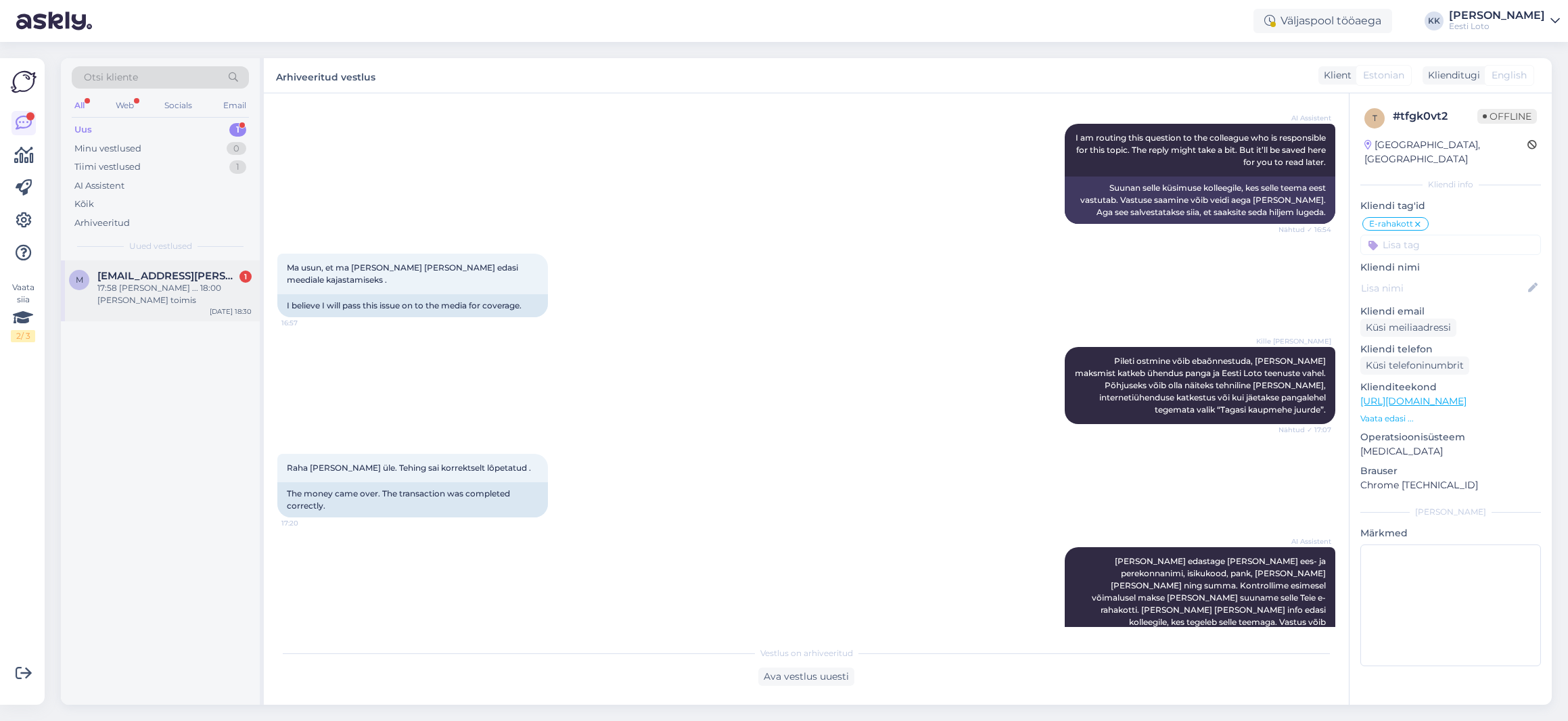
click at [172, 295] on div "17:58 [PERSON_NAME] ... 18:00 [PERSON_NAME] toimis" at bounding box center [174, 293] width 154 height 24
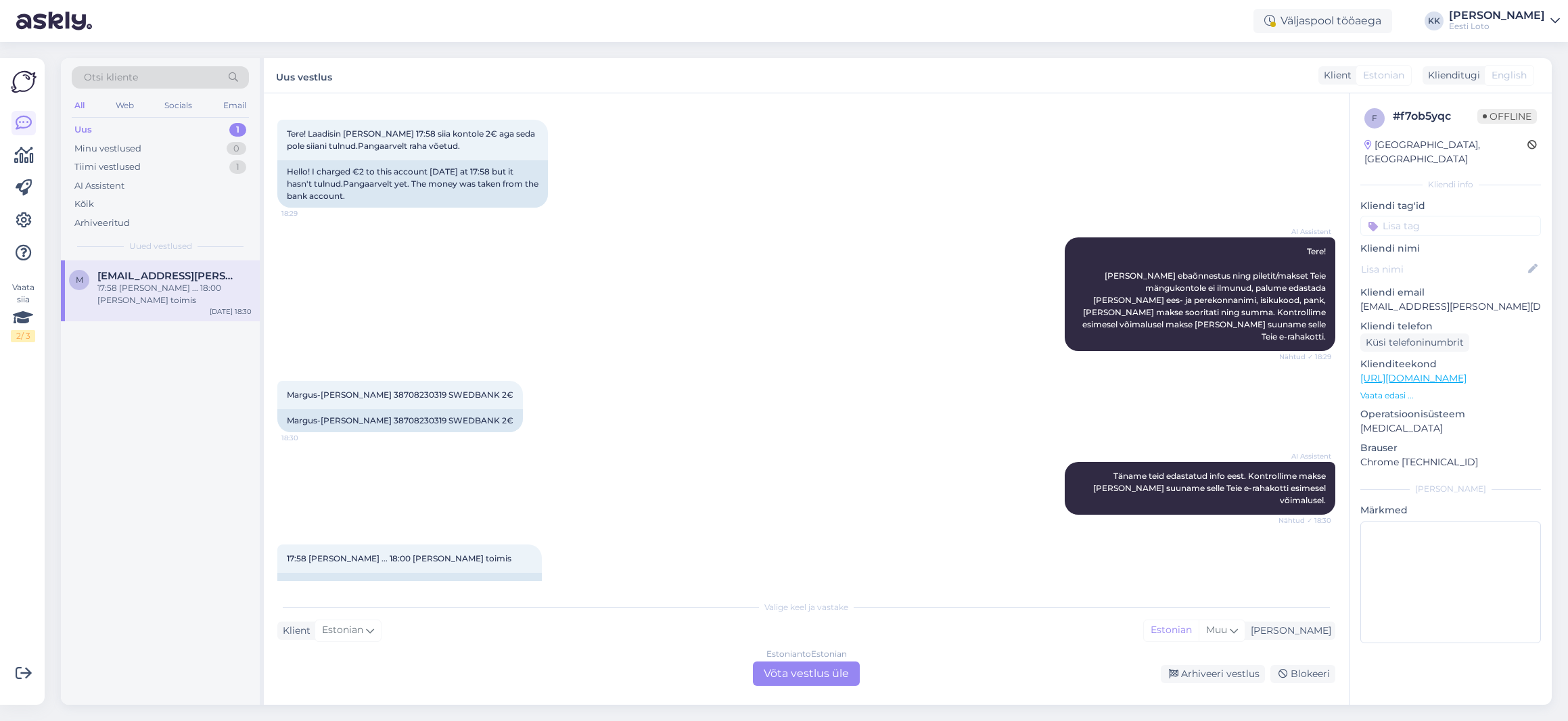
scroll to position [64, 0]
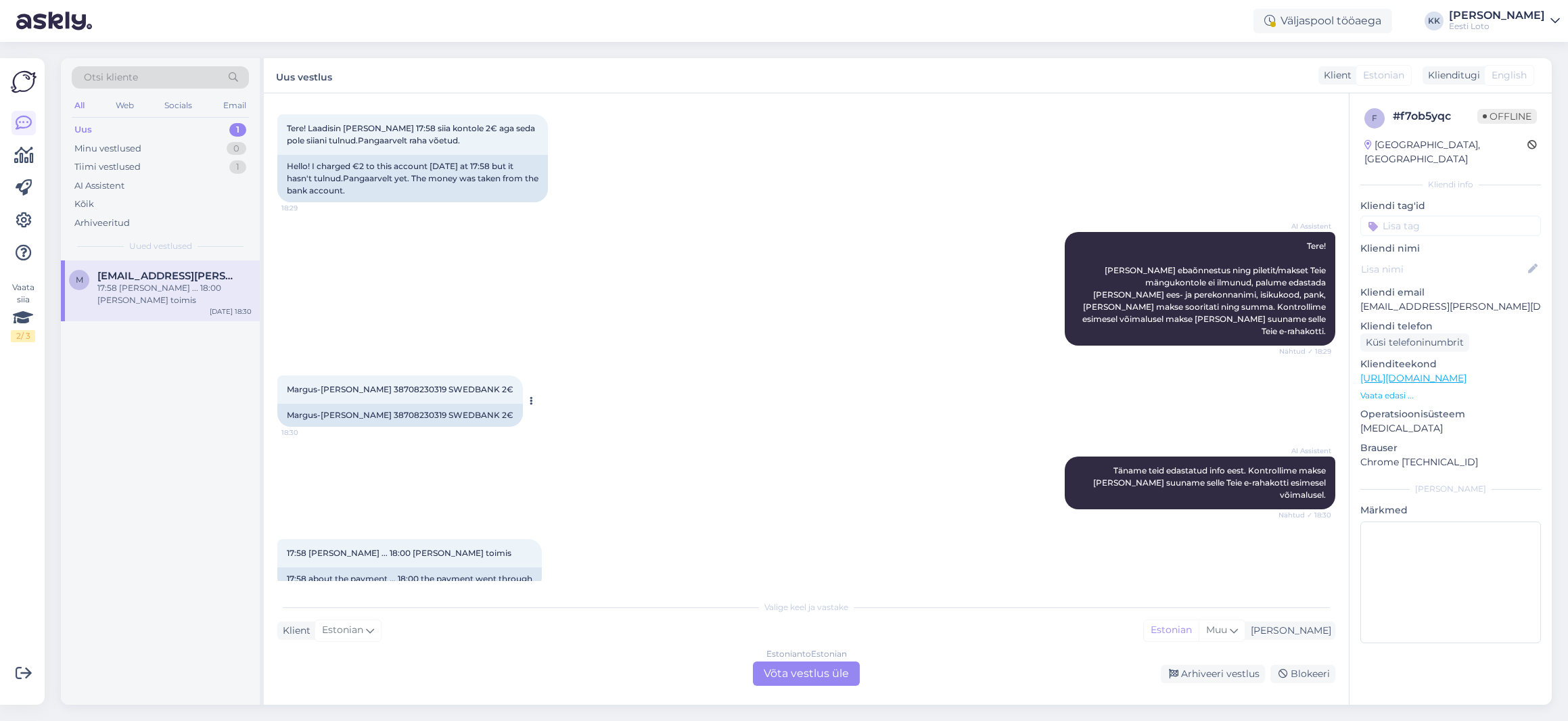
click at [430, 384] on span "Margus-[PERSON_NAME] 38708230319 SWEDBANK 2€" at bounding box center [400, 389] width 227 height 10
copy span "38708230319"
click at [131, 222] on div "Arhiveeritud" at bounding box center [161, 222] width 177 height 19
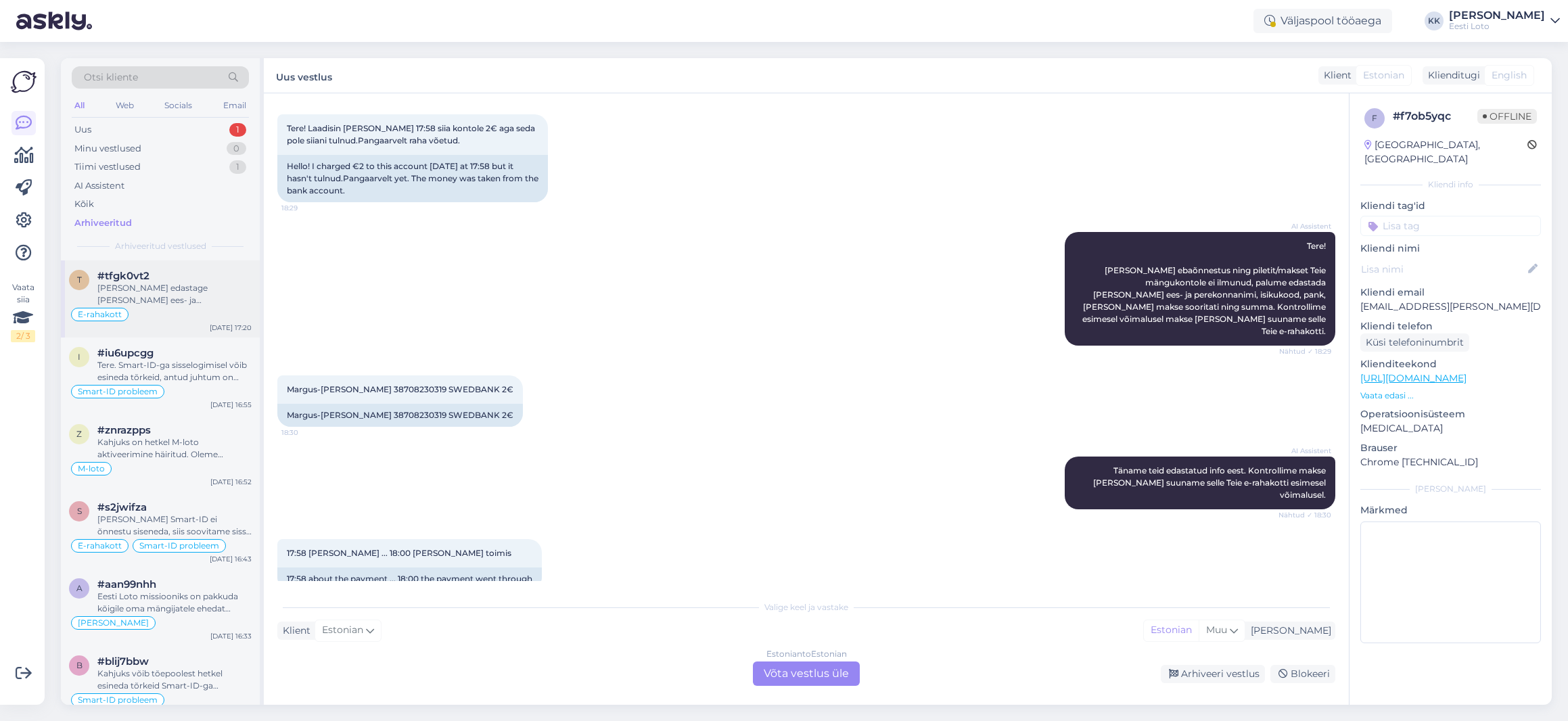
click at [199, 288] on div "[PERSON_NAME] edastage [PERSON_NAME] ees- ja perekonnanimi, isikukood, pank, [P…" at bounding box center [174, 293] width 154 height 24
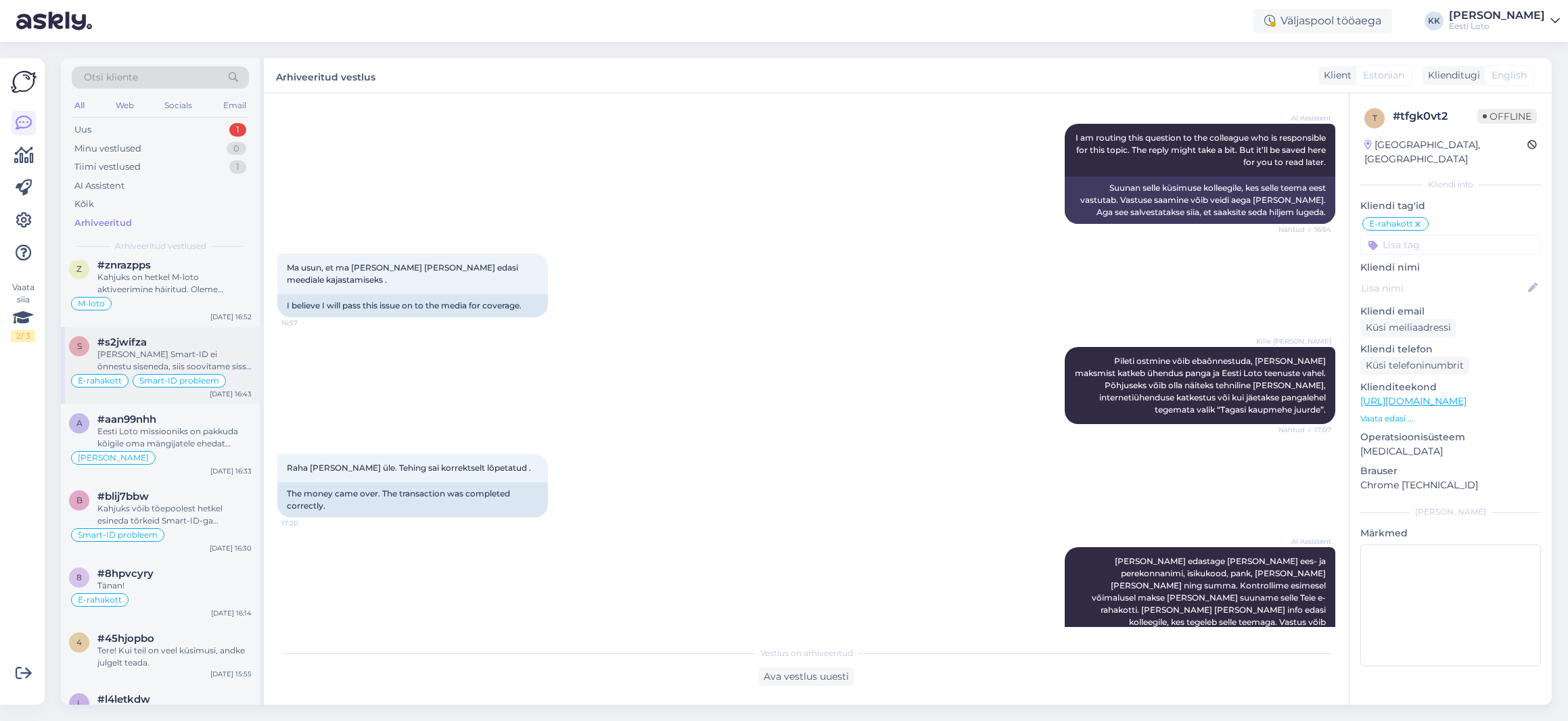
scroll to position [173, 0]
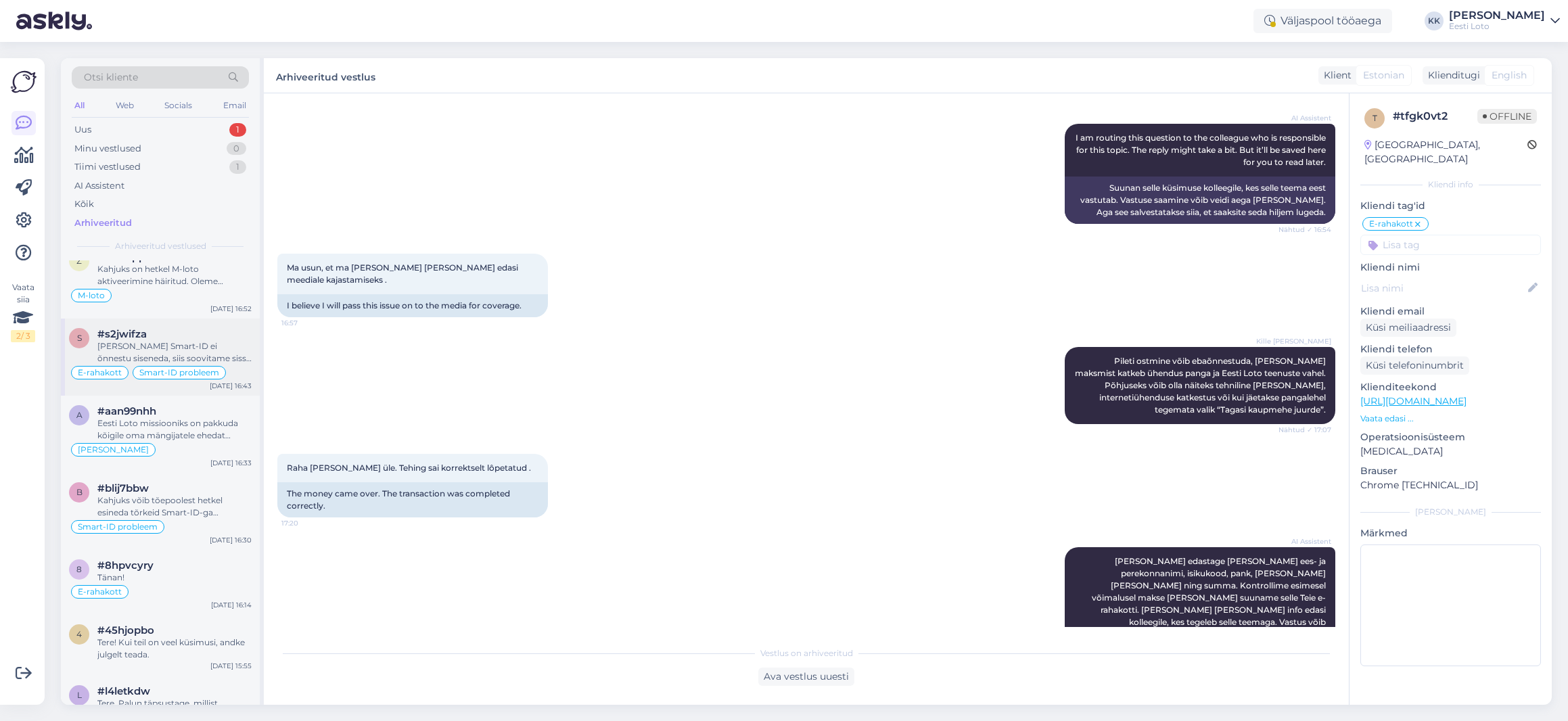
click at [182, 351] on div "[PERSON_NAME] Smart-ID ei õnnestu siseneda, siis soovitame sisse logida läbi pa…" at bounding box center [174, 352] width 154 height 24
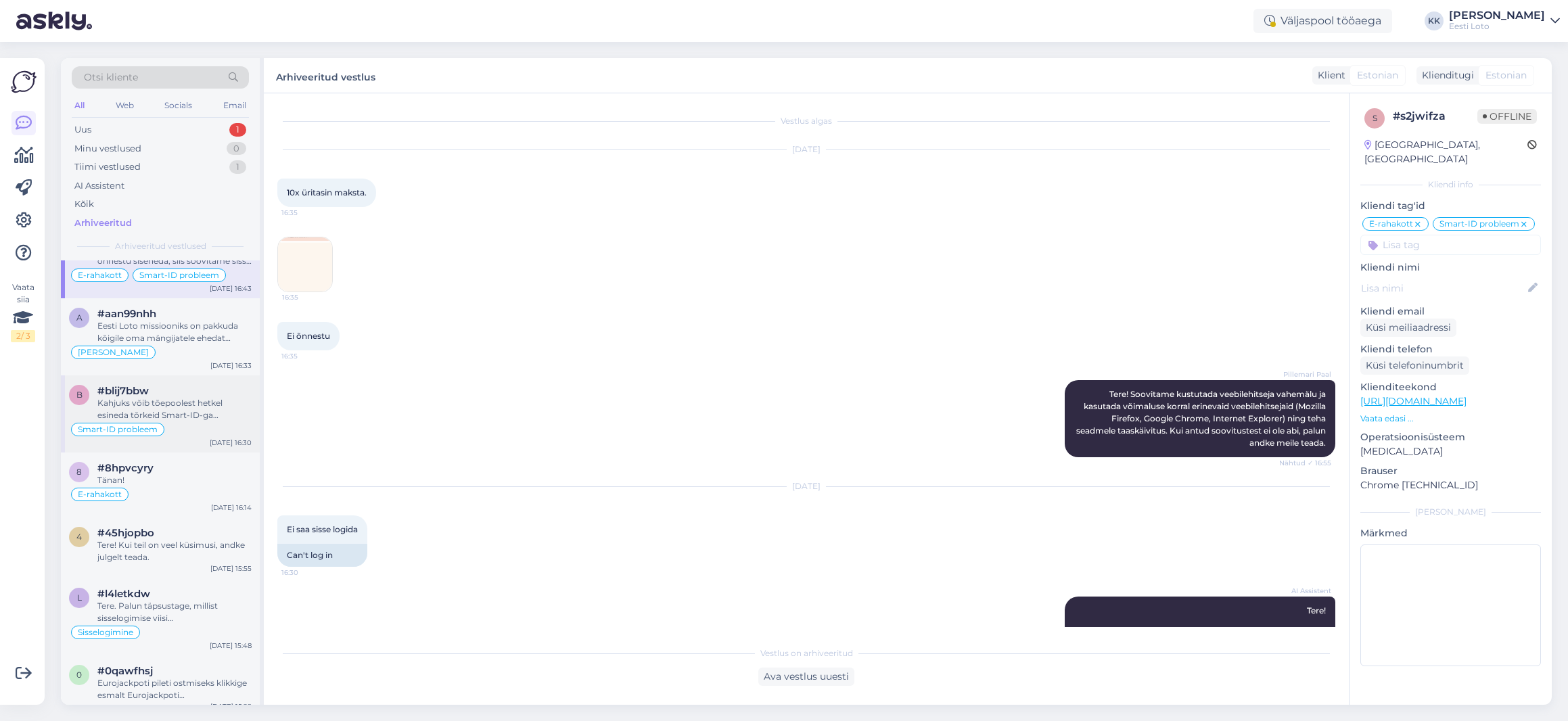
scroll to position [278, 0]
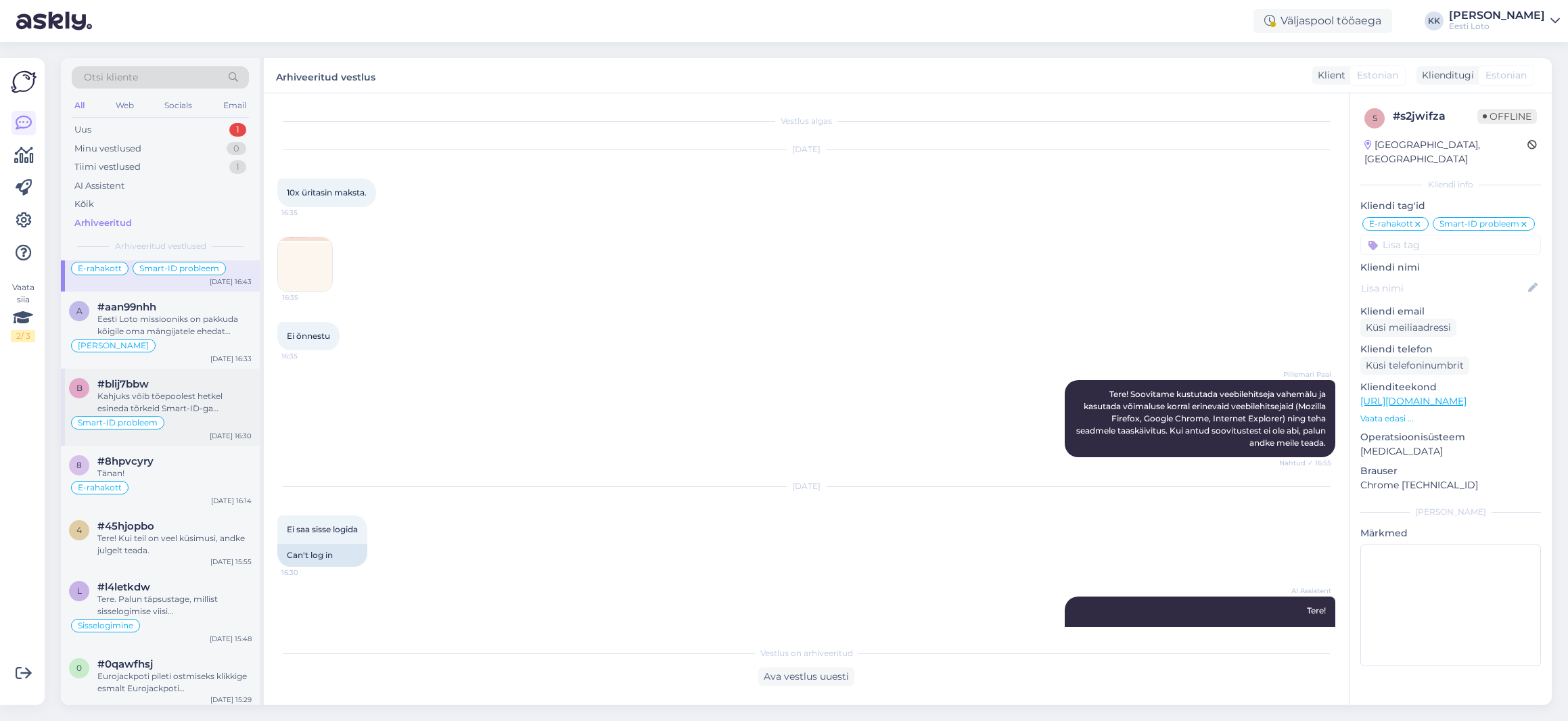
click at [196, 403] on div "Kahjuks võib tõepoolest hetkel esineda tõrkeid Smart-ID-ga sisselogimisel. Soov…" at bounding box center [174, 402] width 154 height 24
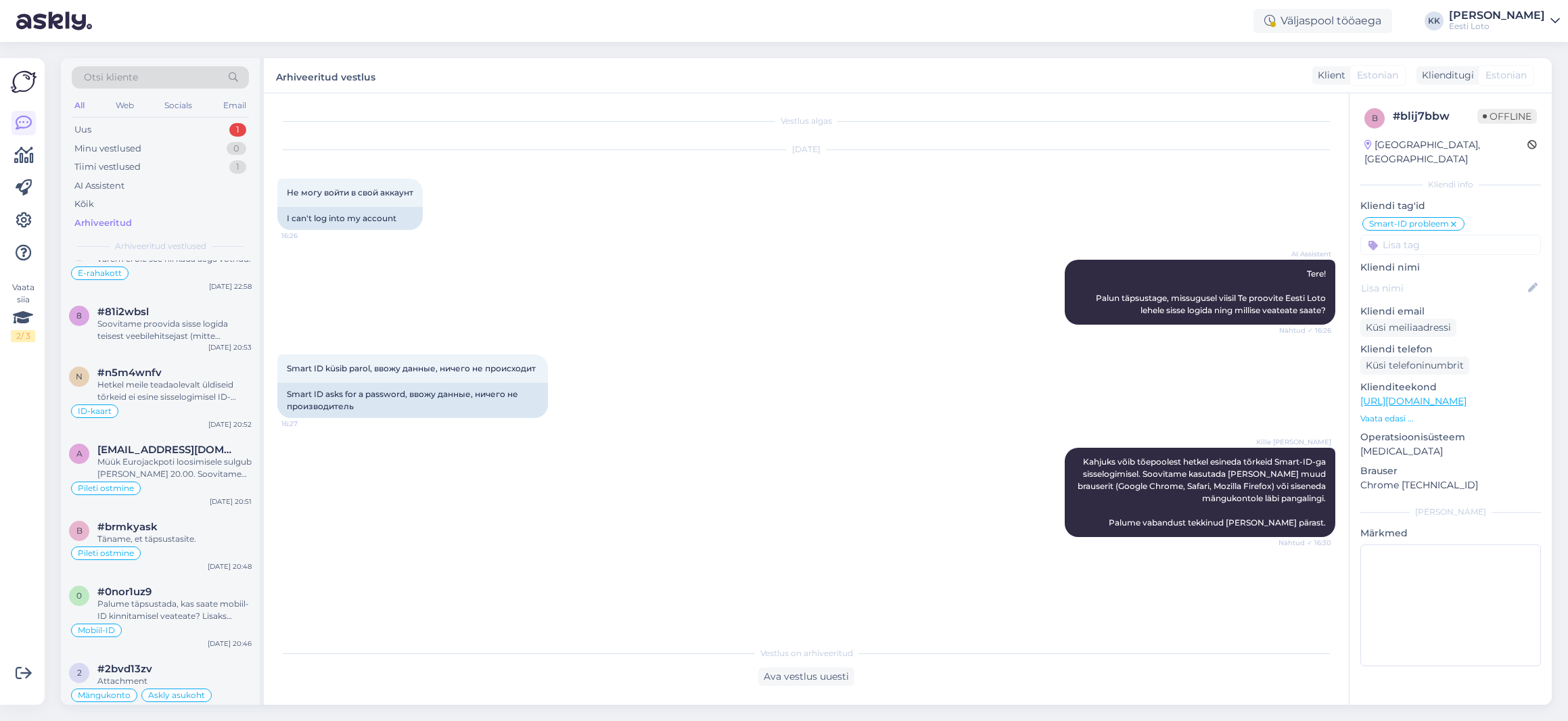
scroll to position [1951, 0]
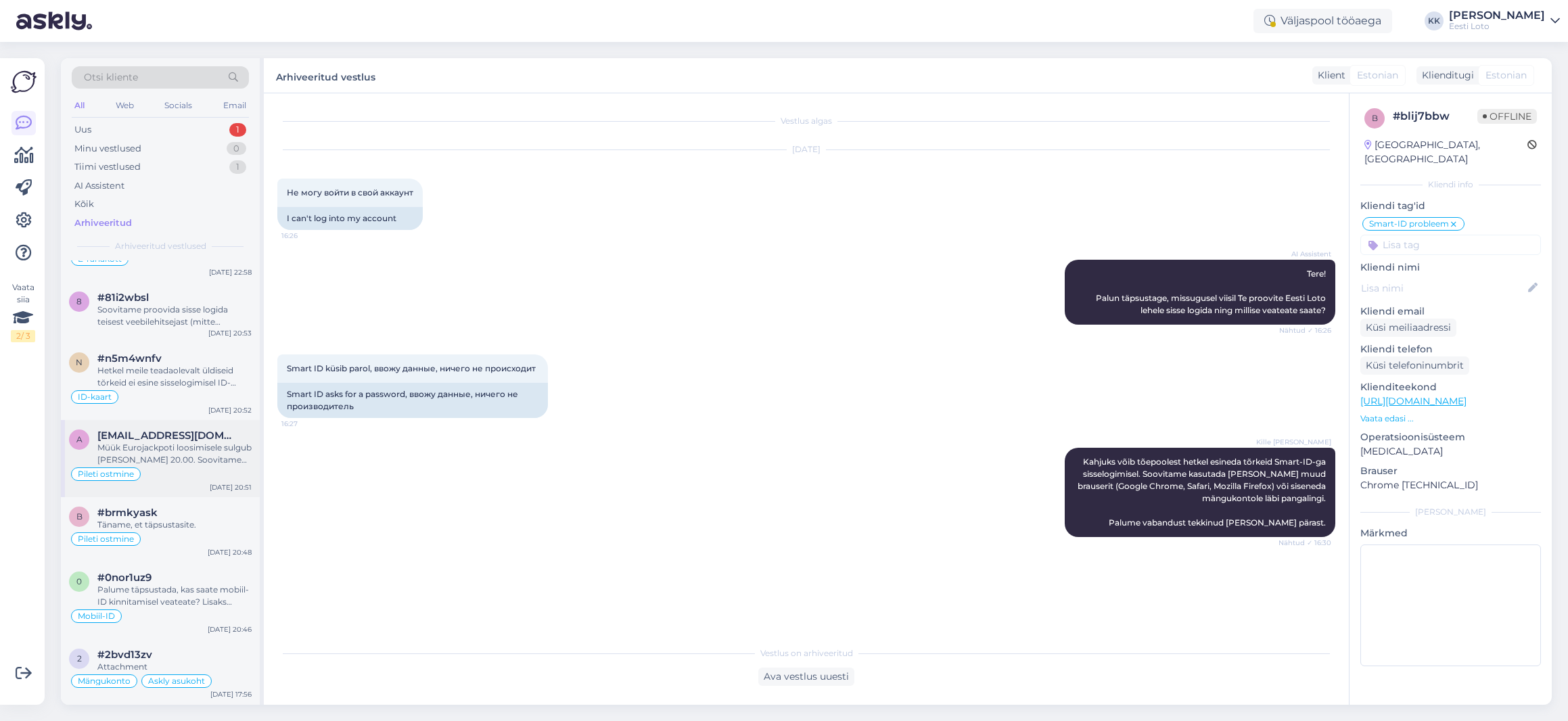
click at [205, 457] on div "Müük Eurojackpoti loosimisele sulgub [PERSON_NAME] 20.00. Soovitame mitte jätta…" at bounding box center [174, 453] width 154 height 24
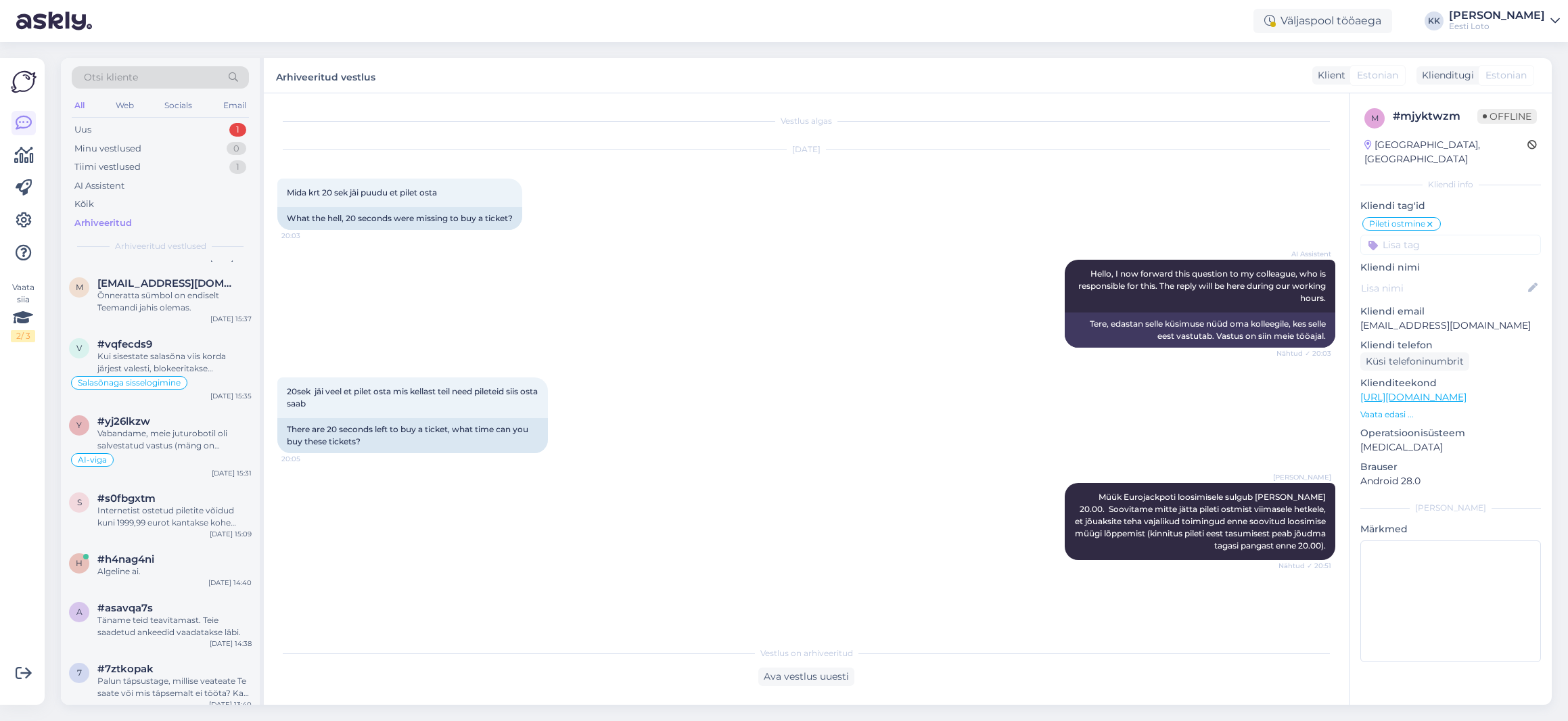
scroll to position [2925, 0]
drag, startPoint x: 188, startPoint y: 79, endPoint x: 220, endPoint y: 97, distance: 36.7
click at [188, 79] on div "Otsi kliente" at bounding box center [161, 77] width 177 height 22
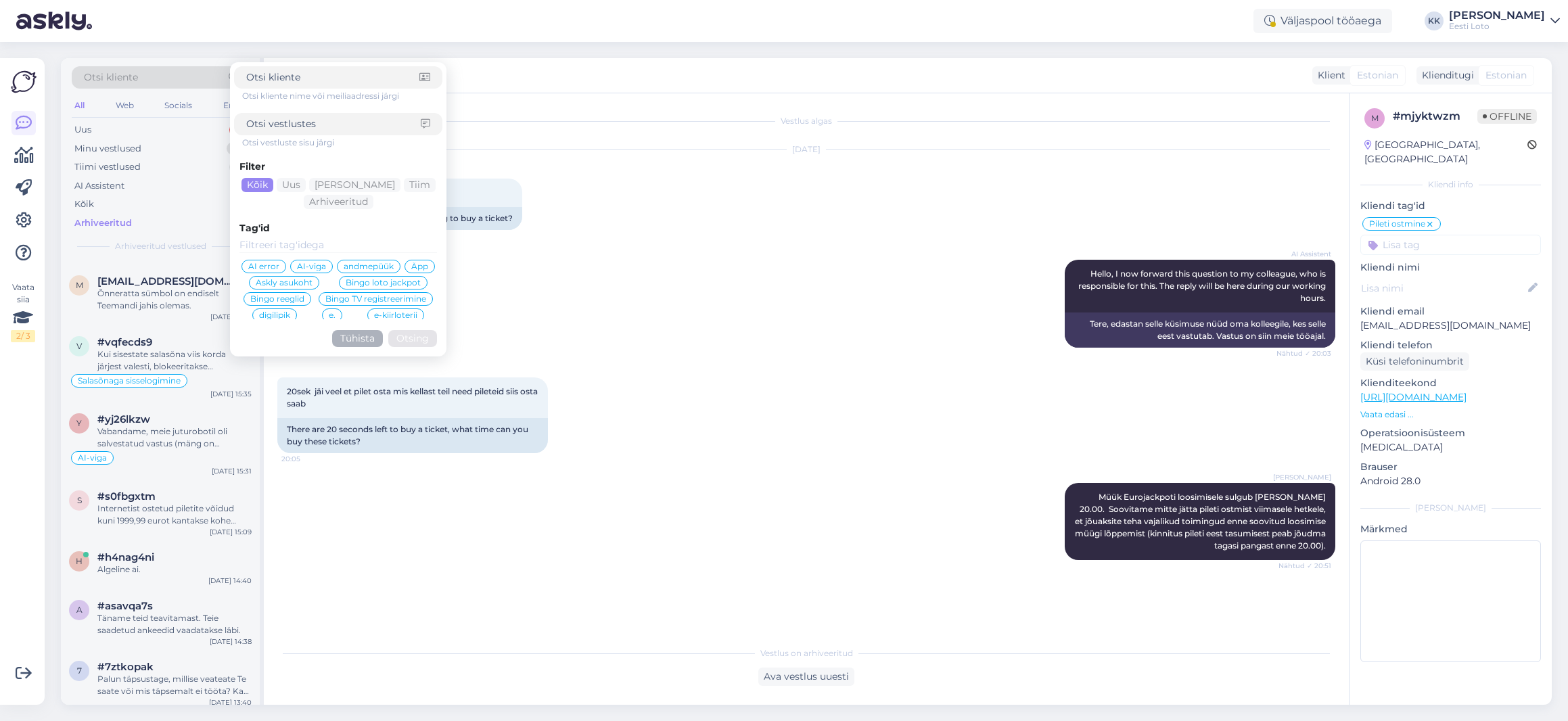
drag, startPoint x: 319, startPoint y: 125, endPoint x: 325, endPoint y: 124, distance: 6.1
click at [319, 125] on input at bounding box center [333, 124] width 174 height 15
type input "sissemakset"
click button "Otsing" at bounding box center [412, 338] width 49 height 17
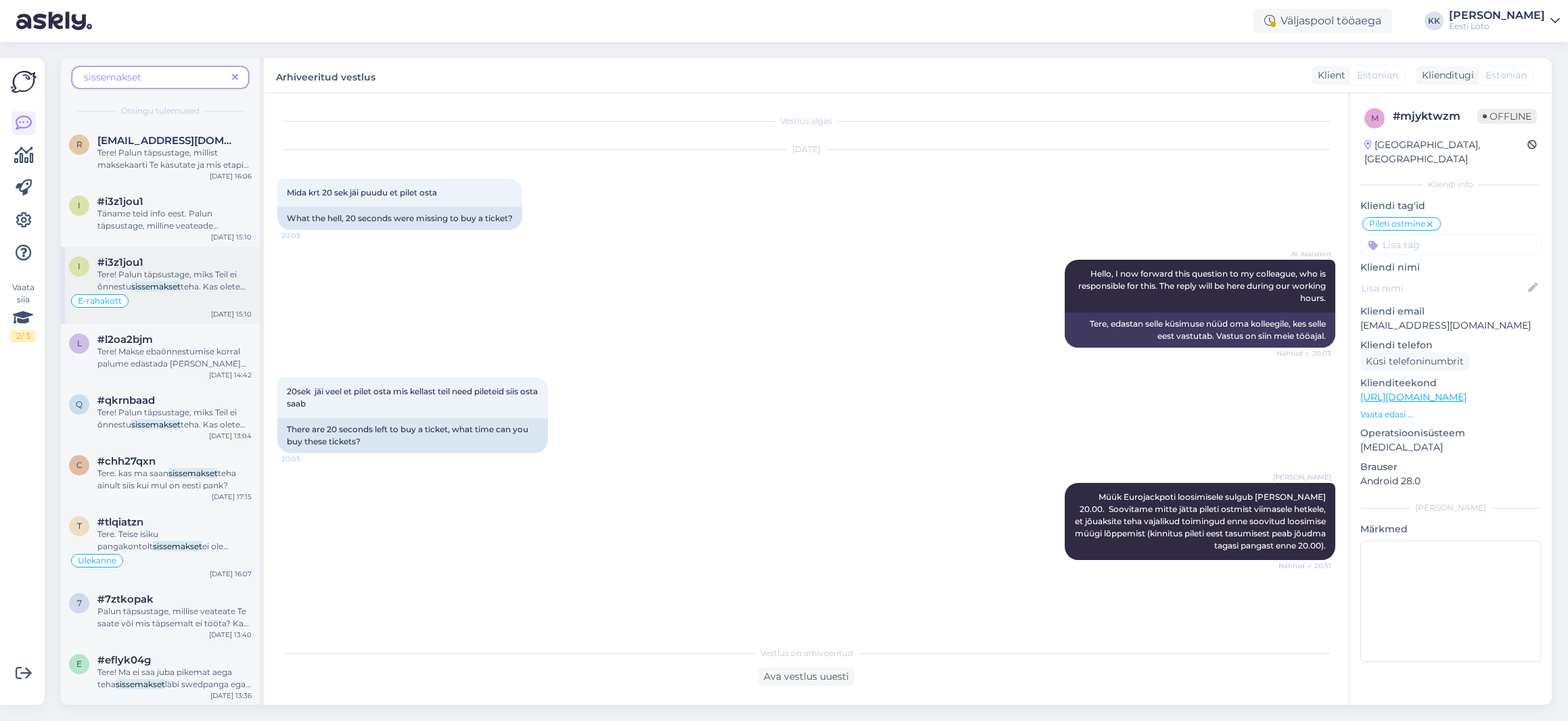
click at [207, 277] on span "Tere! Palun täpsustage, miks Teil ei õnnestu" at bounding box center [167, 280] width 139 height 22
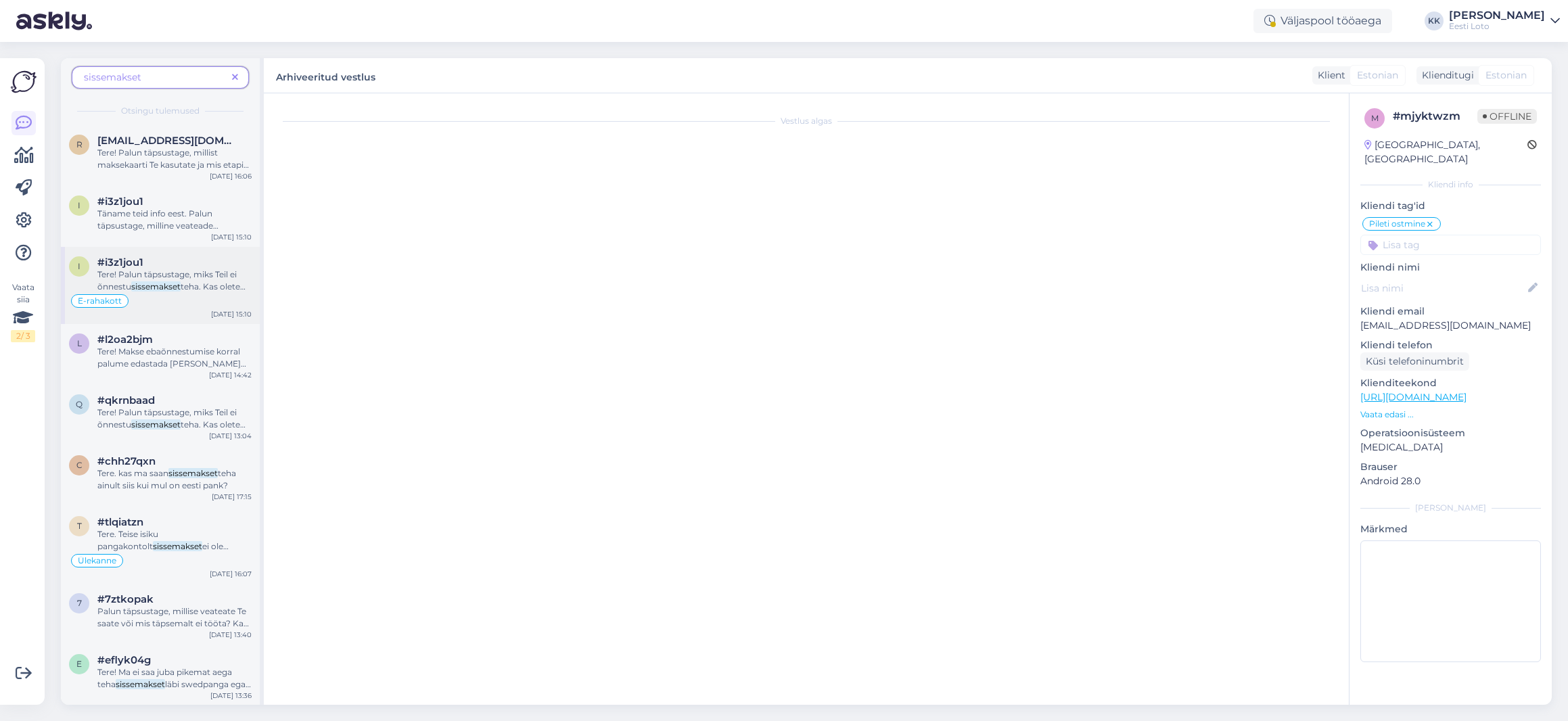
scroll to position [510, 0]
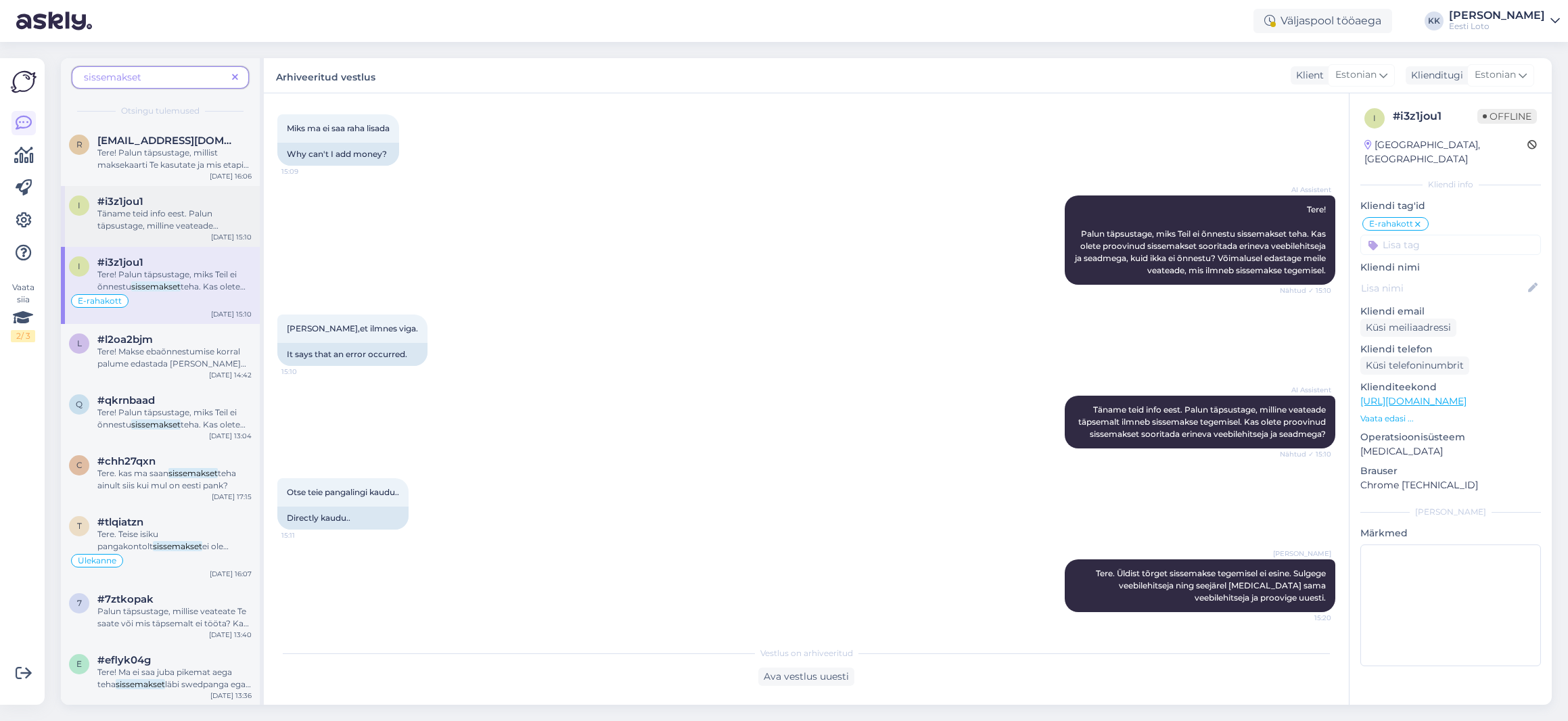
drag, startPoint x: 180, startPoint y: 220, endPoint x: 220, endPoint y: 220, distance: 40.0
click at [180, 220] on span "Täname teid info eest. Palun täpsustage, milline veateade täpsemalt ilmneb siss…" at bounding box center [158, 238] width 121 height 58
click at [187, 141] on span "[EMAIL_ADDRESS][DOMAIN_NAME]" at bounding box center [168, 140] width 140 height 12
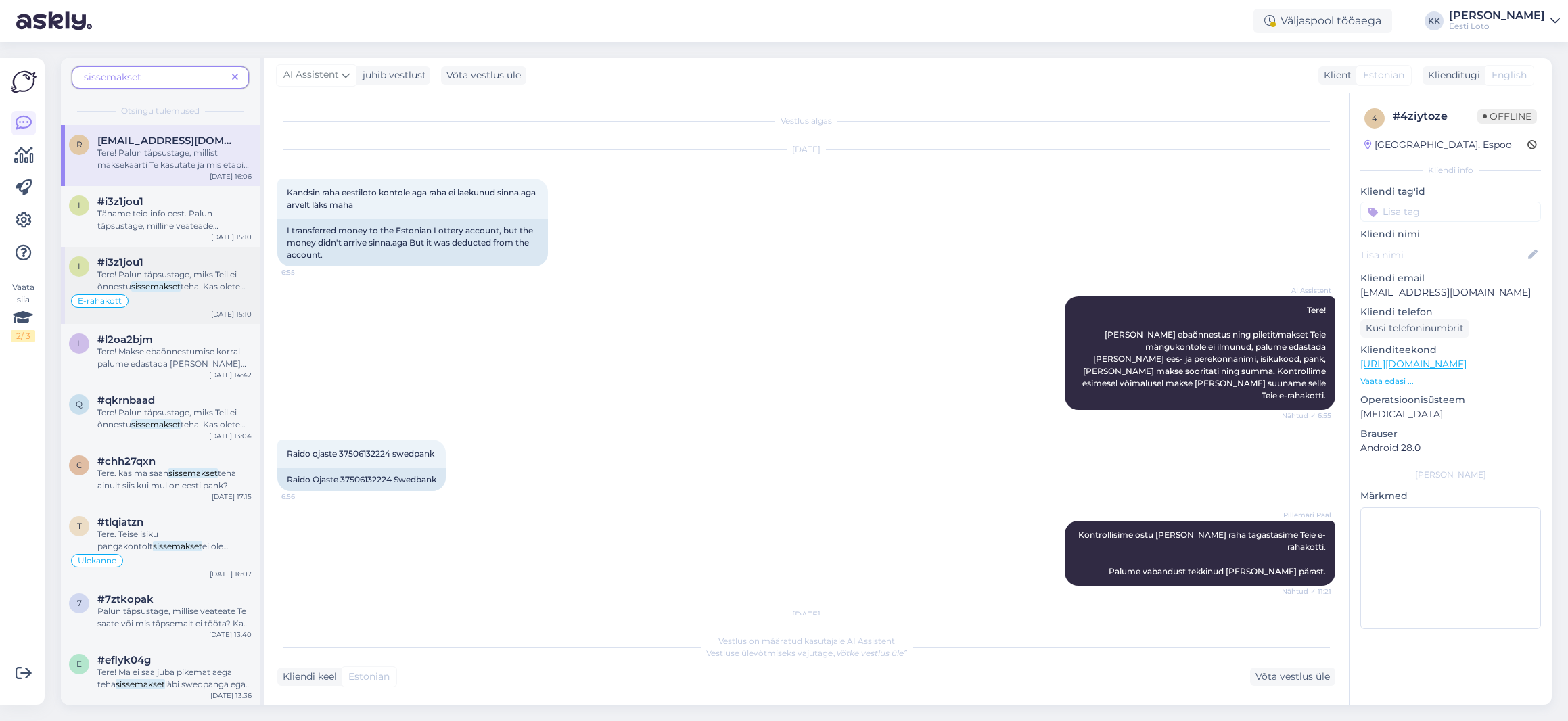
scroll to position [214, 0]
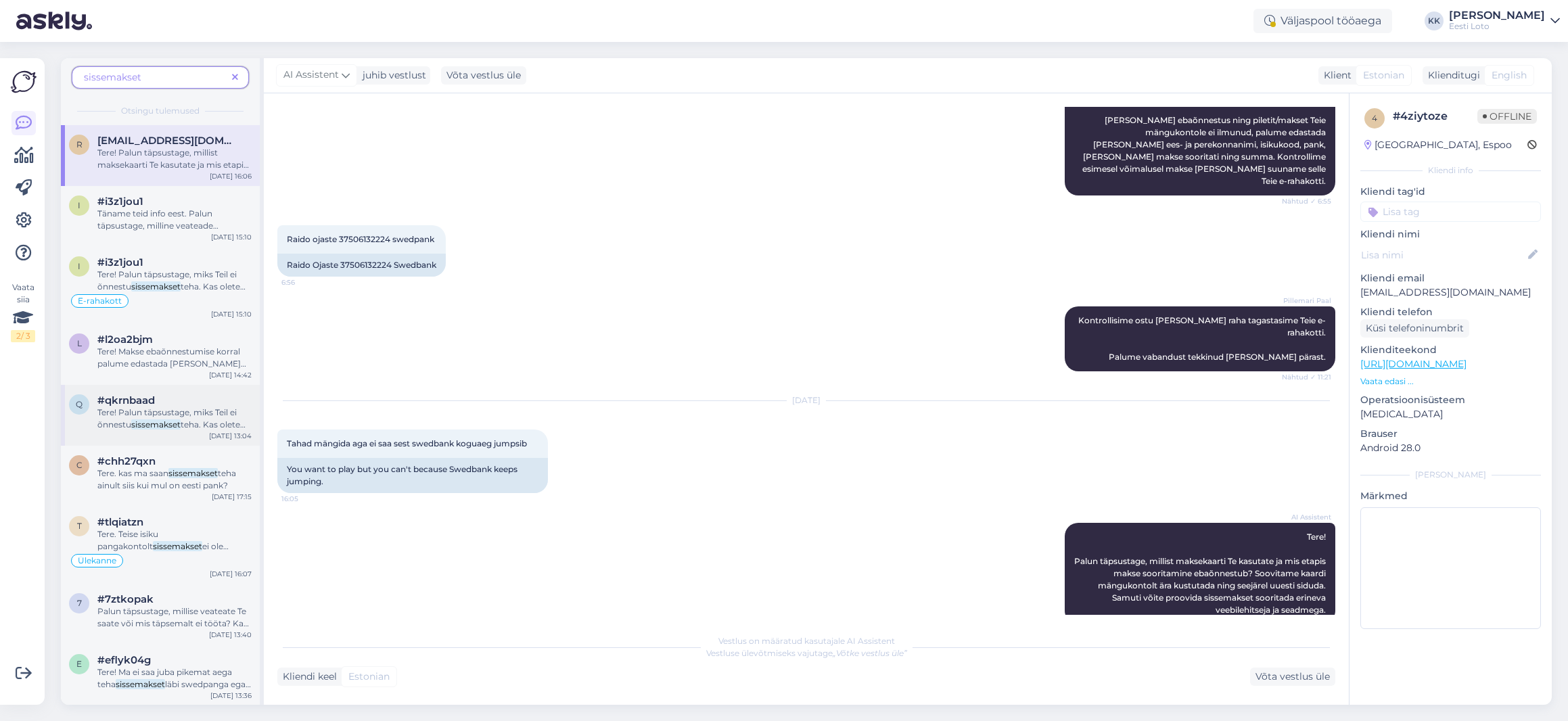
click at [156, 410] on span "Tere! Palun täpsustage, miks Teil ei õnnestu" at bounding box center [167, 418] width 139 height 22
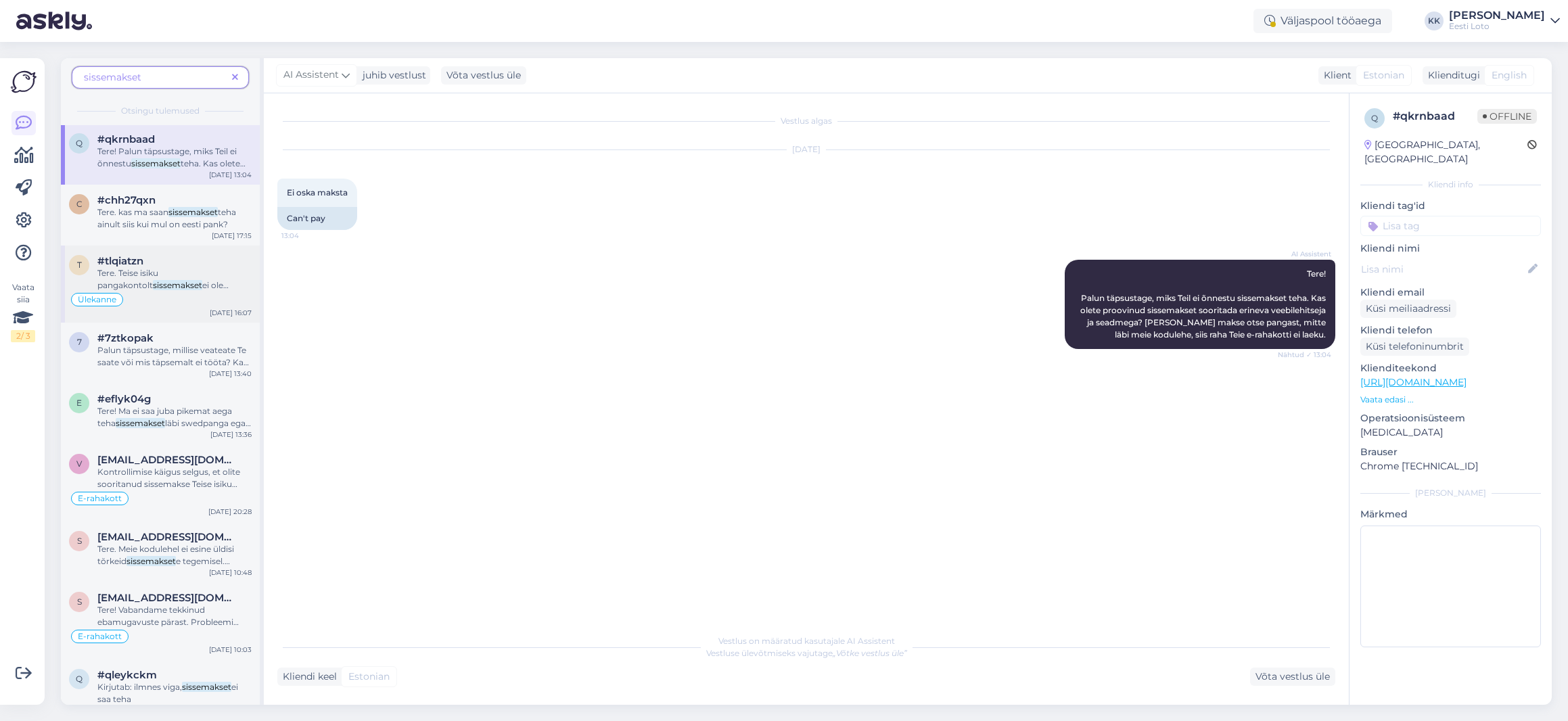
scroll to position [266, 0]
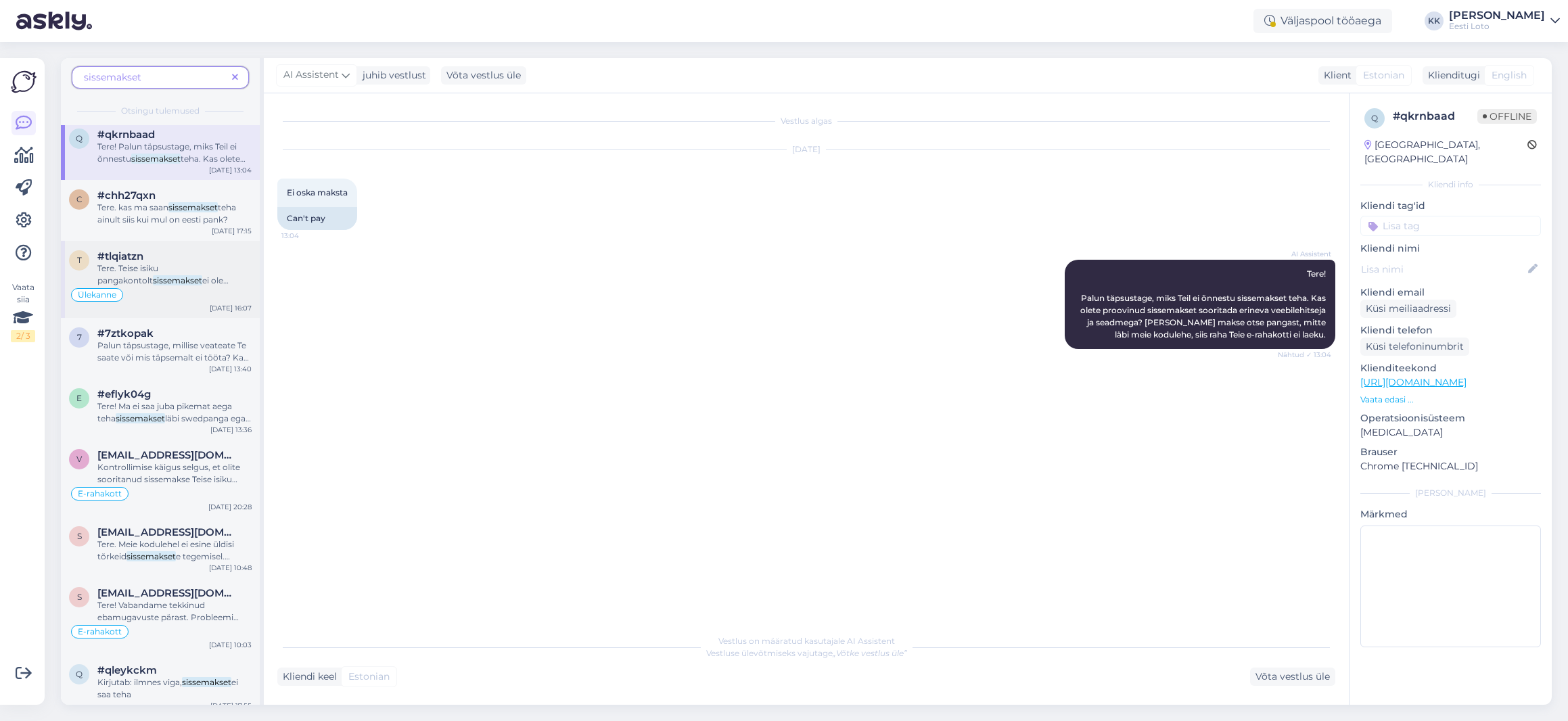
click at [187, 274] on div "Tere. Teise isiku pangakontolt sissemakset ei ole võimalik teha ja see tagastat…" at bounding box center [174, 274] width 154 height 24
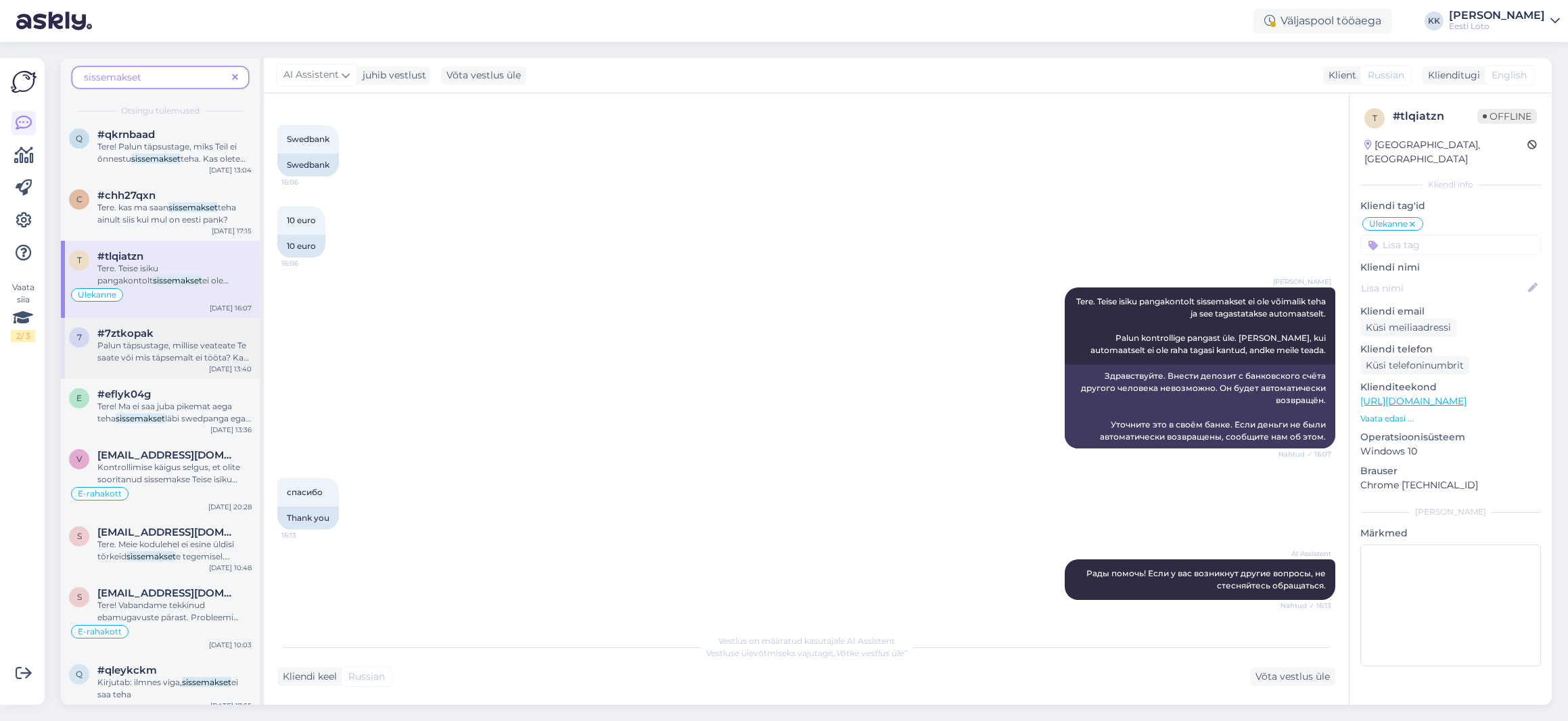
click at [176, 361] on span "Palun täpsustage, millise veateate Te saate või mis täpsemalt ei tööta? Kas ole…" at bounding box center [172, 357] width 151 height 34
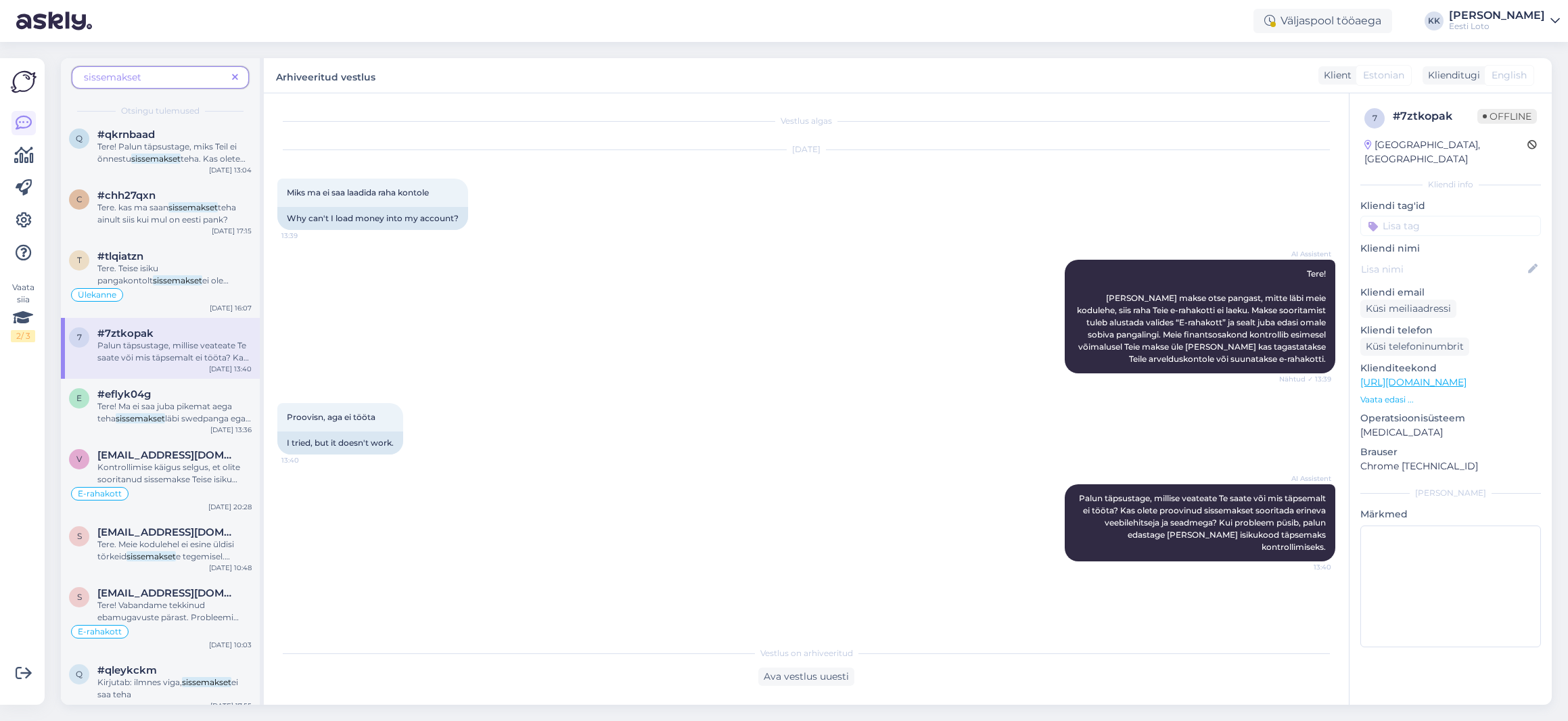
scroll to position [297, 0]
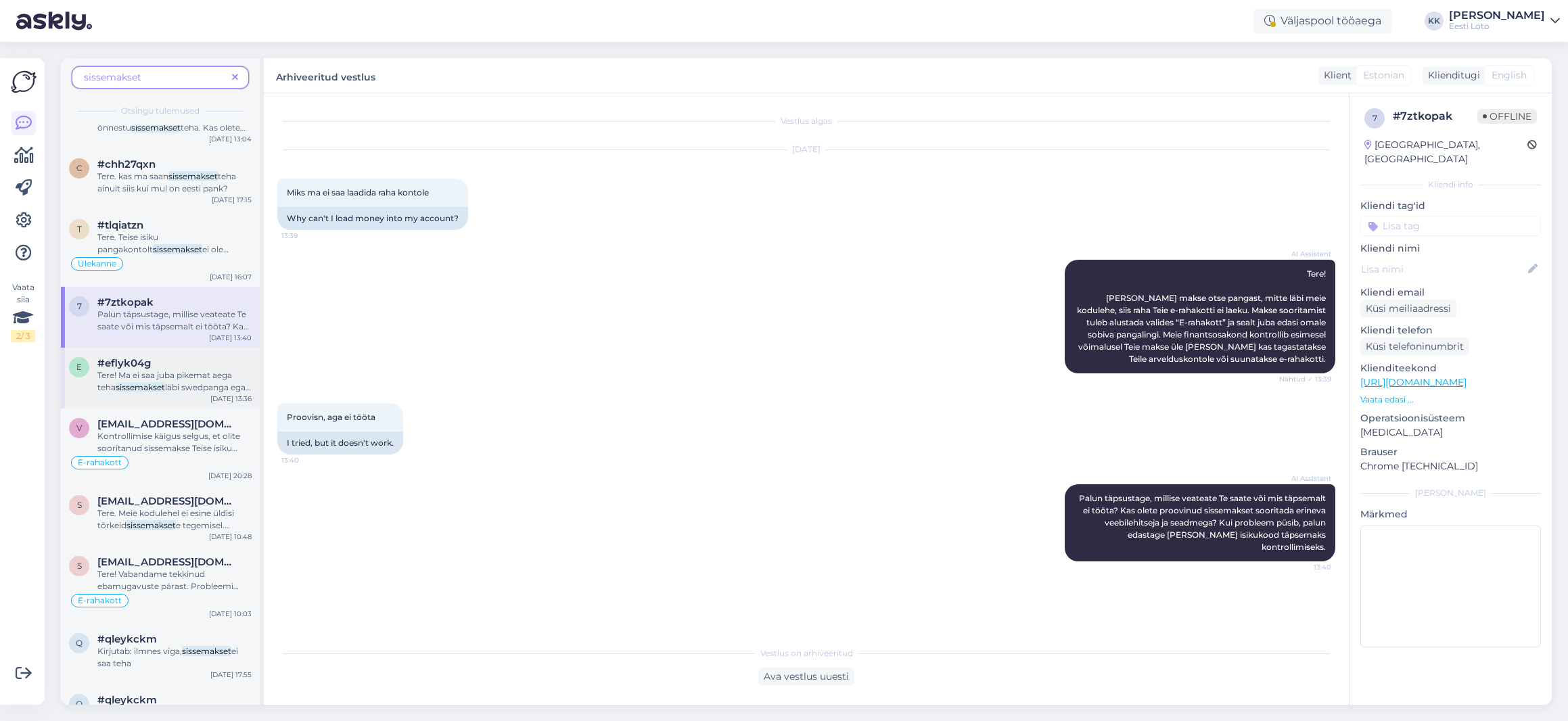
click at [202, 370] on span "Tere! Ma ei saa juba pikemat aega teha" at bounding box center [165, 381] width 134 height 22
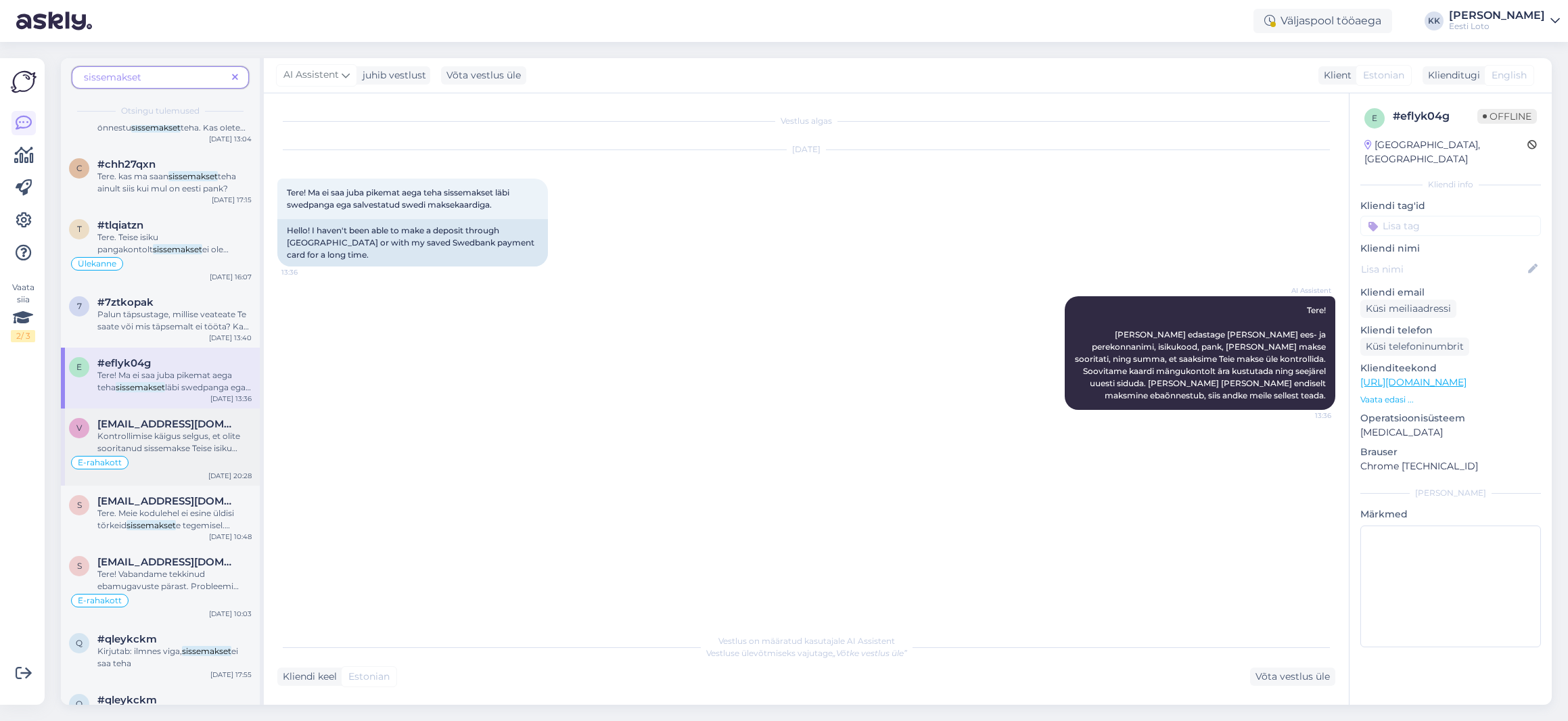
drag, startPoint x: 167, startPoint y: 436, endPoint x: 170, endPoint y: 443, distance: 7.6
click at [167, 436] on span "Kontrollimise käigus selgus, et olite sooritanud sissemakse Teise isiku pangako…" at bounding box center [169, 454] width 142 height 47
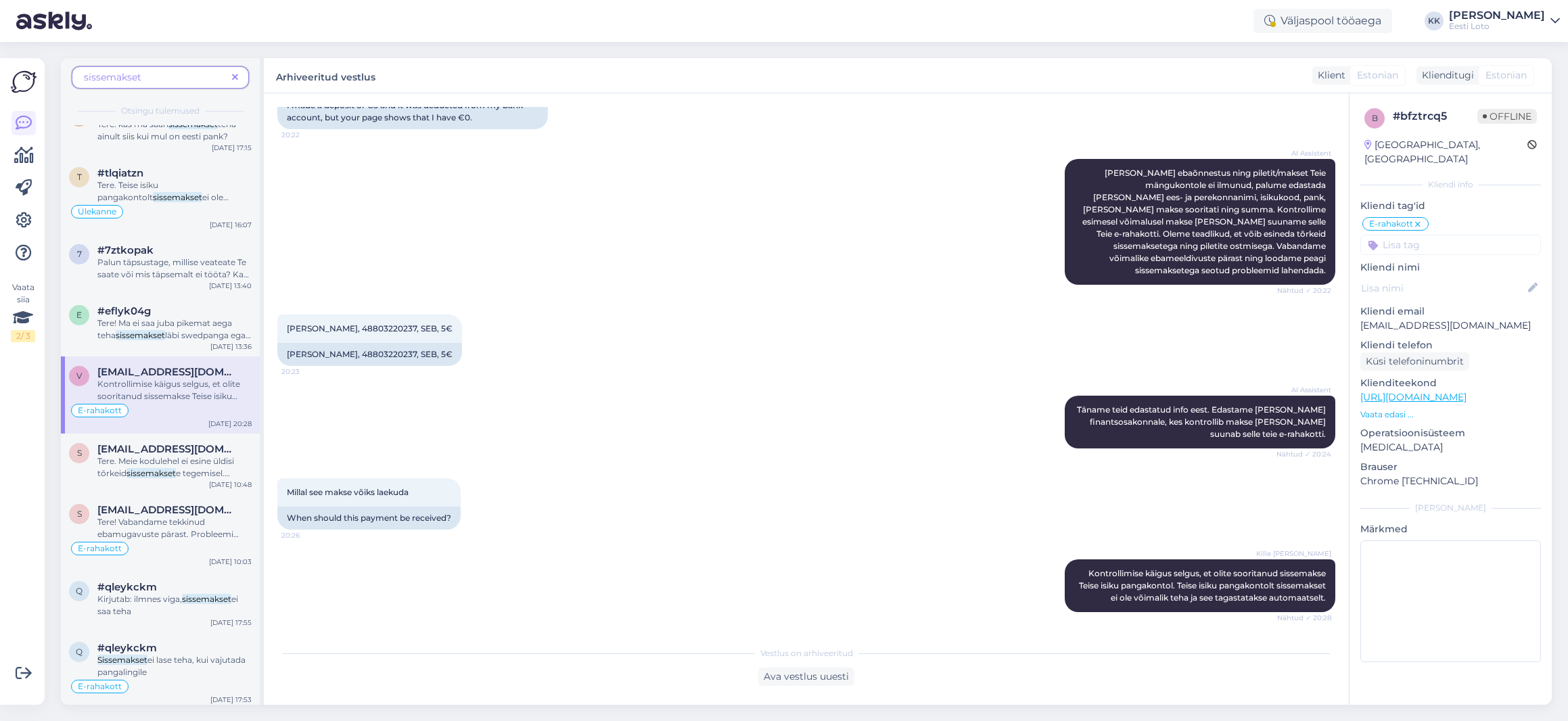
scroll to position [365, 0]
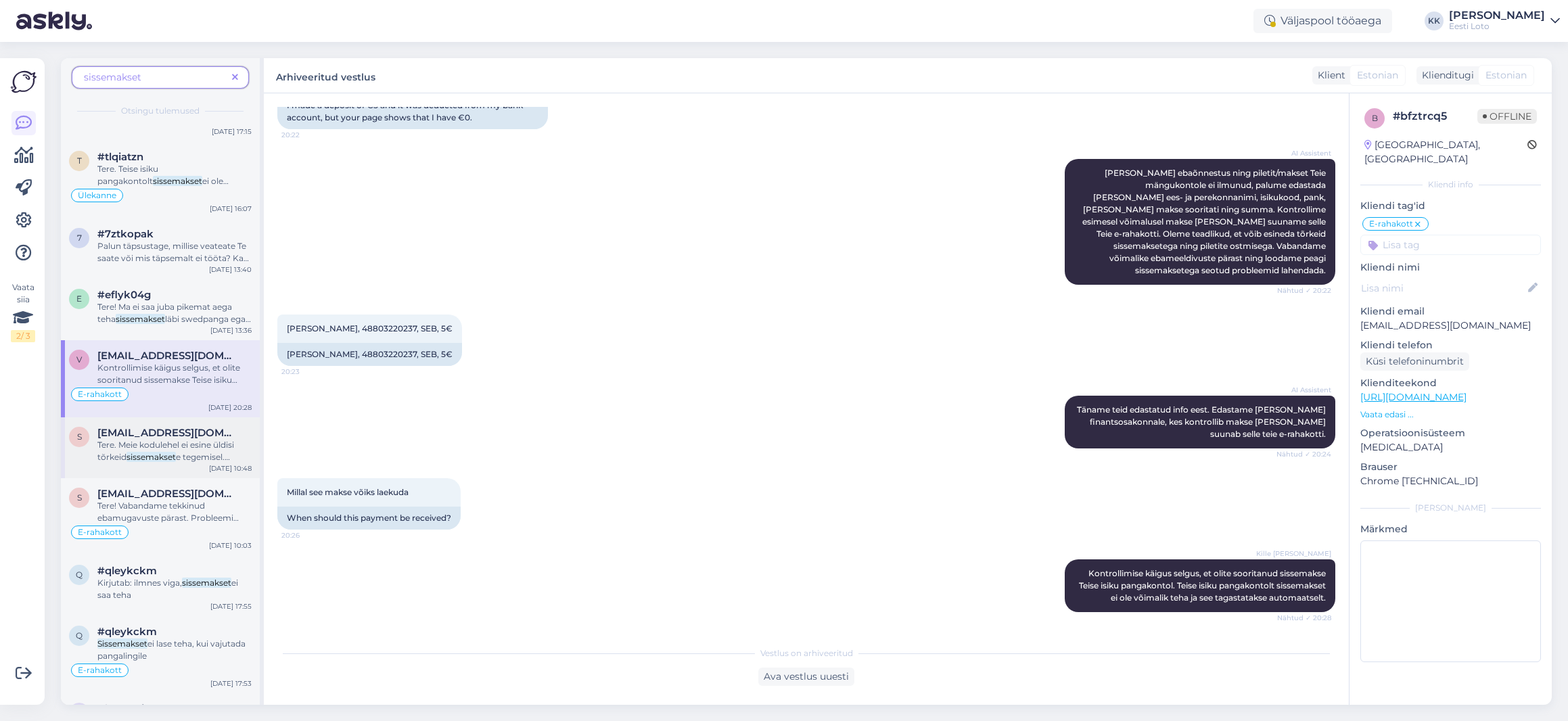
click at [177, 428] on span "[EMAIL_ADDRESS][DOMAIN_NAME]" at bounding box center [168, 433] width 140 height 12
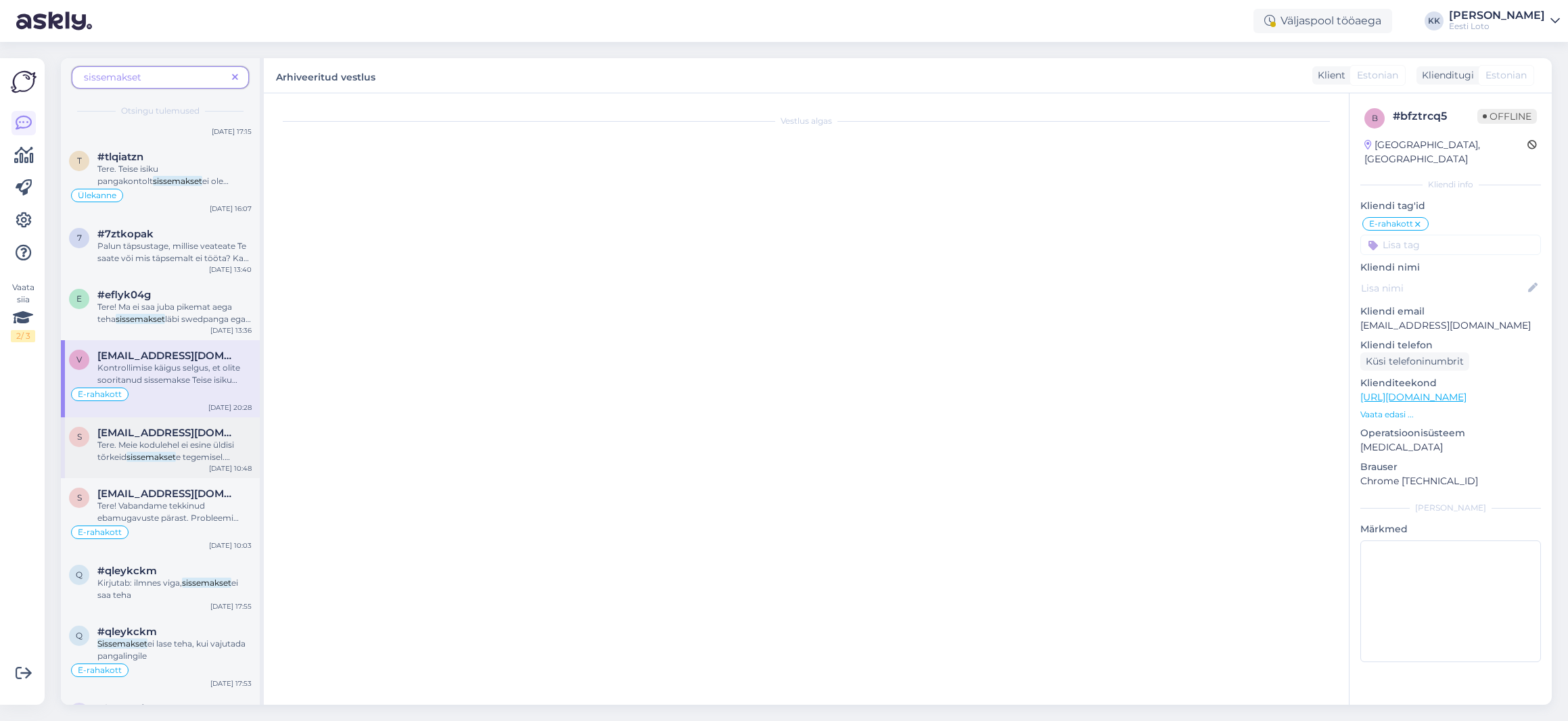
scroll to position [107, 0]
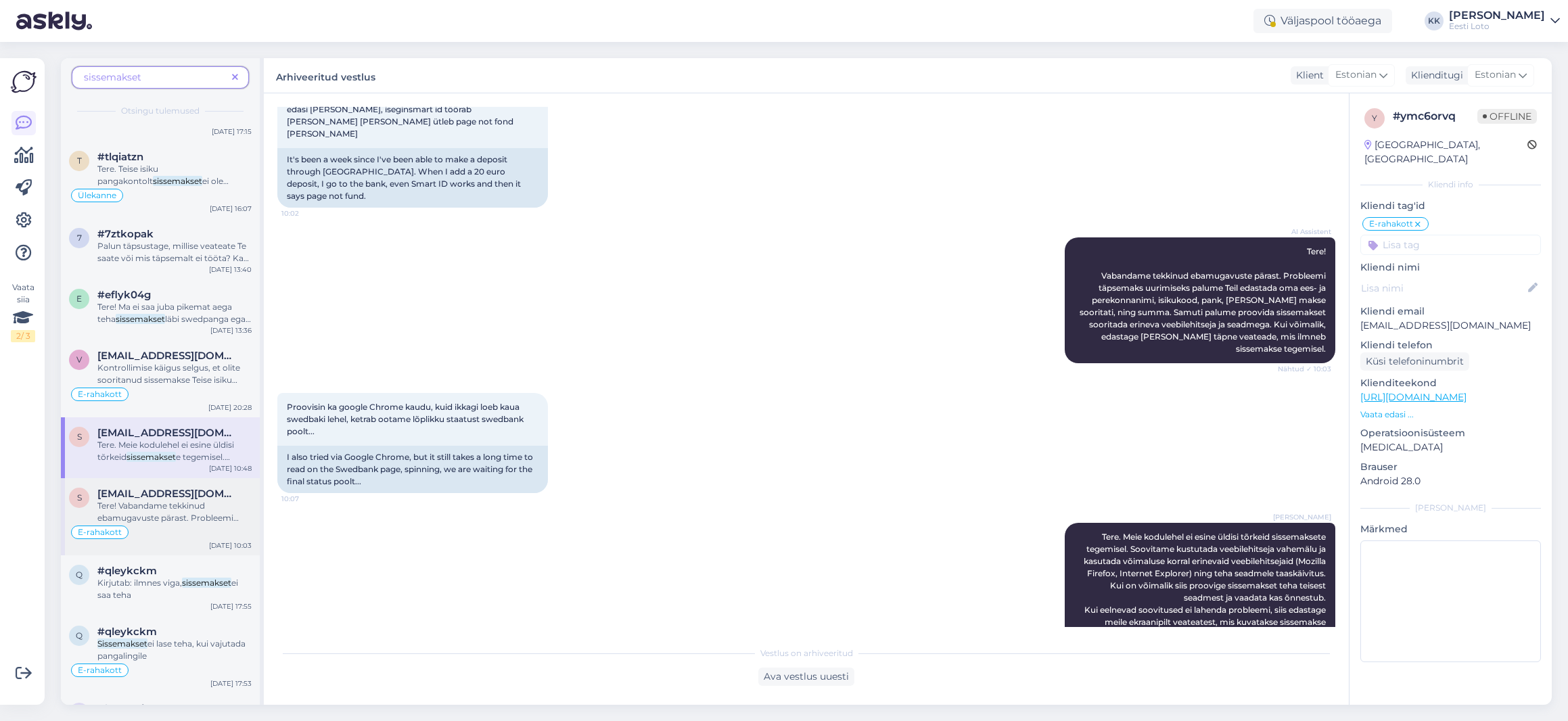
click at [176, 518] on span "Tere! Vabandame tekkinud ebamugavuste pärast. Probleemi täpsemaks uurimiseks pa…" at bounding box center [173, 549] width 152 height 95
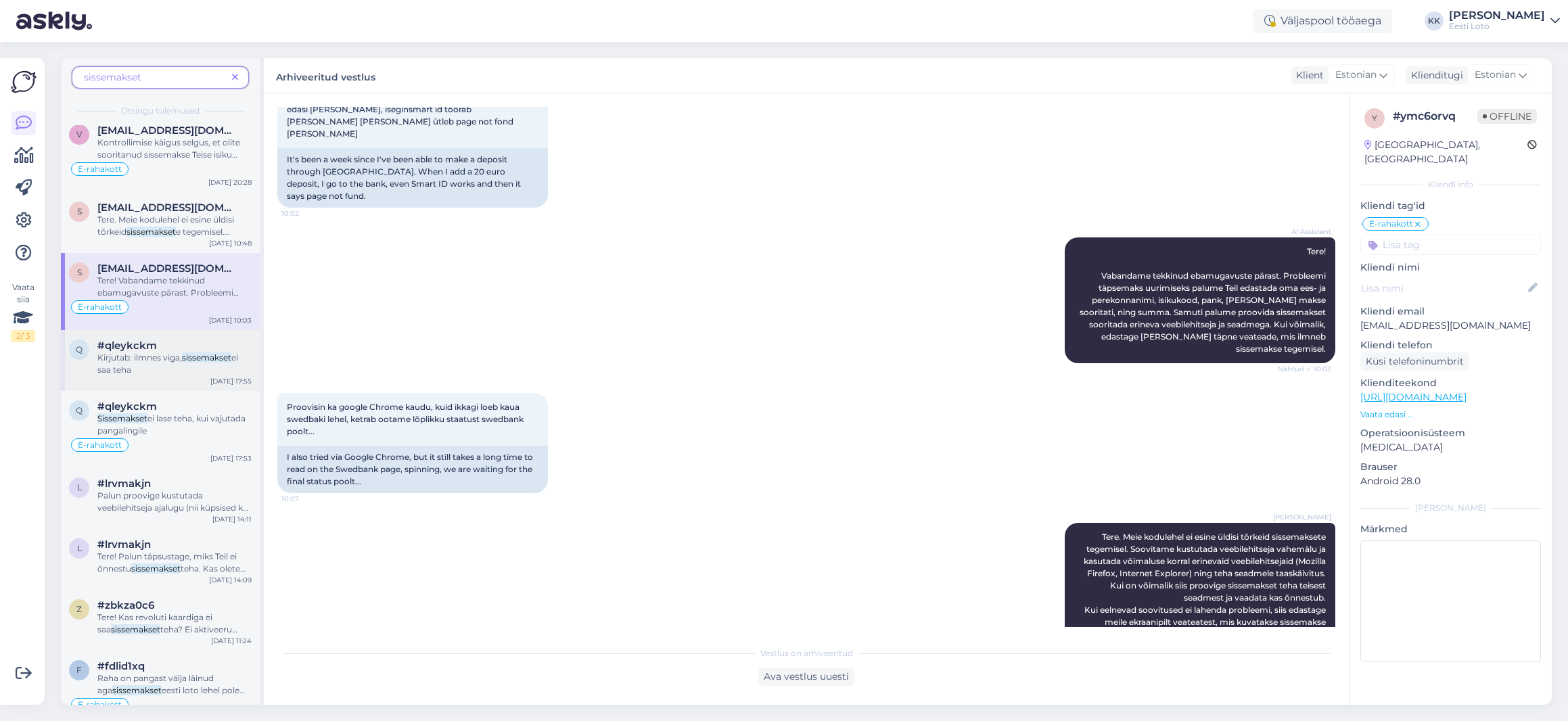
scroll to position [606, 0]
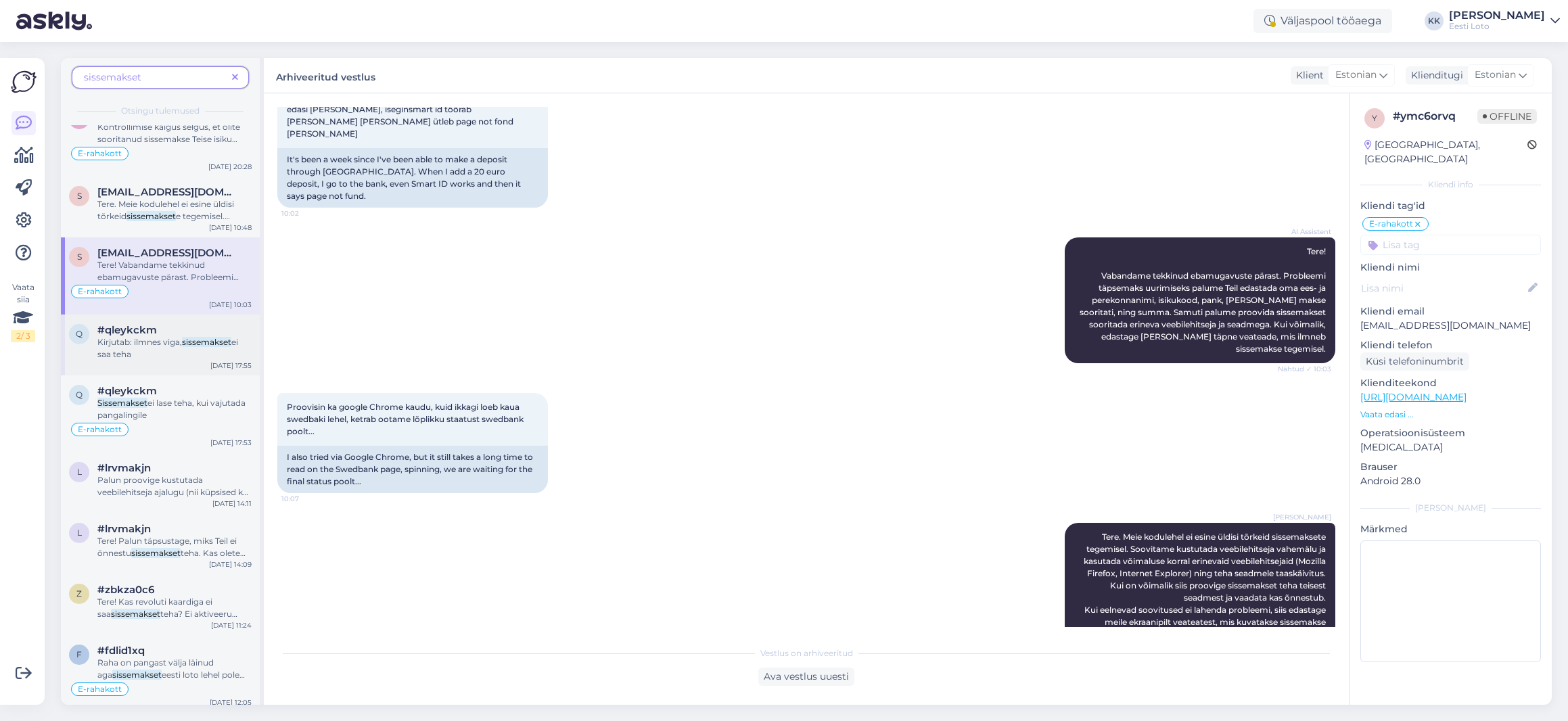
click at [154, 339] on span "Kirjutab: ilmnes viga," at bounding box center [139, 342] width 85 height 10
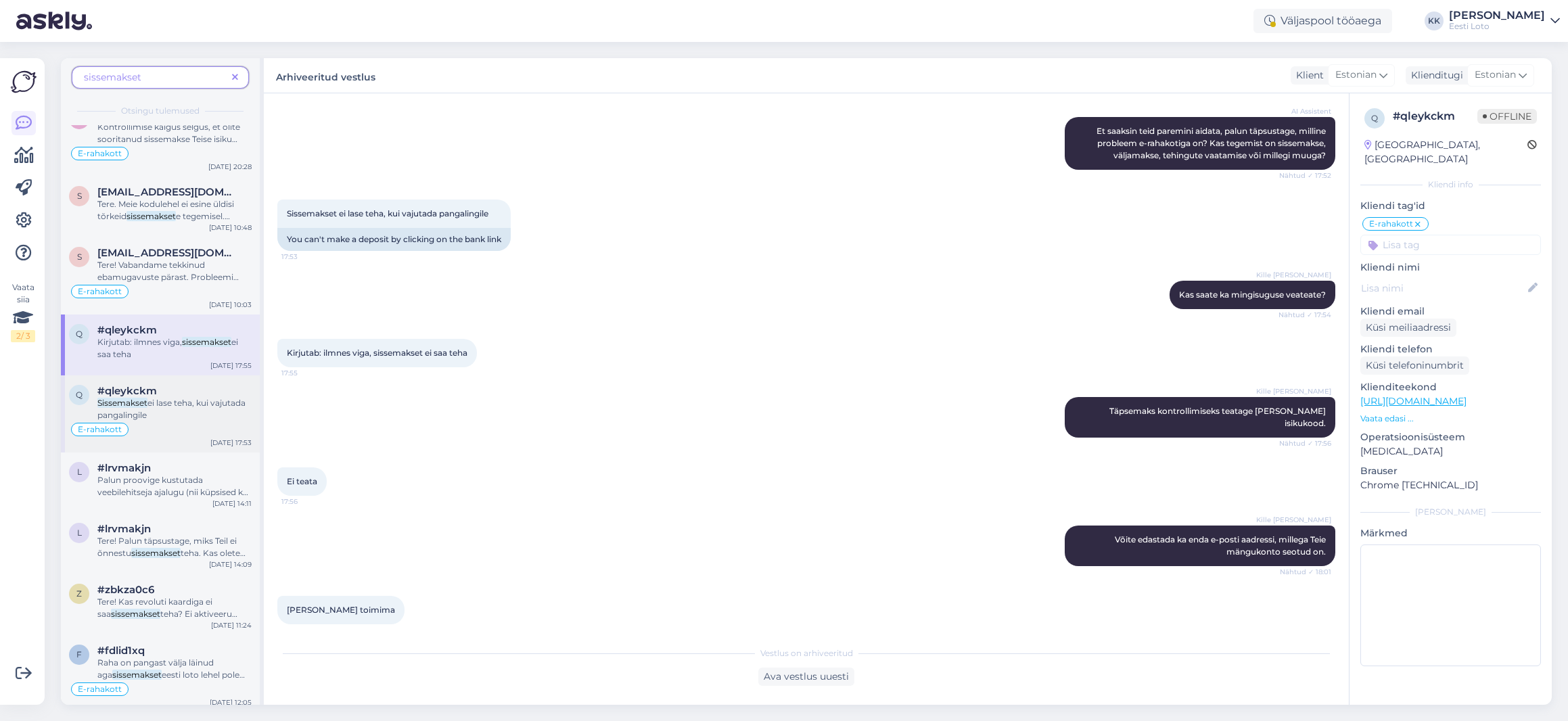
click at [173, 398] on span "ei lase teha, kui vajutada pangalingile" at bounding box center [172, 408] width 148 height 22
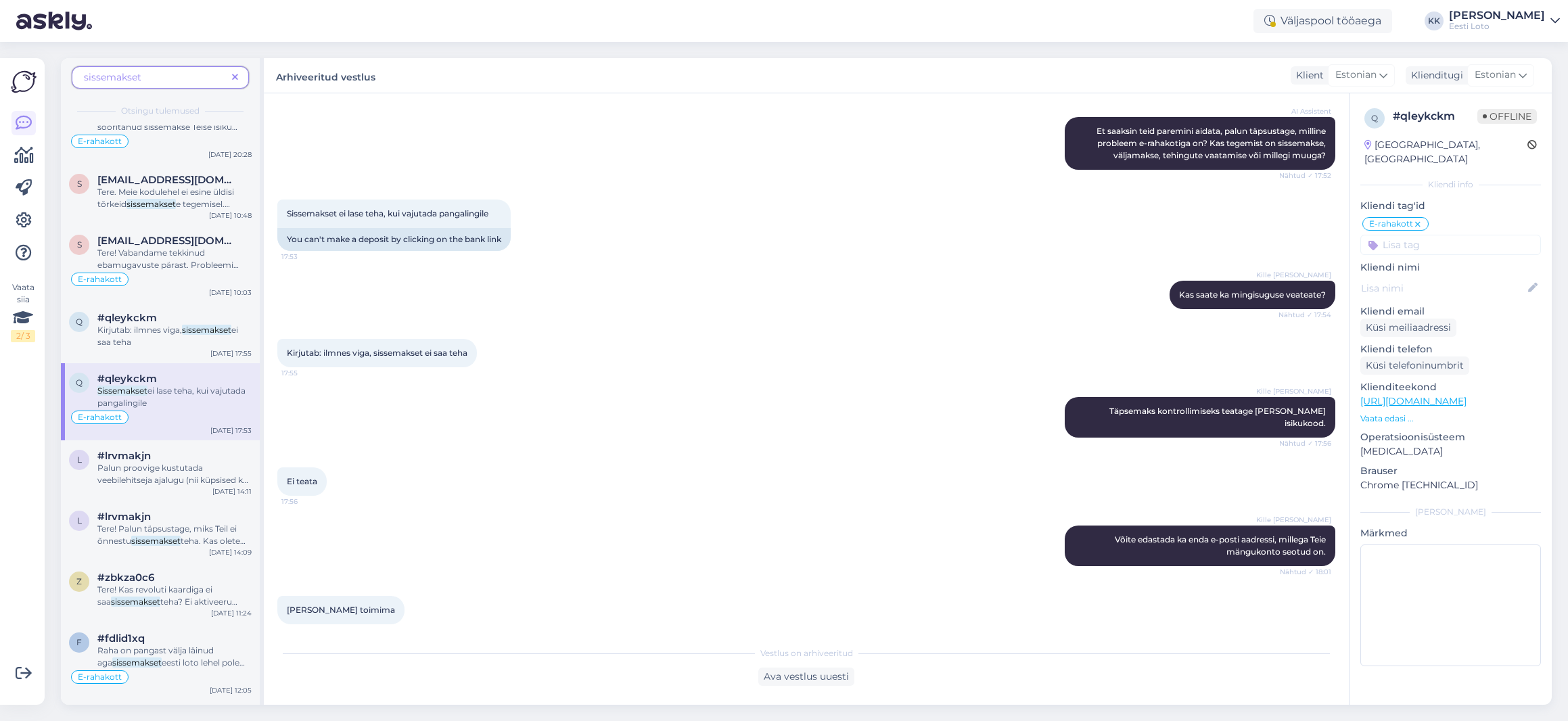
scroll to position [633, 0]
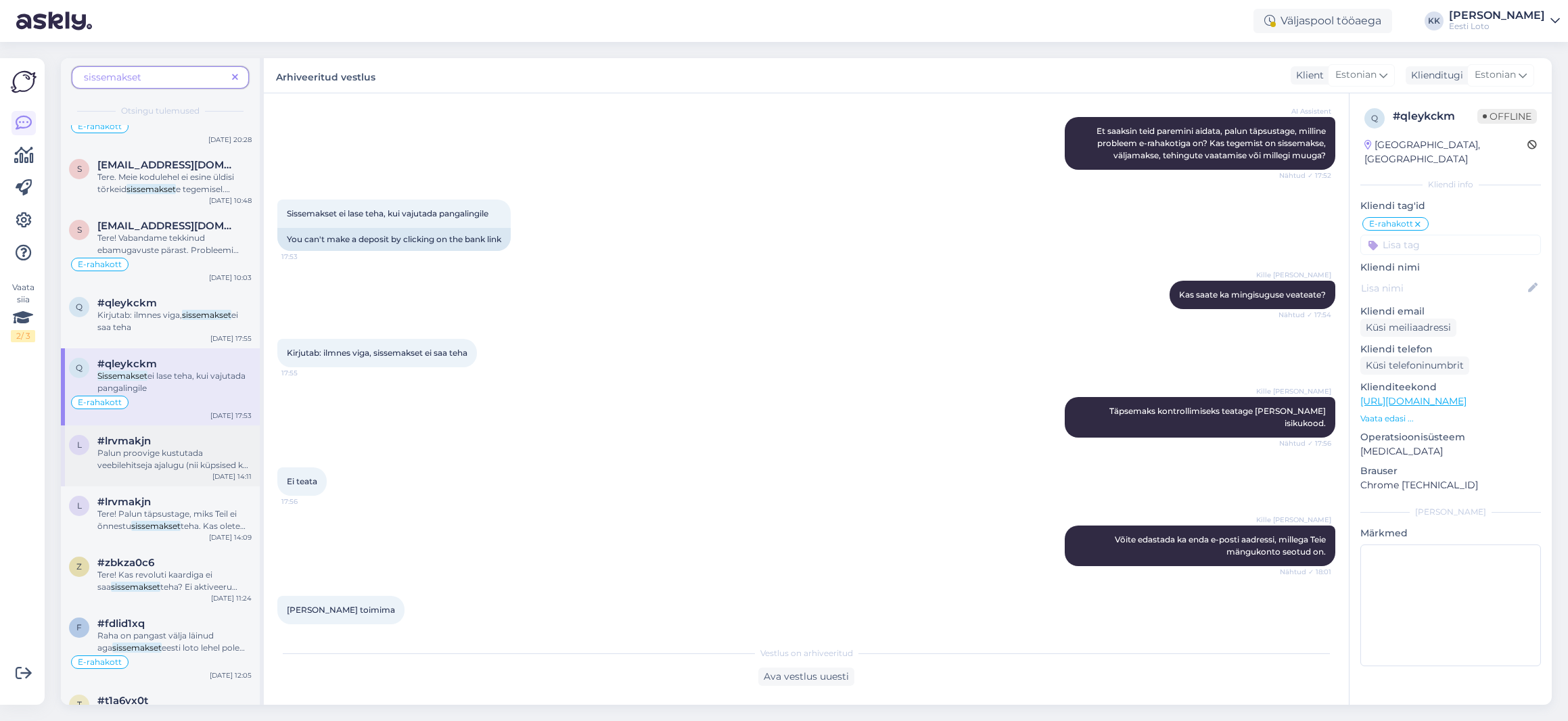
click at [178, 455] on span "Palun proovige kustutada veebilehitseja ajalugu (nii küpsised kui ka vahemälu) …" at bounding box center [174, 483] width 154 height 71
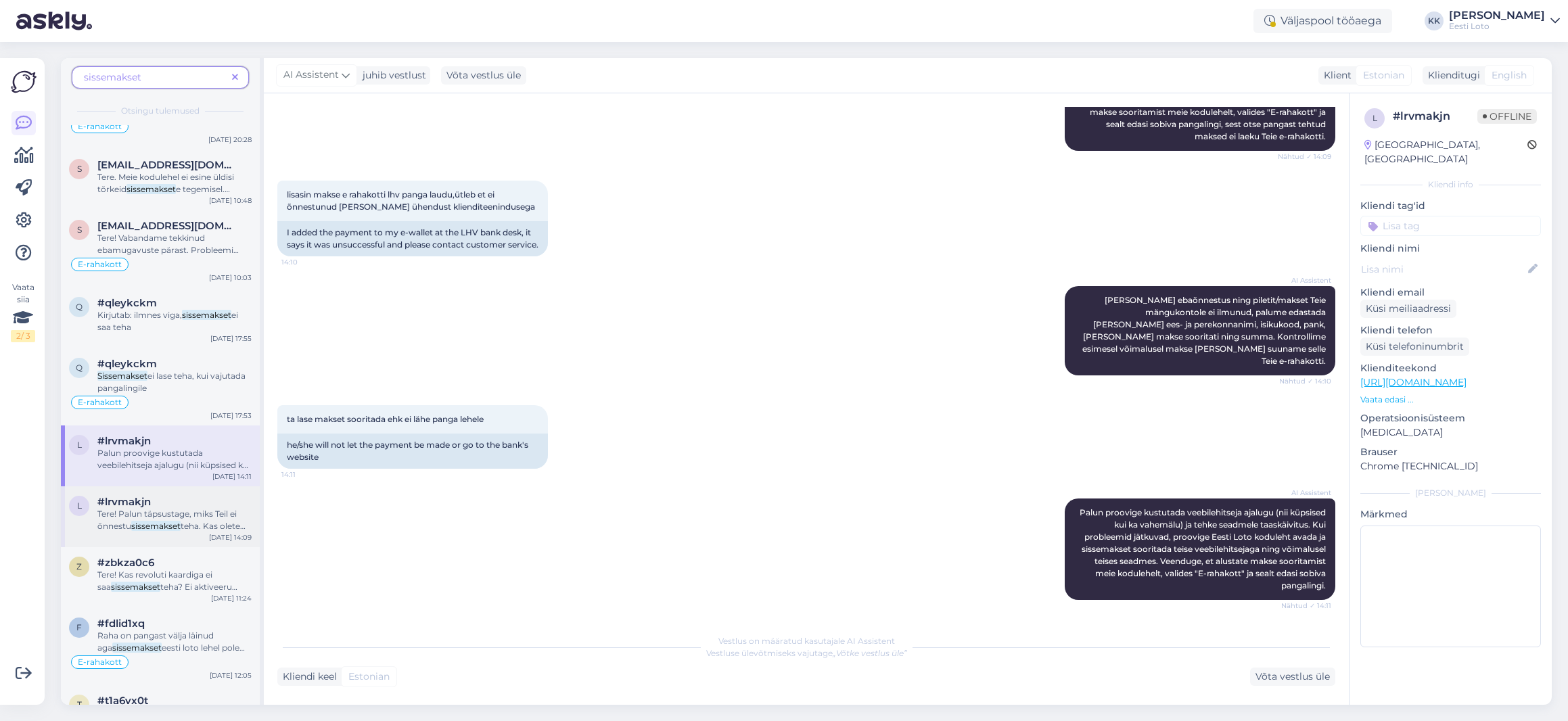
click at [167, 509] on span "Tere! Palun täpsustage, miks Teil ei õnnestu" at bounding box center [167, 519] width 139 height 22
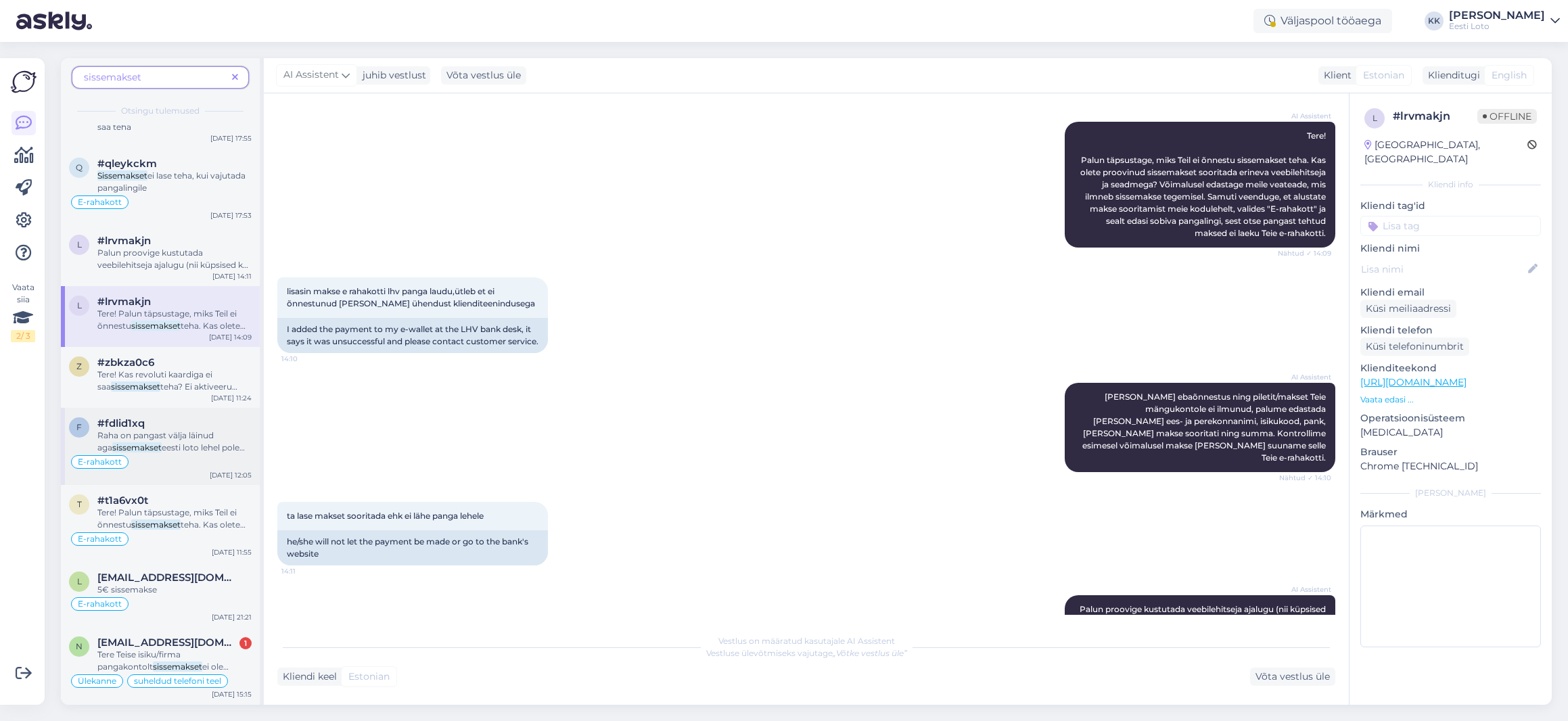
scroll to position [834, 0]
click at [185, 445] on span "eesti loto lehel pole näha" at bounding box center [171, 452] width 147 height 22
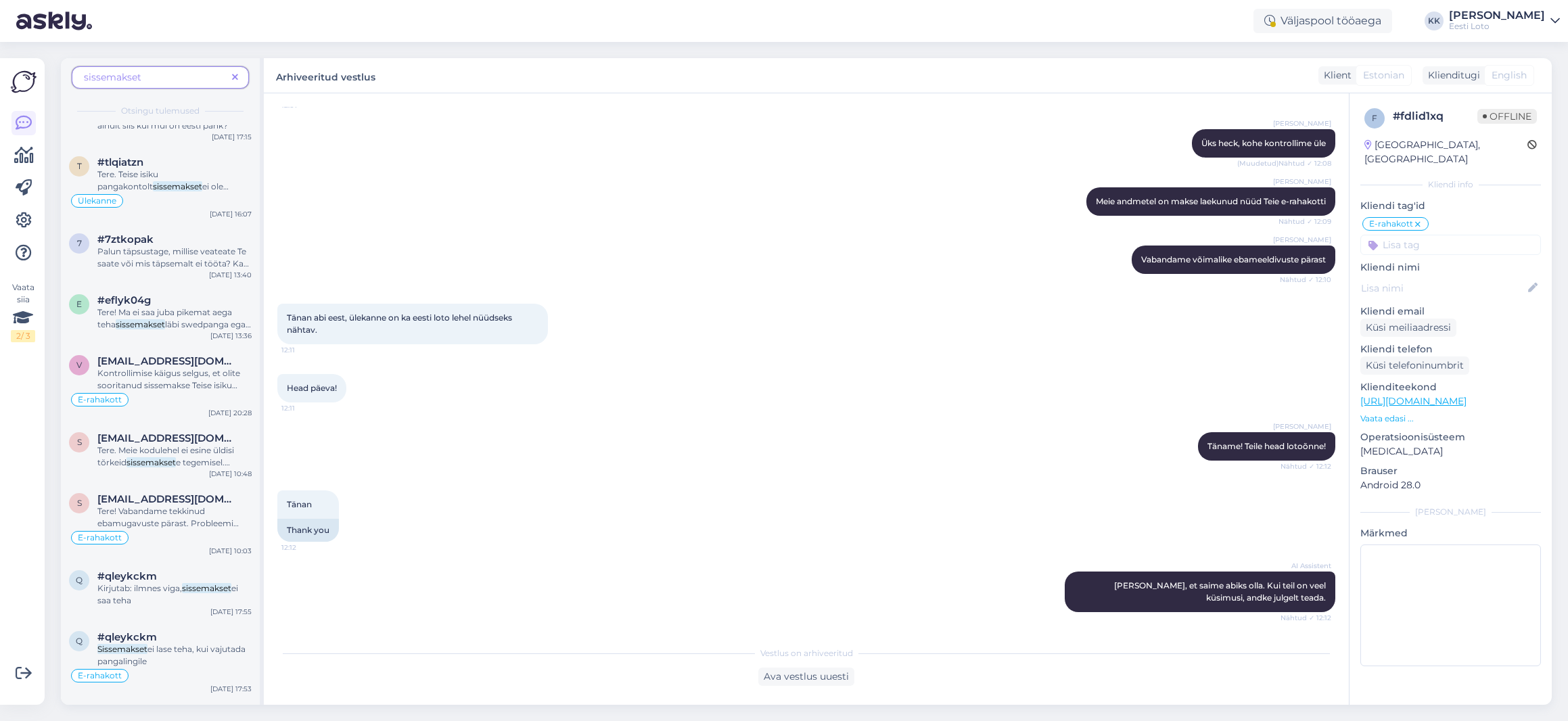
scroll to position [0, 0]
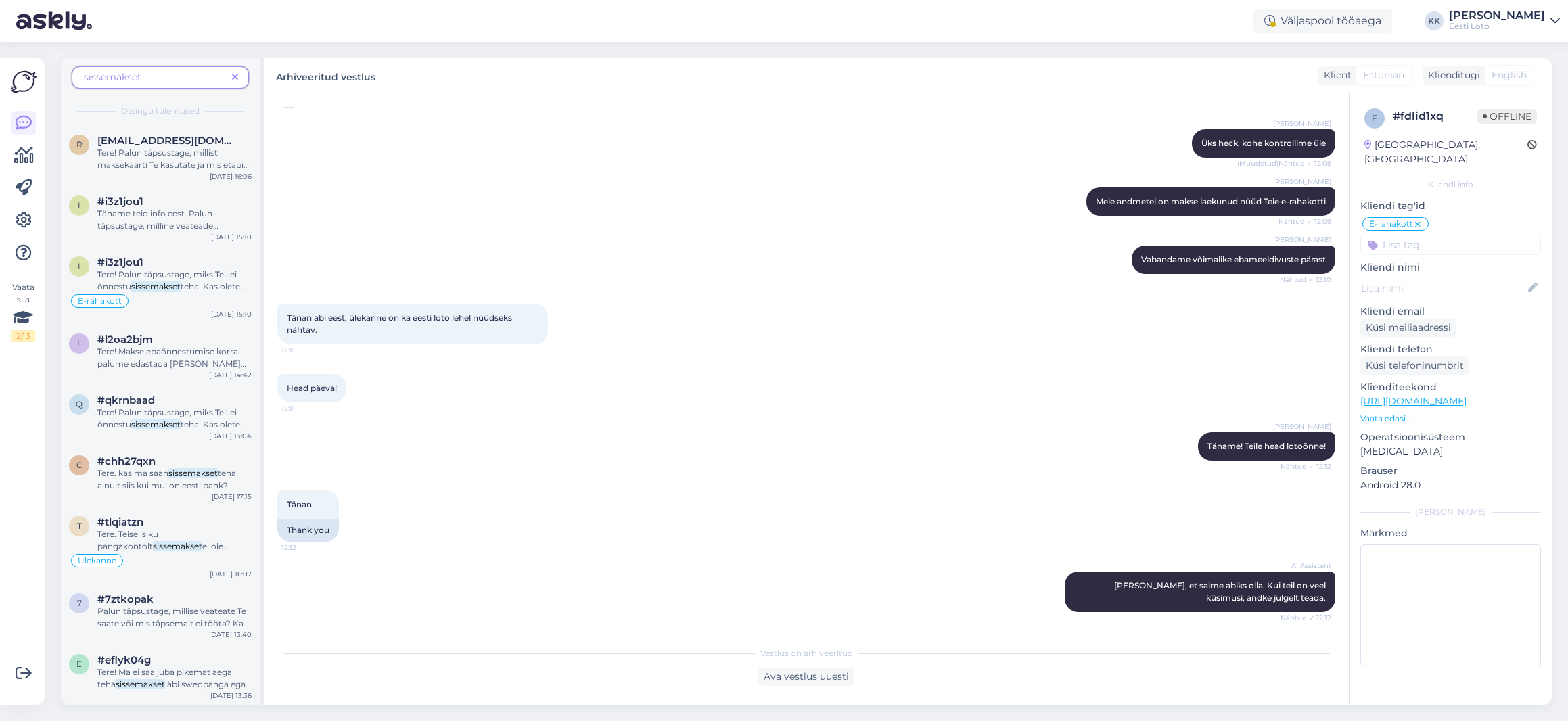
click at [234, 76] on icon at bounding box center [235, 78] width 6 height 10
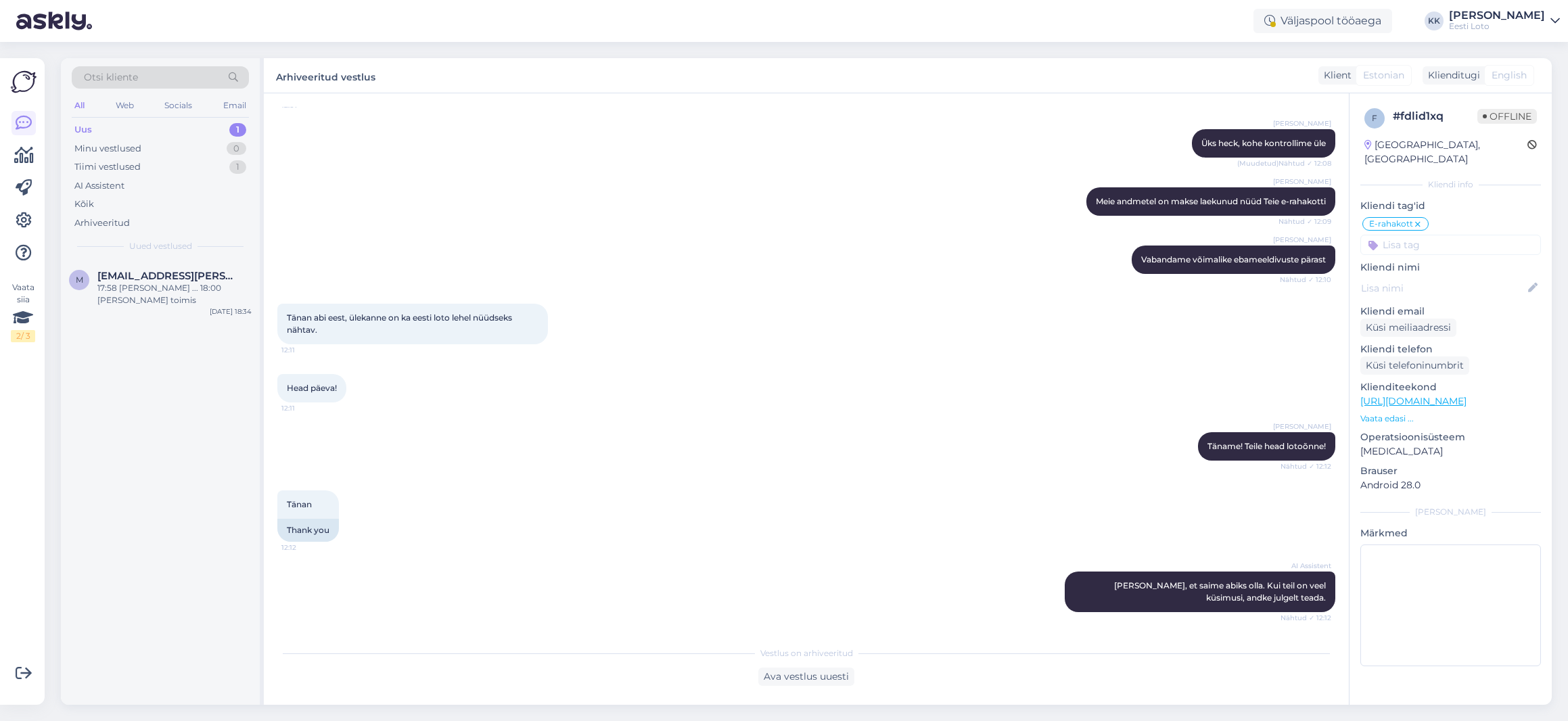
click at [178, 84] on div "Otsi kliente" at bounding box center [161, 77] width 177 height 22
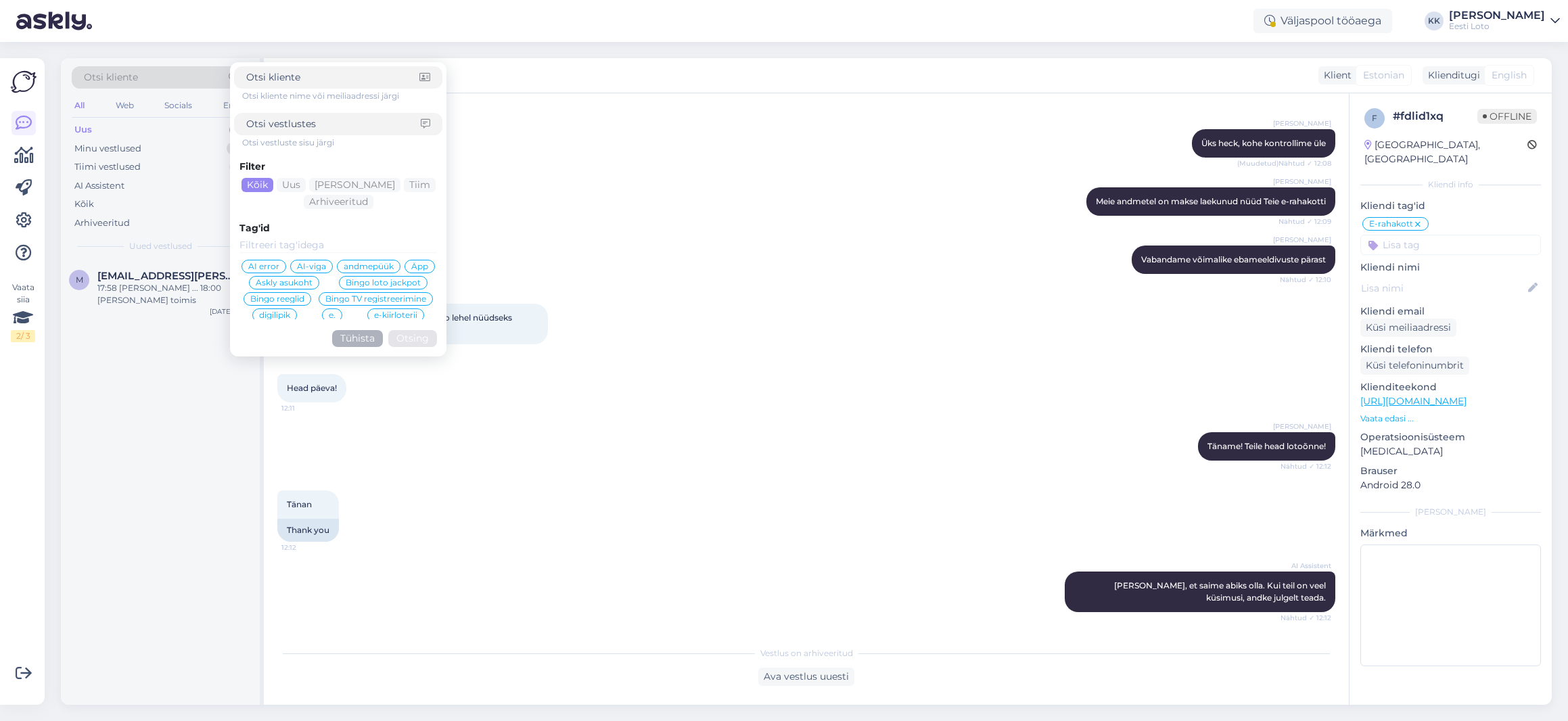
click at [289, 125] on input at bounding box center [333, 124] width 174 height 15
type input "ebaõnnestus"
click button "Otsing" at bounding box center [412, 338] width 49 height 17
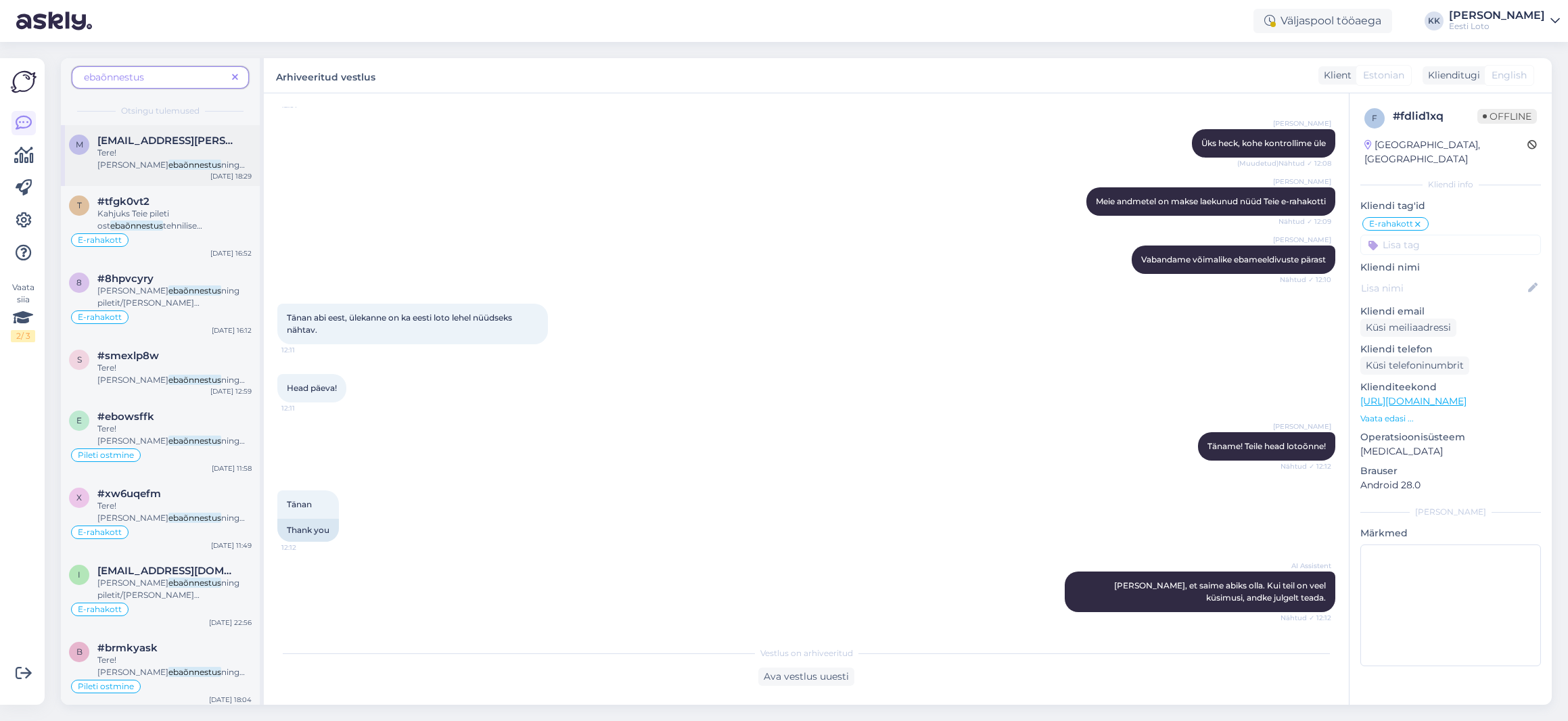
click at [145, 158] on div "Tere! [PERSON_NAME] ebaõnnestus ning piletit/makset Teie mängukontole ei ilmunu…" at bounding box center [174, 159] width 154 height 24
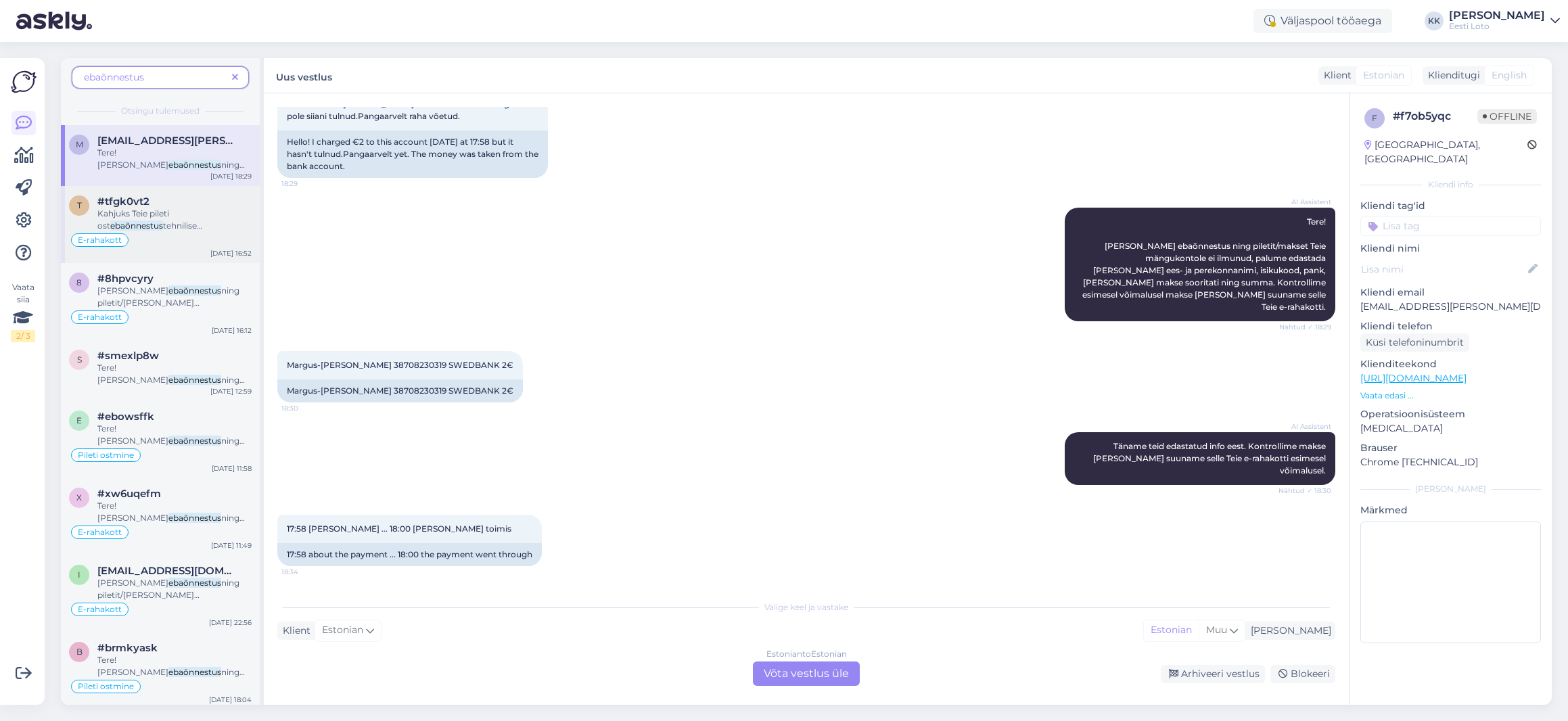
scroll to position [64, 0]
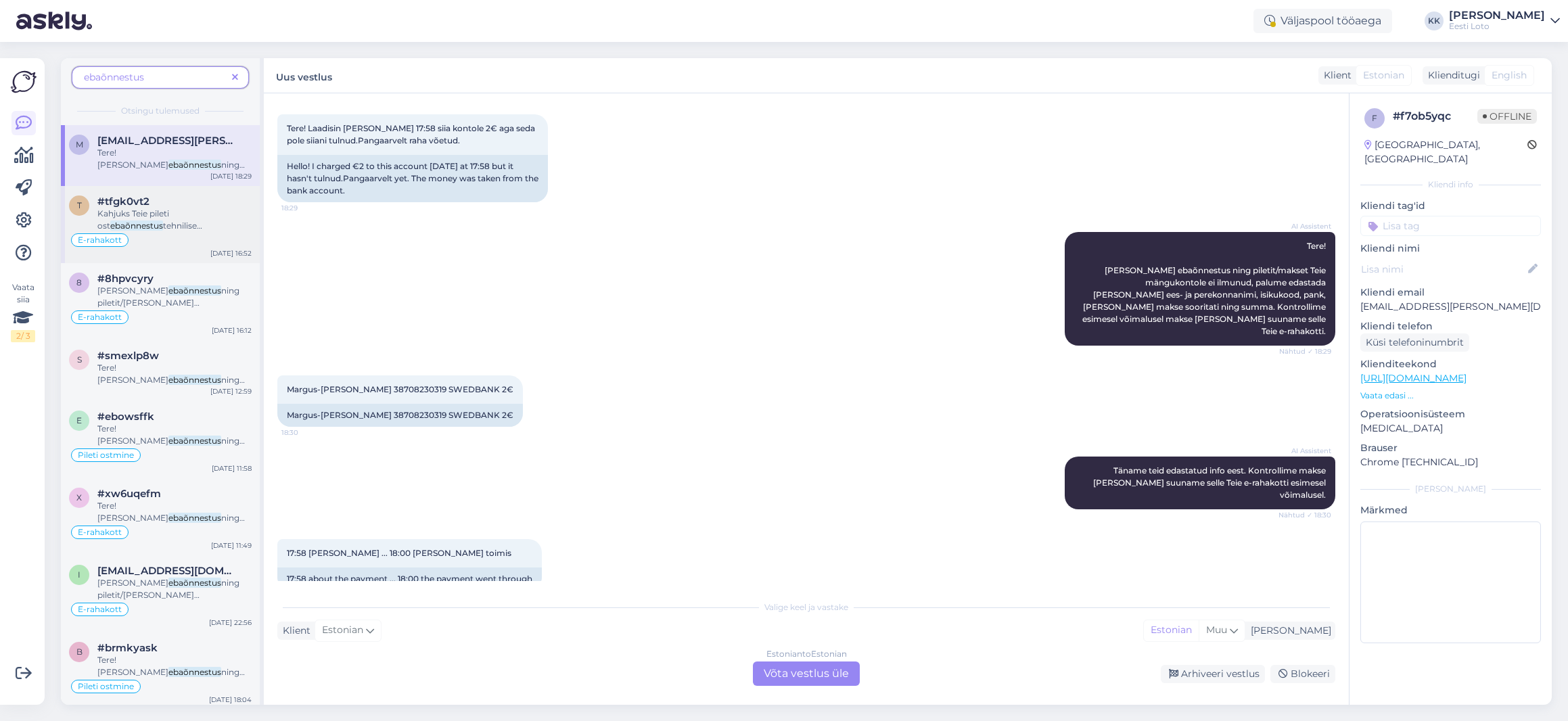
click at [173, 226] on span "tehnilise [PERSON_NAME] tõttu. Soovitame pärast pileti eest tasumist alati veen…" at bounding box center [173, 298] width 153 height 156
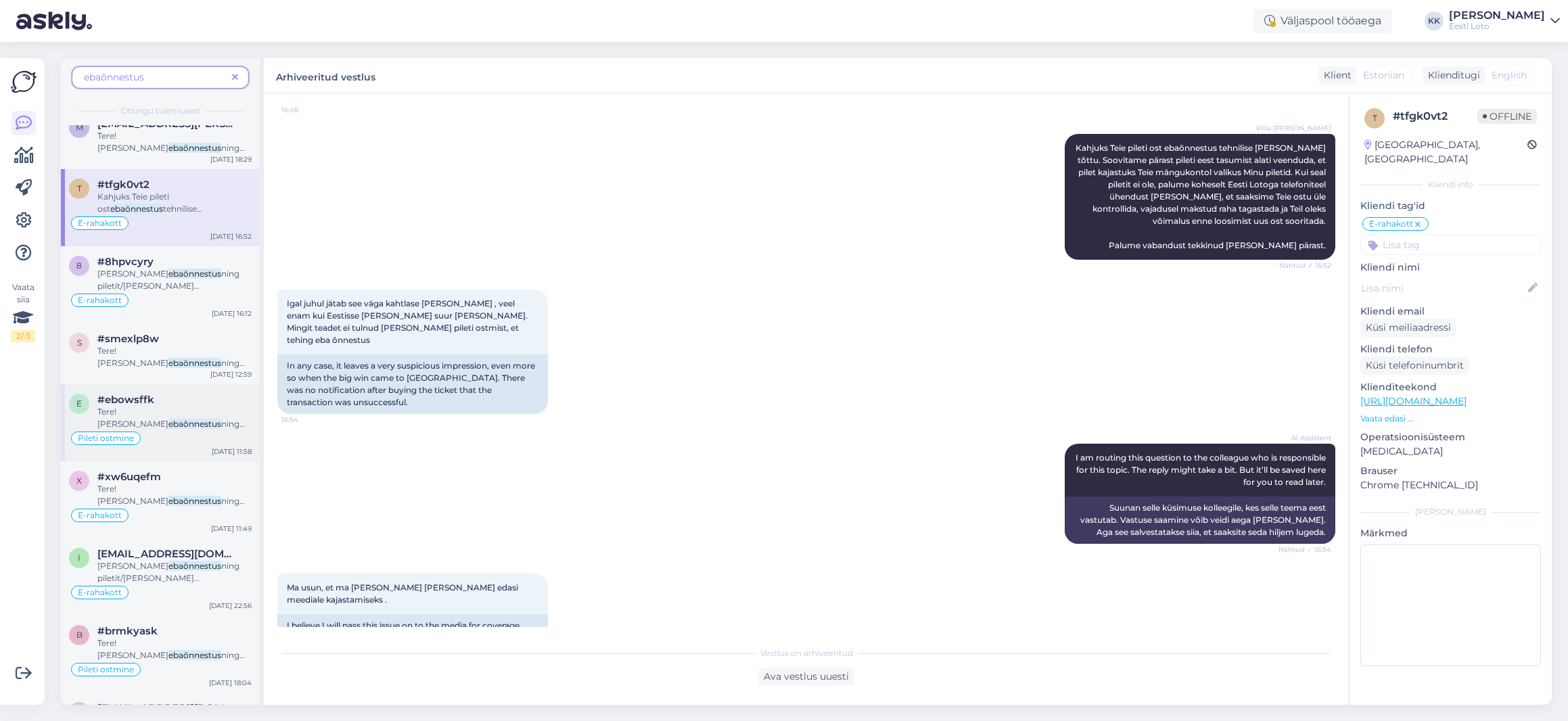
scroll to position [21, 0]
click at [189, 497] on span "ning piletit/[PERSON_NAME] mängukontole ei ilmunud, palume edastada [PERSON_NAM…" at bounding box center [171, 546] width 147 height 107
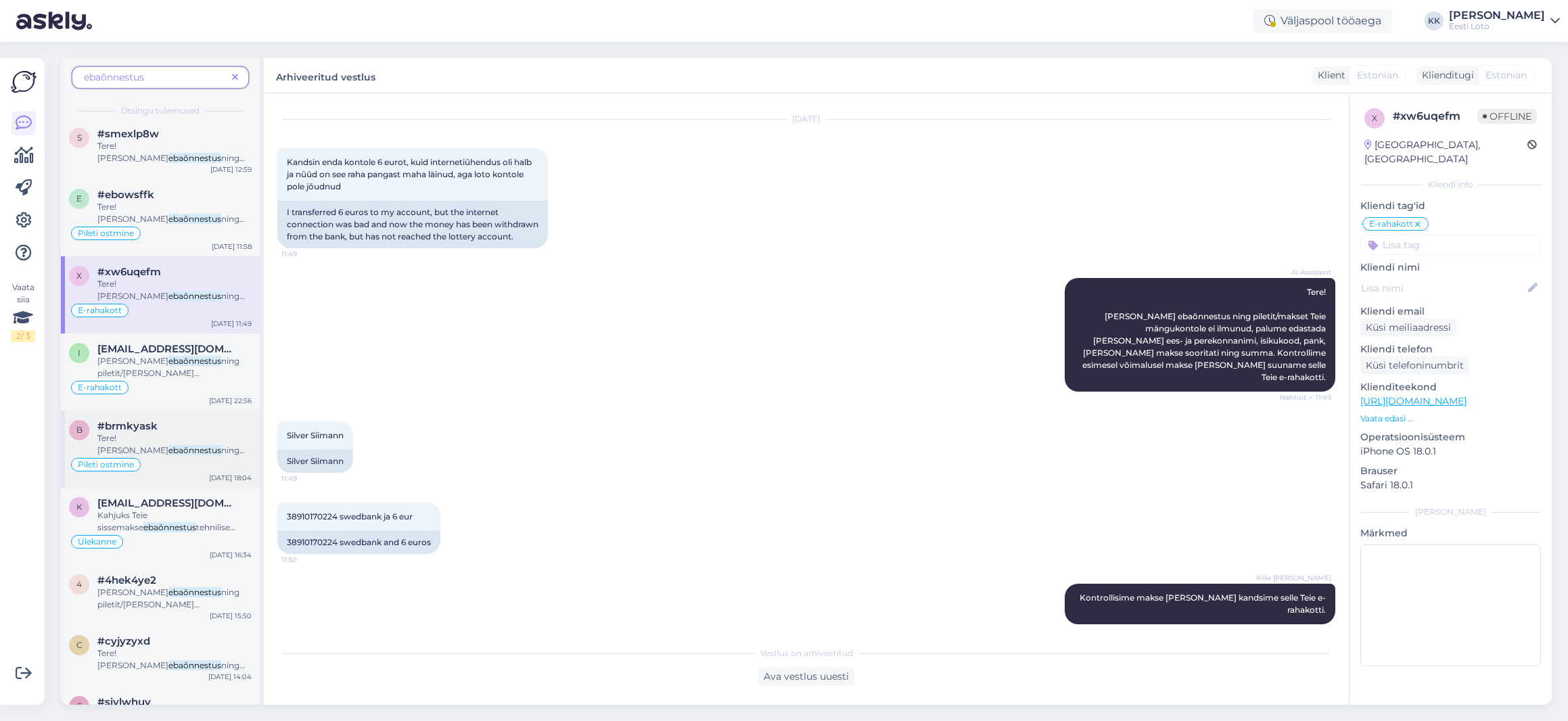
scroll to position [268, 0]
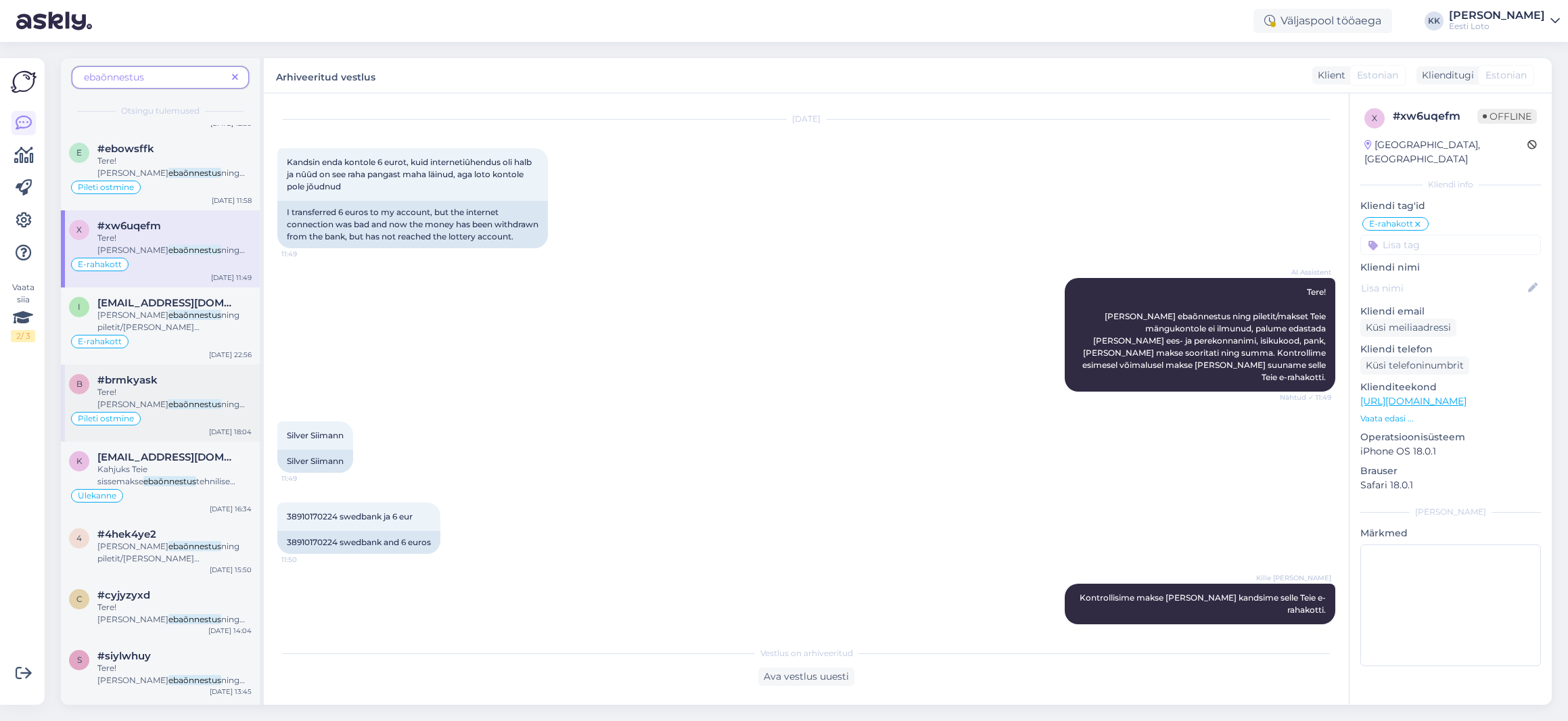
click at [191, 413] on div "Pileti ostmine" at bounding box center [160, 418] width 182 height 17
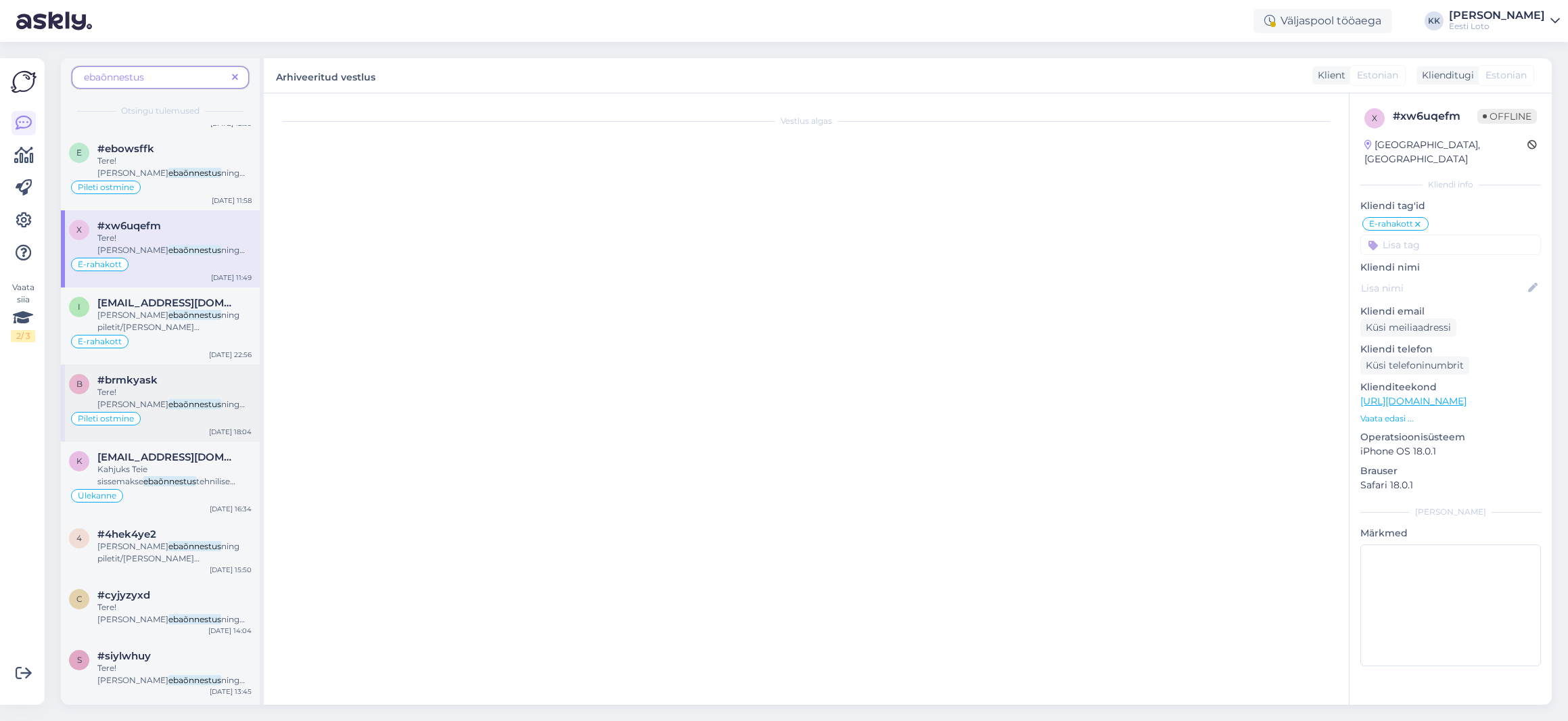
scroll to position [163, 0]
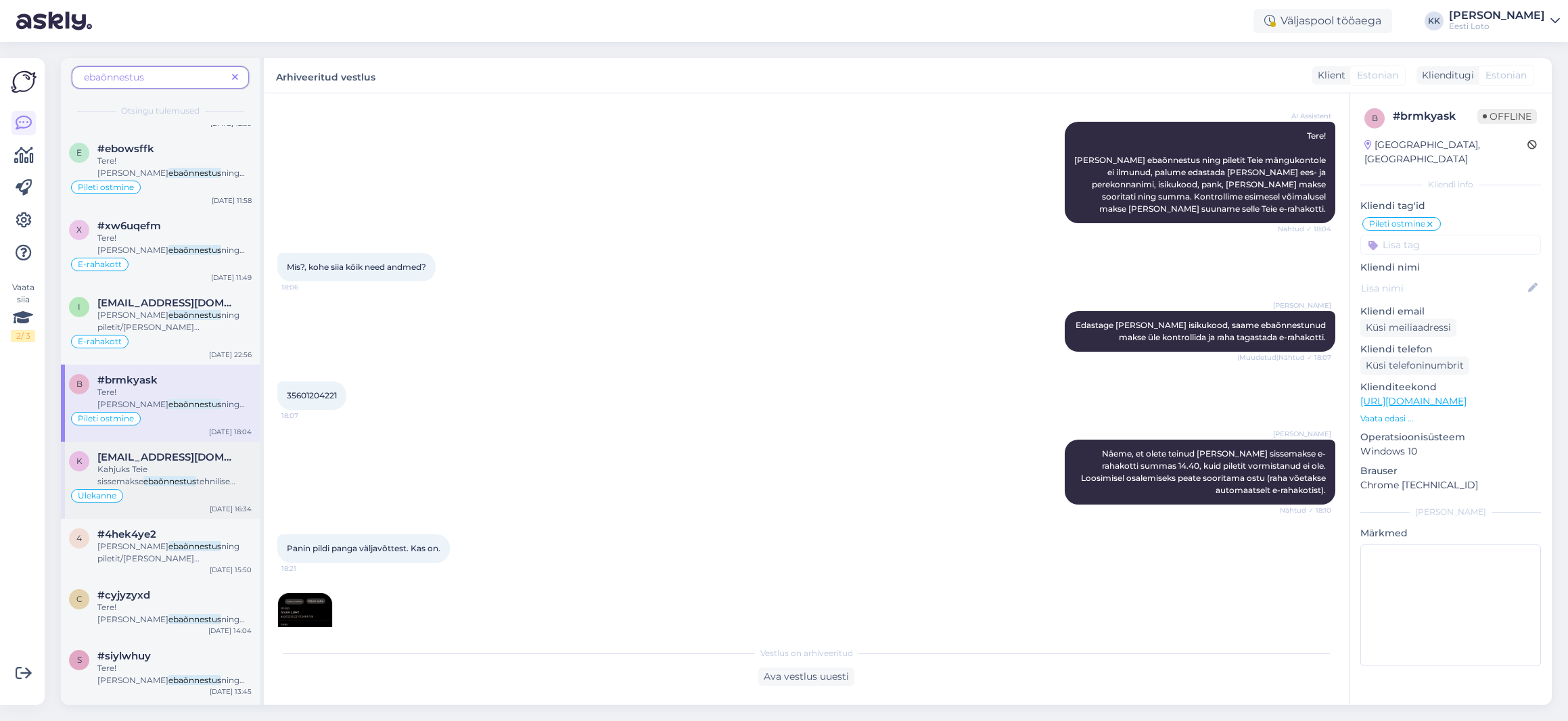
click at [192, 481] on span "tehnilise [PERSON_NAME] tõttu. Kontrollisime ostu [PERSON_NAME] raha tagastasim…" at bounding box center [173, 512] width 153 height 71
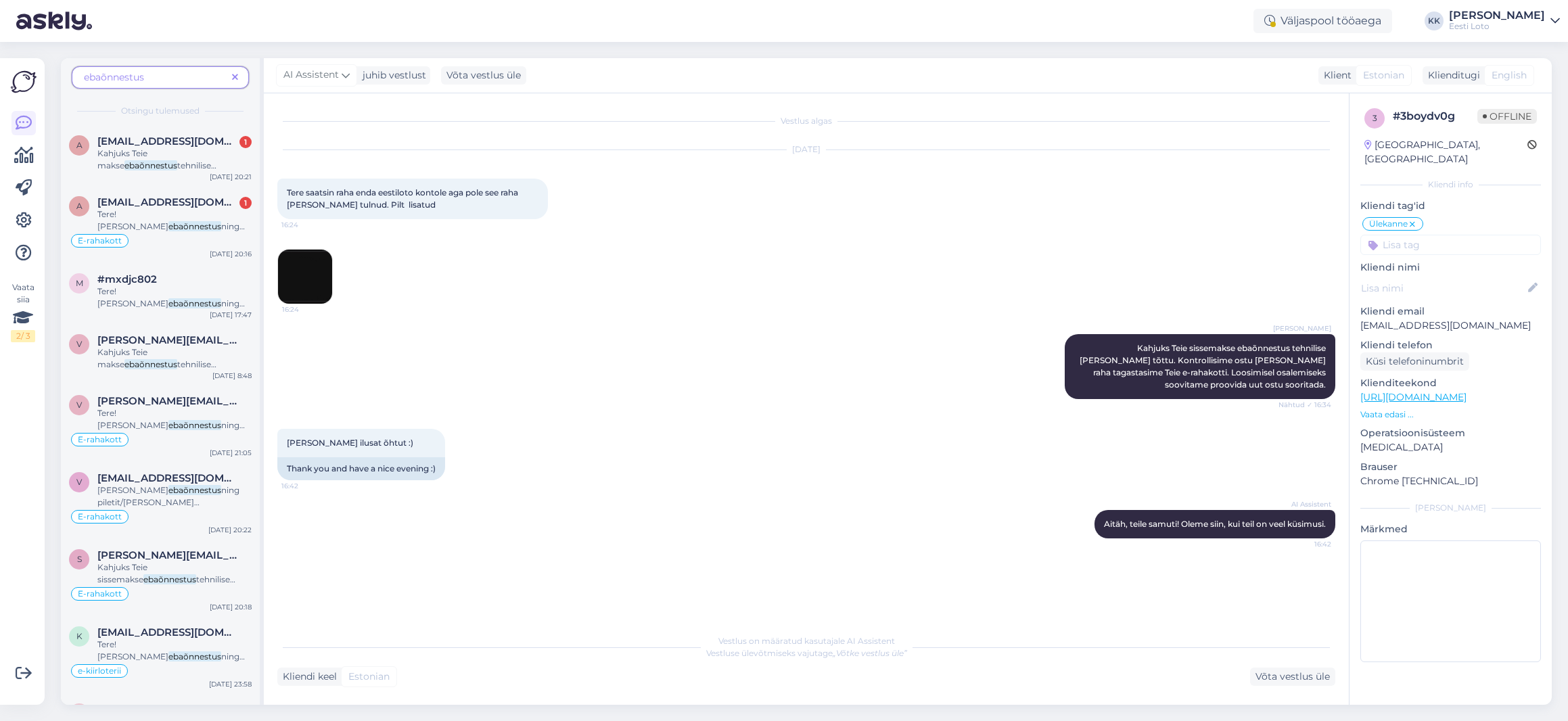
scroll to position [1027, 0]
click at [147, 565] on span "Kahjuks Teie sissemakse" at bounding box center [122, 572] width 50 height 22
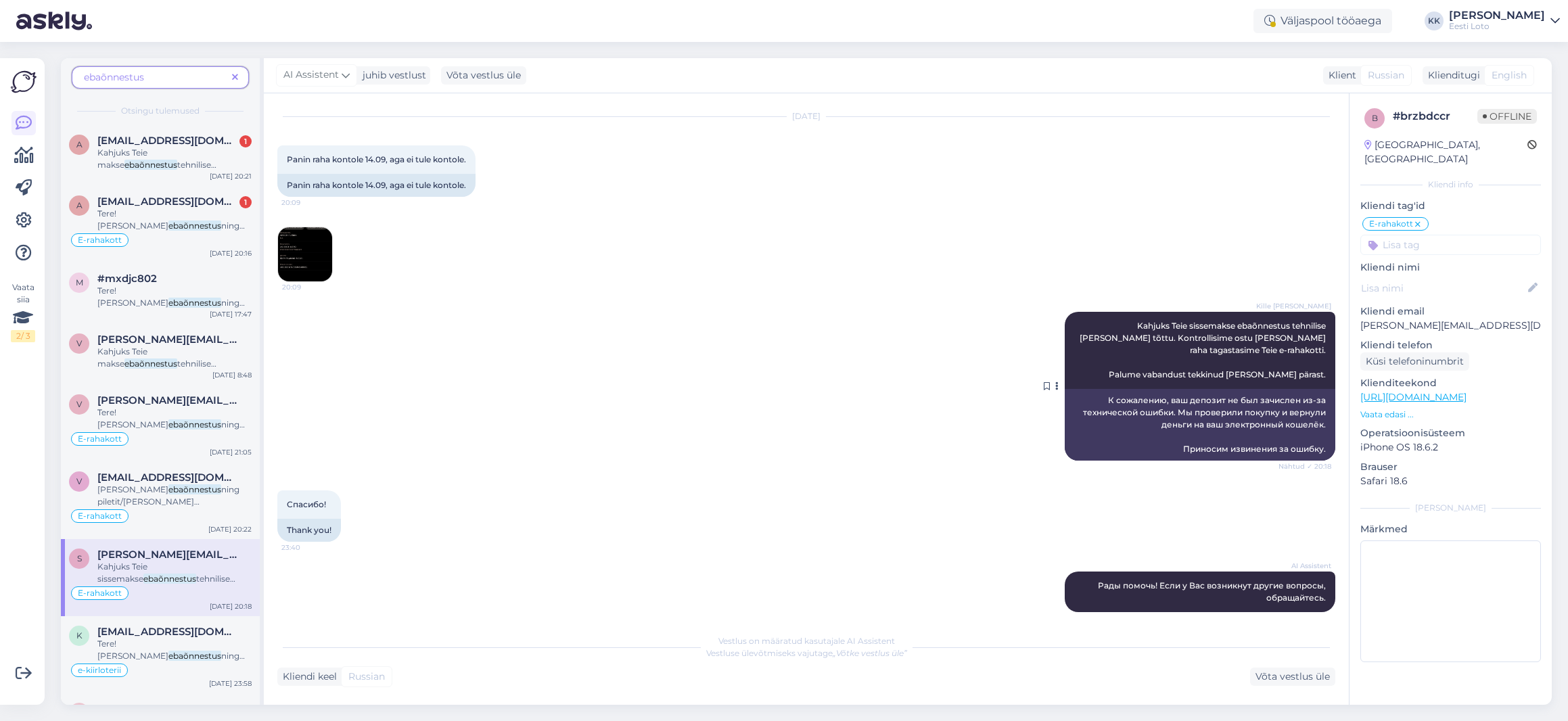
scroll to position [28, 0]
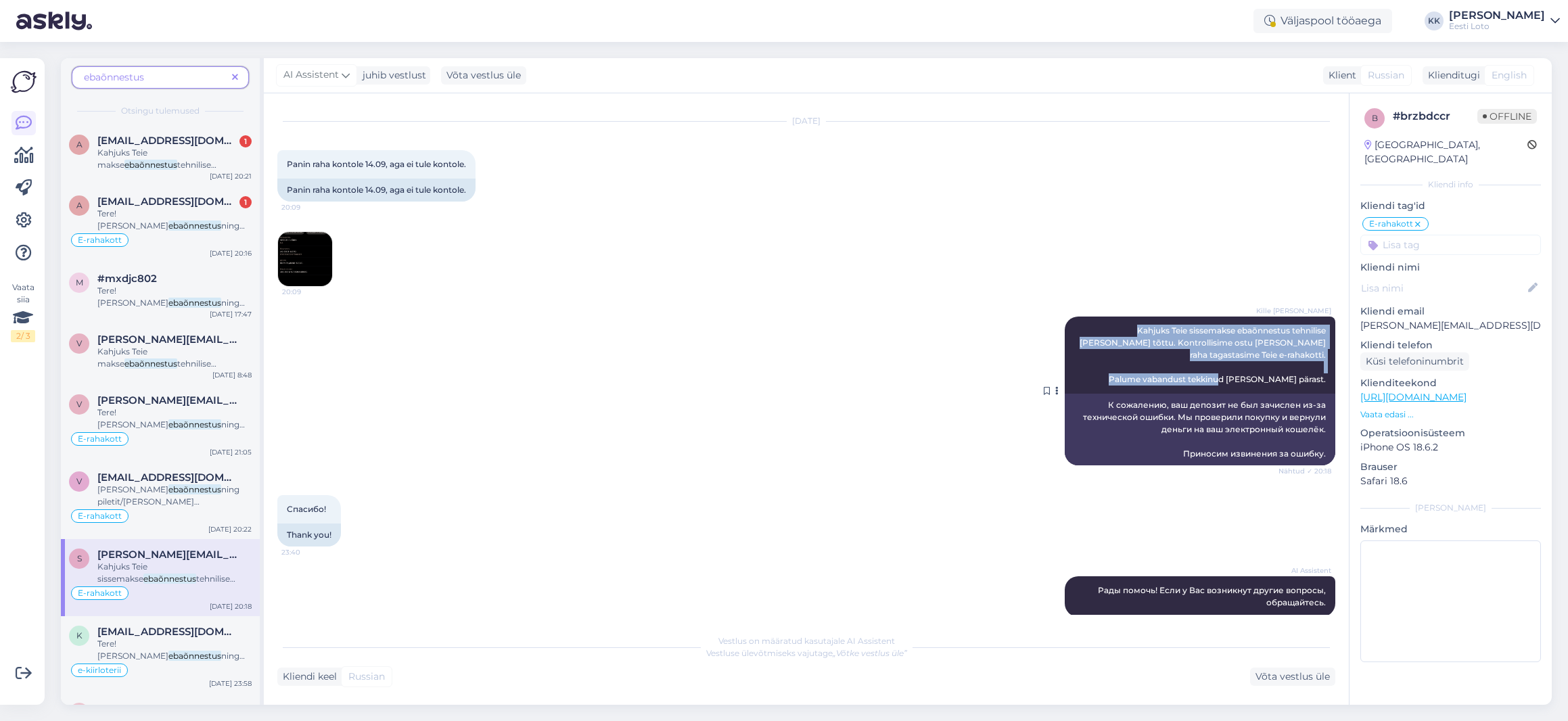
drag, startPoint x: 1086, startPoint y: 328, endPoint x: 1327, endPoint y: 368, distance: 244.3
click at [1328, 368] on div "Kille Nevolihhin Kahjuks Teie sissemakse ebaõnnestus tehnilise [PERSON_NAME] tõ…" at bounding box center [1201, 355] width 271 height 77
copy span "Kahjuks Teie sissemakse ebaõnnestus tehnilise [PERSON_NAME] tõttu. Kontrollisim…"
click at [236, 73] on icon at bounding box center [235, 78] width 6 height 10
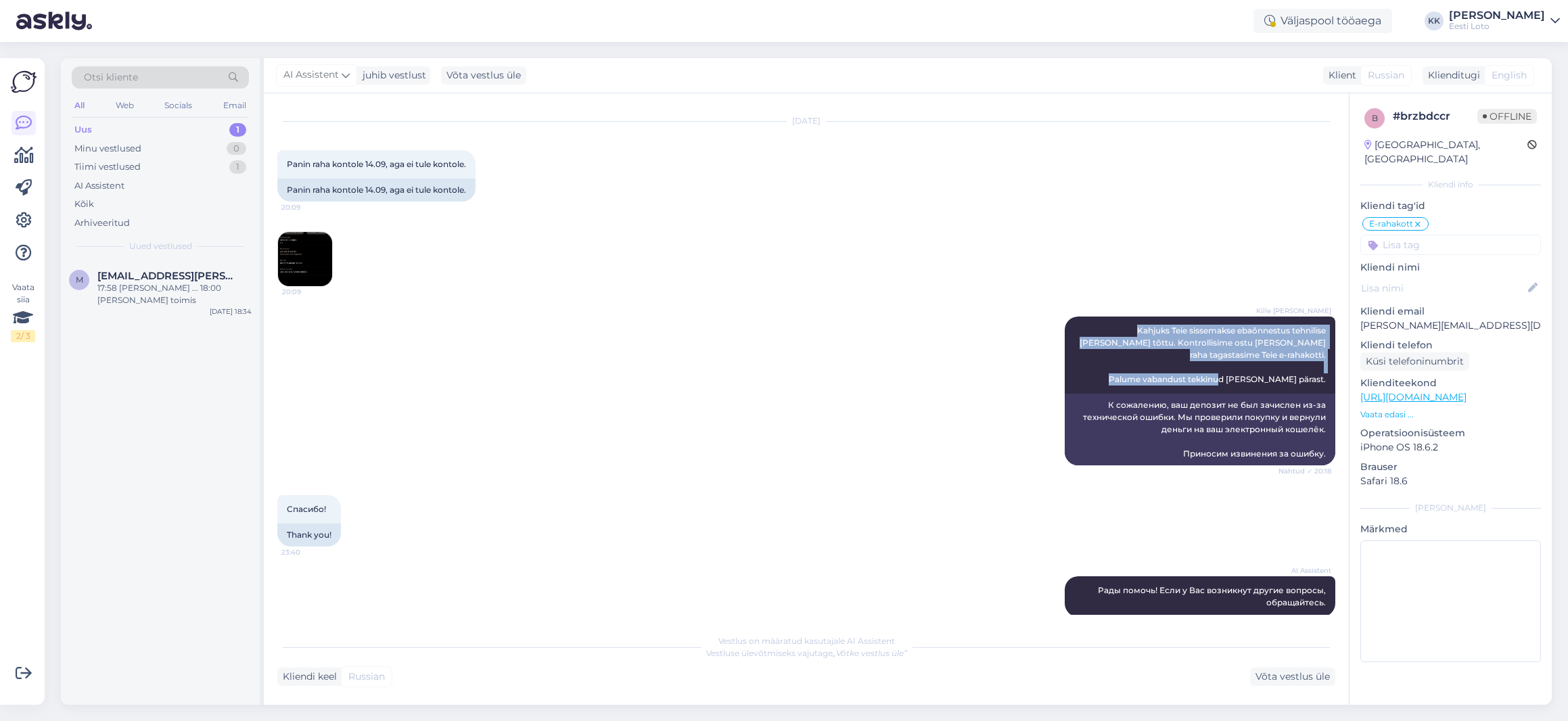
scroll to position [0, 0]
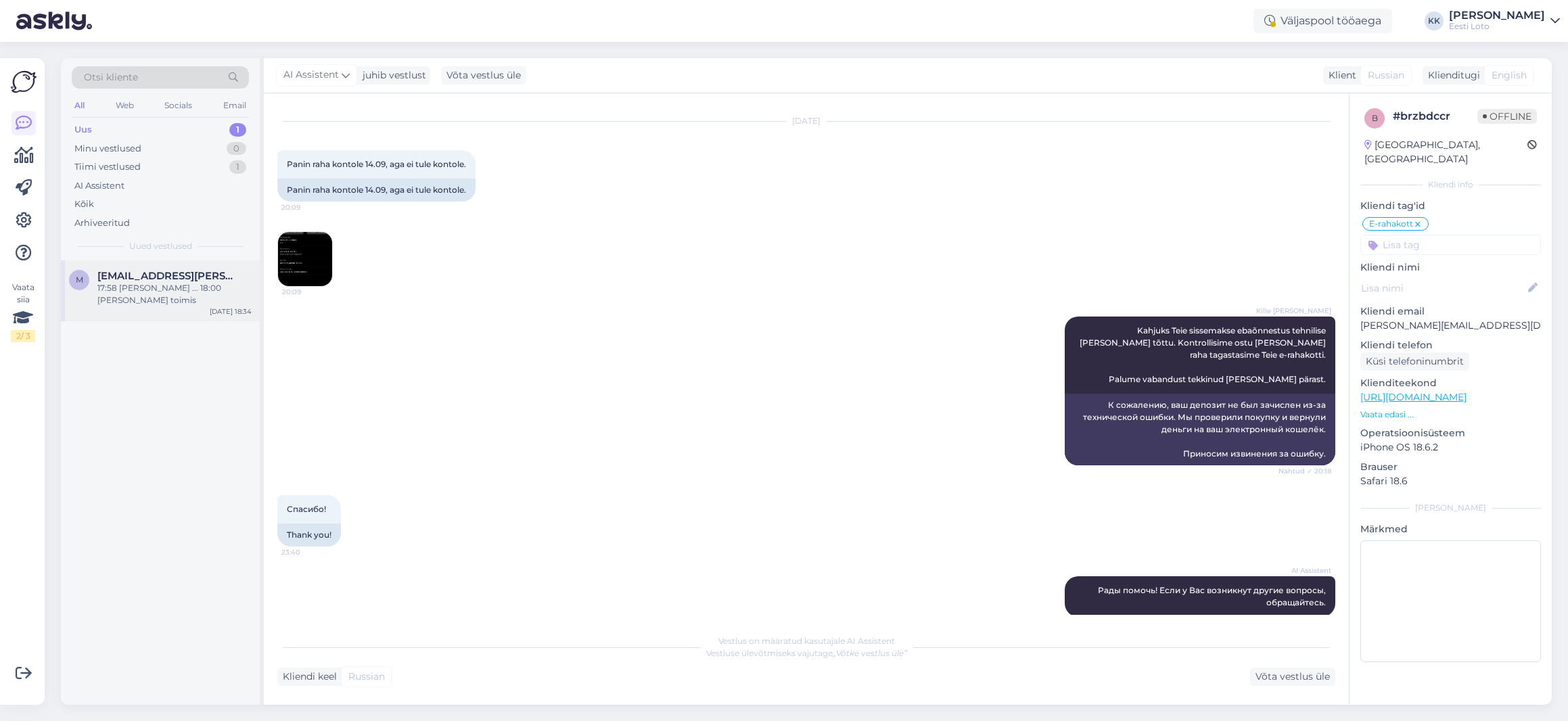
click at [140, 278] on span "[EMAIL_ADDRESS][PERSON_NAME][DOMAIN_NAME]" at bounding box center [168, 276] width 140 height 12
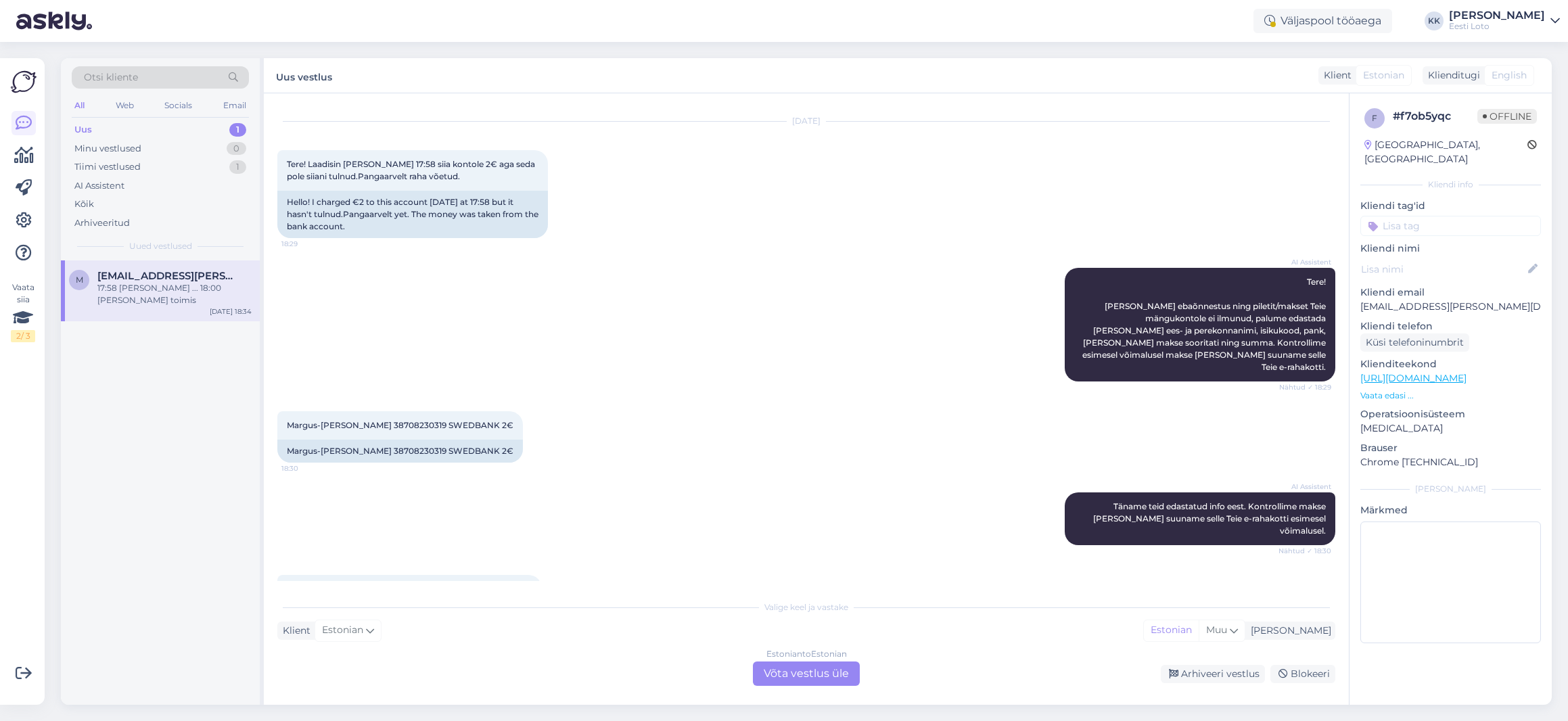
scroll to position [64, 0]
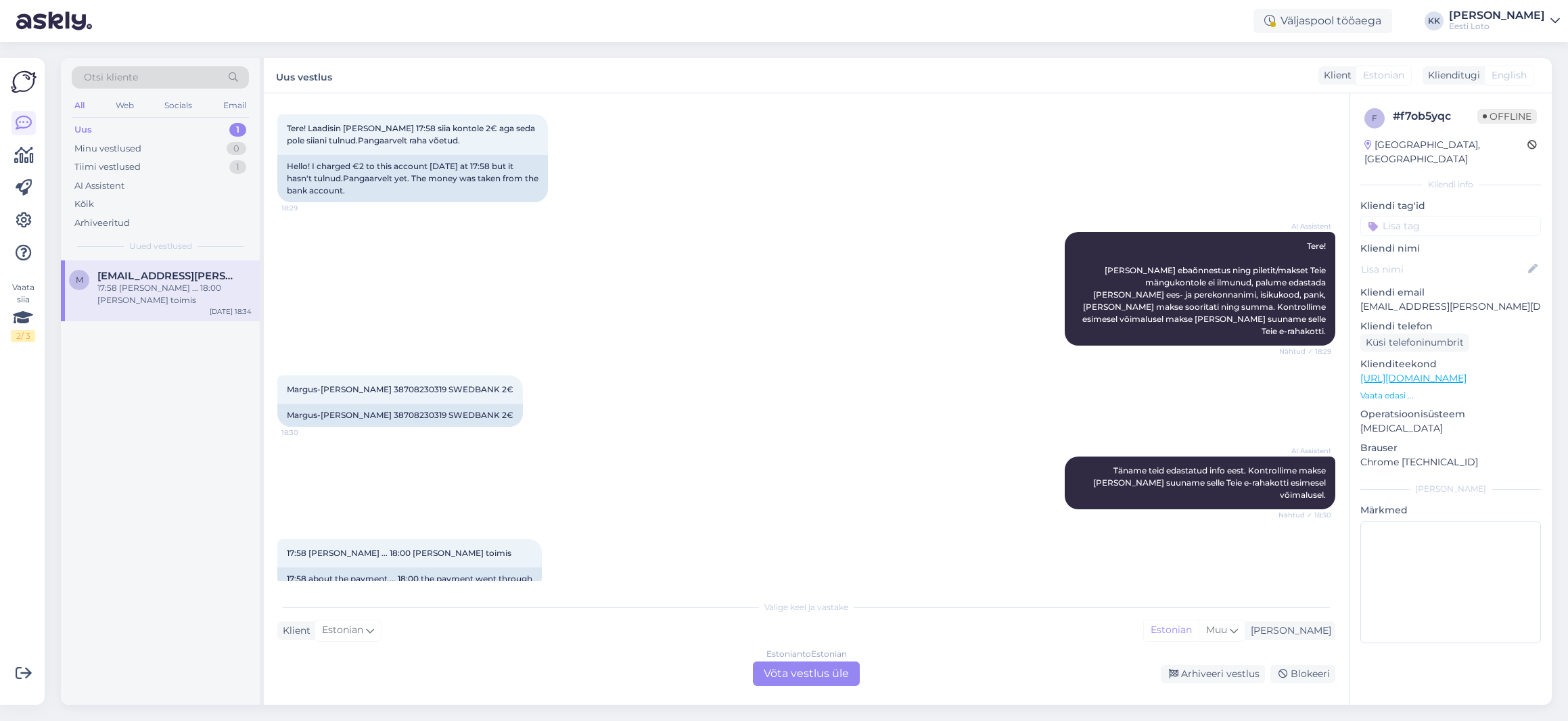
drag, startPoint x: 814, startPoint y: 670, endPoint x: 812, endPoint y: 663, distance: 7.3
click at [814, 670] on div "Estonian to Estonian Võta vestlus üle" at bounding box center [807, 673] width 107 height 24
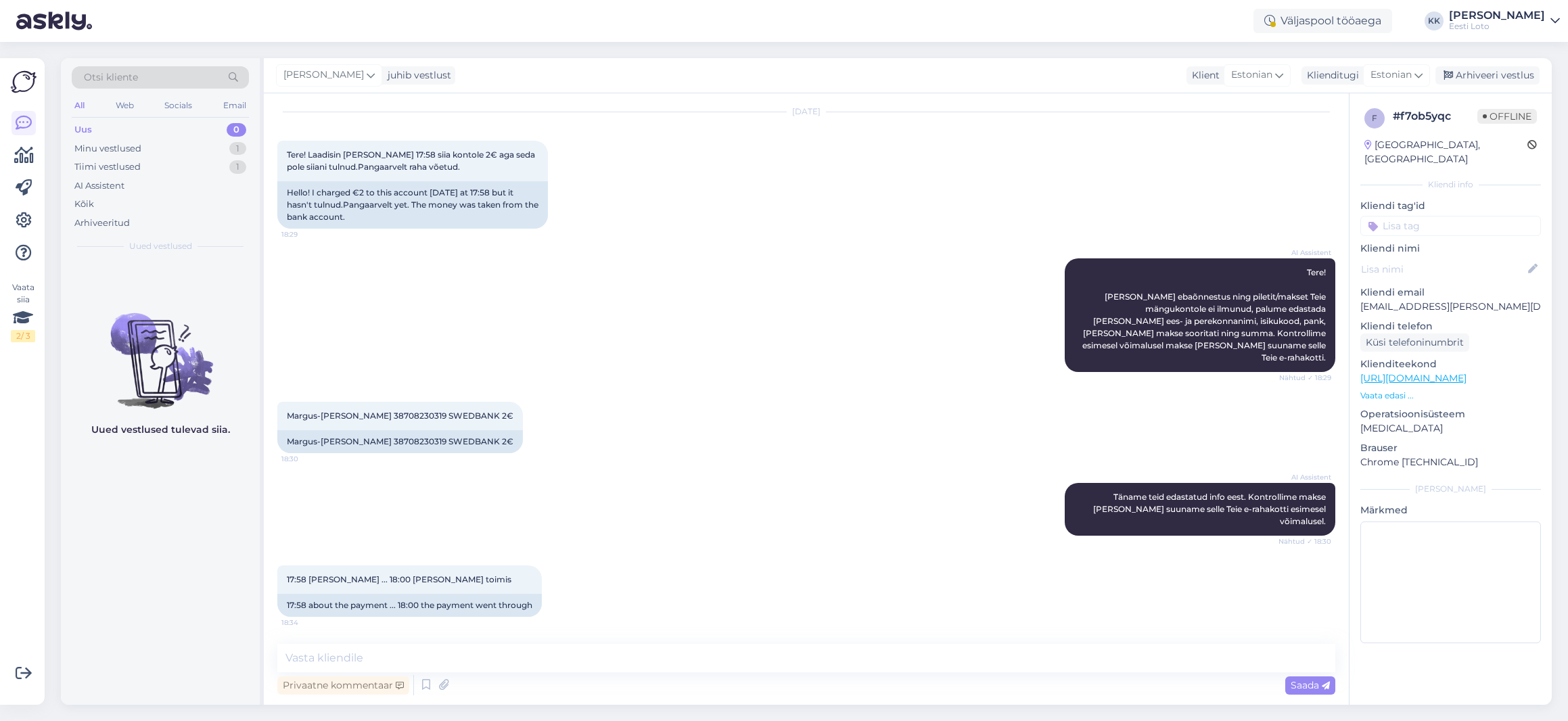
scroll to position [14, 0]
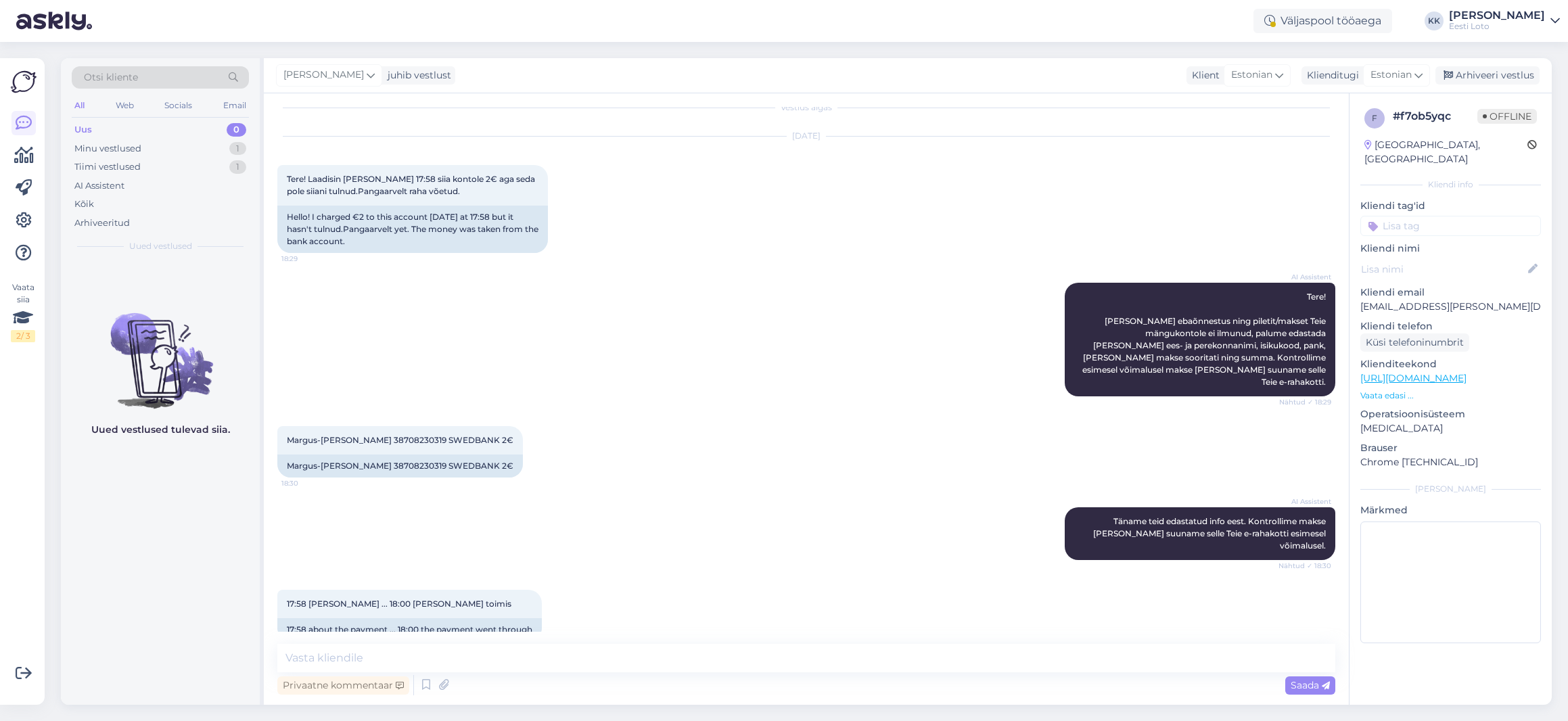
click at [830, 642] on div "Vestlus algas [DATE] Tere! Laadisin [PERSON_NAME] 17:58 siia kontole 2€ aga sed…" at bounding box center [806, 399] width 1085 height 612
click at [827, 650] on textarea at bounding box center [807, 658] width 1058 height 28
paste textarea "Kahjuks Teie sissemakse ebaõnnestus tehnilise [PERSON_NAME] tõttu. Kontrollisim…"
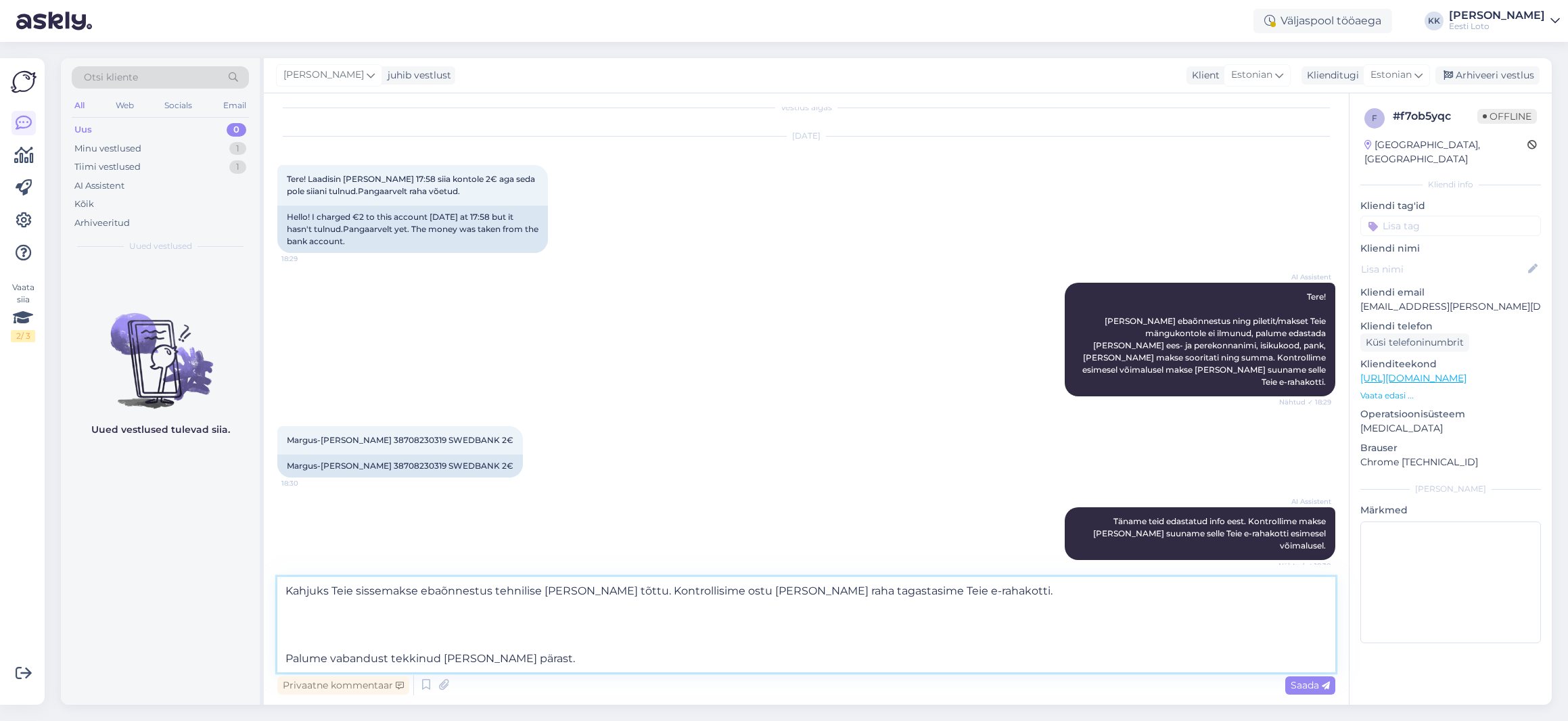
click at [287, 596] on textarea "Kahjuks Teie sissemakse ebaõnnestus tehnilise [PERSON_NAME] tõttu. Kontrollisim…" at bounding box center [807, 625] width 1058 height 95
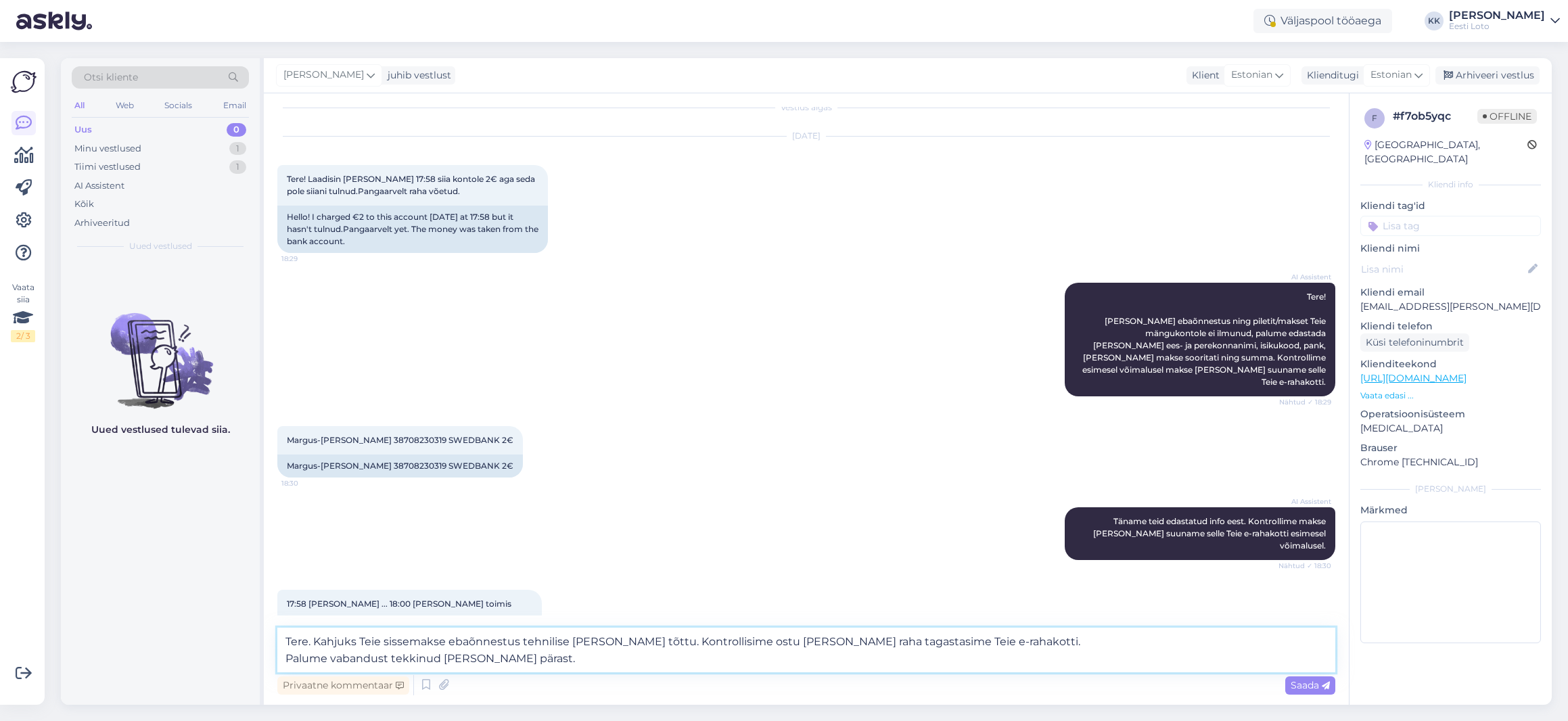
scroll to position [30, 0]
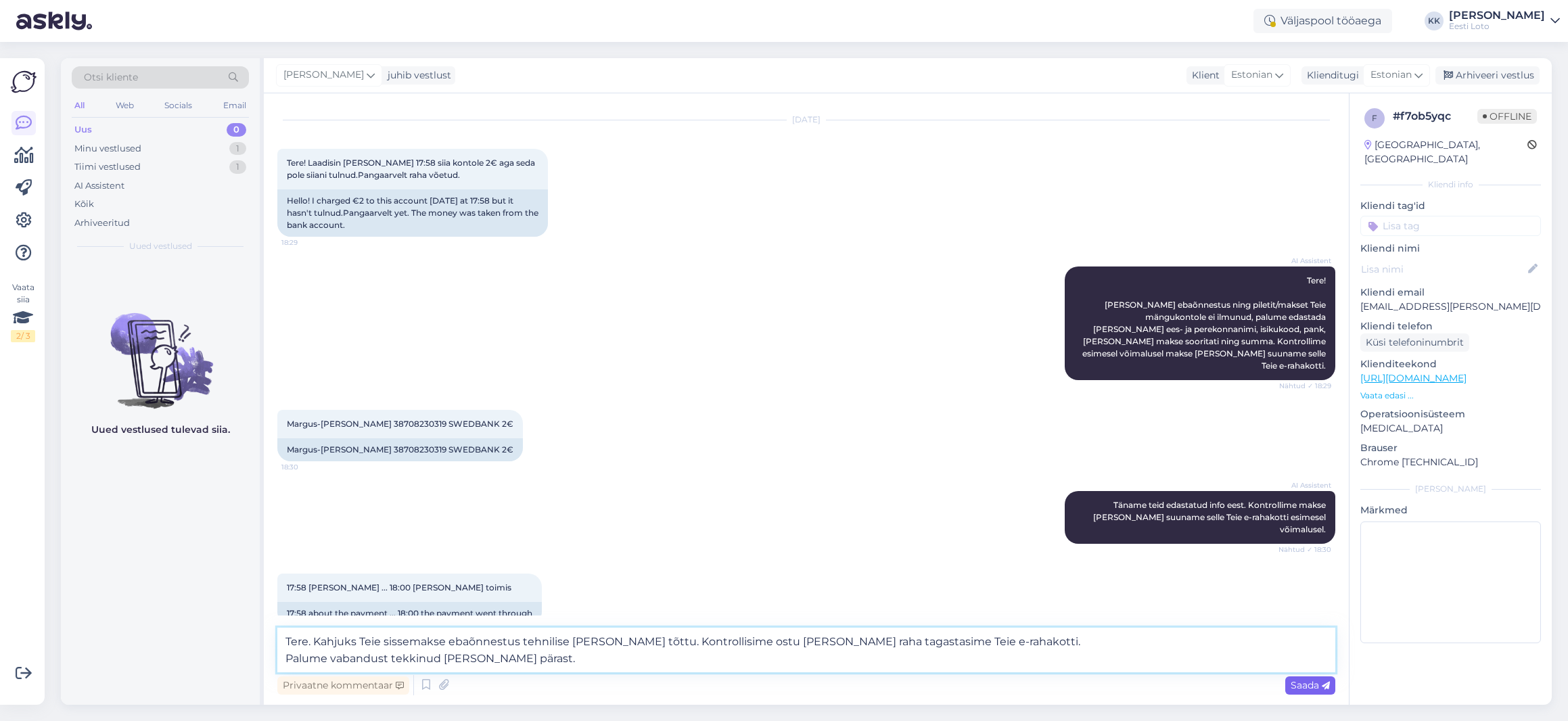
type textarea "Tere. Kahjuks Teie sissemakse ebaõnnestus tehnilise [PERSON_NAME] tõttu. Kontro…"
click at [1304, 684] on span "Saada" at bounding box center [1310, 685] width 39 height 12
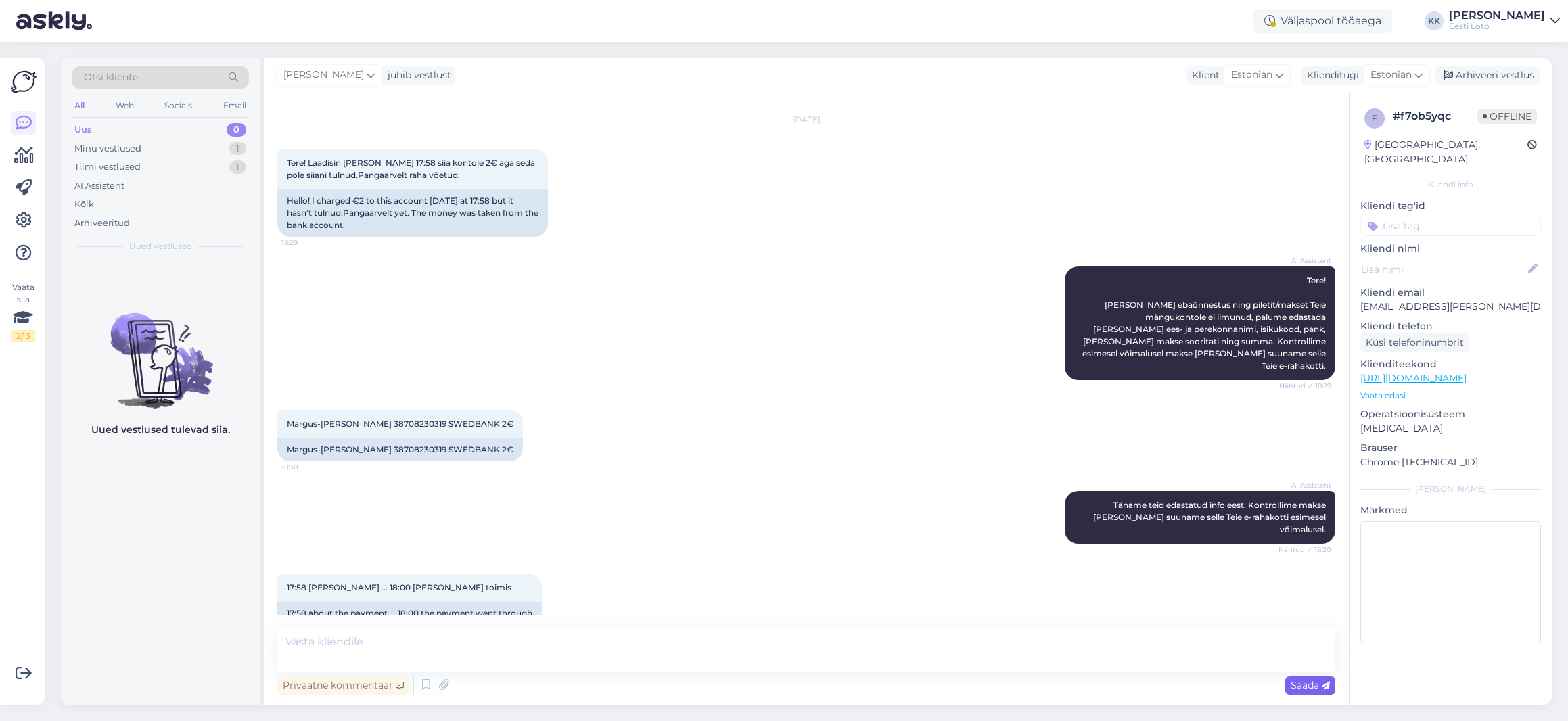
scroll to position [108, 0]
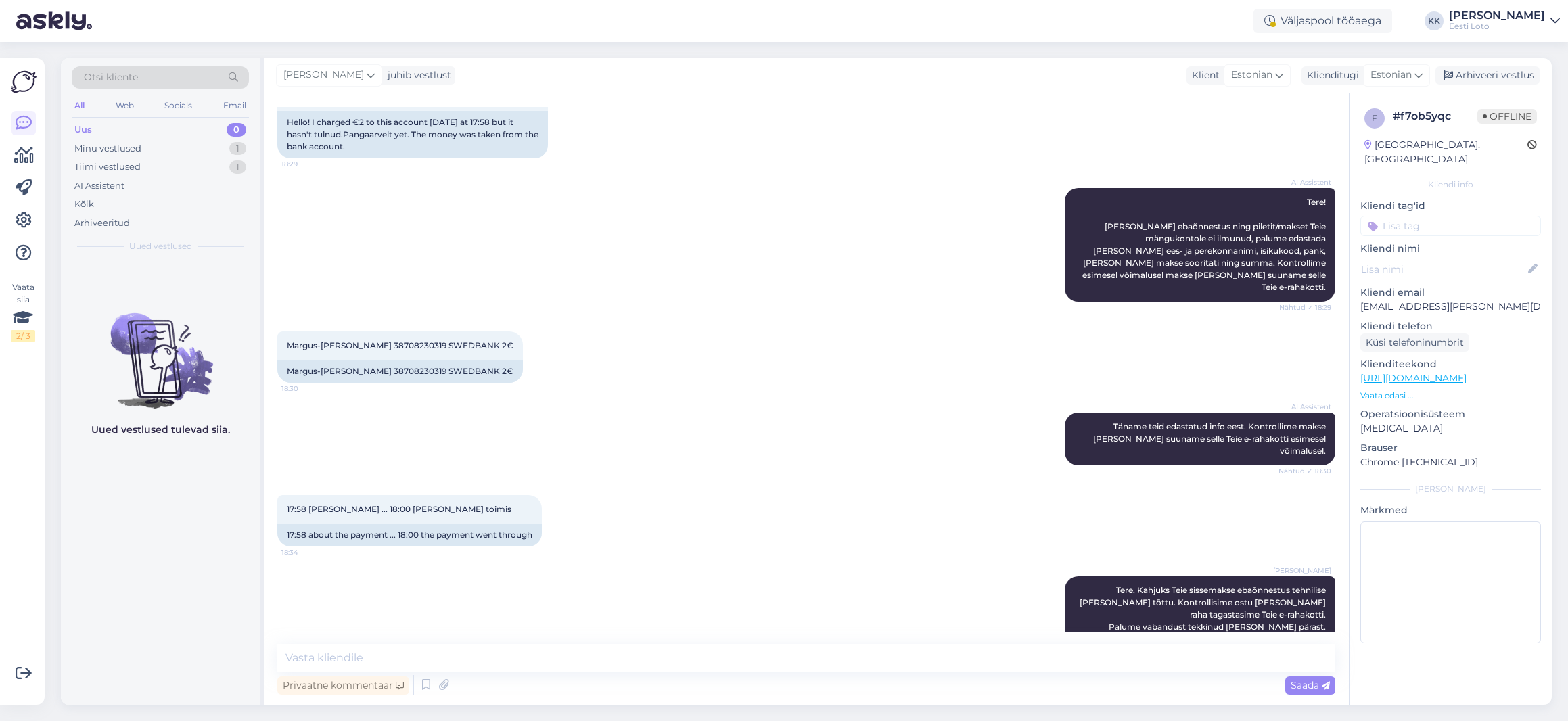
click at [1458, 215] on input at bounding box center [1450, 225] width 180 height 20
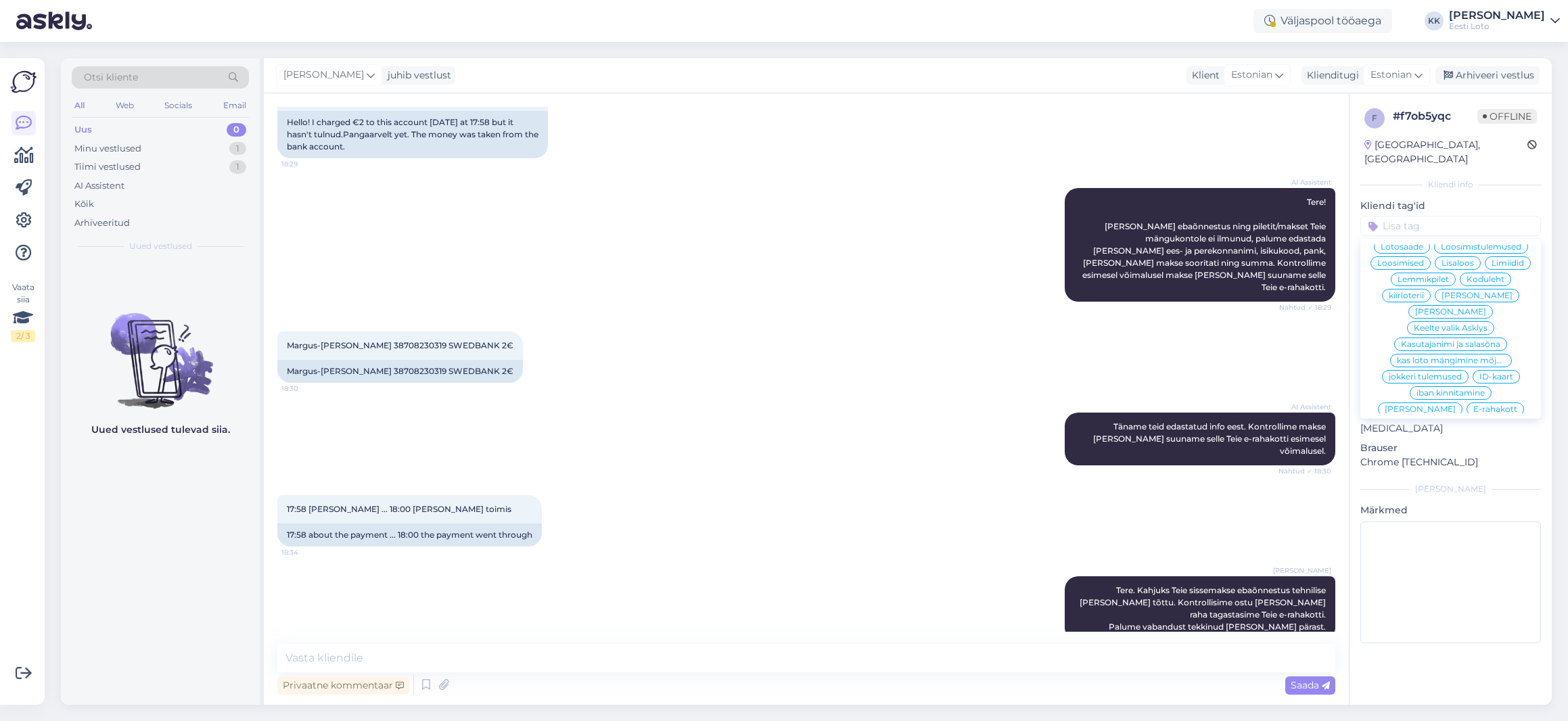
scroll to position [421, 0]
click at [1473, 406] on span "E-rahakott" at bounding box center [1495, 410] width 44 height 8
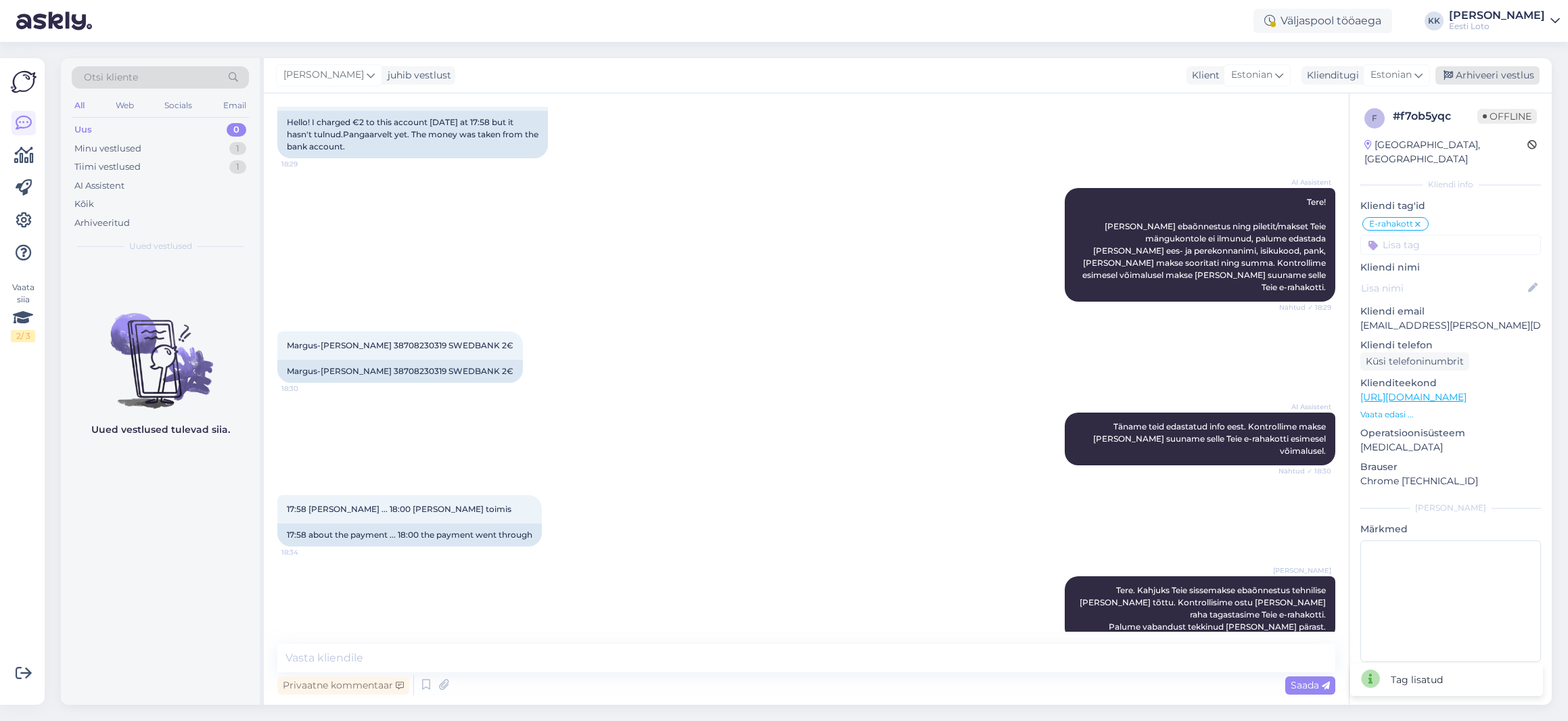
click at [1484, 76] on div "Arhiveeri vestlus" at bounding box center [1487, 75] width 104 height 19
